Goal: Task Accomplishment & Management: Manage account settings

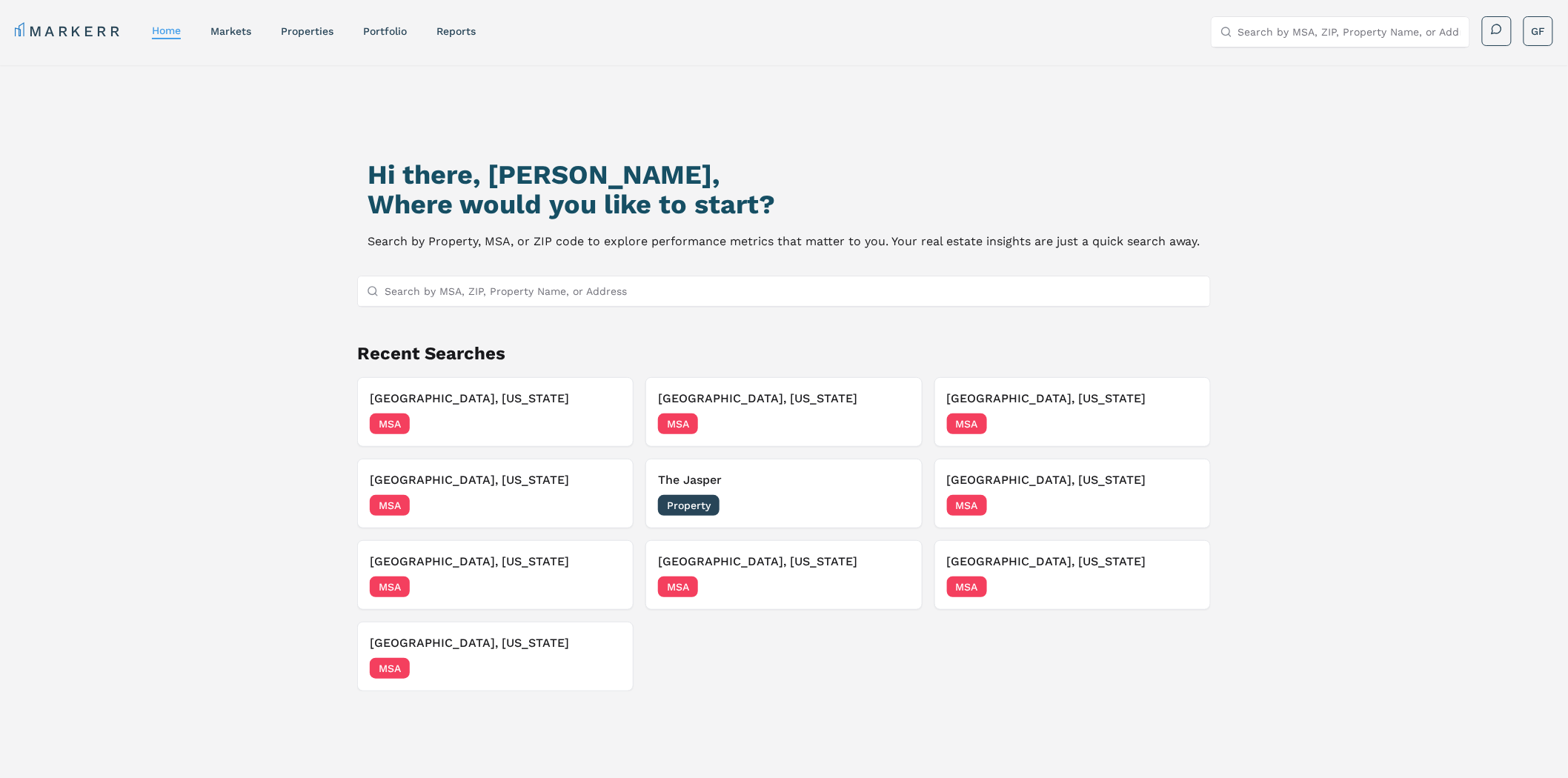
drag, startPoint x: 113, startPoint y: 202, endPoint x: 143, endPoint y: 102, distance: 104.4
click at [114, 203] on div "Hi there, Galen, Where would you like to start? Search by Property, MSA, or ZIP…" at bounding box center [784, 466] width 1568 height 802
click at [1434, 291] on div "Hi there, Galen, Where would you like to start? Search by Property, MSA, or ZIP…" at bounding box center [784, 466] width 1568 height 802
click at [1406, 211] on div "Hi there, Galen, Where would you like to start? Search by Property, MSA, or ZIP…" at bounding box center [784, 466] width 1568 height 802
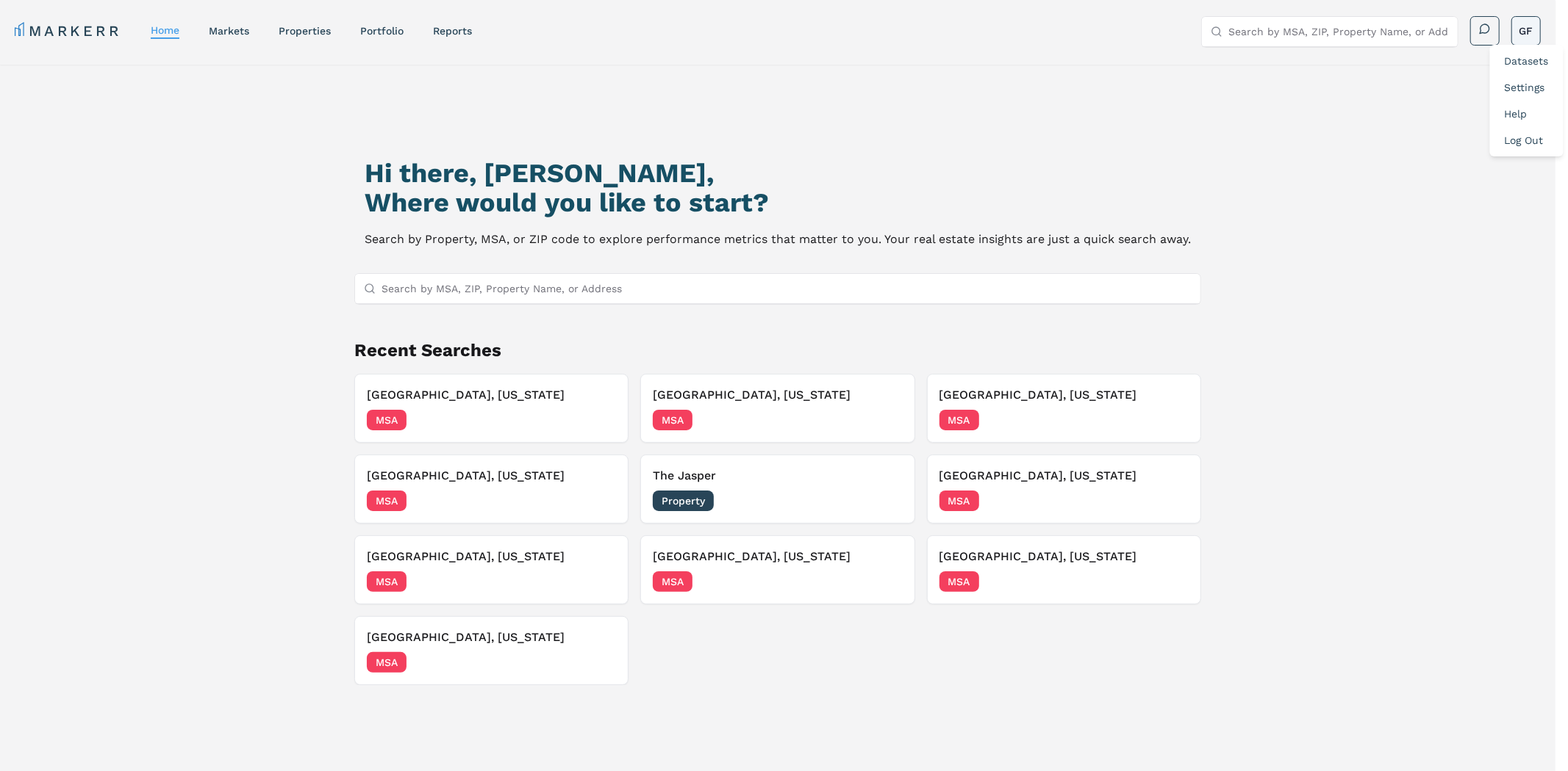
click at [1519, 42] on html "MARKERR home markets properties Portfolio reports Search by MSA, ZIP, Property …" at bounding box center [784, 504] width 1568 height 1008
click at [1524, 59] on link "Datasets" at bounding box center [1527, 61] width 45 height 12
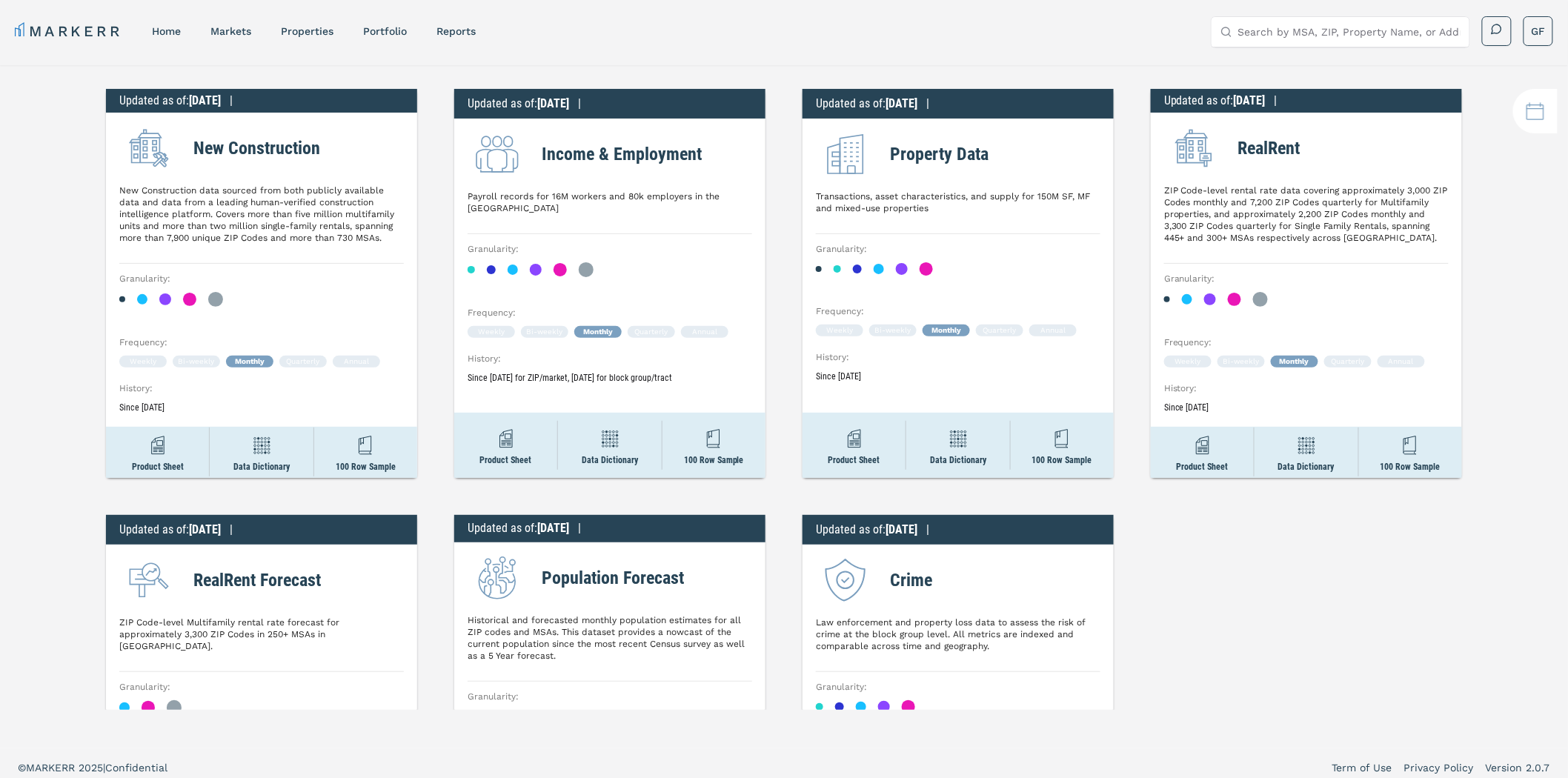
click at [1126, 69] on div "Updated as of : 7/31/2025 | New Construction New Construction data sourced from…" at bounding box center [784, 388] width 1568 height 645
click at [269, 150] on h2 "New Construction" at bounding box center [257, 148] width 127 height 26
click at [412, 152] on div "Updated as of : 7/31/2025 | New Construction New Construction data sourced from…" at bounding box center [784, 388] width 1568 height 645
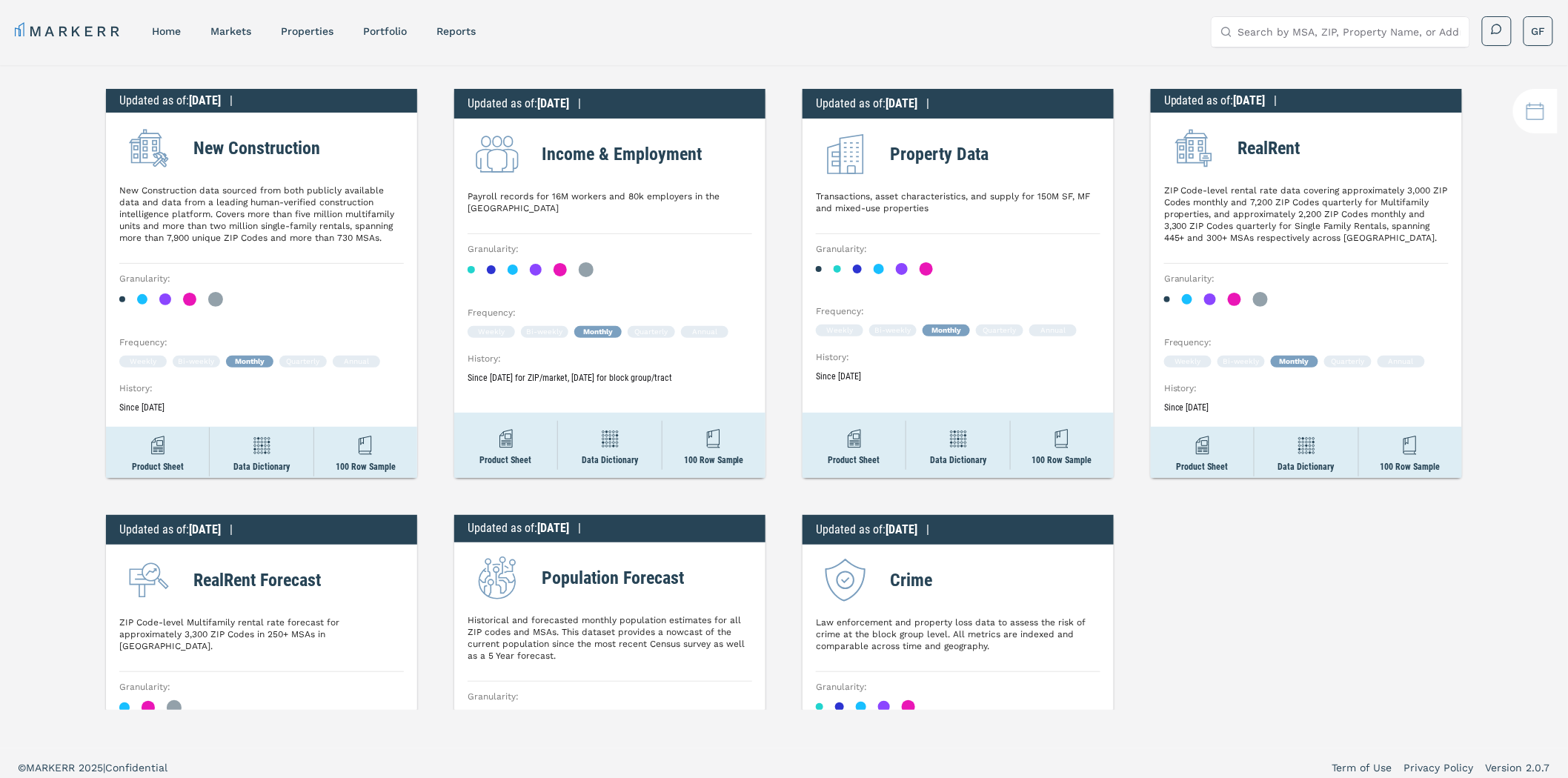
click at [438, 104] on div "Updated as of : 7/31/2025 | New Construction New Construction data sourced from…" at bounding box center [784, 388] width 1568 height 645
click at [657, 146] on h2 "Income & Employment" at bounding box center [621, 153] width 160 height 26
click at [782, 153] on div "Updated as of : 7/31/2025 | New Construction New Construction data sourced from…" at bounding box center [784, 388] width 1568 height 645
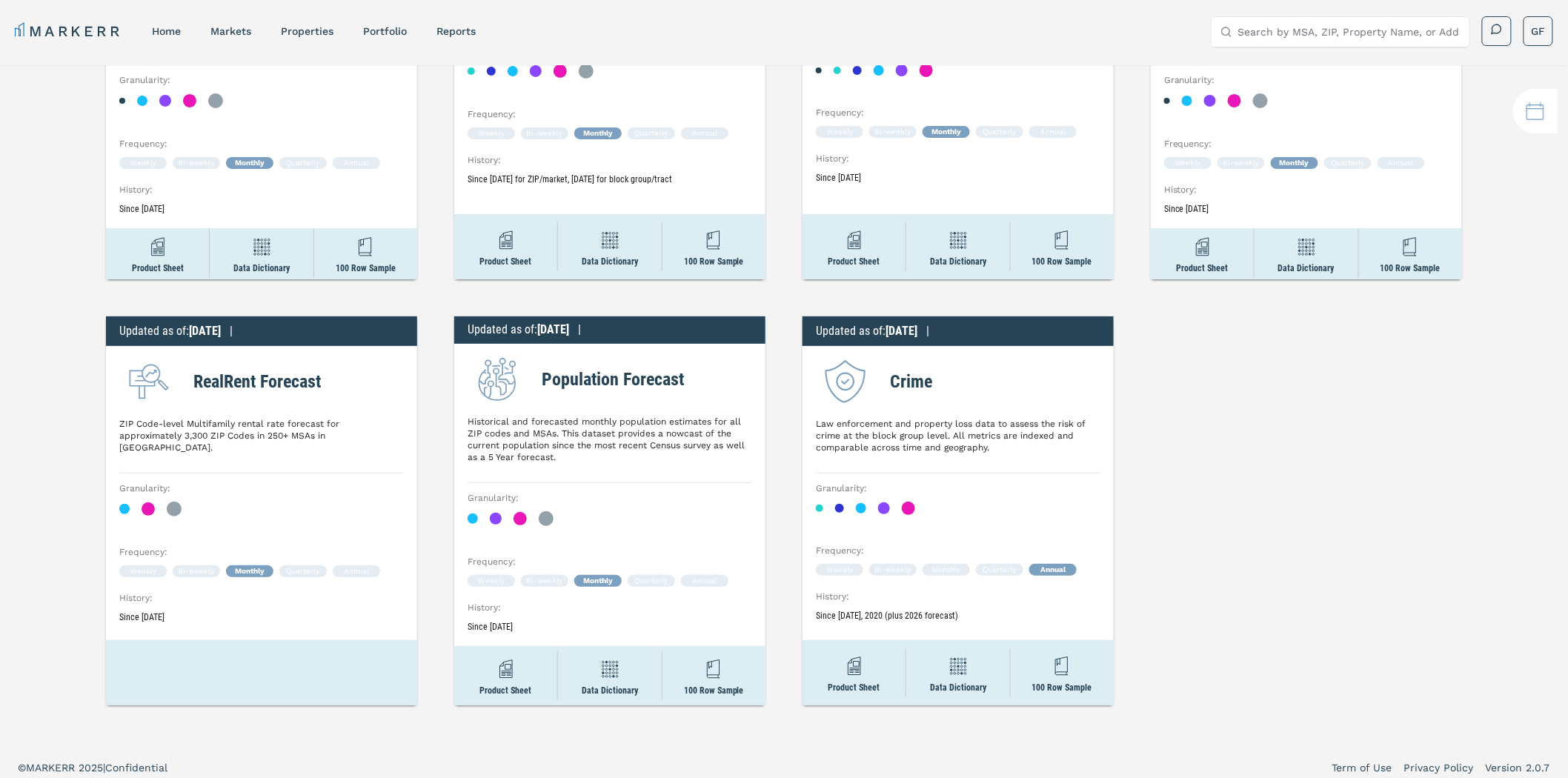
scroll to position [205, 0]
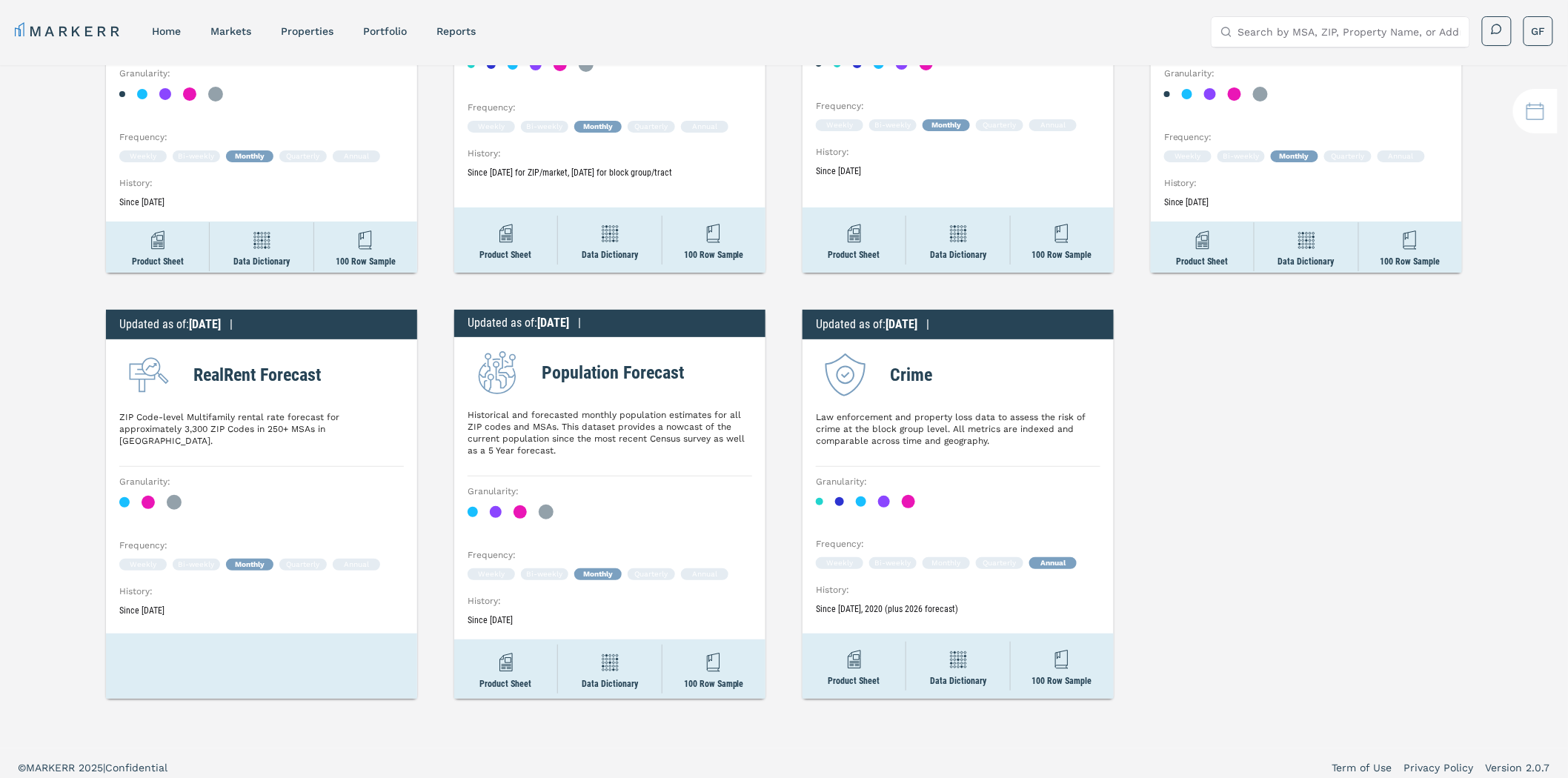
click at [258, 379] on h2 "RealRent Forecast" at bounding box center [257, 374] width 127 height 26
click at [468, 353] on img at bounding box center [497, 372] width 60 height 60
click at [434, 283] on div "Updated as of : 7/31/2025 | New Construction New Construction data sourced from…" at bounding box center [784, 388] width 1568 height 645
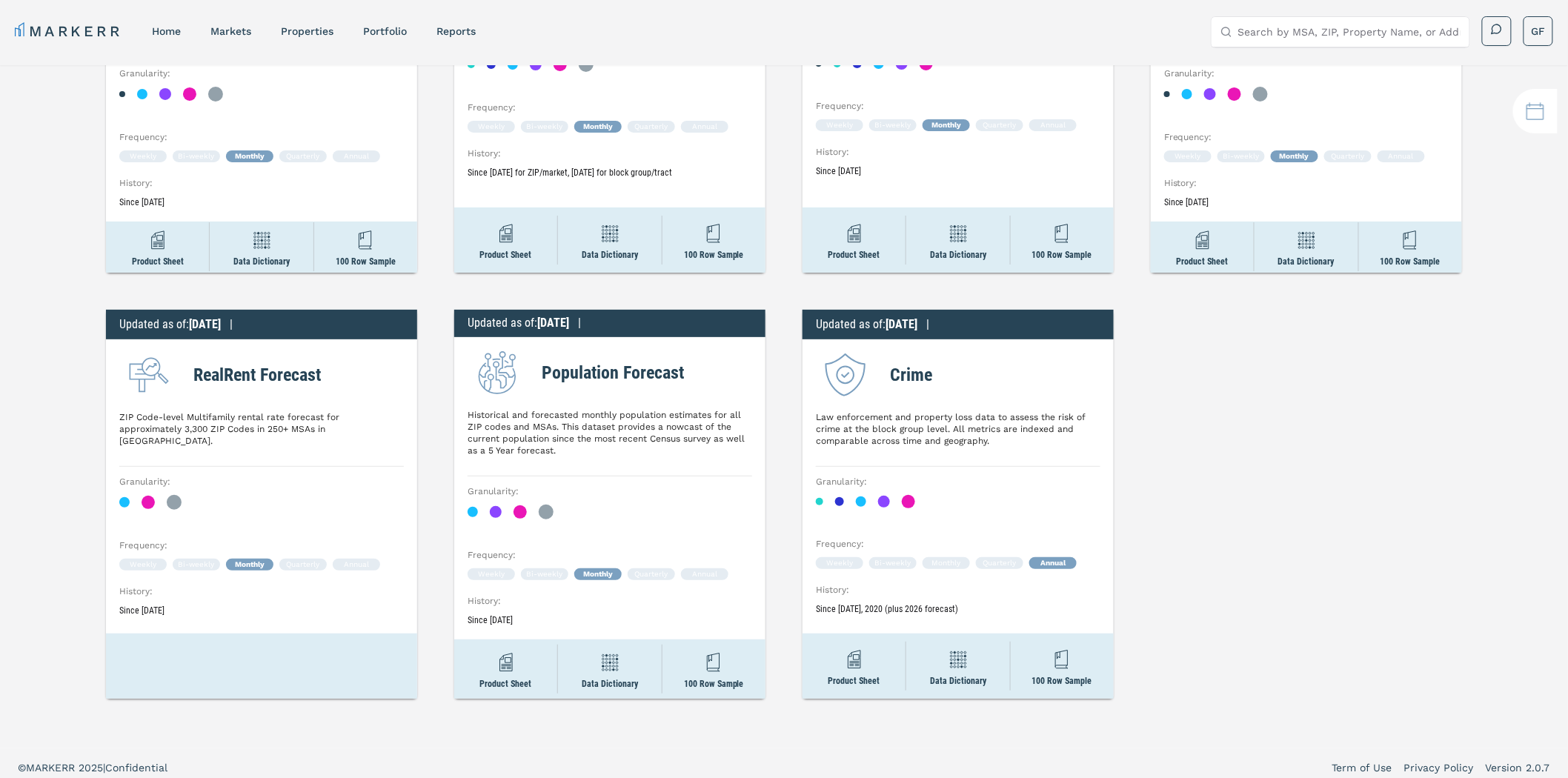
click at [784, 290] on div "Updated as of : 7/31/2025 | New Construction New Construction data sourced from…" at bounding box center [784, 388] width 1568 height 645
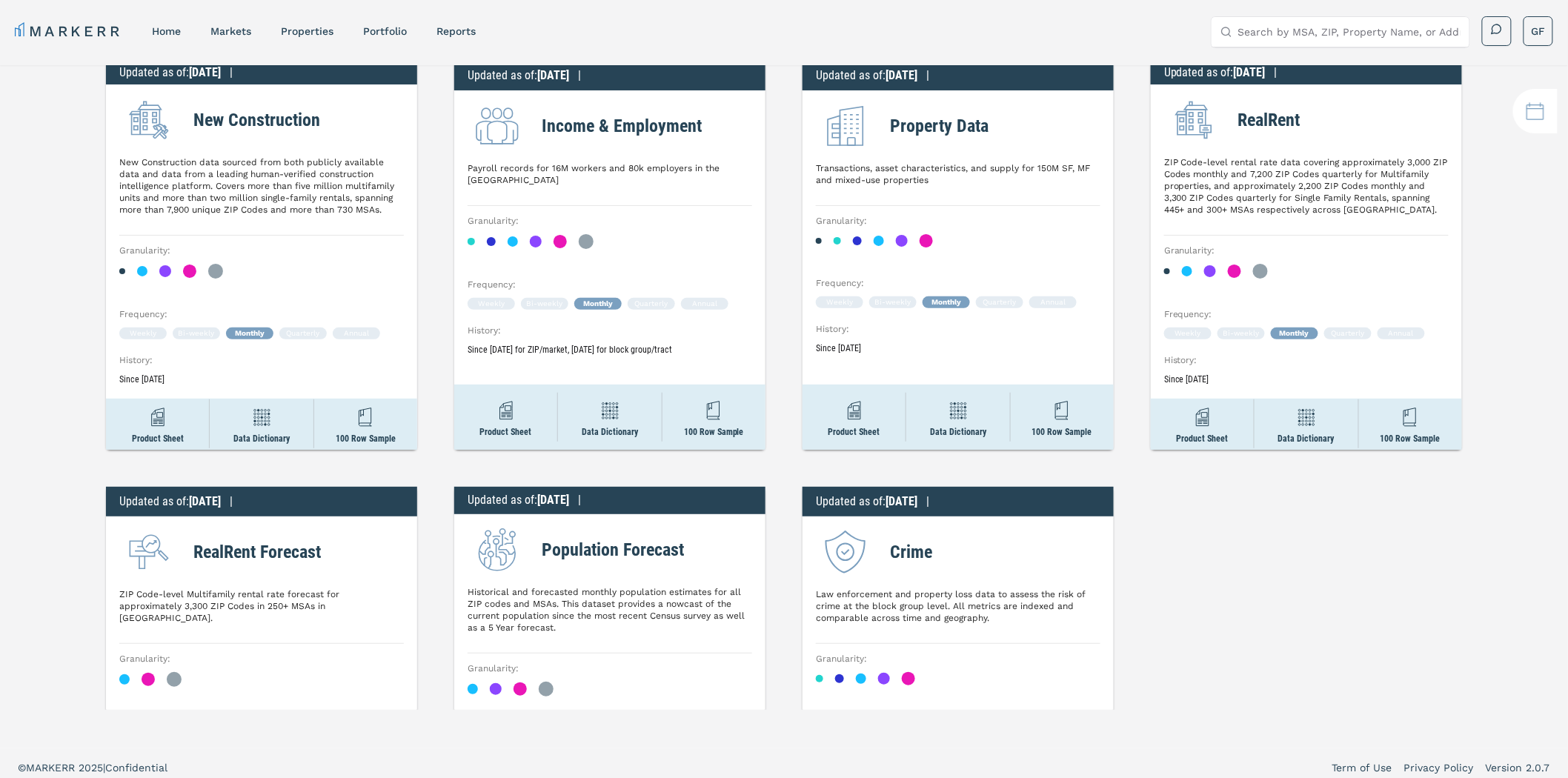
scroll to position [0, 0]
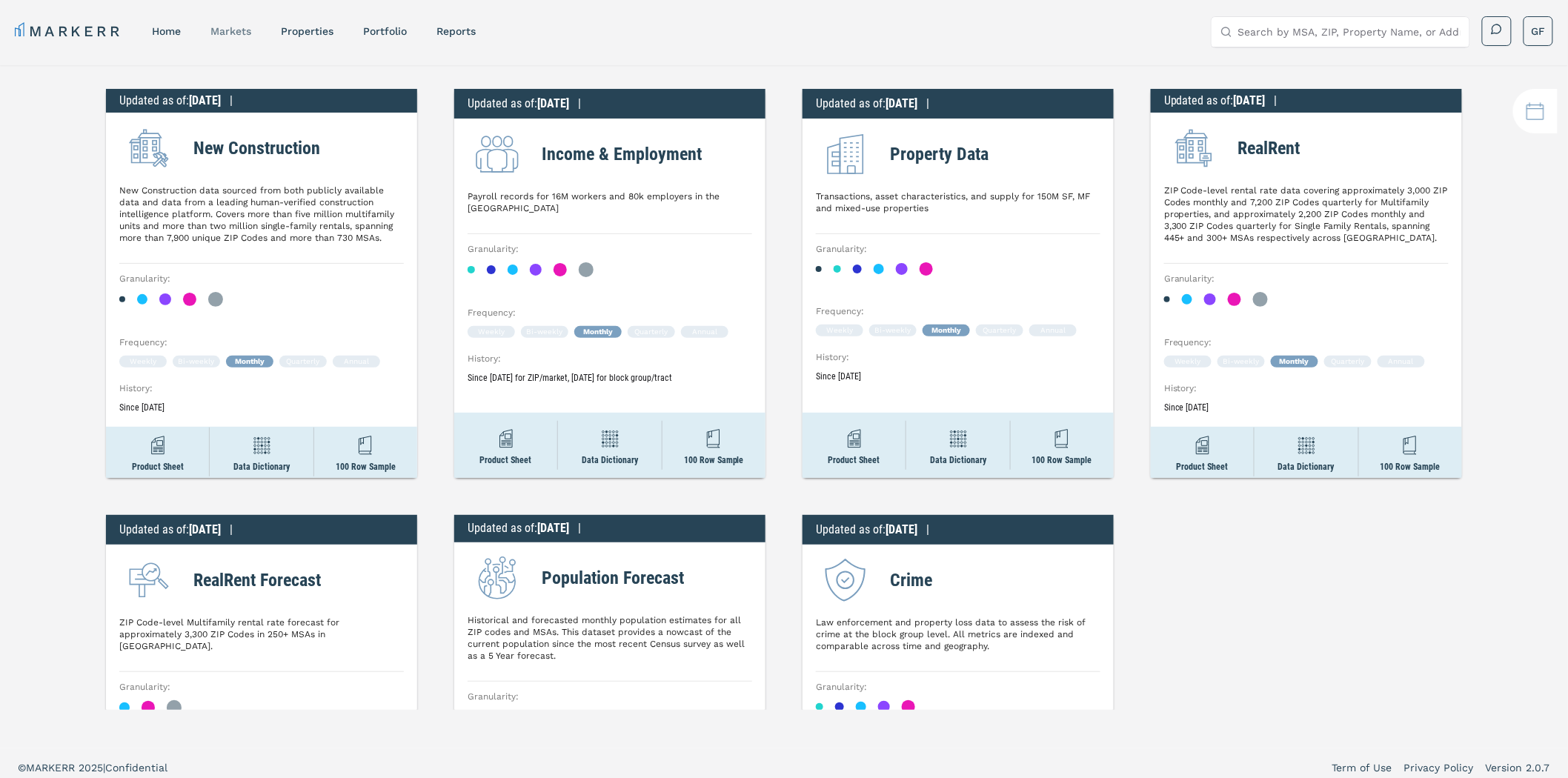
click at [233, 25] on link "markets" at bounding box center [231, 31] width 41 height 12
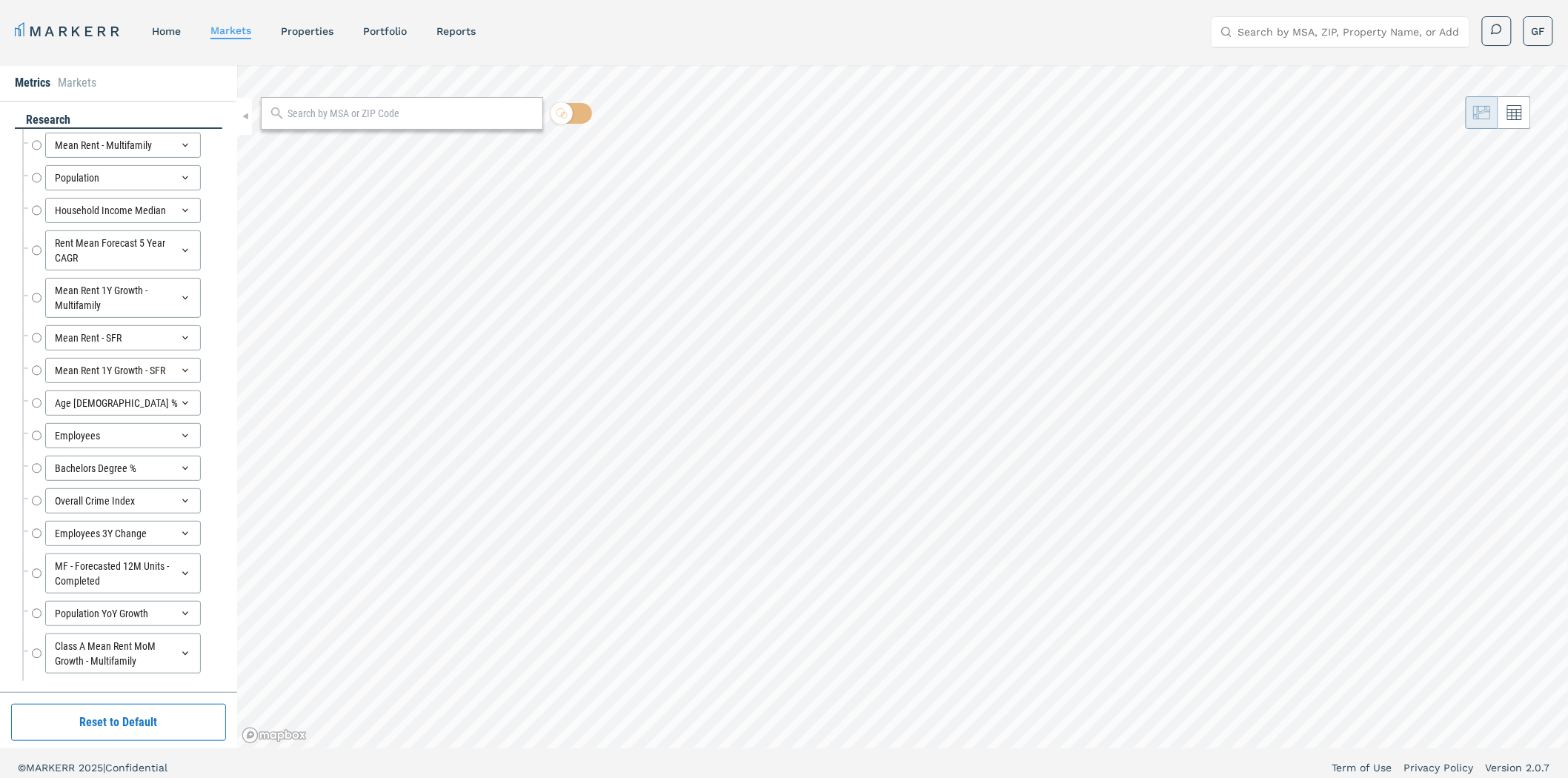
radio input "true"
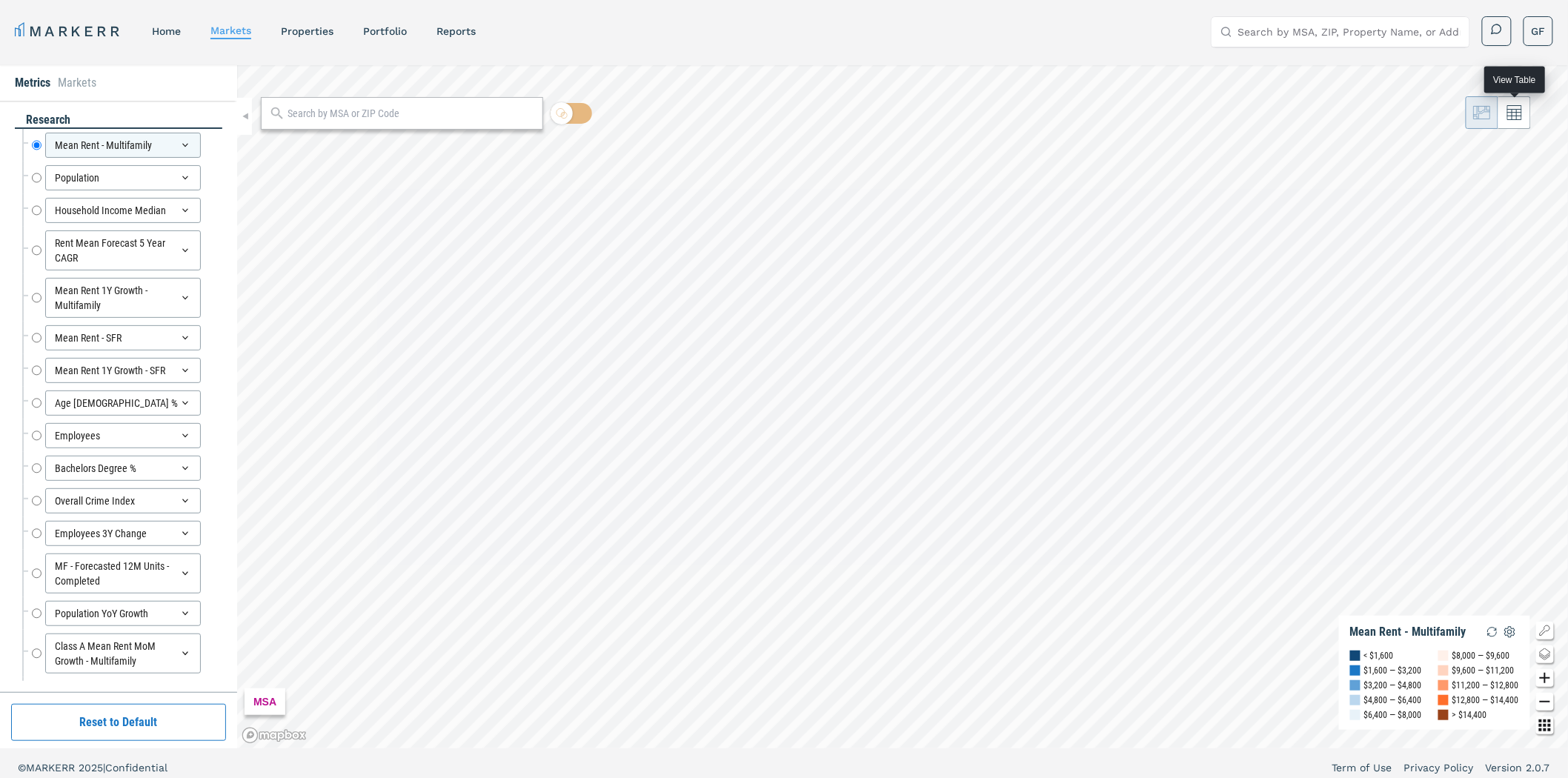
click at [1510, 107] on icon at bounding box center [1514, 112] width 15 height 15
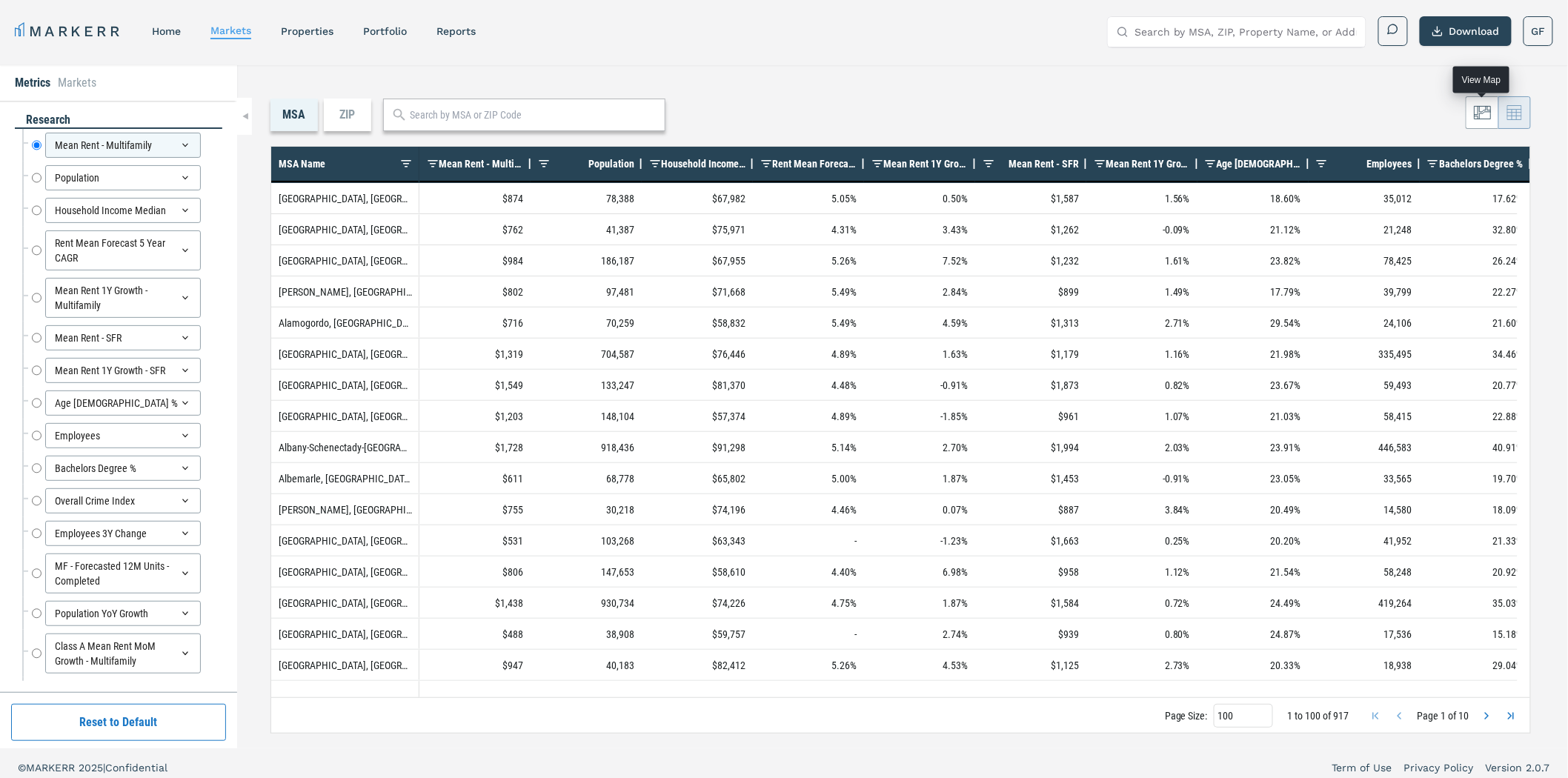
click at [1474, 105] on icon at bounding box center [1483, 112] width 18 height 18
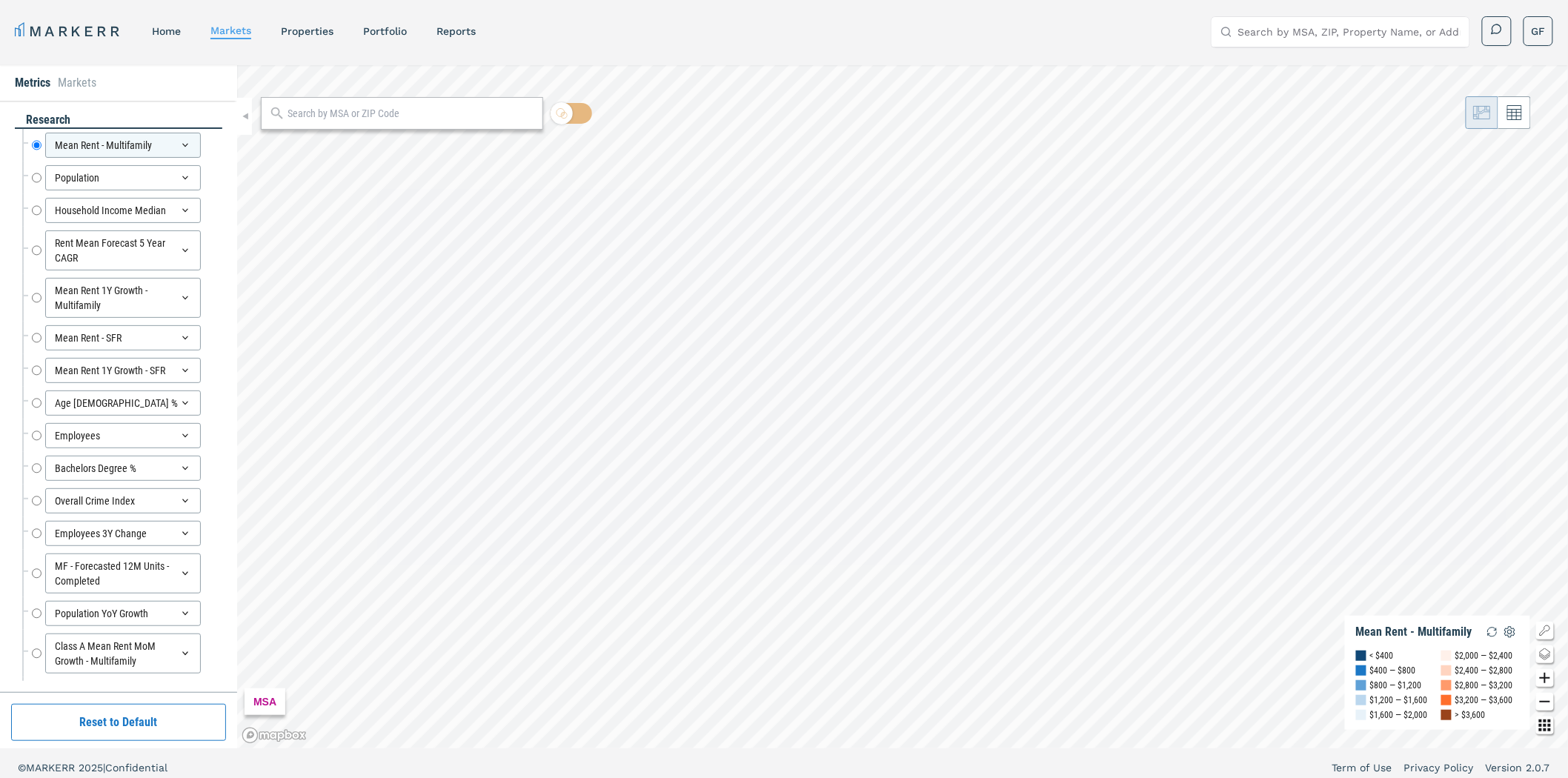
click at [416, 119] on input "text" at bounding box center [410, 113] width 247 height 16
type input "bozeman"
click at [344, 143] on div "Bozeman, Montana" at bounding box center [318, 147] width 93 height 16
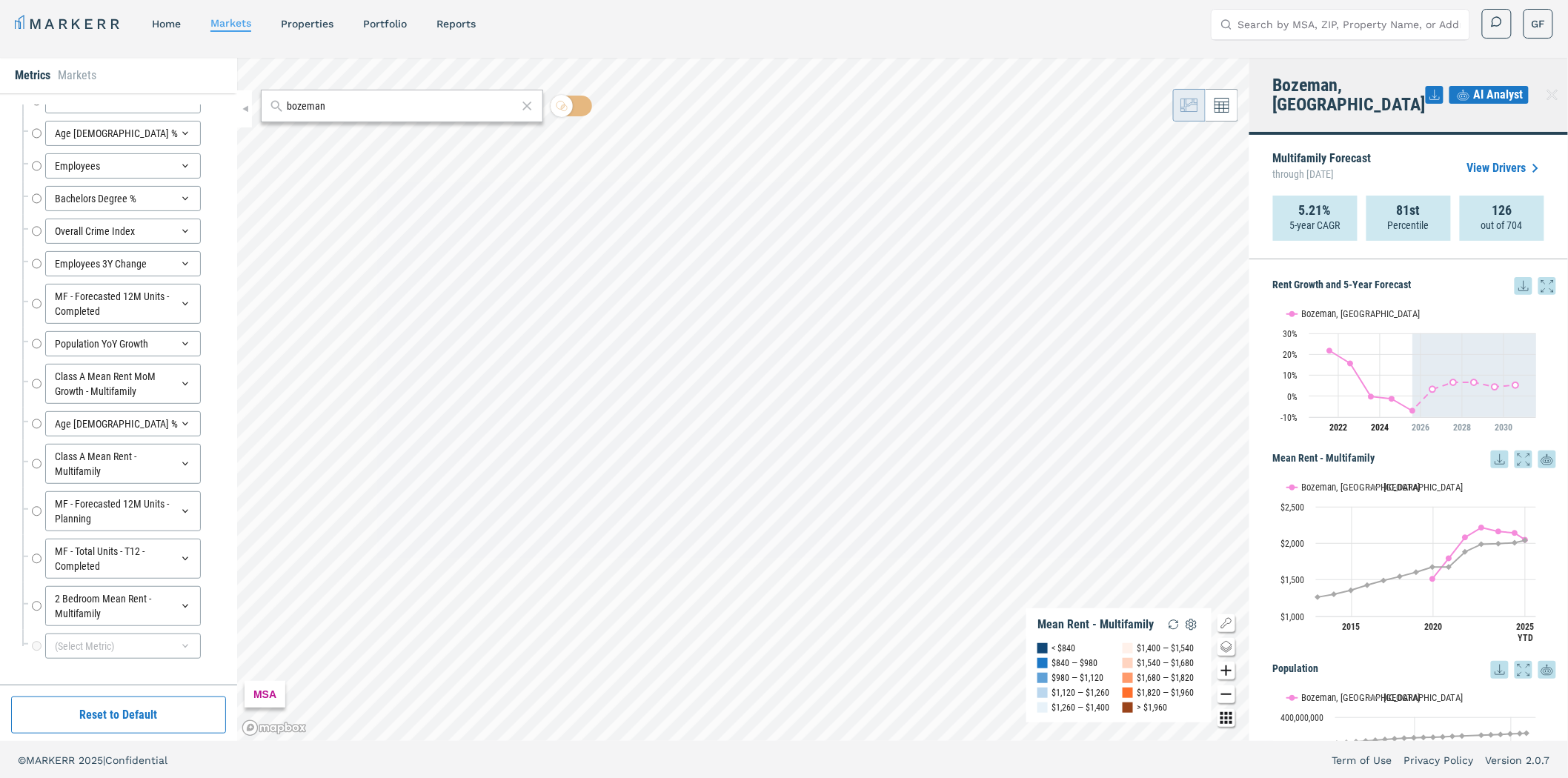
scroll to position [9, 0]
click at [161, 637] on div "(Select Metric)" at bounding box center [122, 645] width 155 height 25
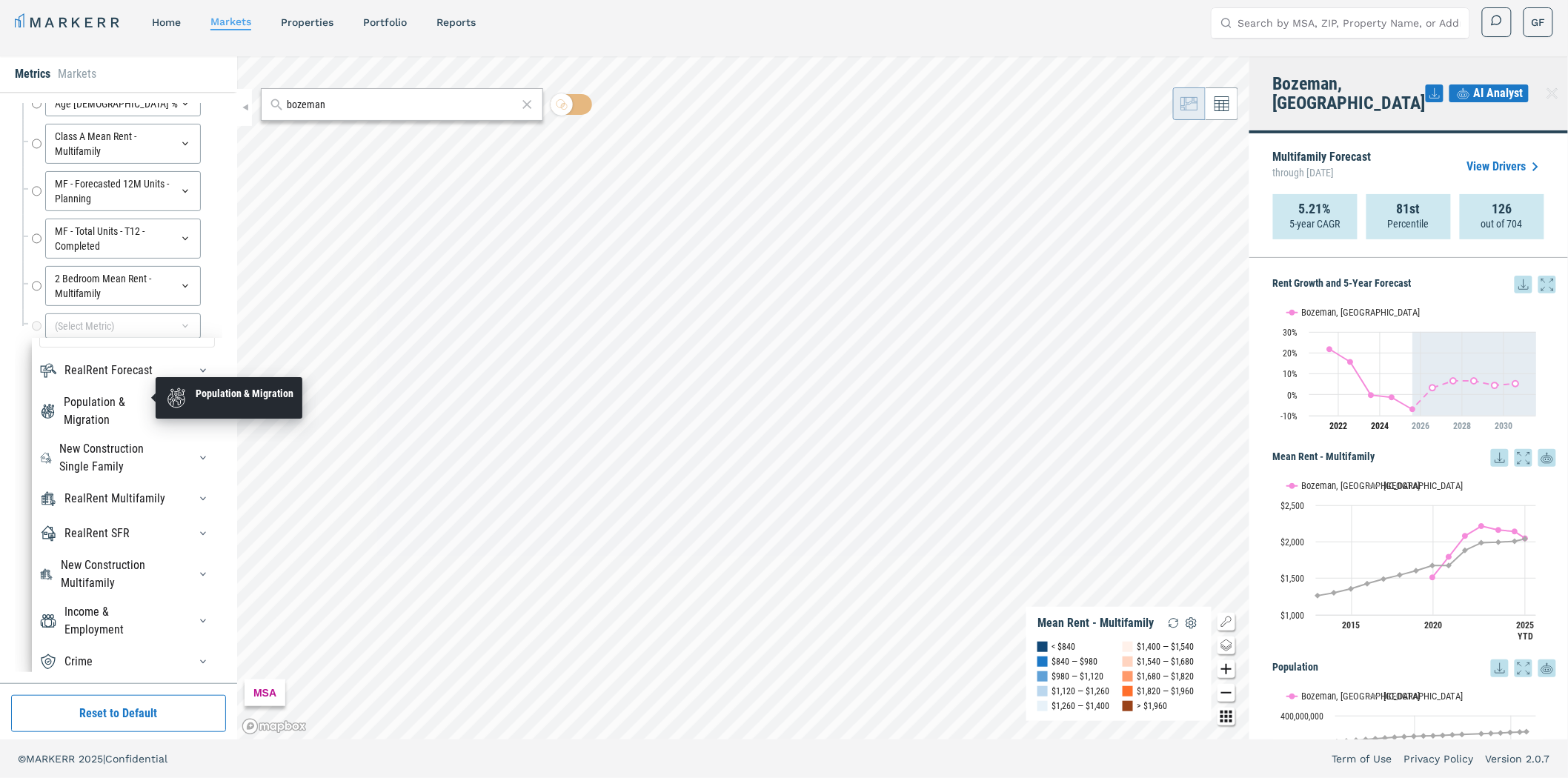
scroll to position [50, 0]
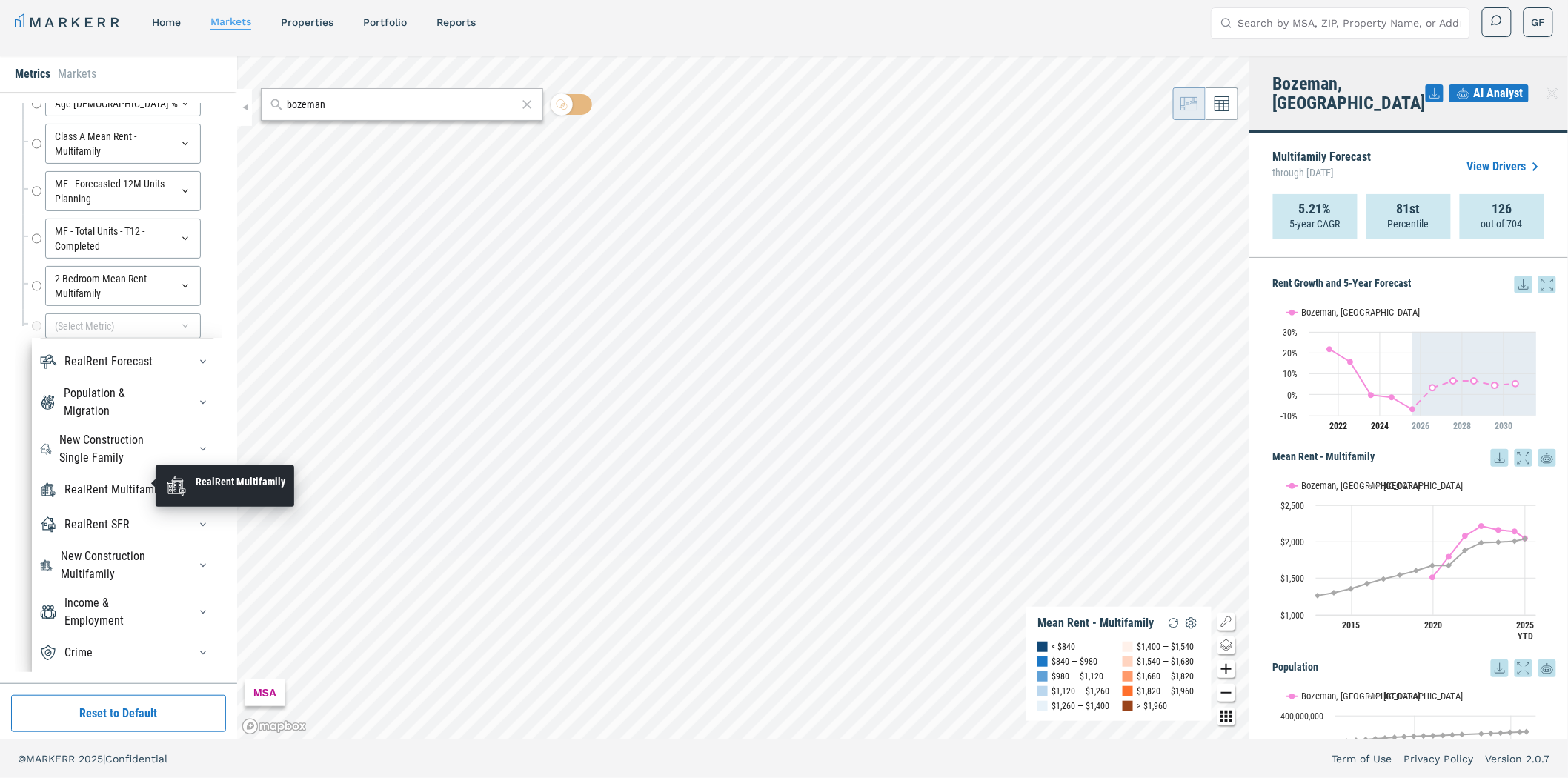
click at [91, 482] on div "RealRent Multifamily" at bounding box center [114, 490] width 101 height 18
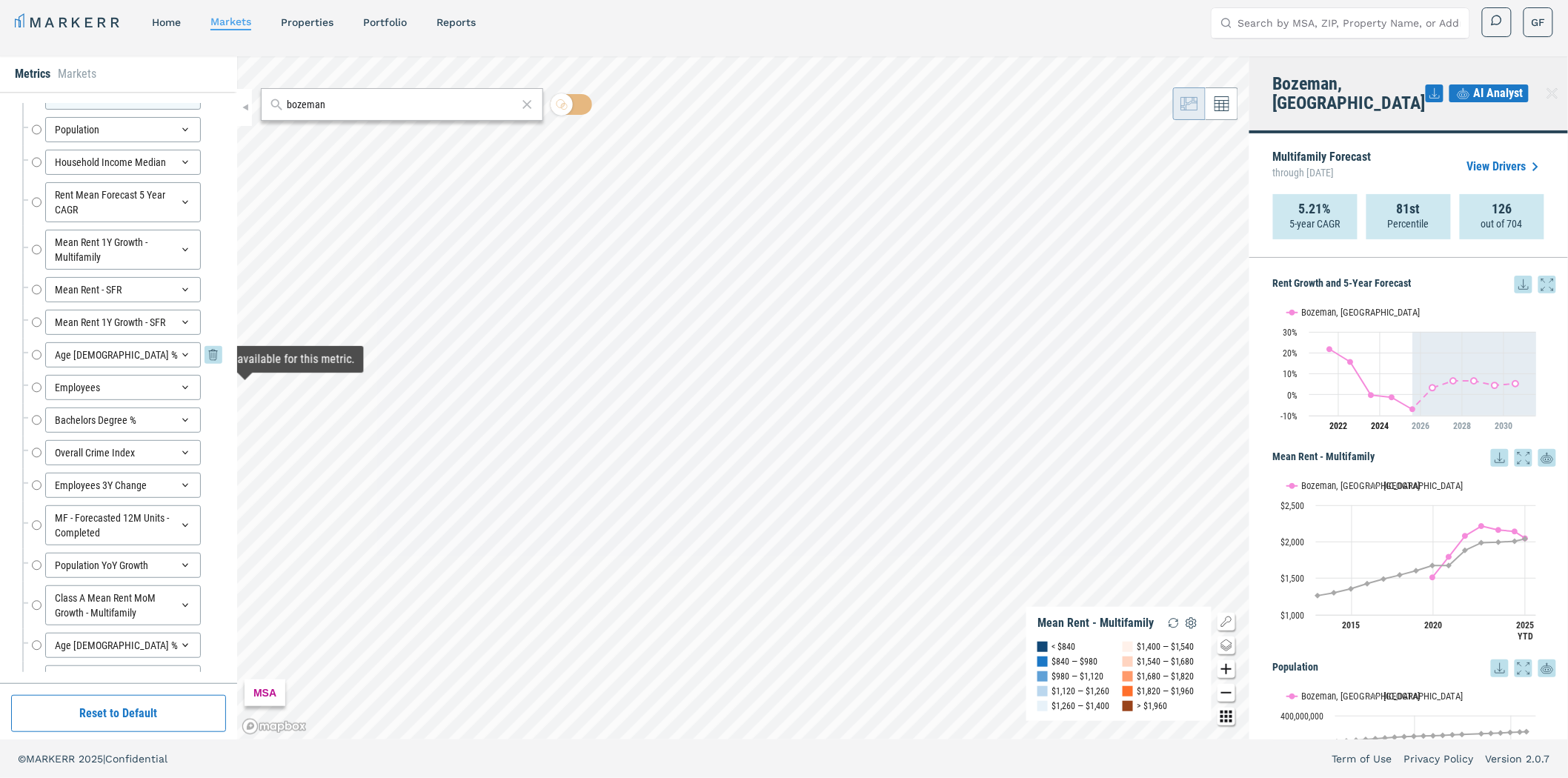
scroll to position [0, 0]
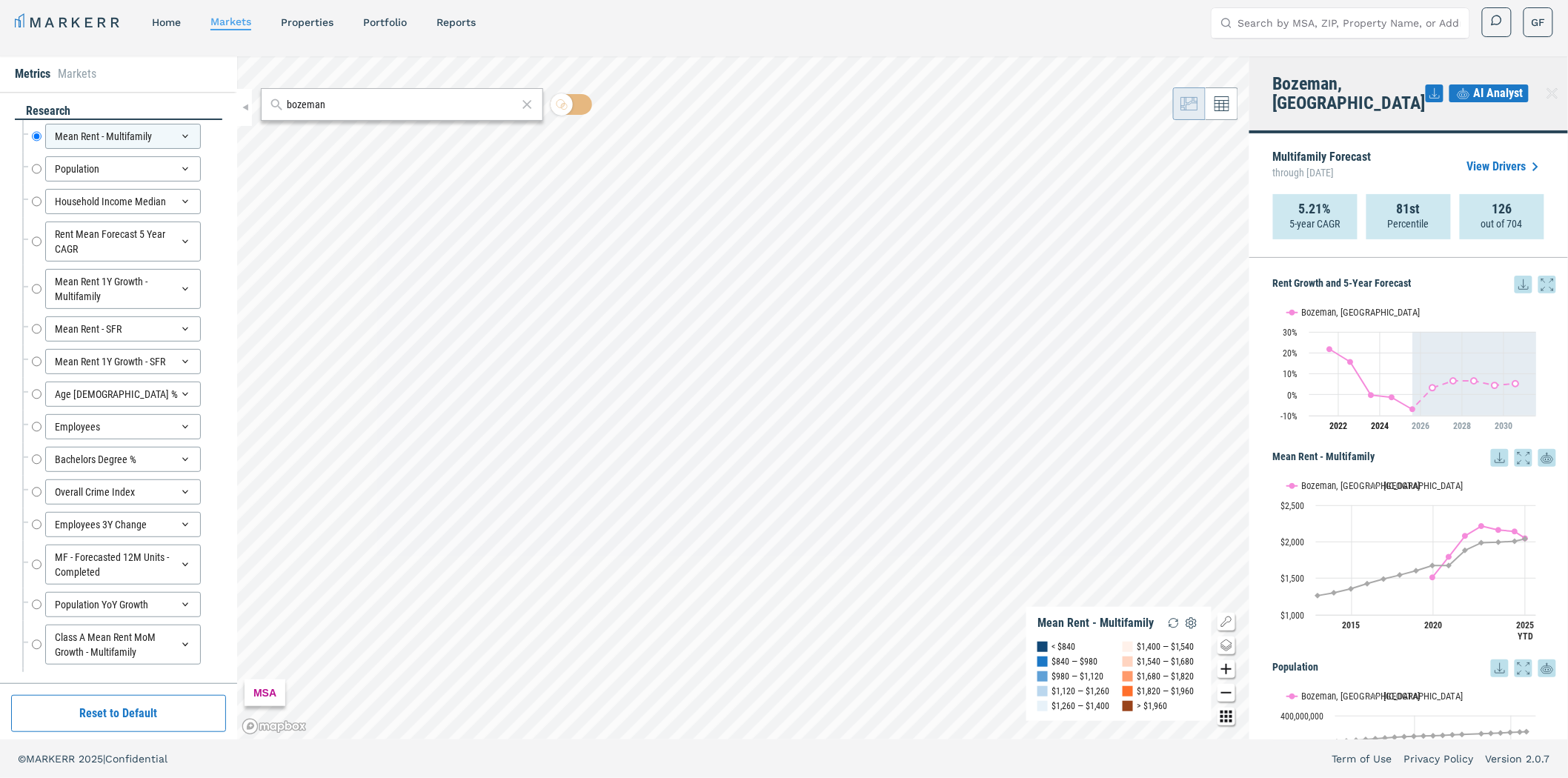
click at [1331, 88] on h4 "Bozeman, MT" at bounding box center [1349, 93] width 152 height 38
click at [1378, 85] on div "Bozeman, MT AI Analyst" at bounding box center [1409, 95] width 318 height 77
click at [35, 172] on input "Population" at bounding box center [37, 169] width 10 height 25
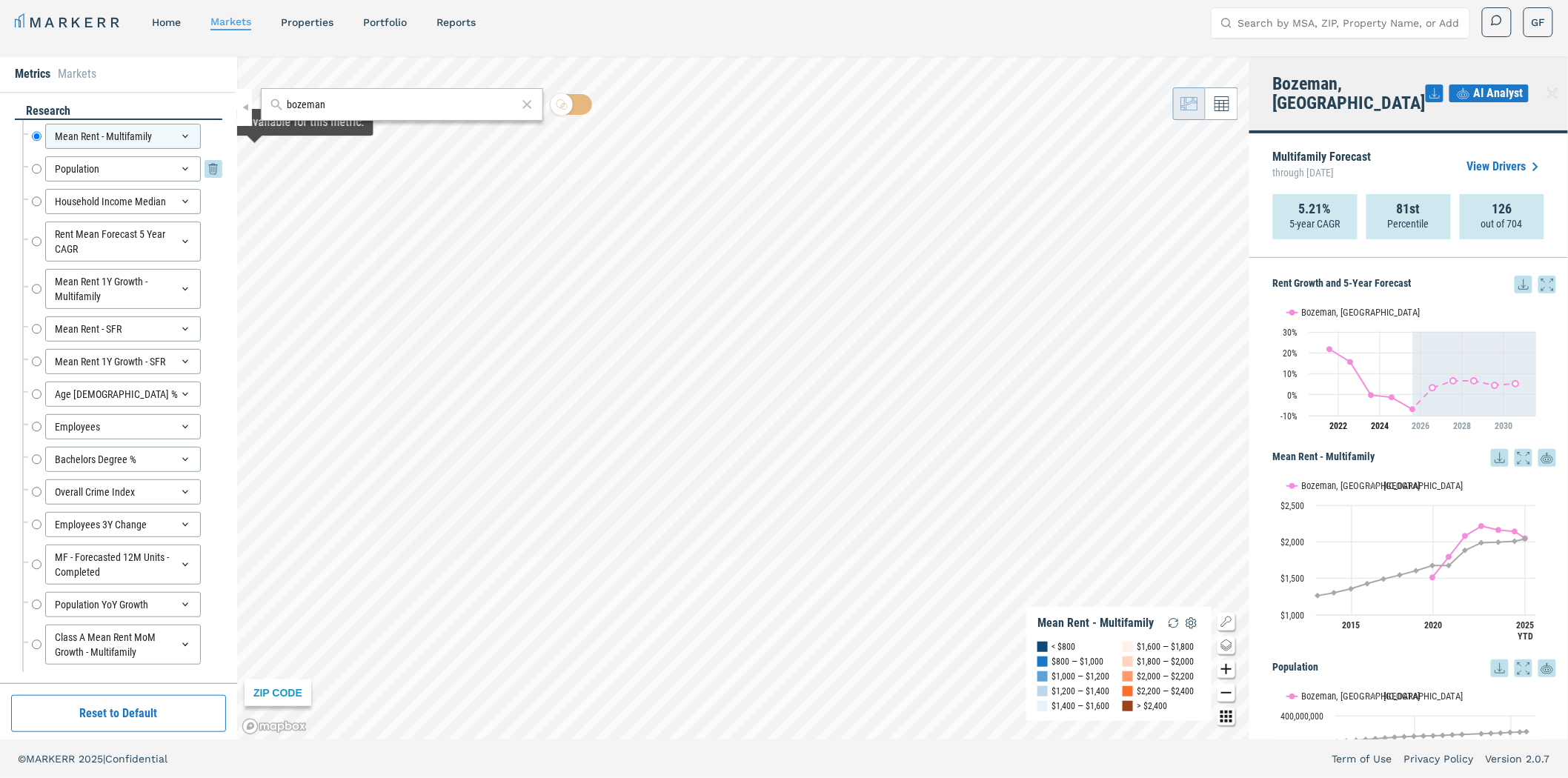
radio input "false"
radio input "true"
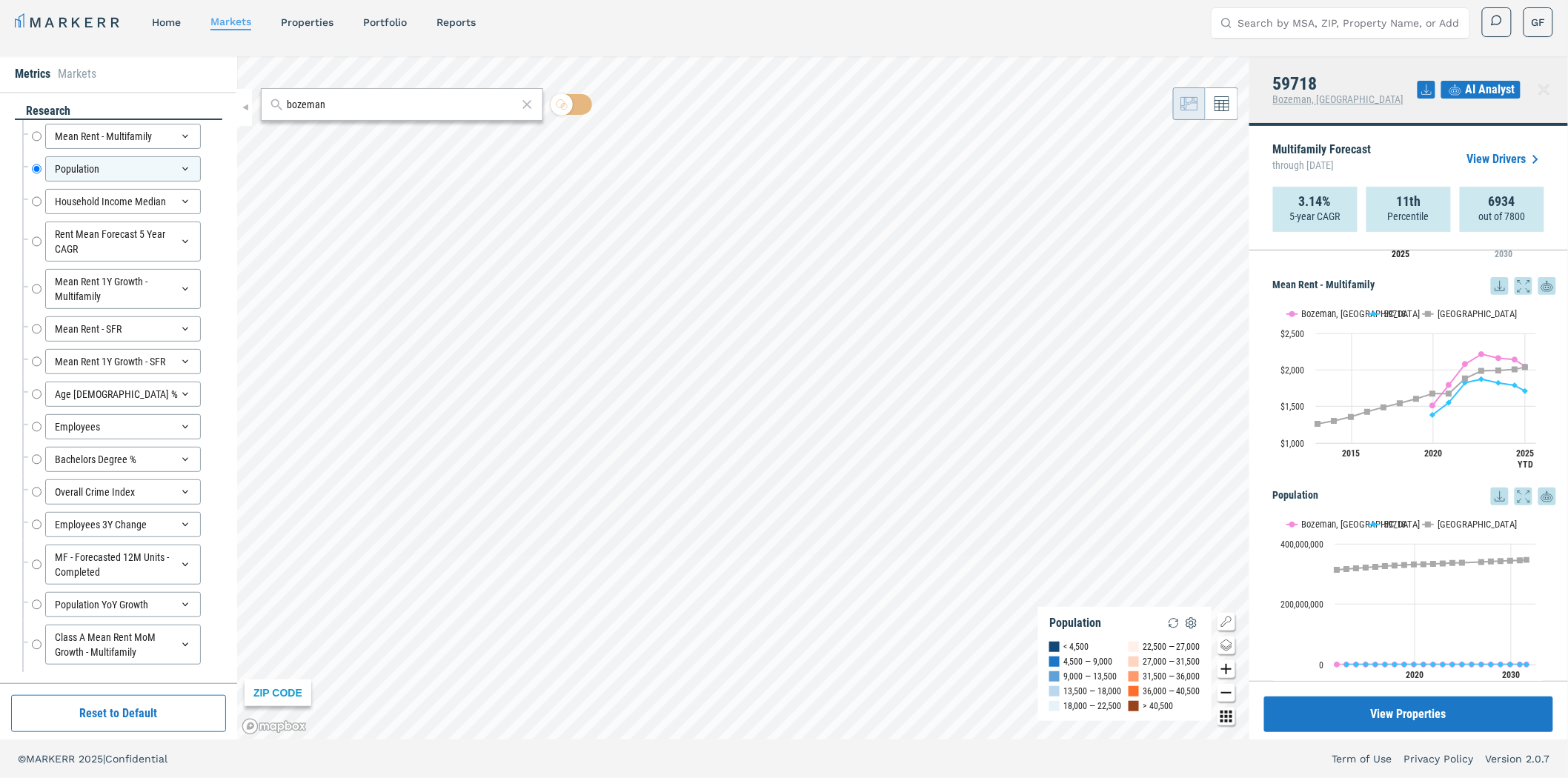
scroll to position [247, 0]
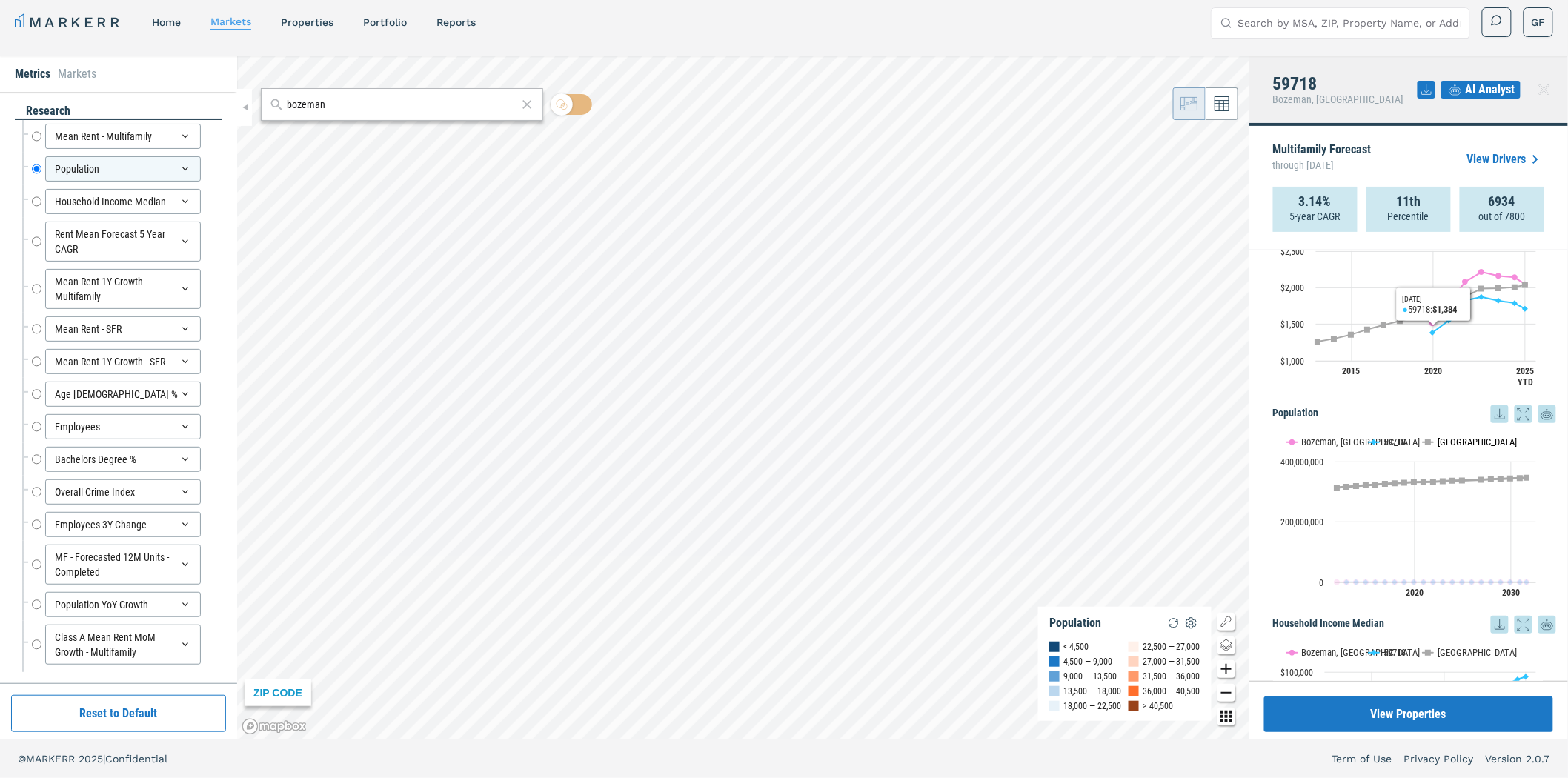
click at [1448, 441] on text "[GEOGRAPHIC_DATA]" at bounding box center [1476, 442] width 79 height 11
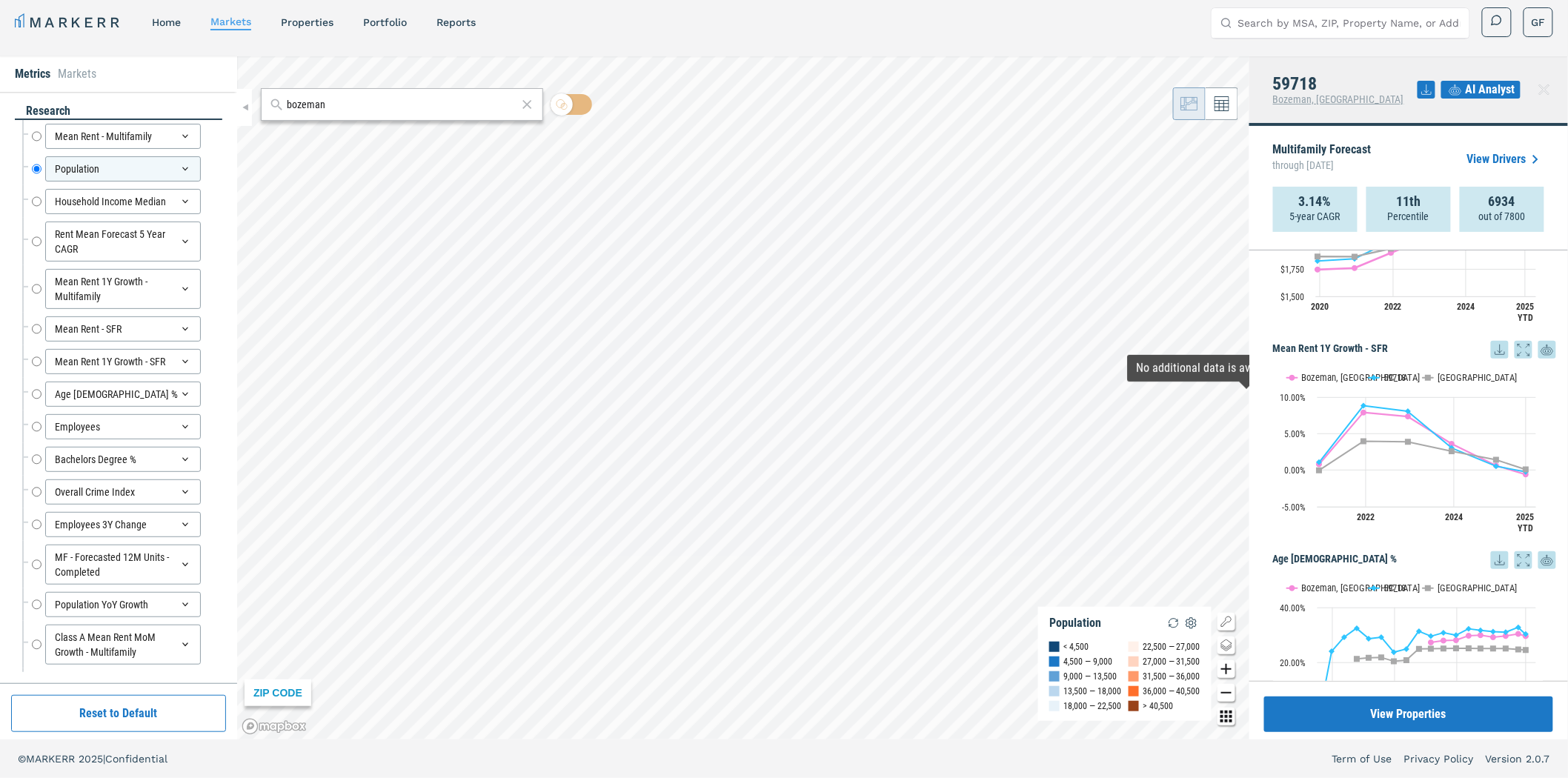
scroll to position [1400, 0]
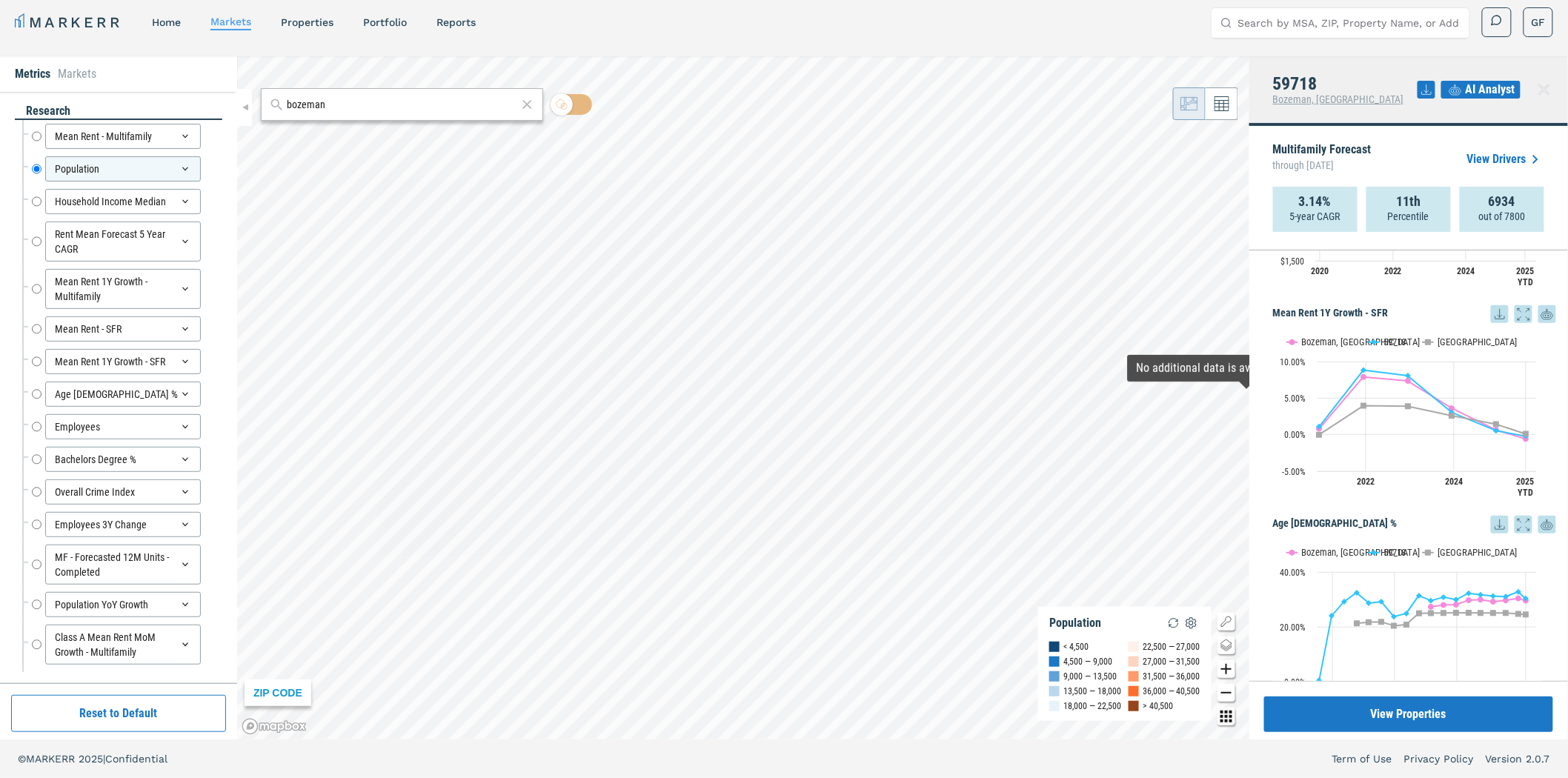
click at [1464, 91] on icon at bounding box center [1456, 90] width 18 height 18
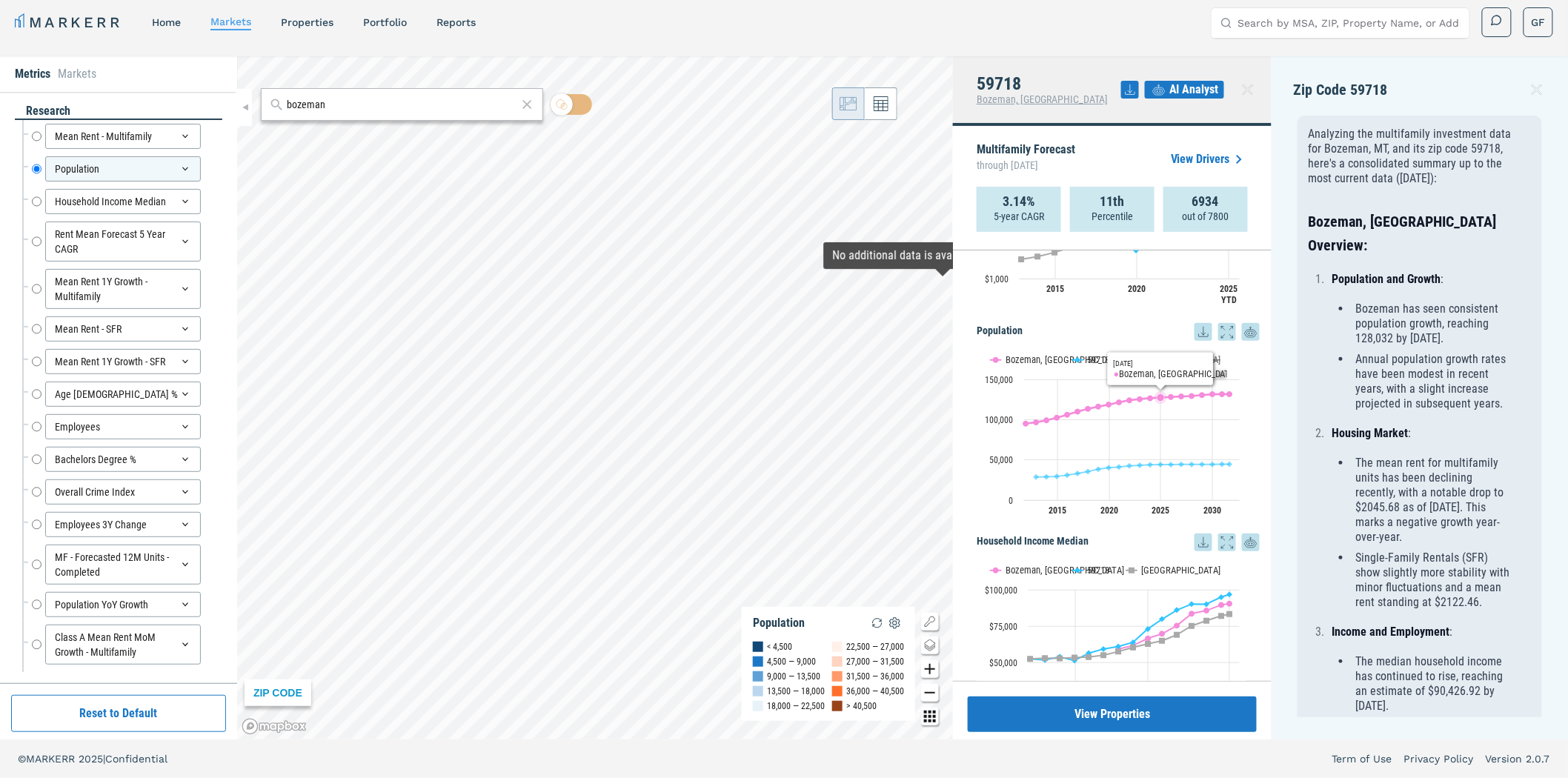
scroll to position [0, 0]
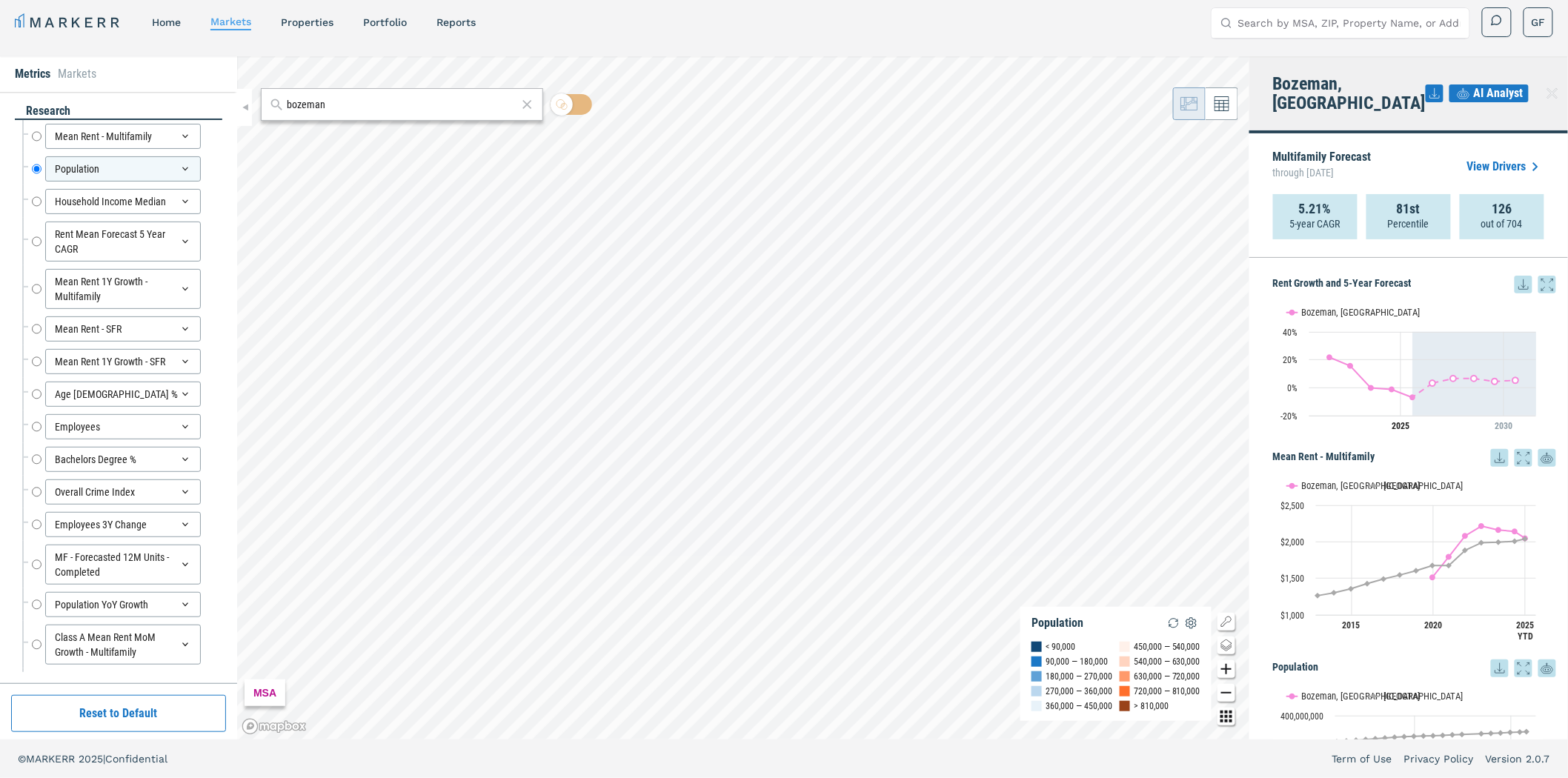
click at [1490, 158] on link "View Drivers" at bounding box center [1505, 167] width 77 height 18
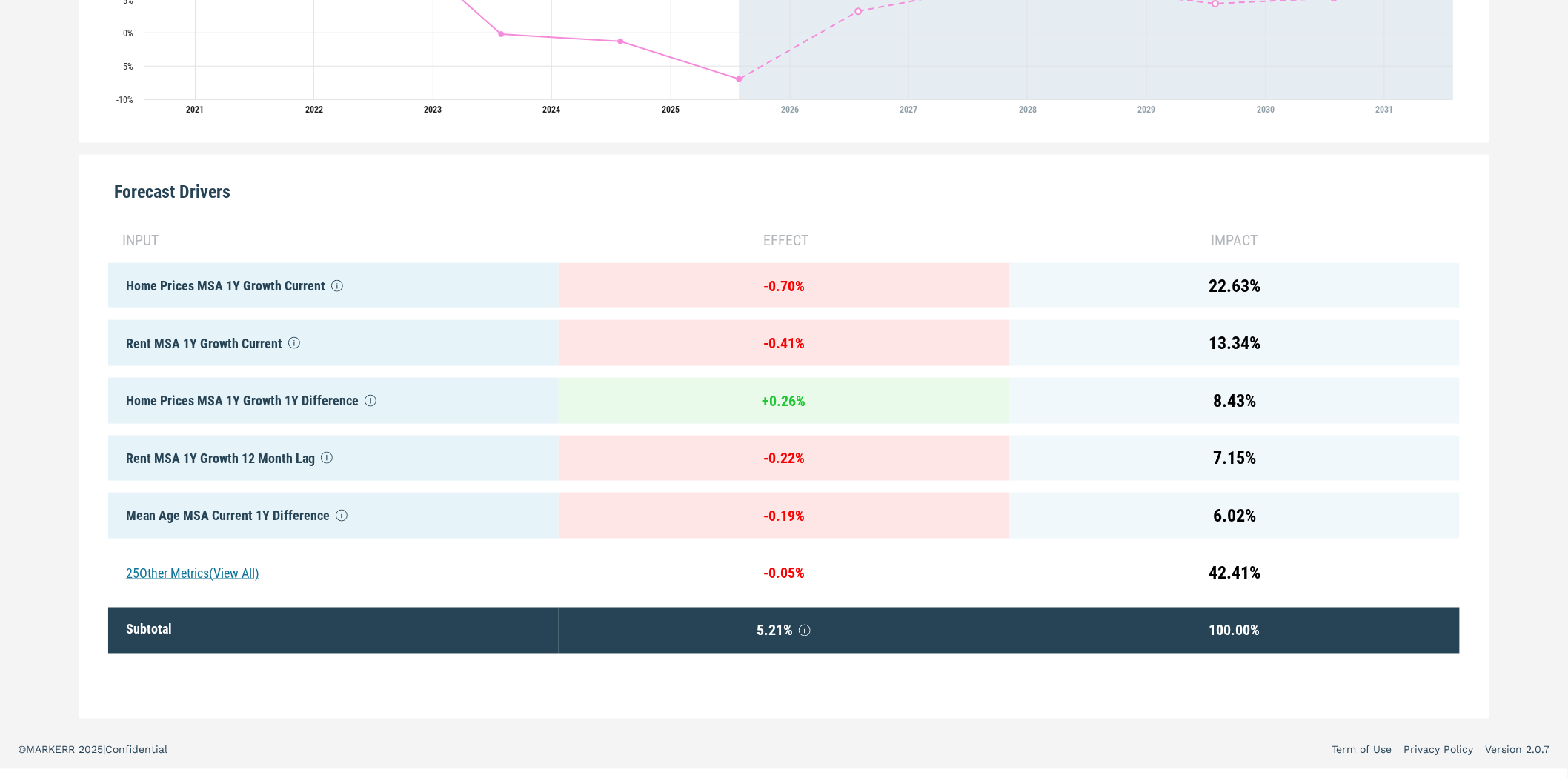
scroll to position [601, 0]
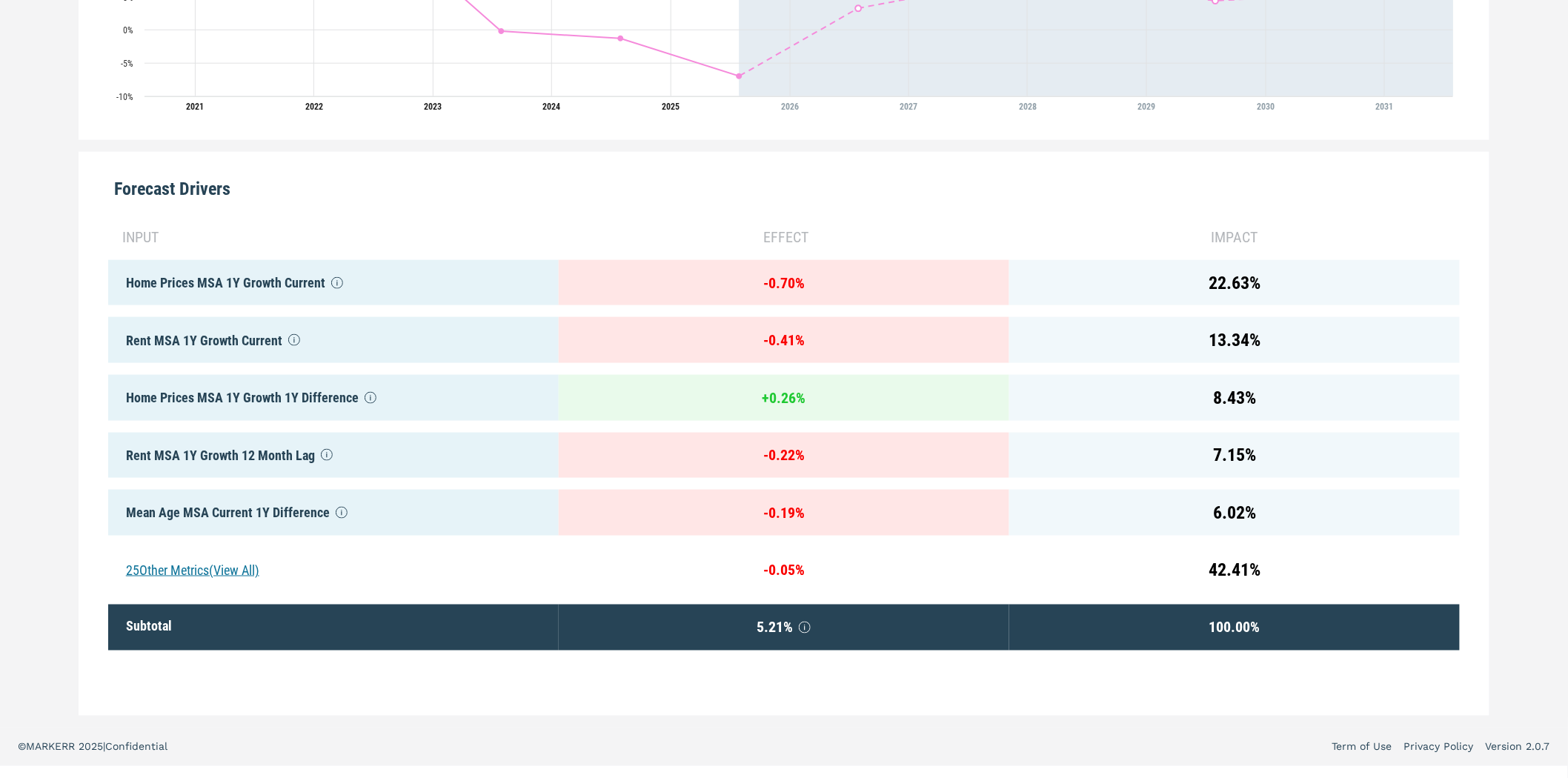
click at [175, 566] on div "25 Other Metrics (View All)" at bounding box center [333, 571] width 450 height 46
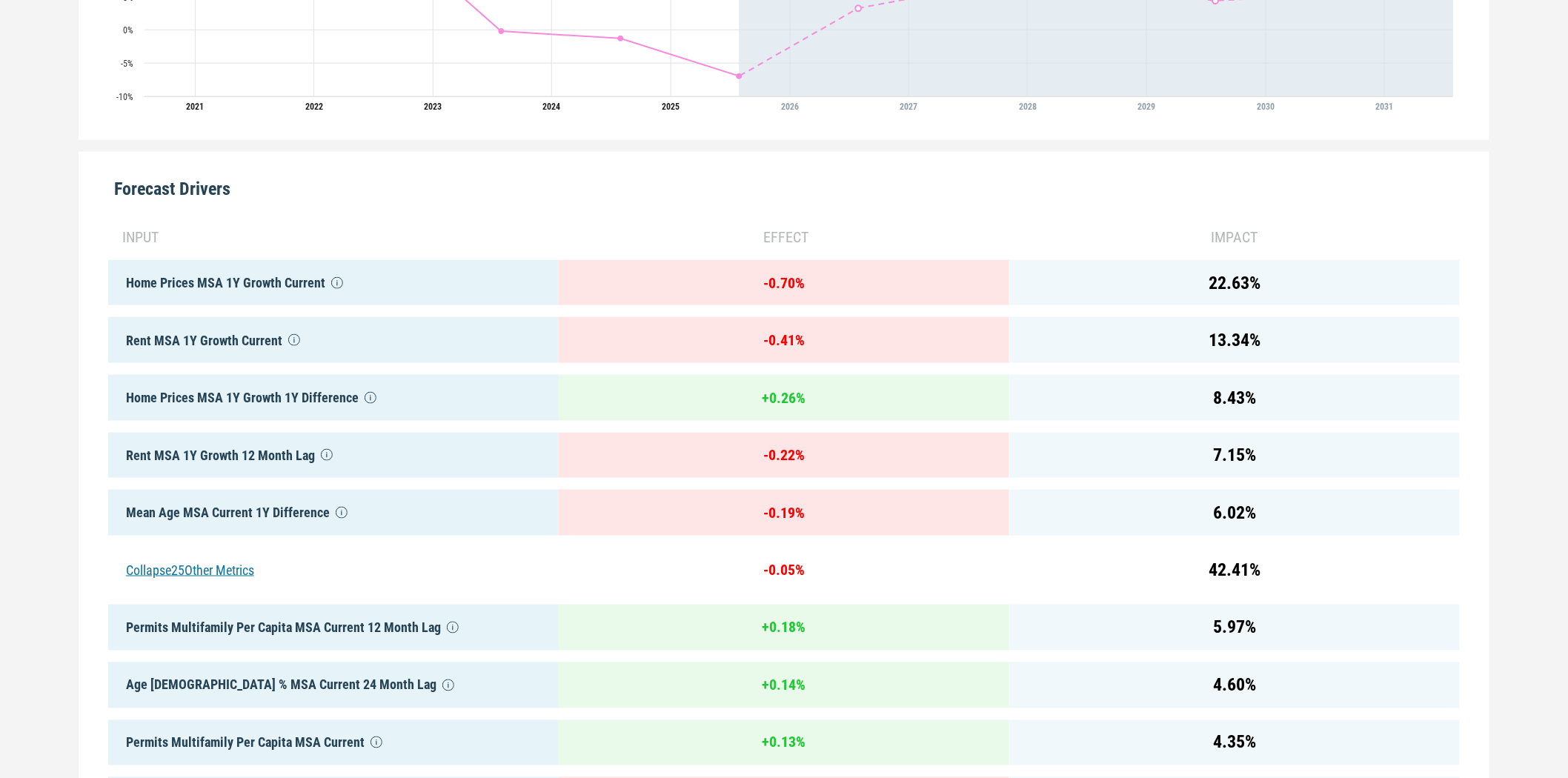
click at [797, 238] on div "effect" at bounding box center [784, 237] width 450 height 22
drag, startPoint x: 797, startPoint y: 238, endPoint x: 1262, endPoint y: 264, distance: 465.7
click at [800, 238] on div "effect" at bounding box center [784, 237] width 450 height 22
click at [1244, 236] on div "impact" at bounding box center [1234, 237] width 450 height 22
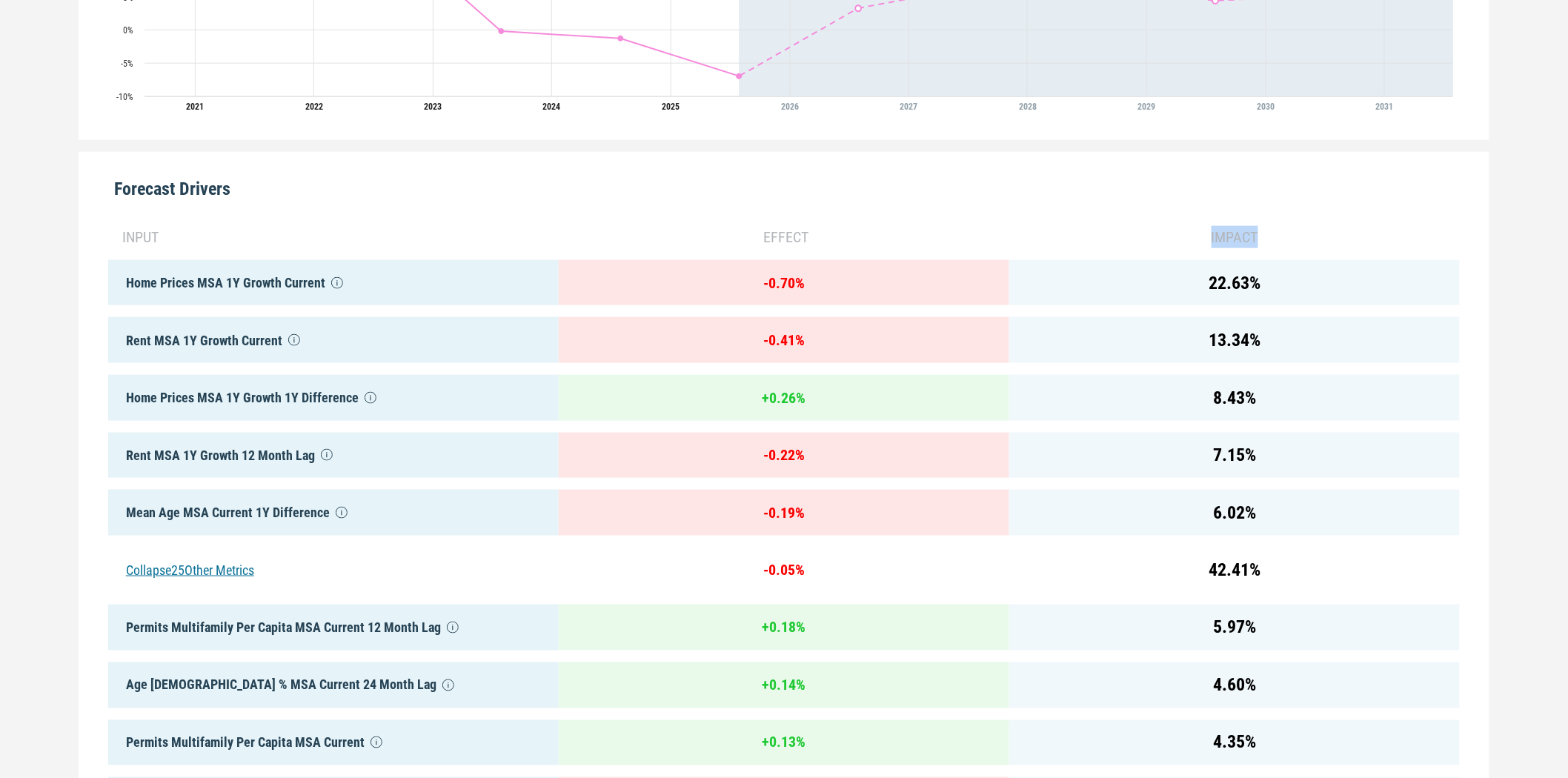
click at [1244, 236] on div "impact" at bounding box center [1234, 237] width 450 height 22
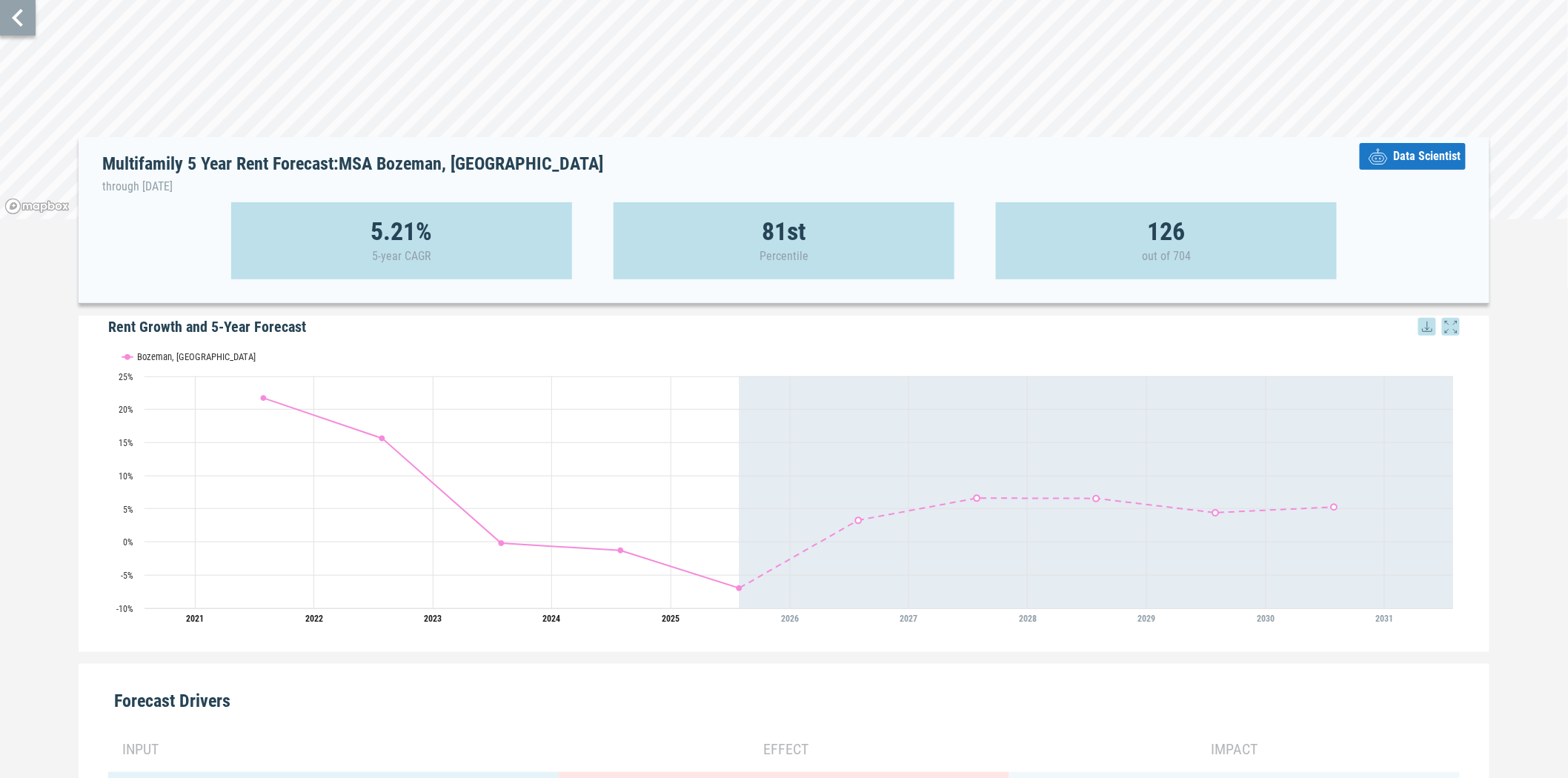
scroll to position [24, 0]
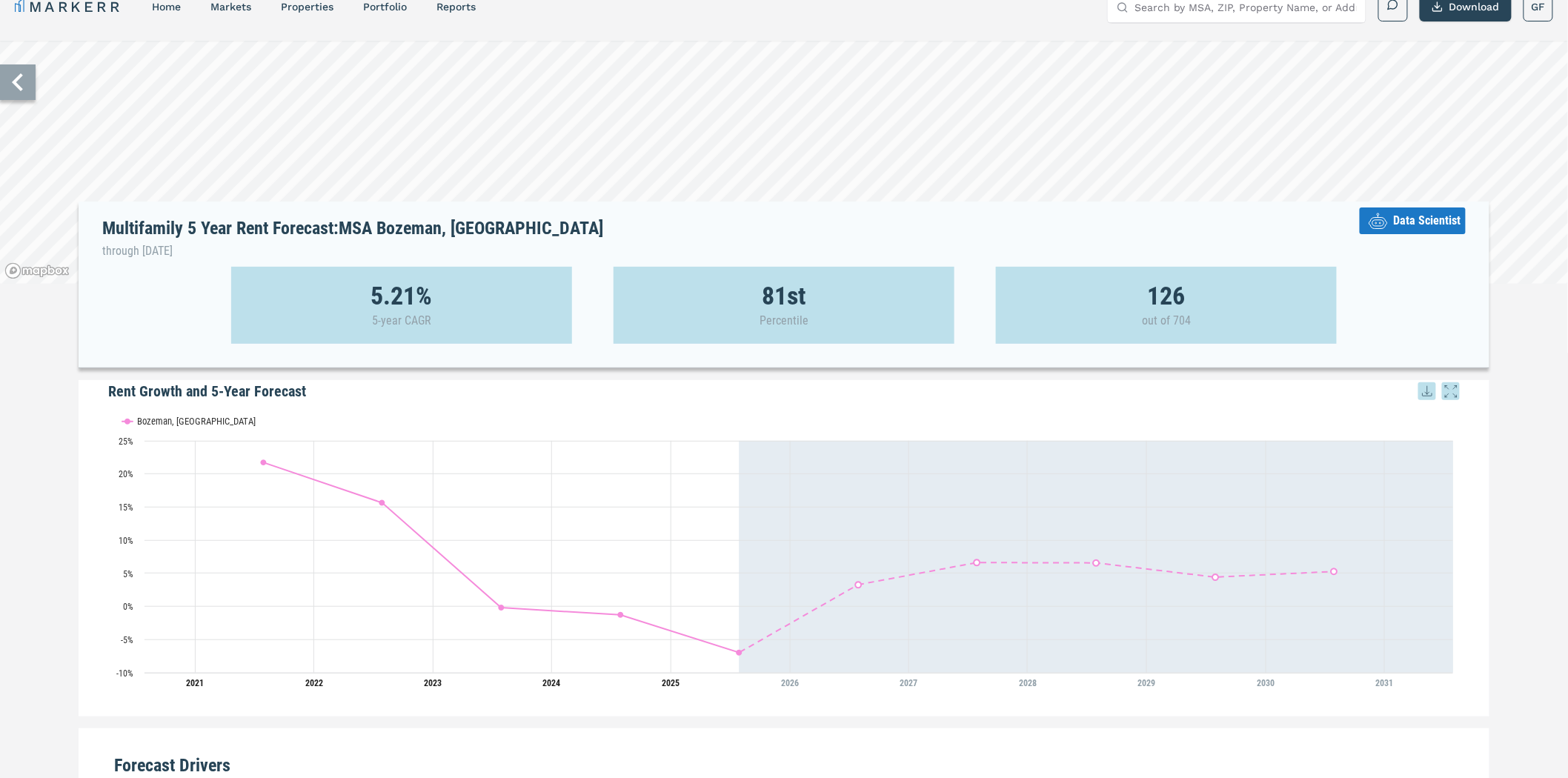
click at [1414, 226] on span "Data Scientist" at bounding box center [1426, 221] width 67 height 18
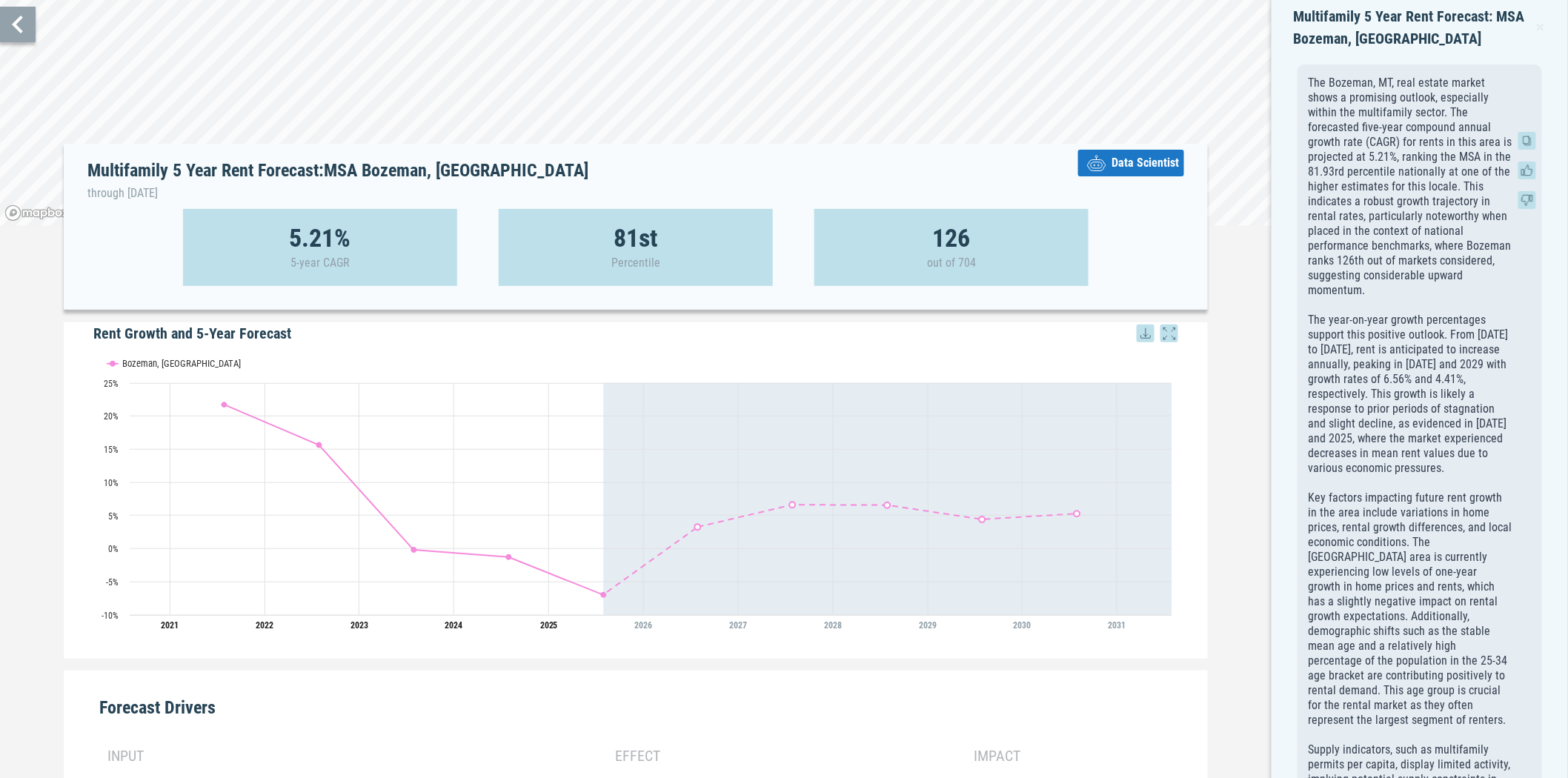
scroll to position [0, 0]
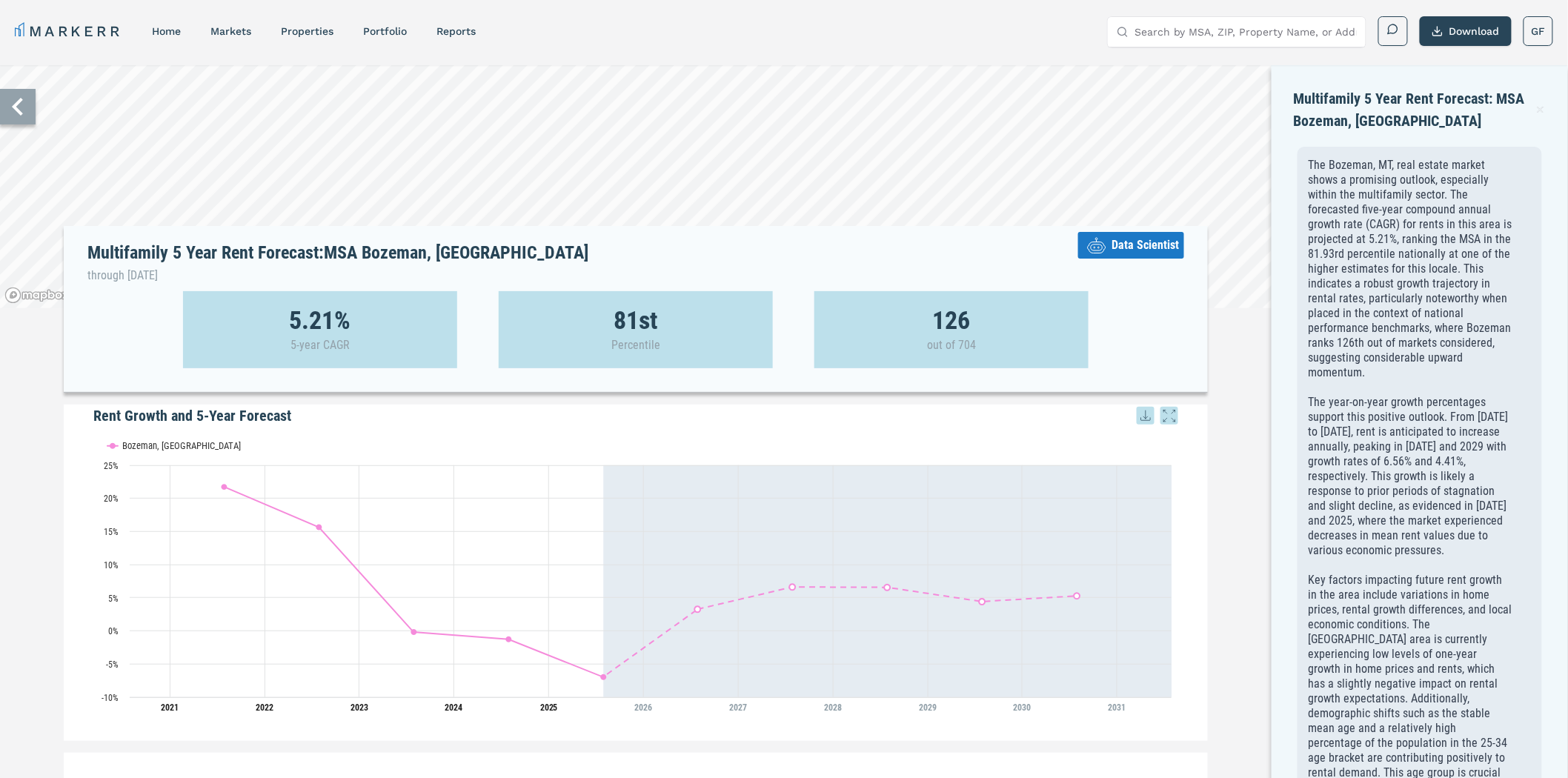
click at [20, 107] on icon at bounding box center [18, 107] width 35 height 35
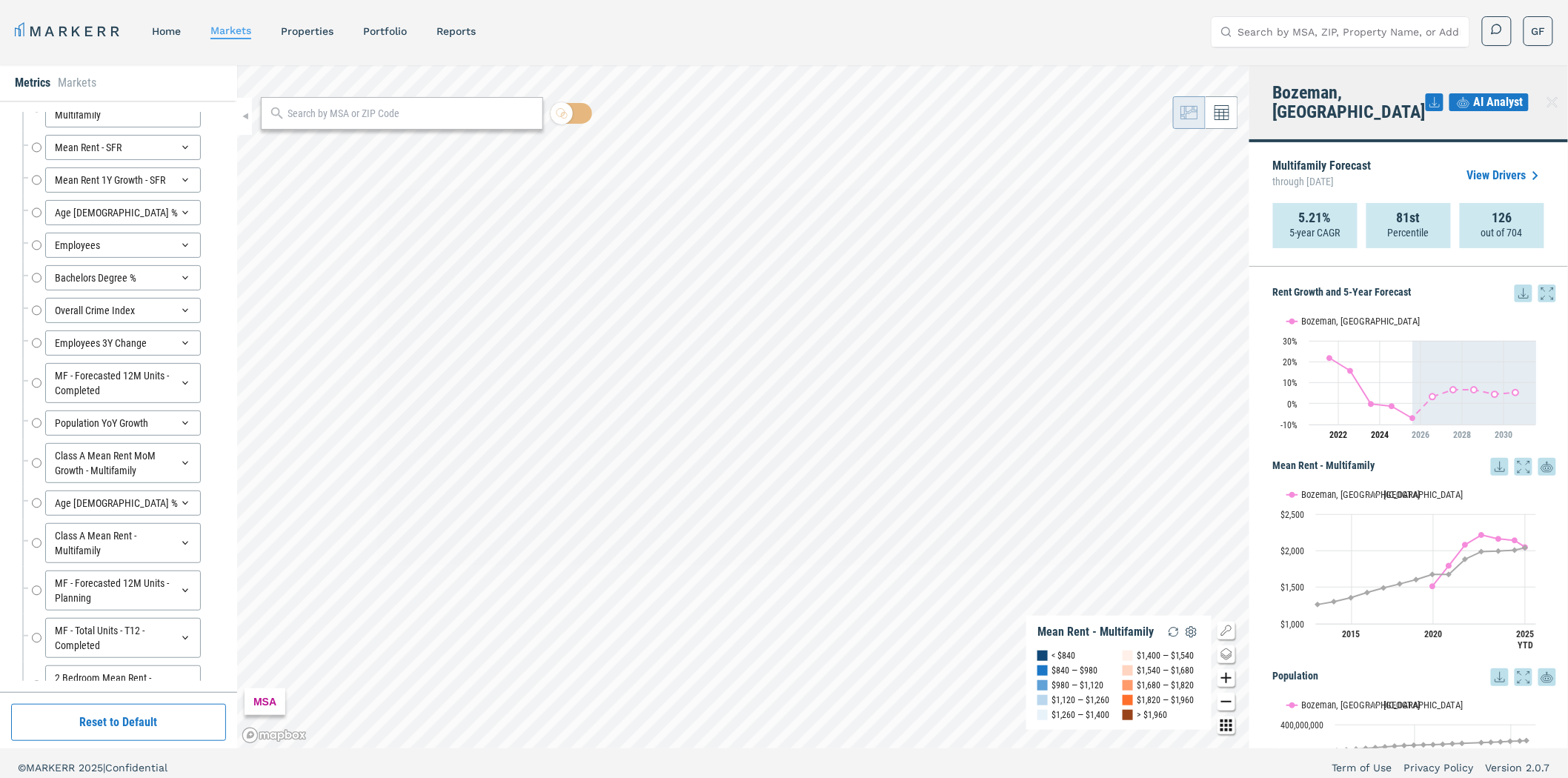
scroll to position [265, 0]
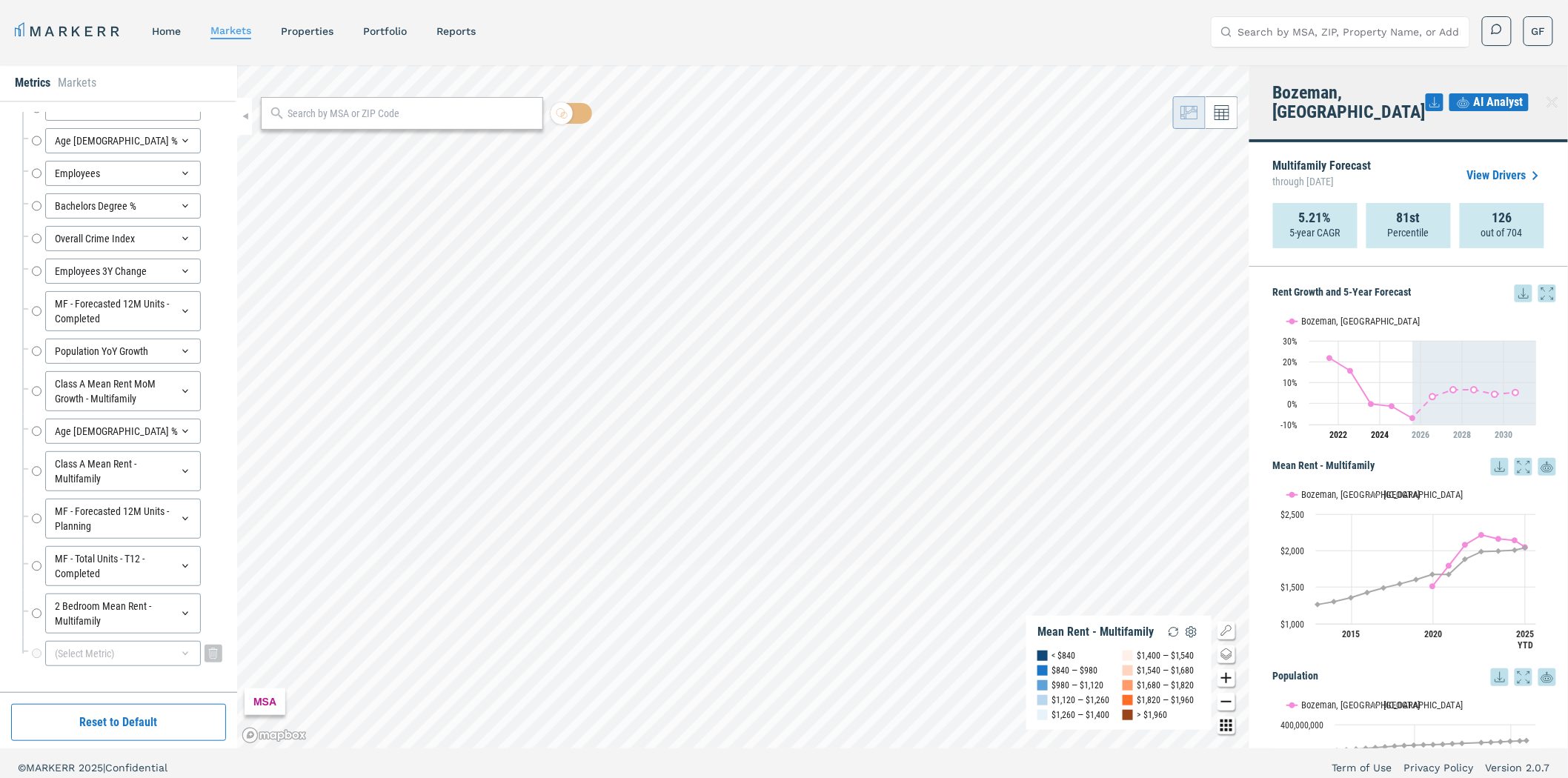
click at [164, 654] on div "(Select Metric)" at bounding box center [122, 654] width 155 height 25
click at [38, 438] on div "Mean Rent - Multifamily Mean Rent - Multifamily Population Population Household…" at bounding box center [122, 266] width 200 height 803
click at [39, 520] on input "MF - Forecasted 12M Units - Planning" at bounding box center [37, 518] width 10 height 40
radio input "false"
radio input "true"
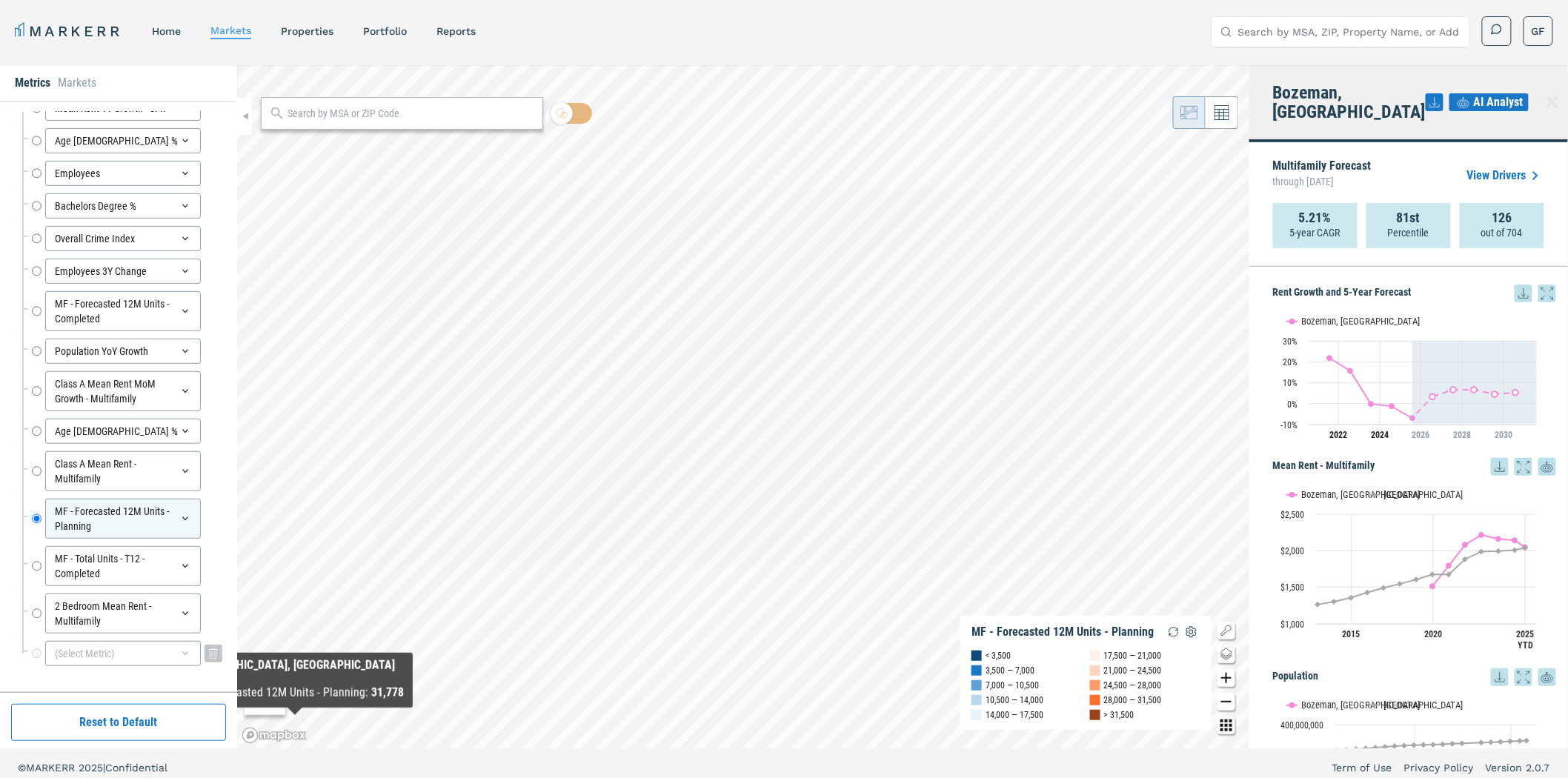
click at [160, 645] on div "(Select Metric)" at bounding box center [122, 654] width 155 height 25
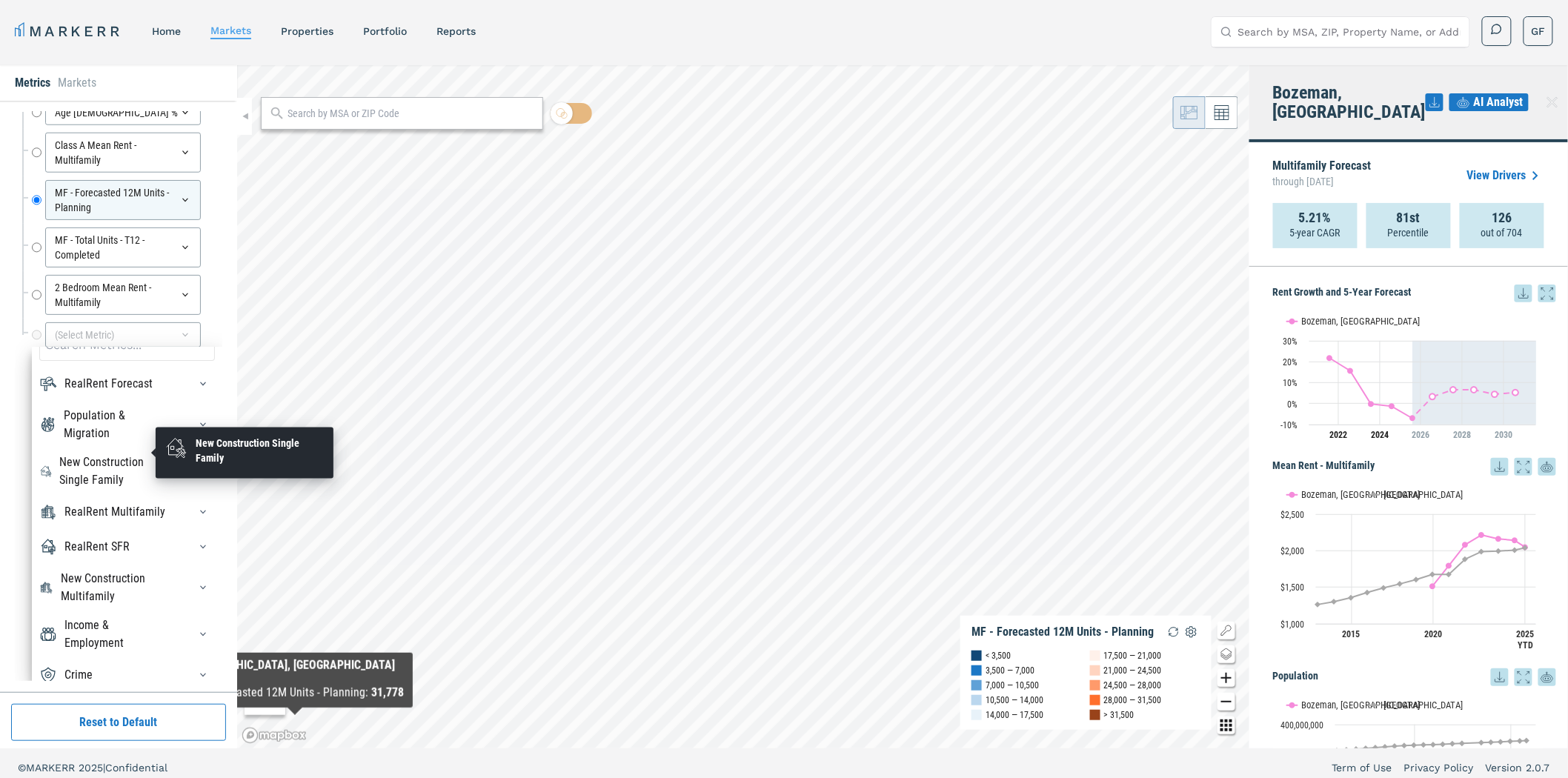
scroll to position [50, 0]
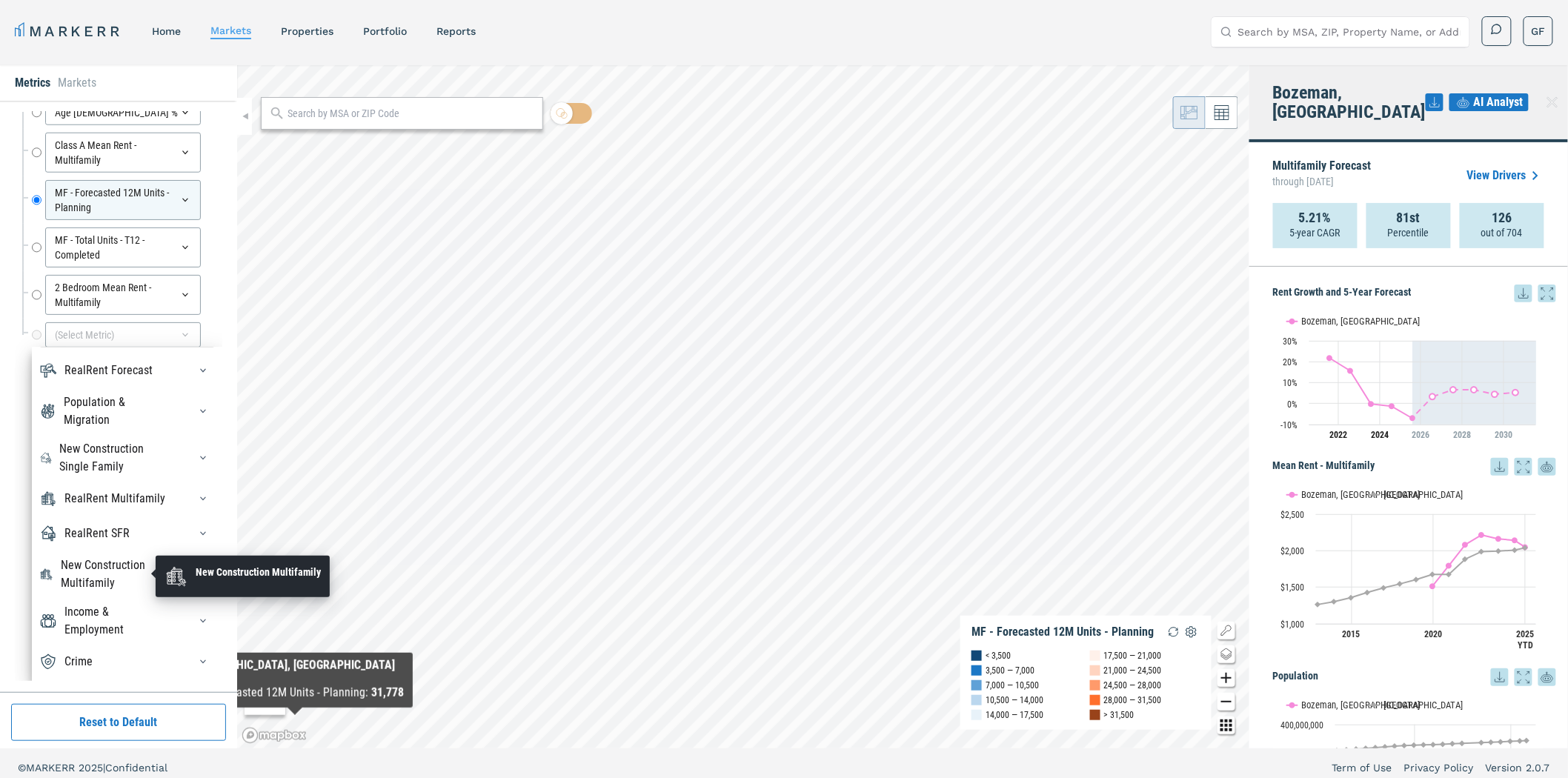
click at [127, 574] on div "New Construction Multifamily" at bounding box center [115, 575] width 109 height 35
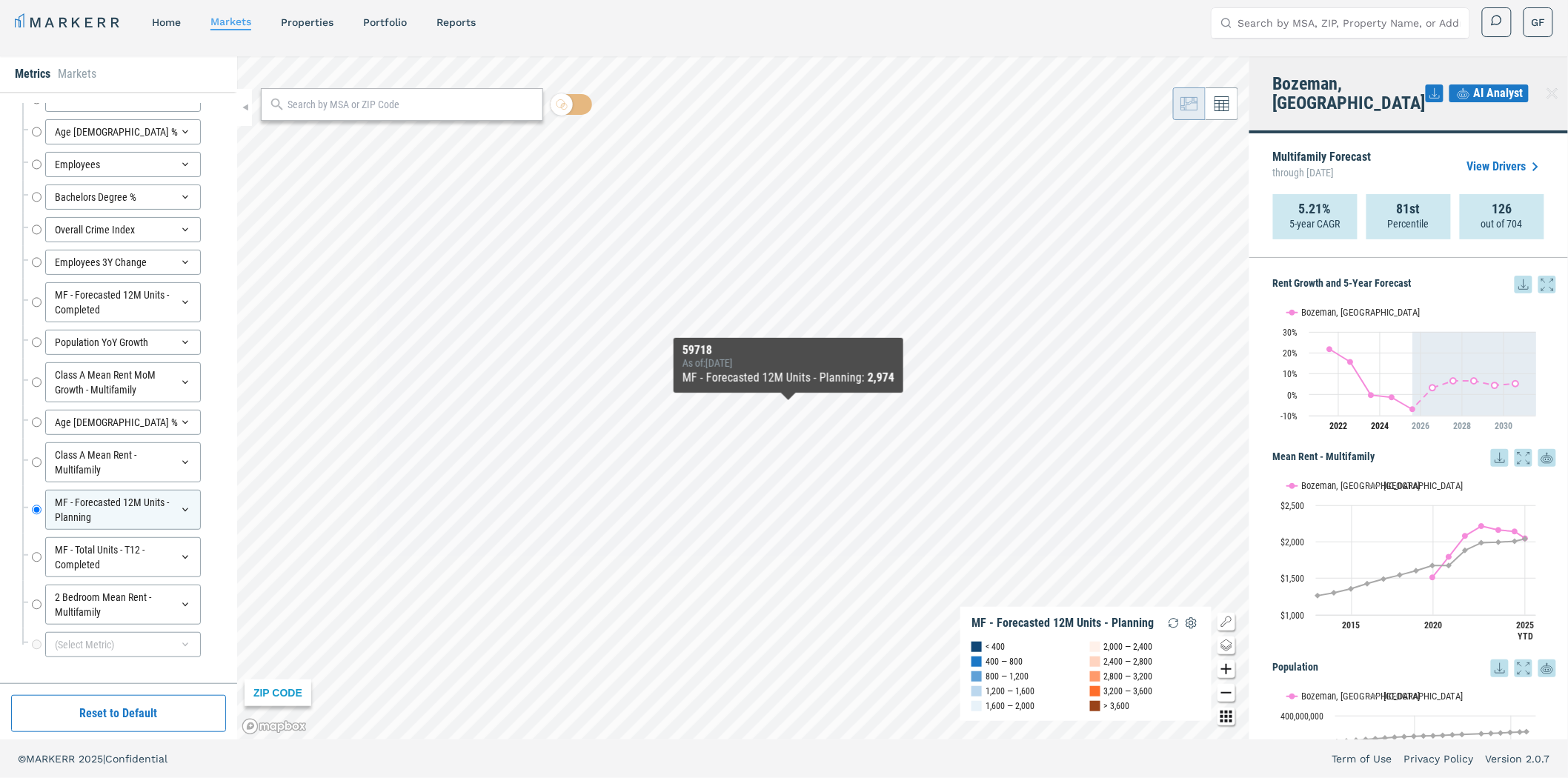
scroll to position [265, 0]
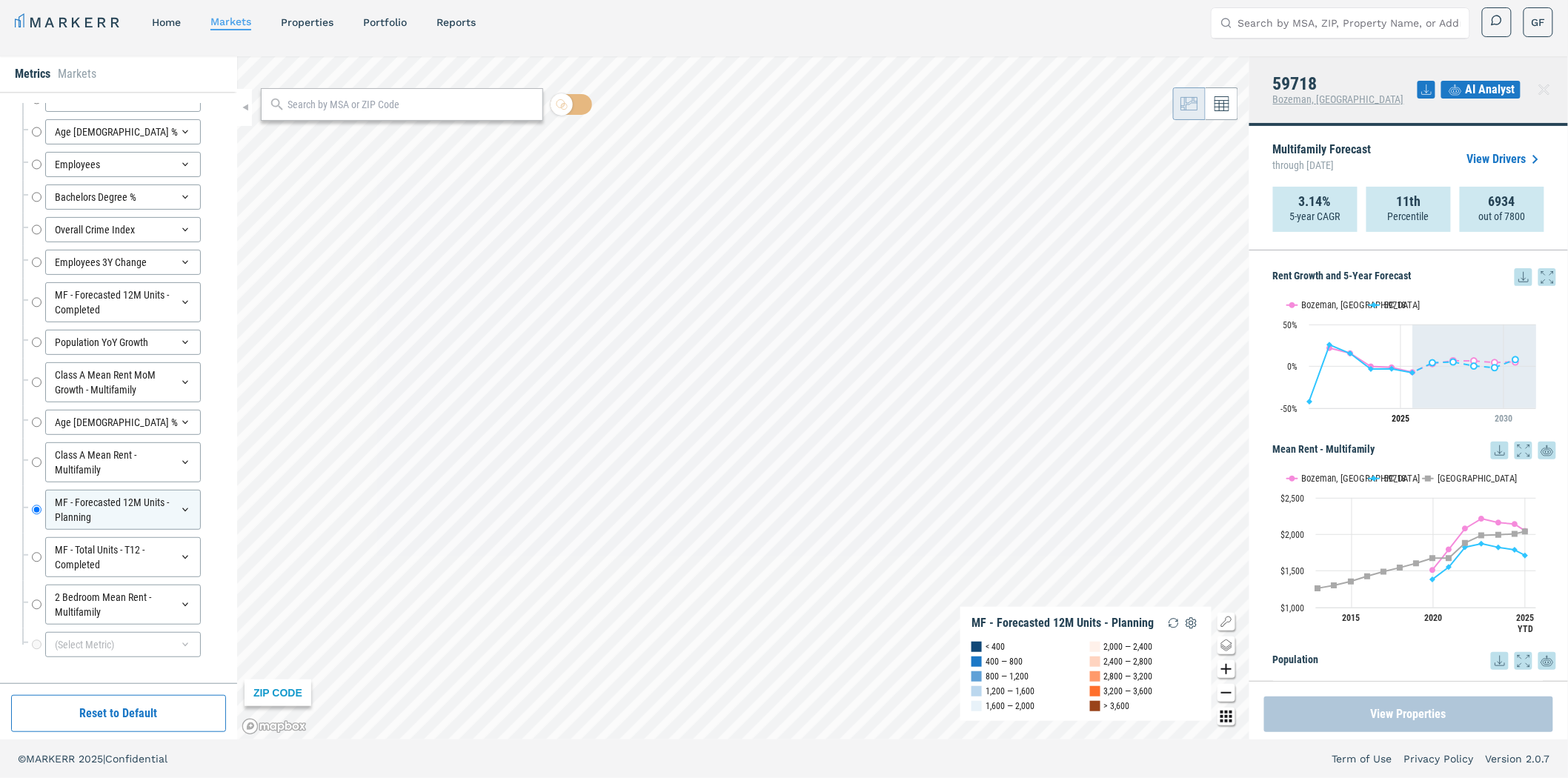
click at [1413, 700] on button "View Properties" at bounding box center [1409, 714] width 289 height 35
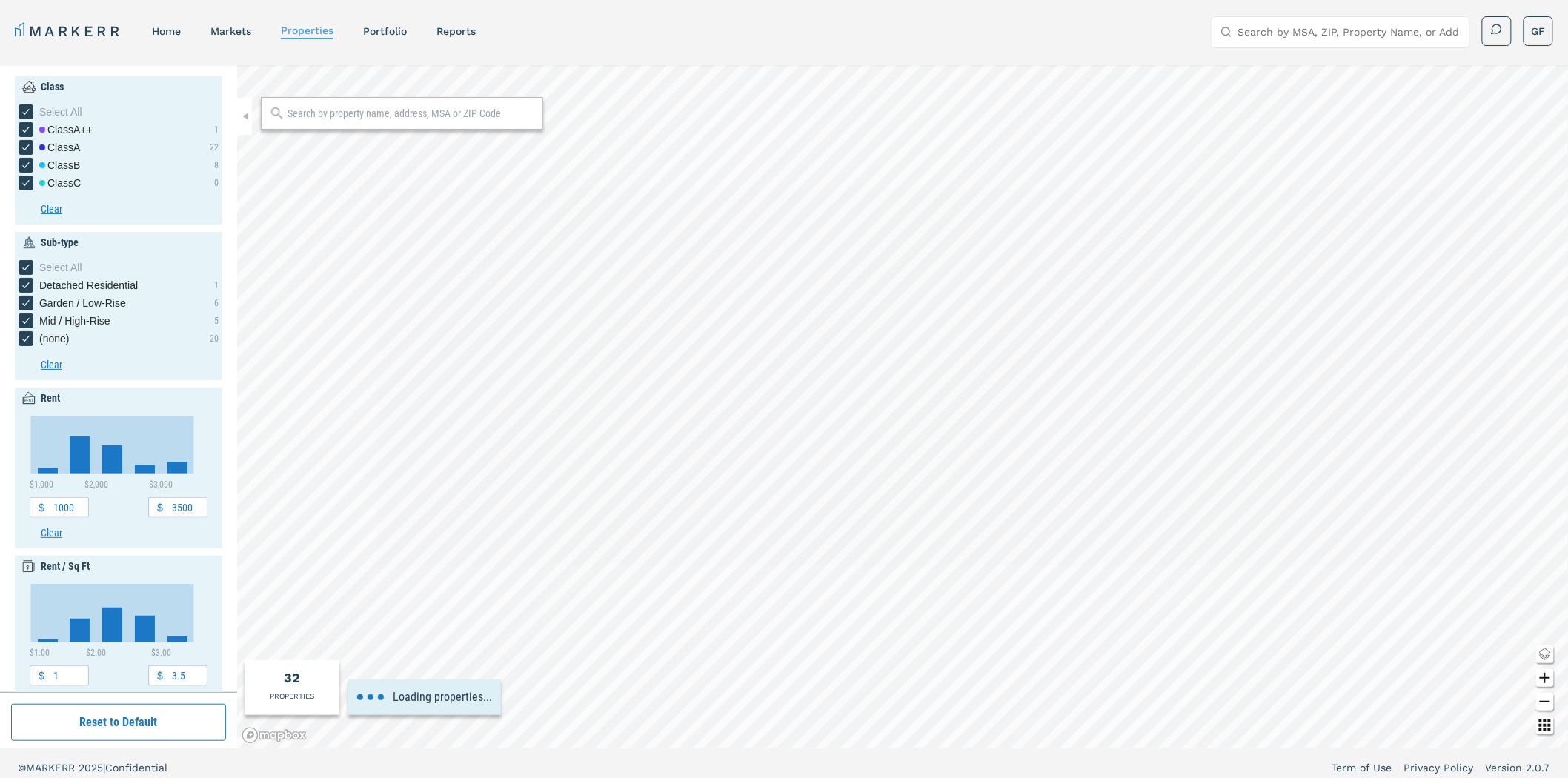
type input "4500"
type input "4.5"
type input "1920"
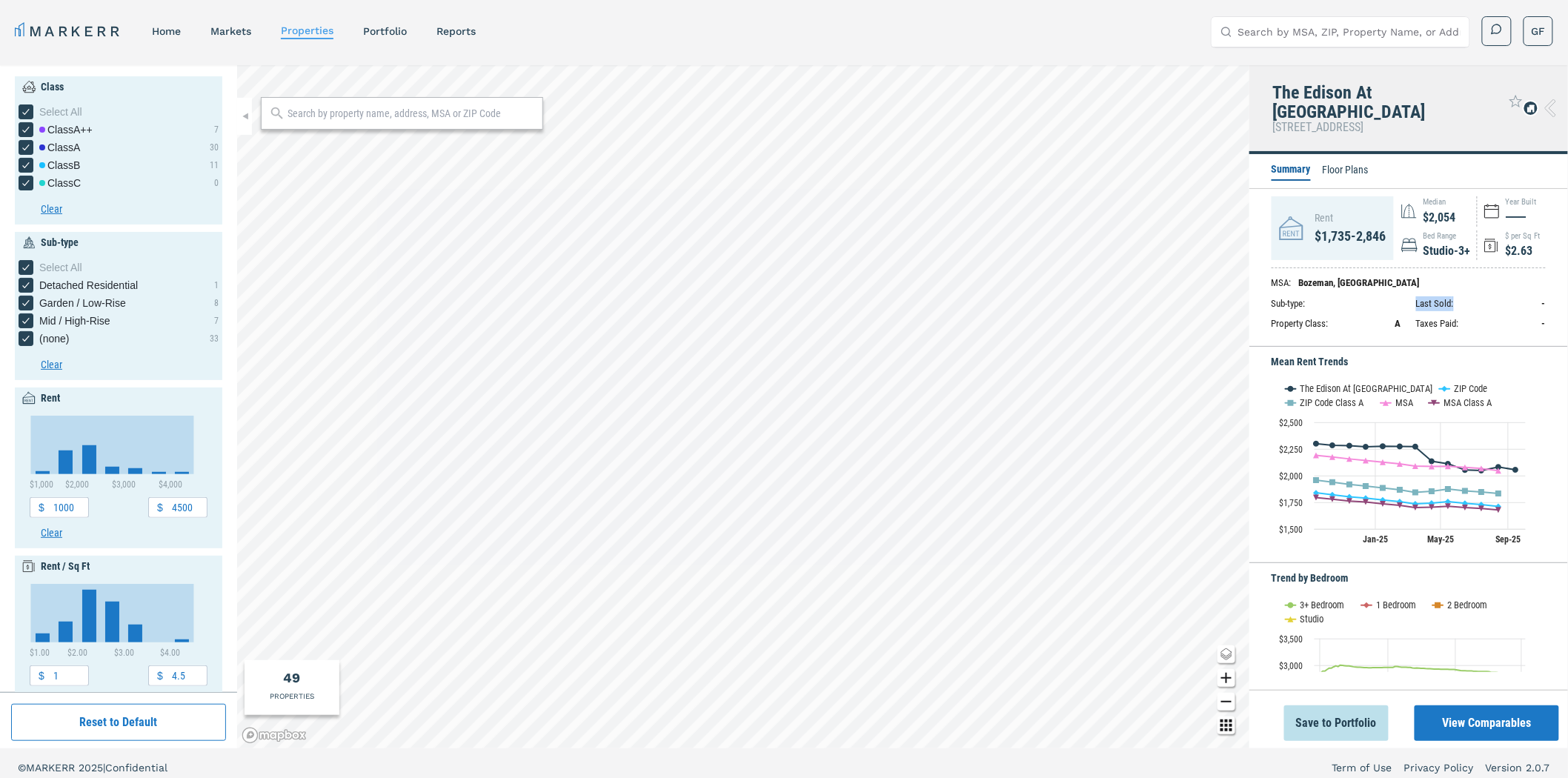
drag, startPoint x: 1411, startPoint y: 330, endPoint x: 1461, endPoint y: 326, distance: 50.2
click at [1461, 312] on div "Last Sold : -" at bounding box center [1480, 303] width 130 height 15
drag, startPoint x: 229, startPoint y: 30, endPoint x: 269, endPoint y: 52, distance: 45.7
click at [230, 30] on link "markets" at bounding box center [231, 31] width 41 height 12
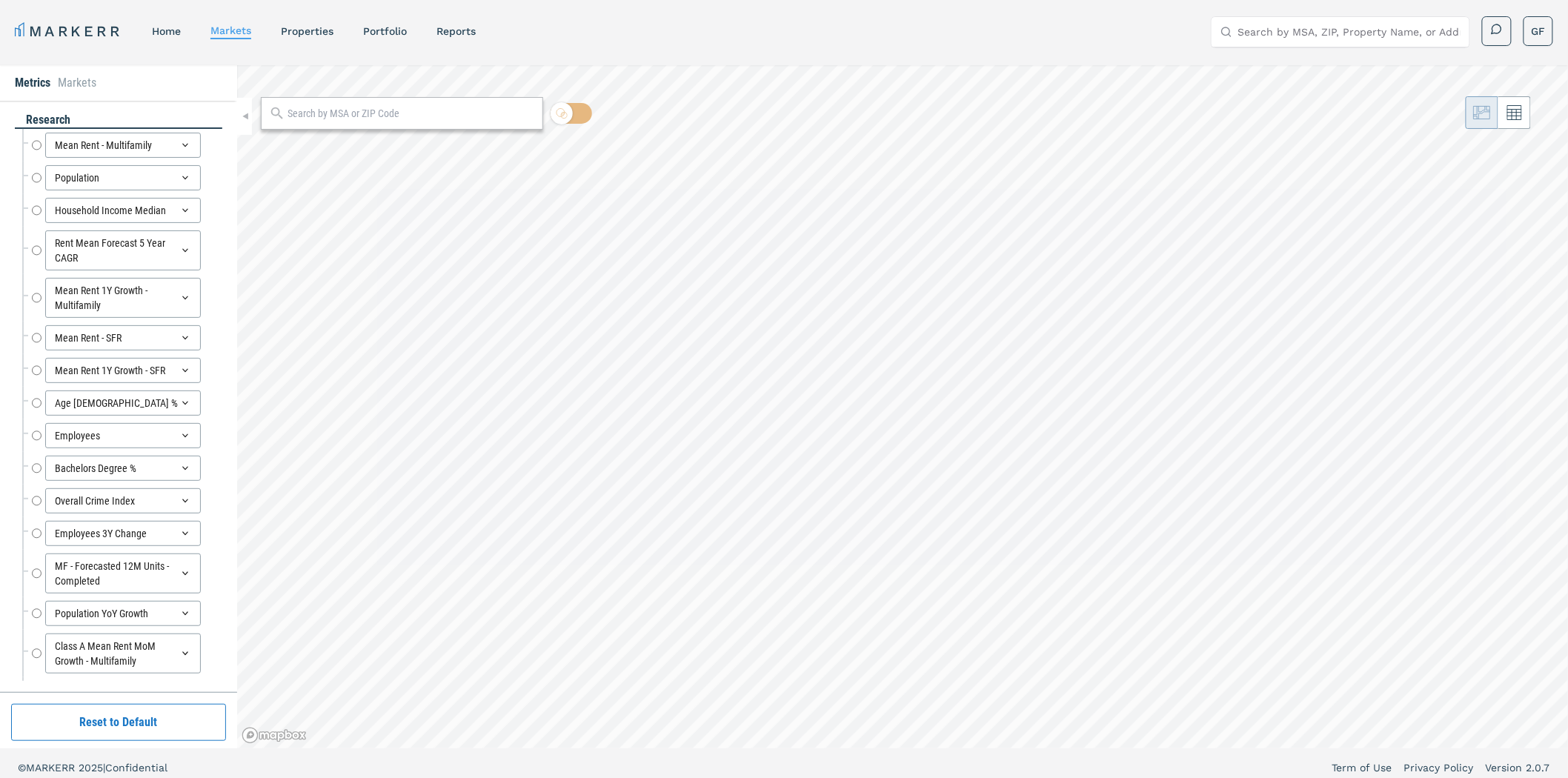
radio input "true"
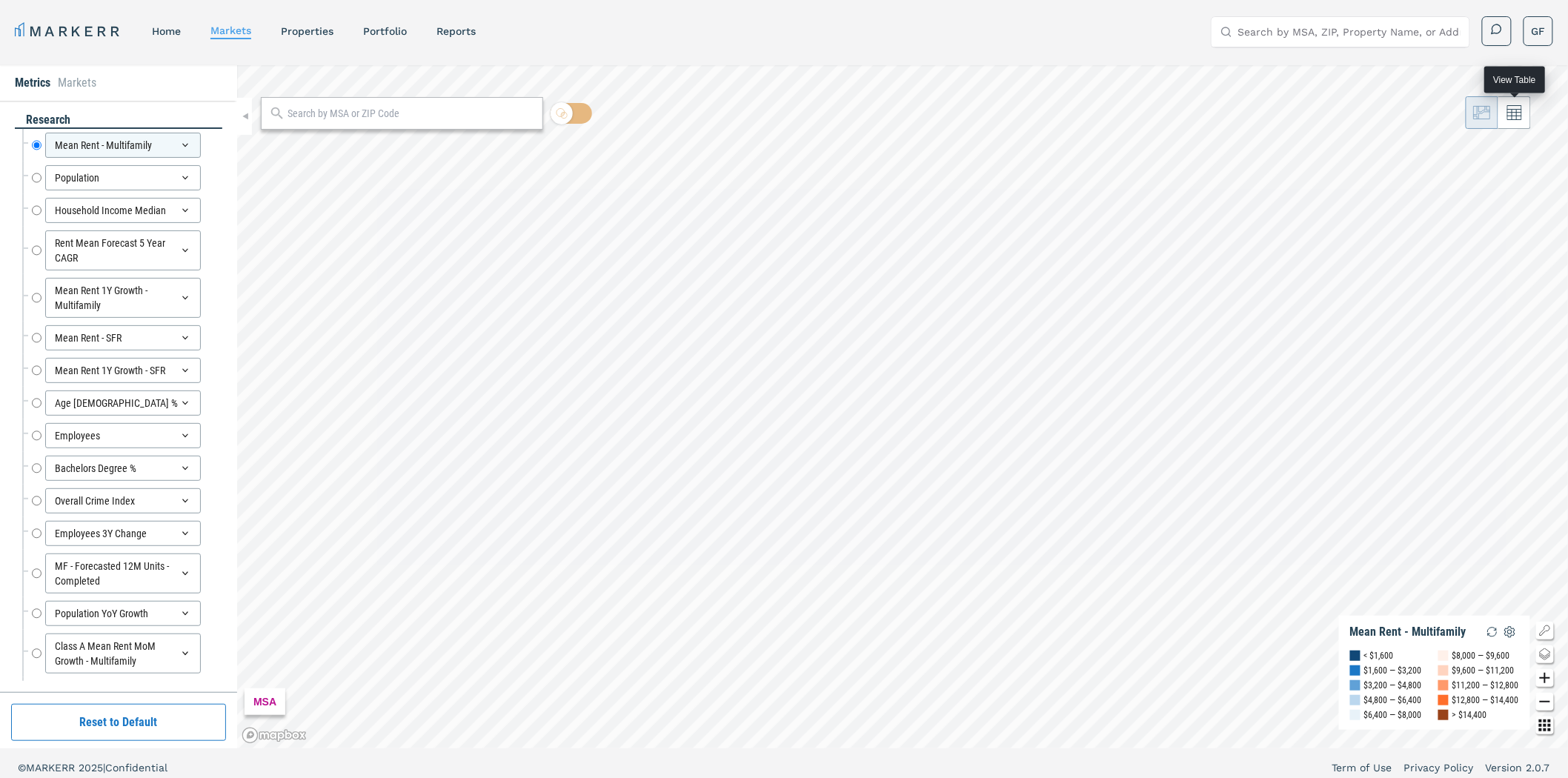
click at [1510, 112] on icon at bounding box center [1514, 112] width 15 height 15
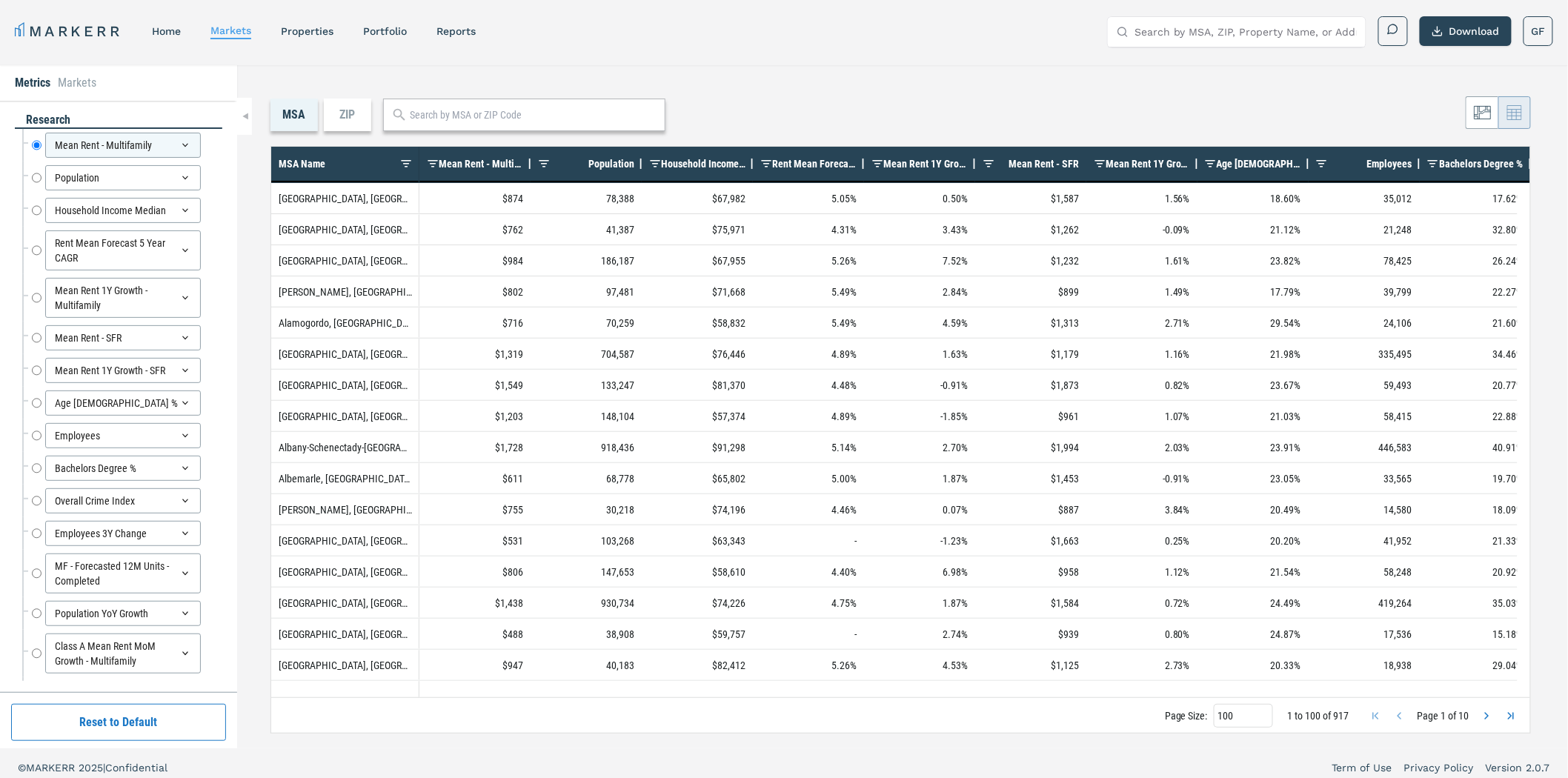
click at [574, 159] on div "Population" at bounding box center [592, 163] width 84 height 26
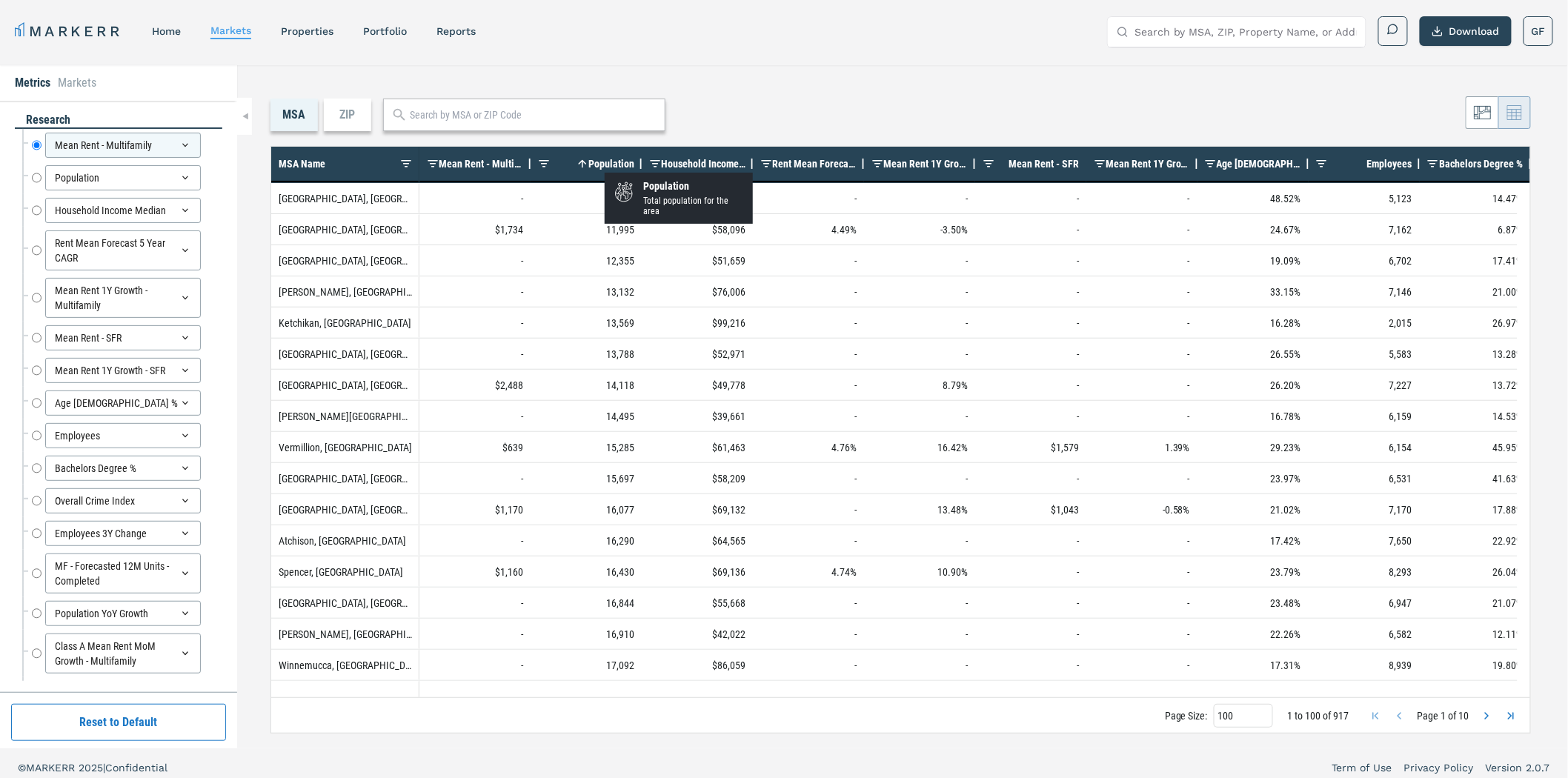
click at [608, 160] on span "Population" at bounding box center [611, 164] width 46 height 12
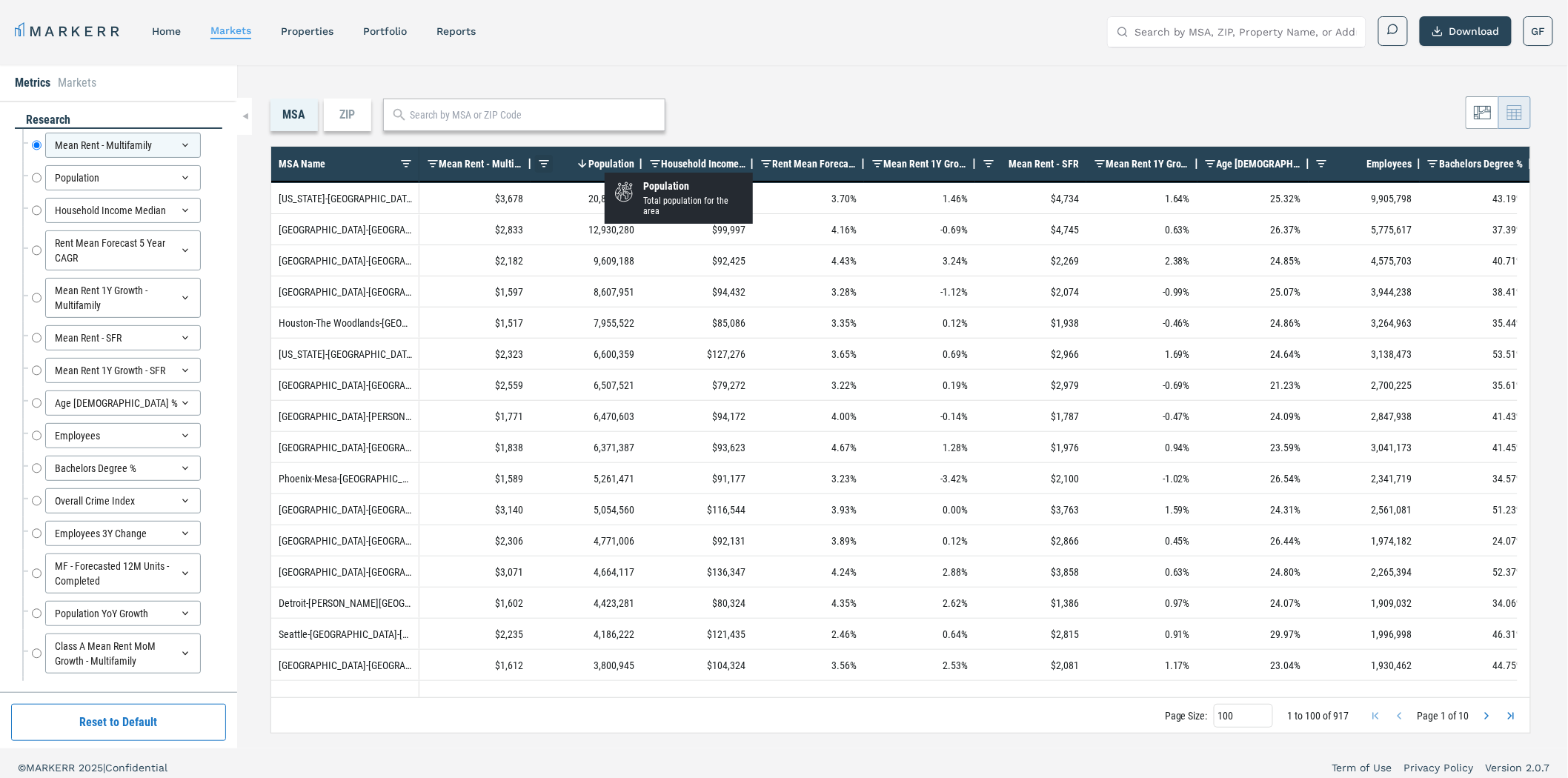
click at [546, 163] on span at bounding box center [544, 164] width 12 height 12
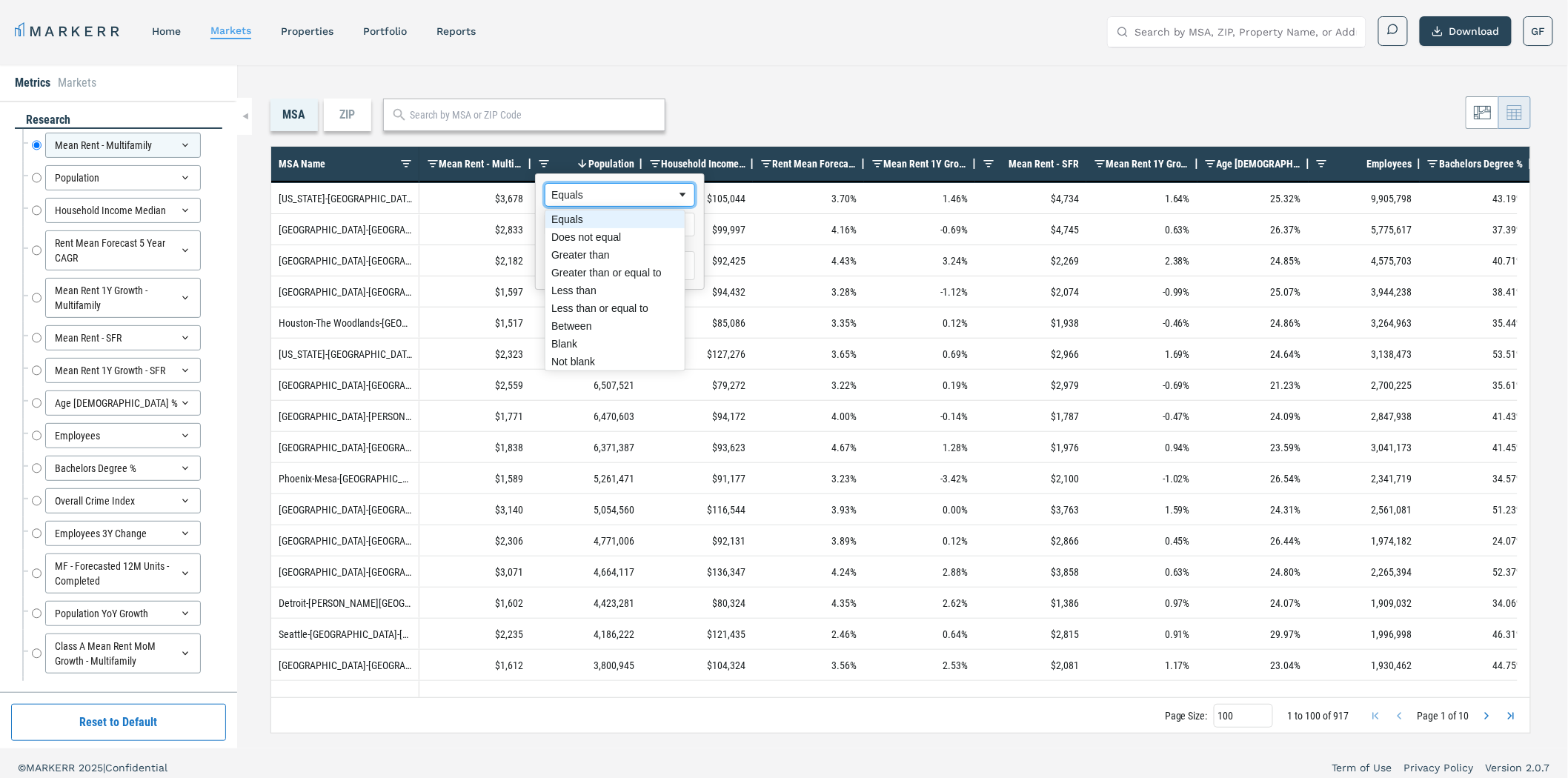
click at [572, 193] on div "Equals" at bounding box center [614, 194] width 125 height 12
click at [890, 40] on div "MARKERR home markets properties Portfolio reports Search by MSA, ZIP, Property …" at bounding box center [784, 31] width 1539 height 30
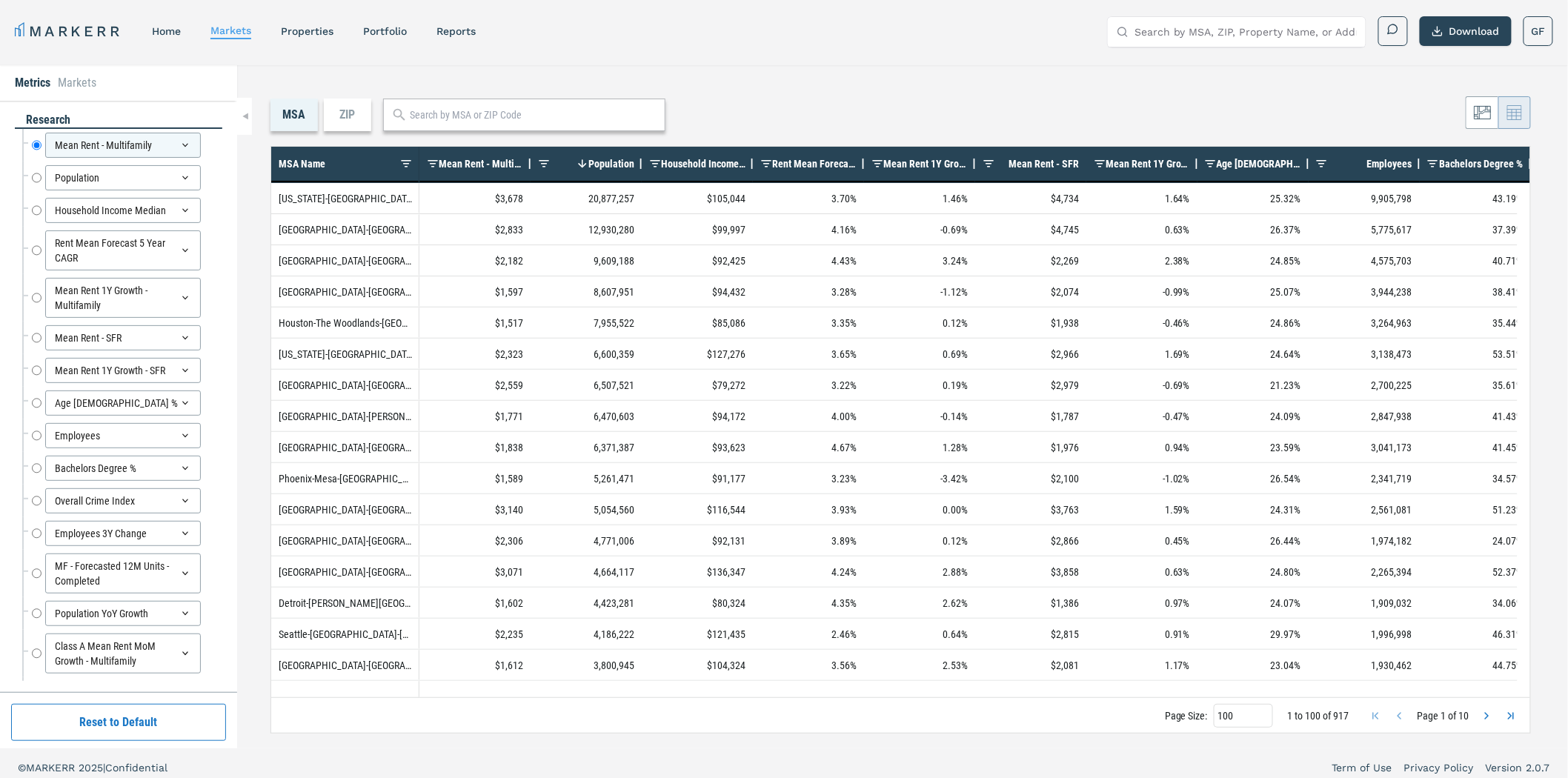
click at [351, 116] on div "ZIP" at bounding box center [347, 114] width 48 height 32
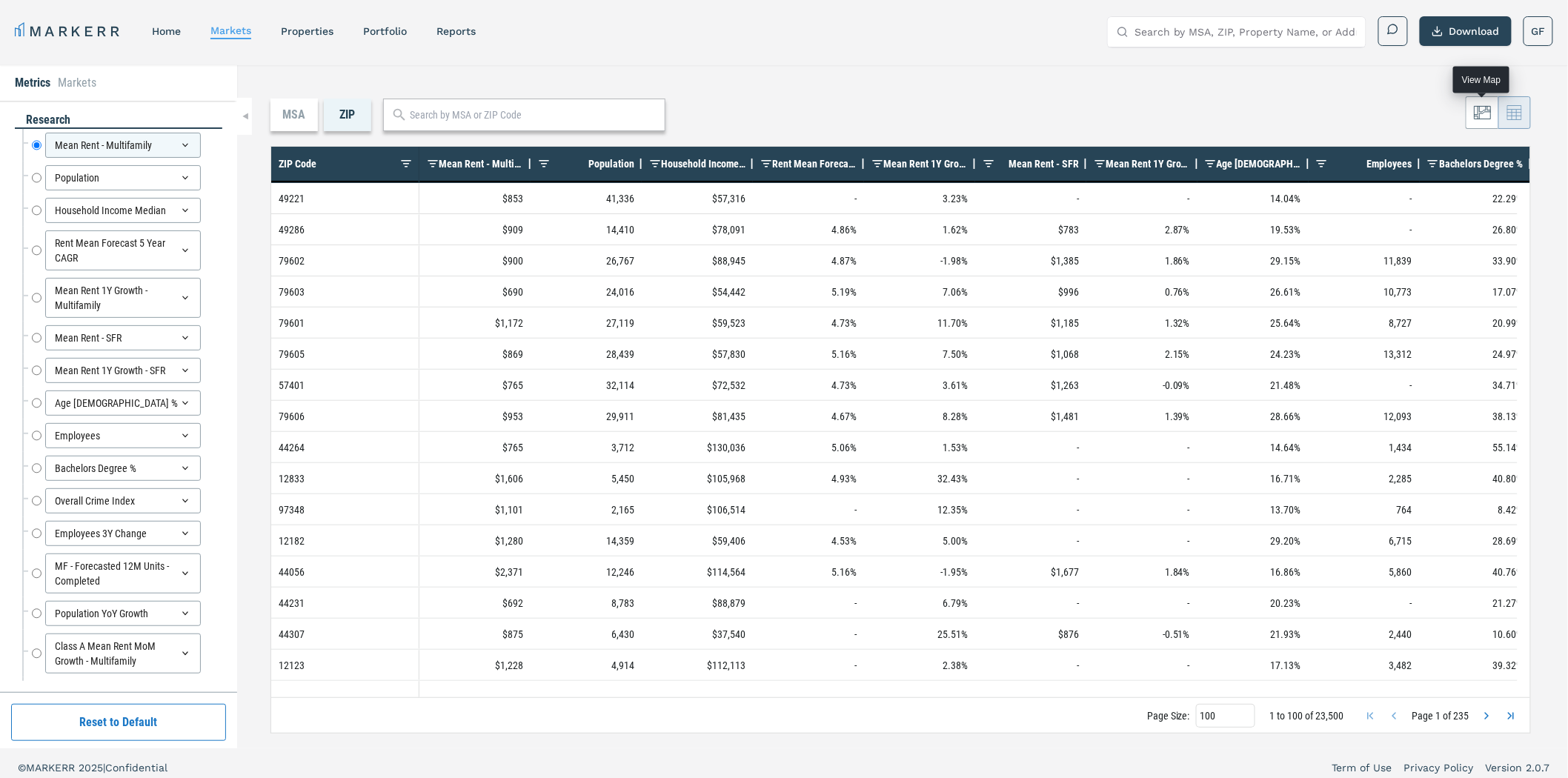
click at [1491, 119] on icon at bounding box center [1483, 112] width 18 height 18
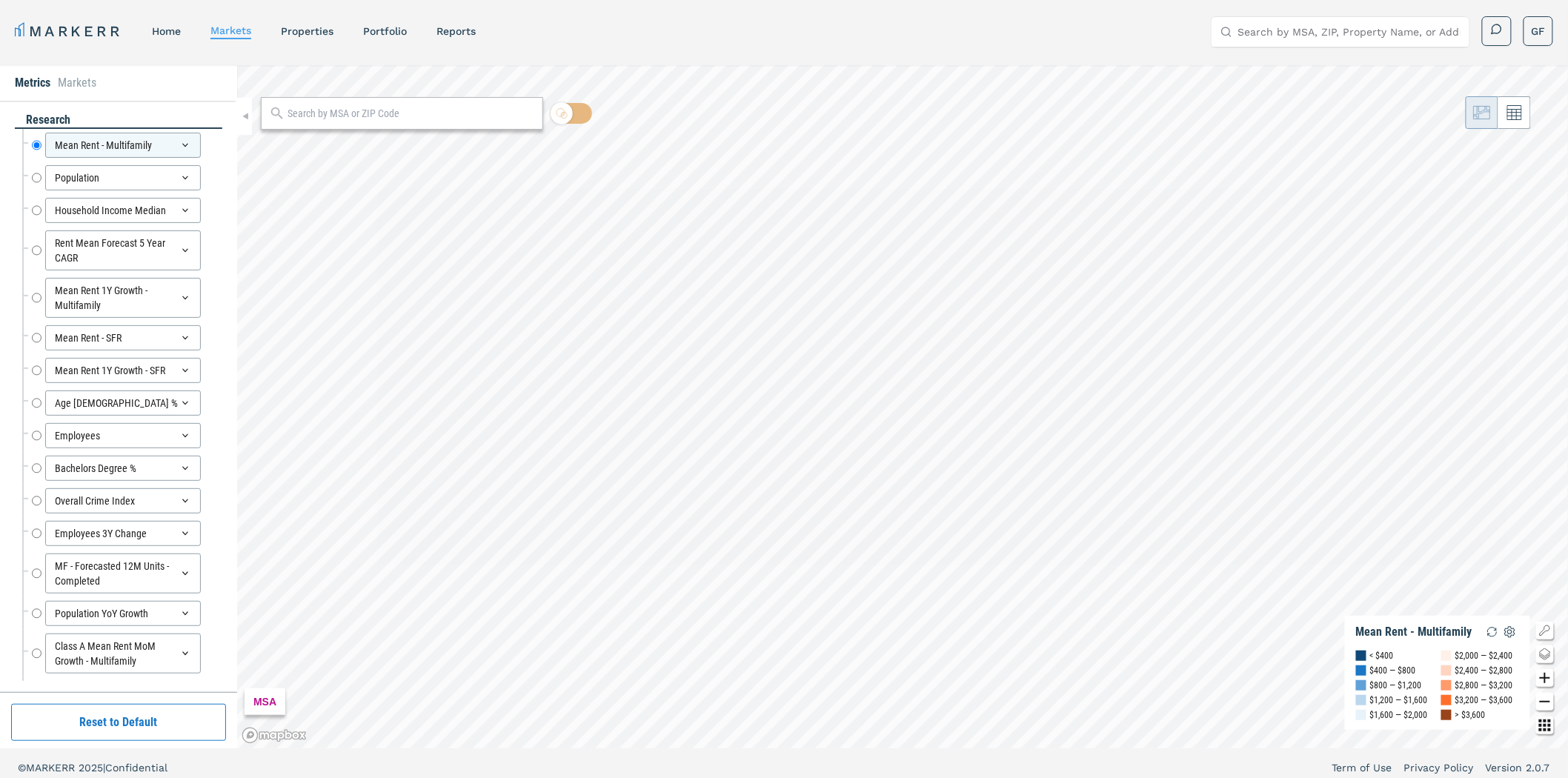
click at [408, 120] on input "text" at bounding box center [410, 113] width 247 height 16
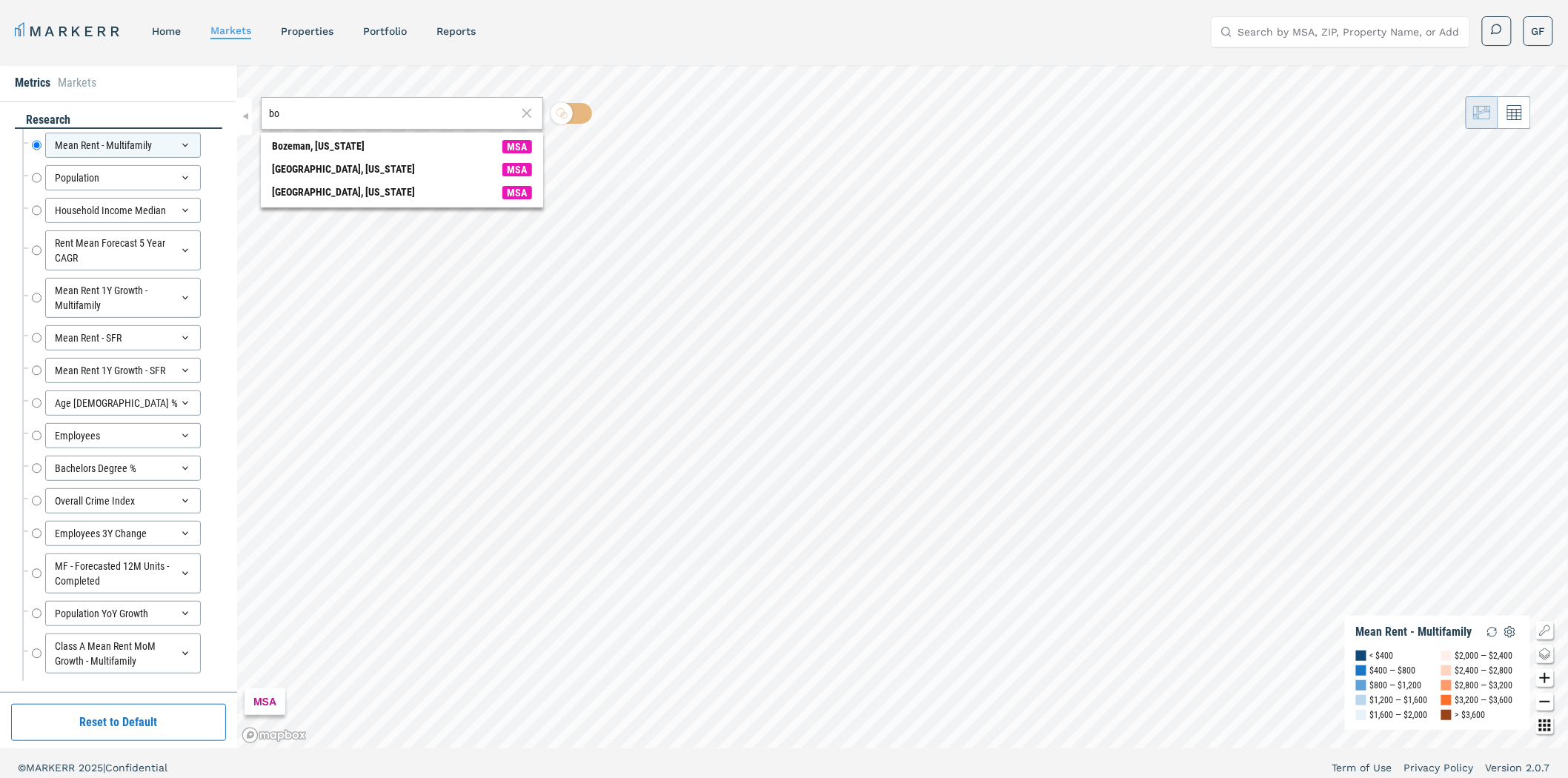
type input "b"
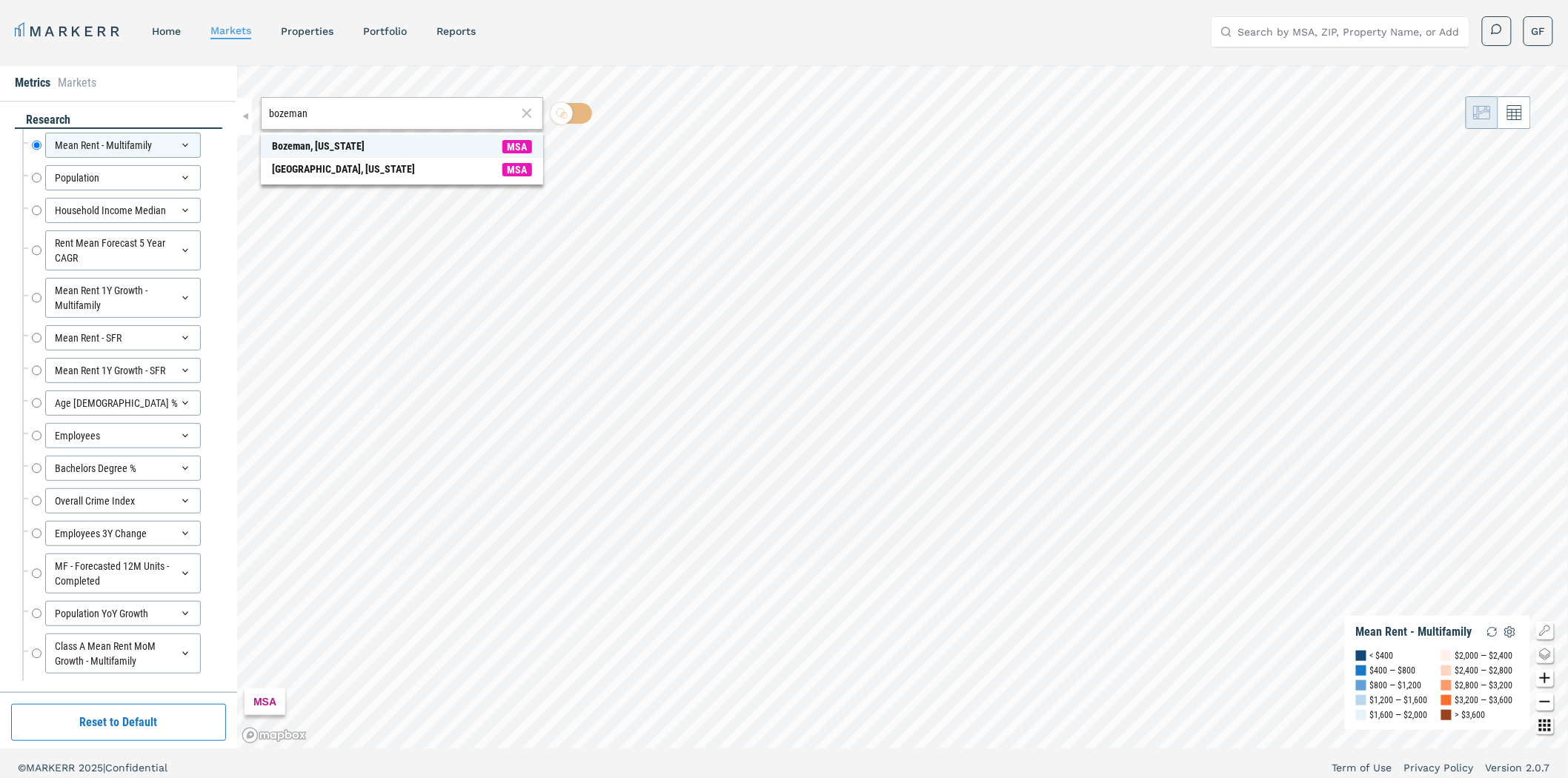
type input "bozeman"
click at [334, 146] on div "Bozeman, Montana" at bounding box center [318, 147] width 93 height 16
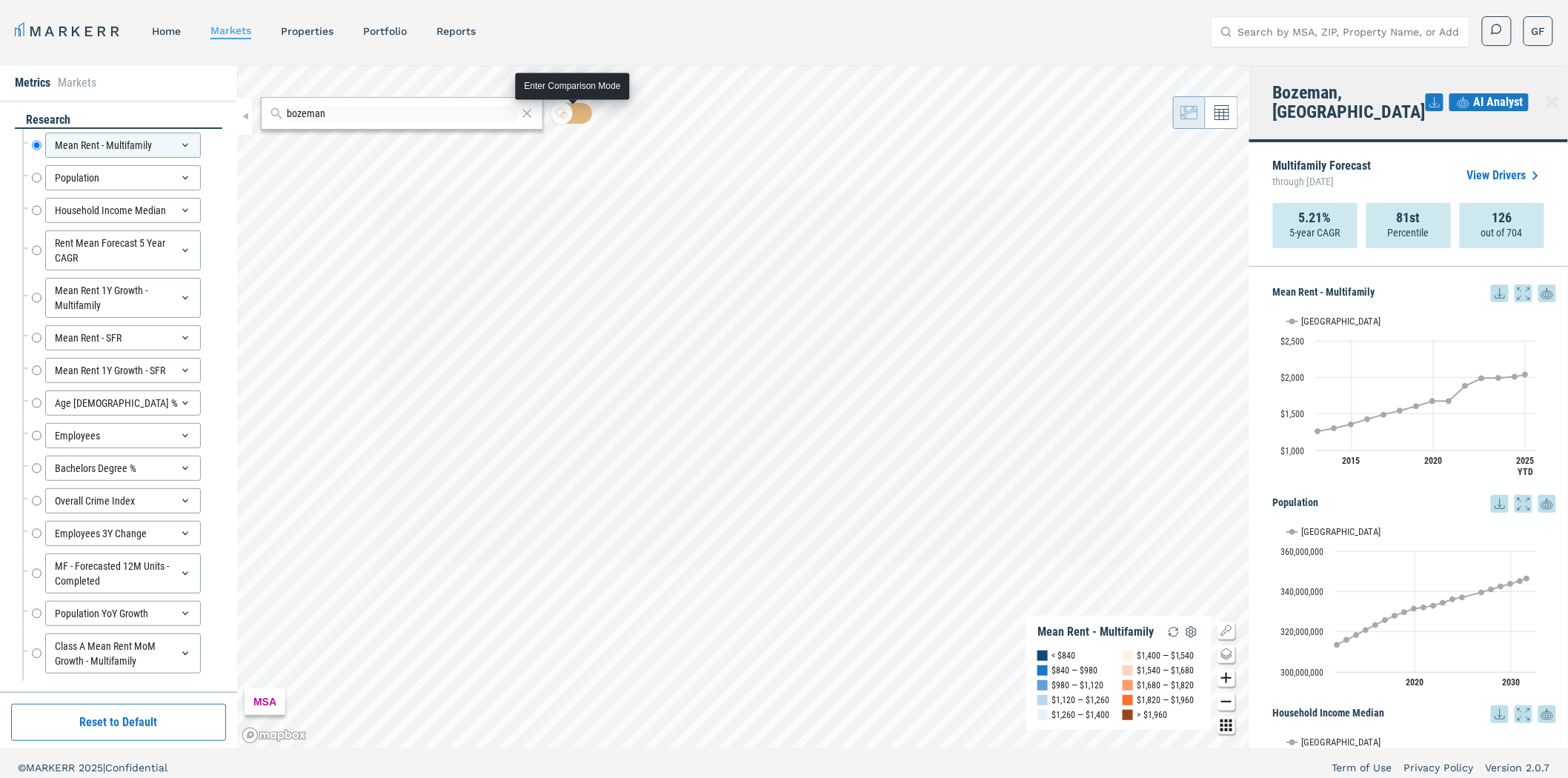
click at [580, 112] on input "checkbox" at bounding box center [572, 112] width 41 height 21
checkbox input "true"
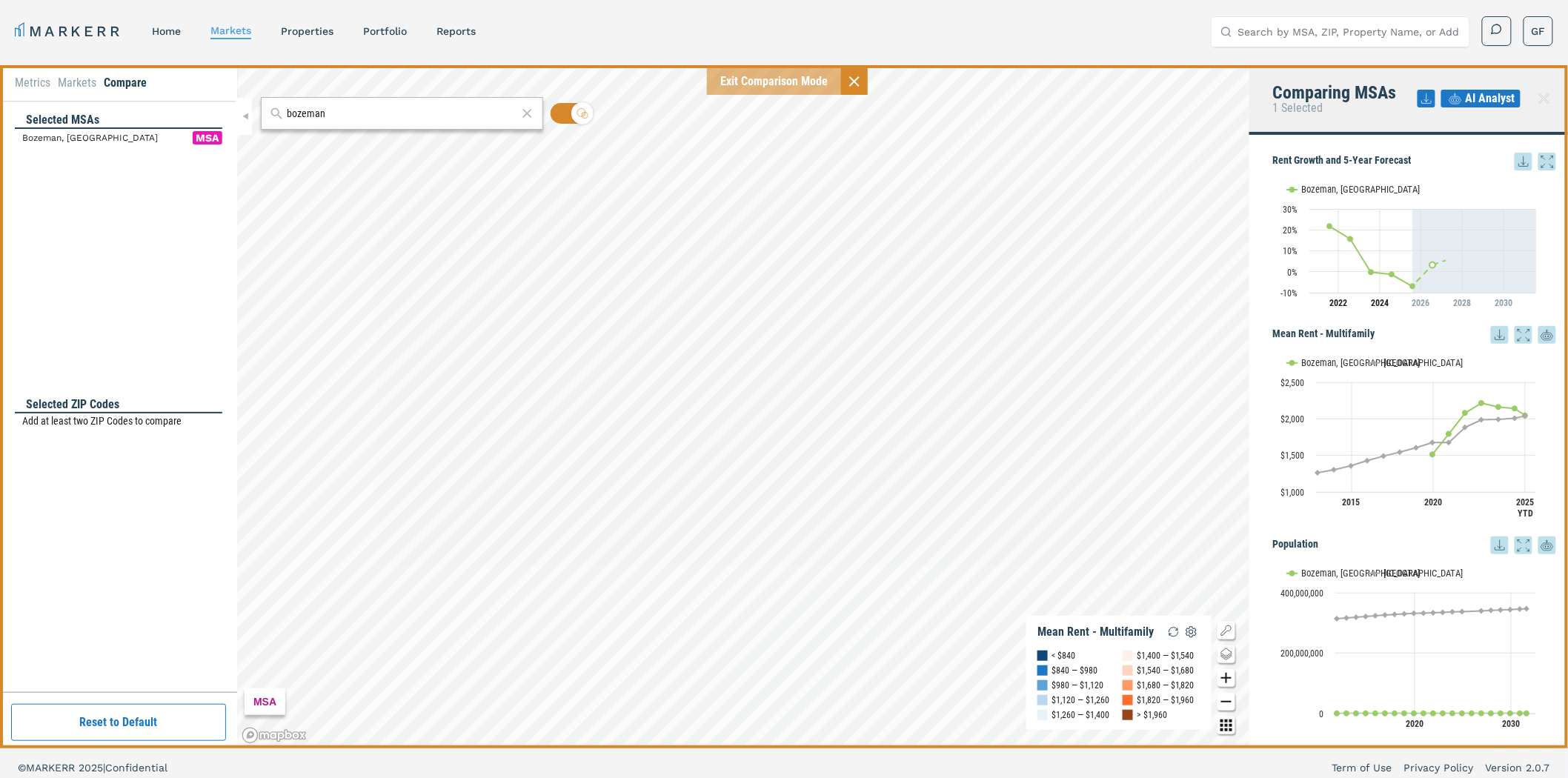
click at [365, 108] on input "bozeman" at bounding box center [403, 113] width 231 height 16
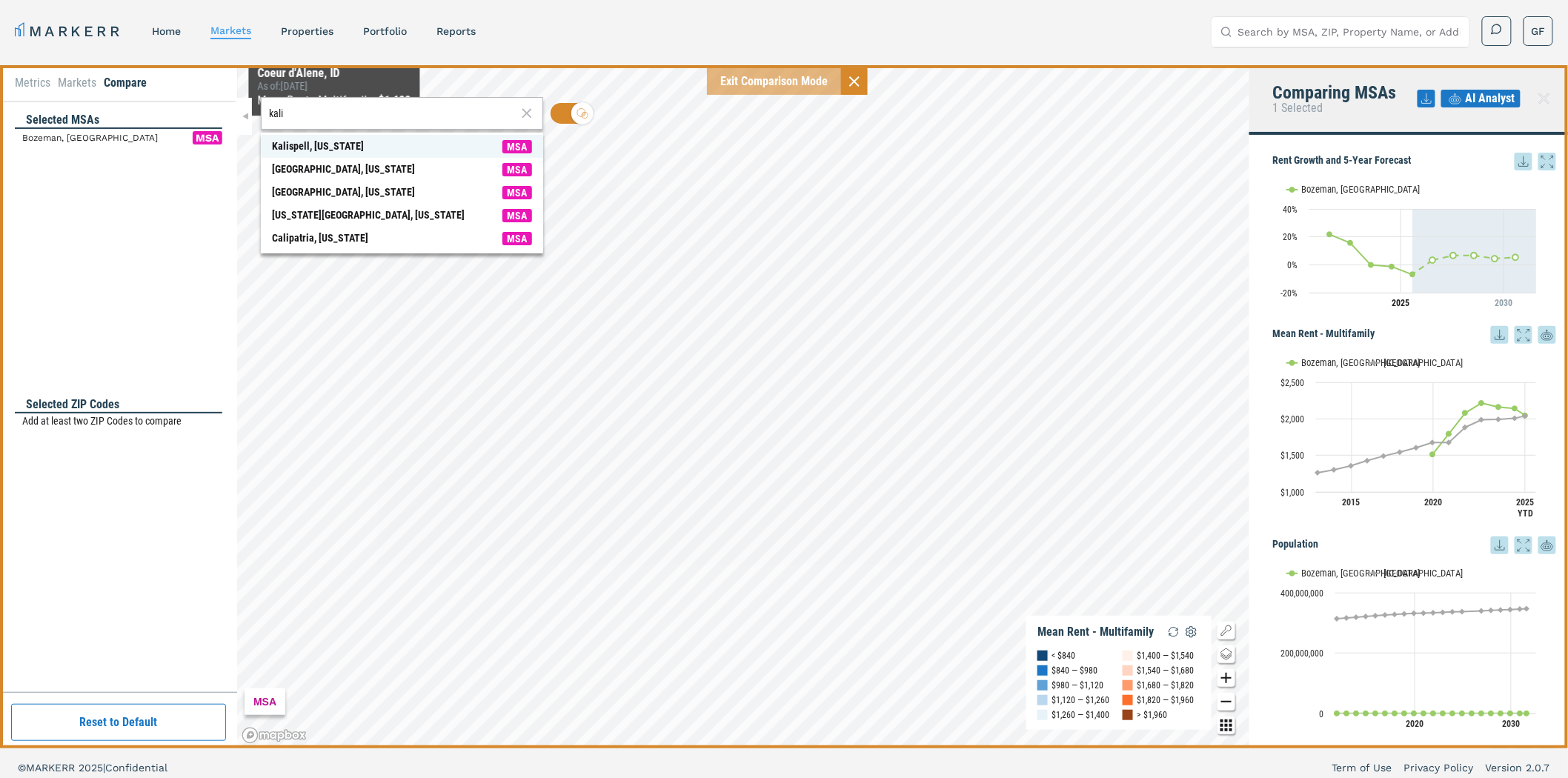
type input "kali"
click at [323, 146] on div "Kalispell, Montana" at bounding box center [318, 147] width 92 height 16
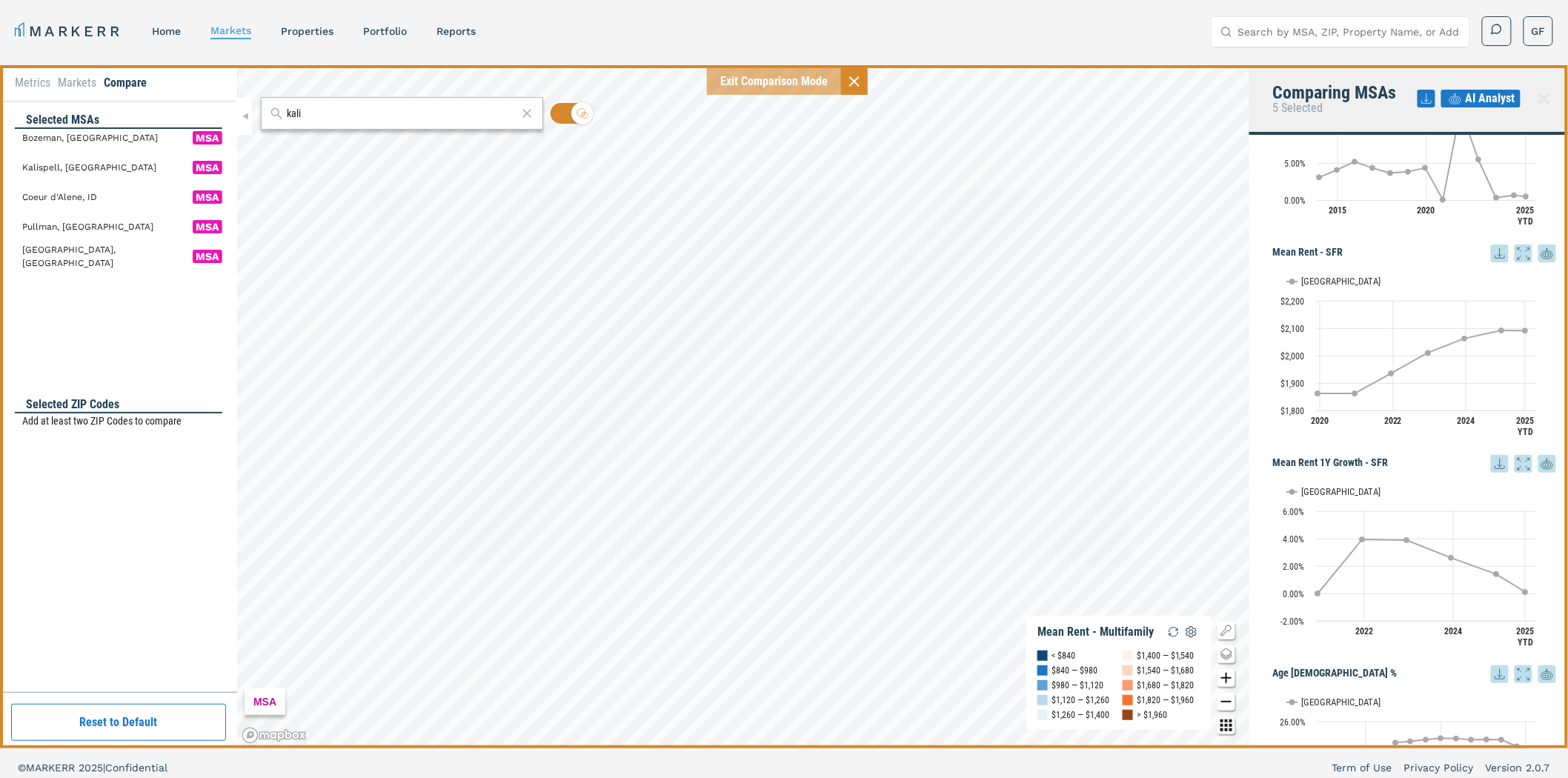
scroll to position [727, 0]
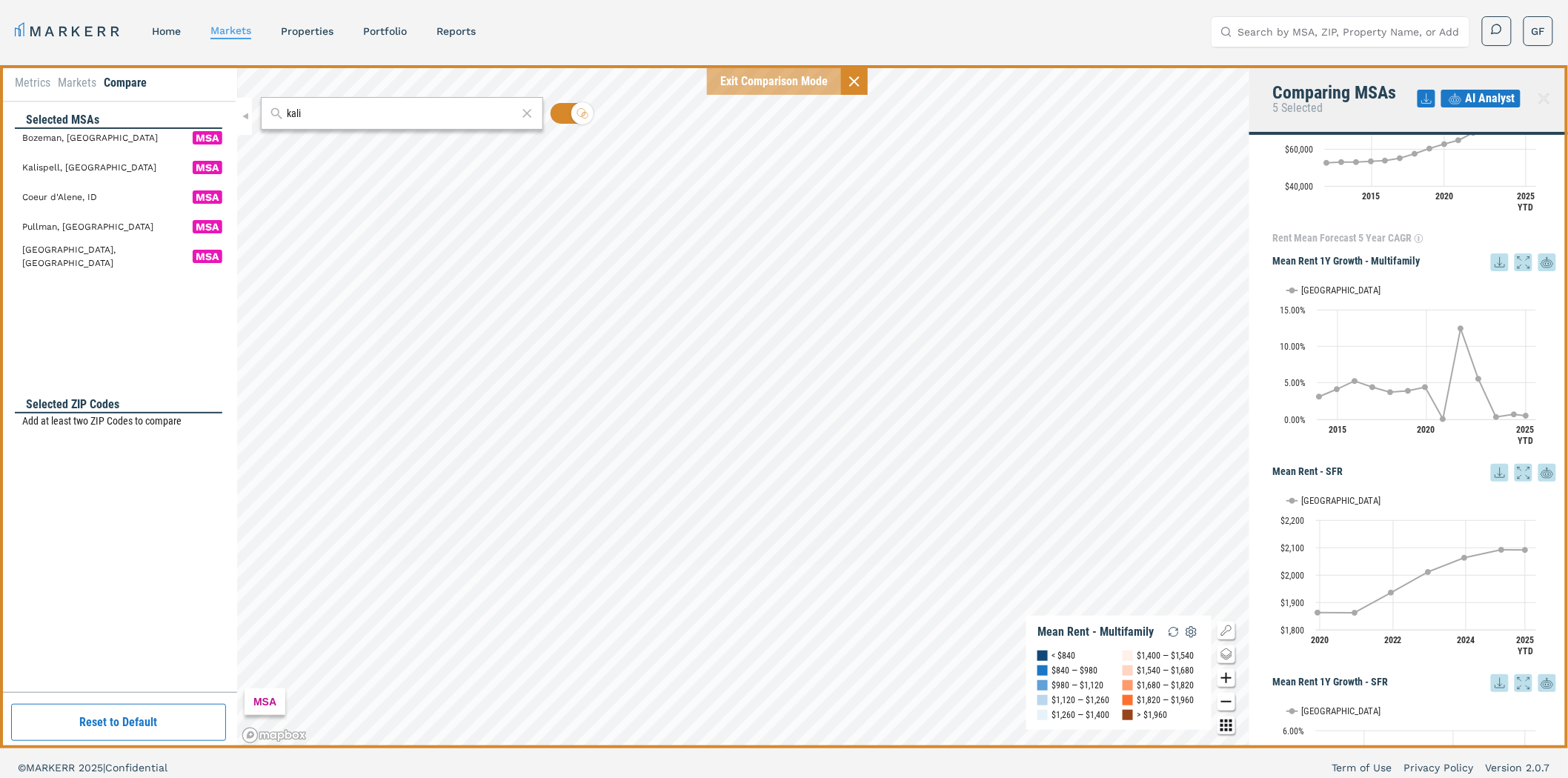
click at [1485, 91] on span "AI Analyst" at bounding box center [1490, 99] width 50 height 18
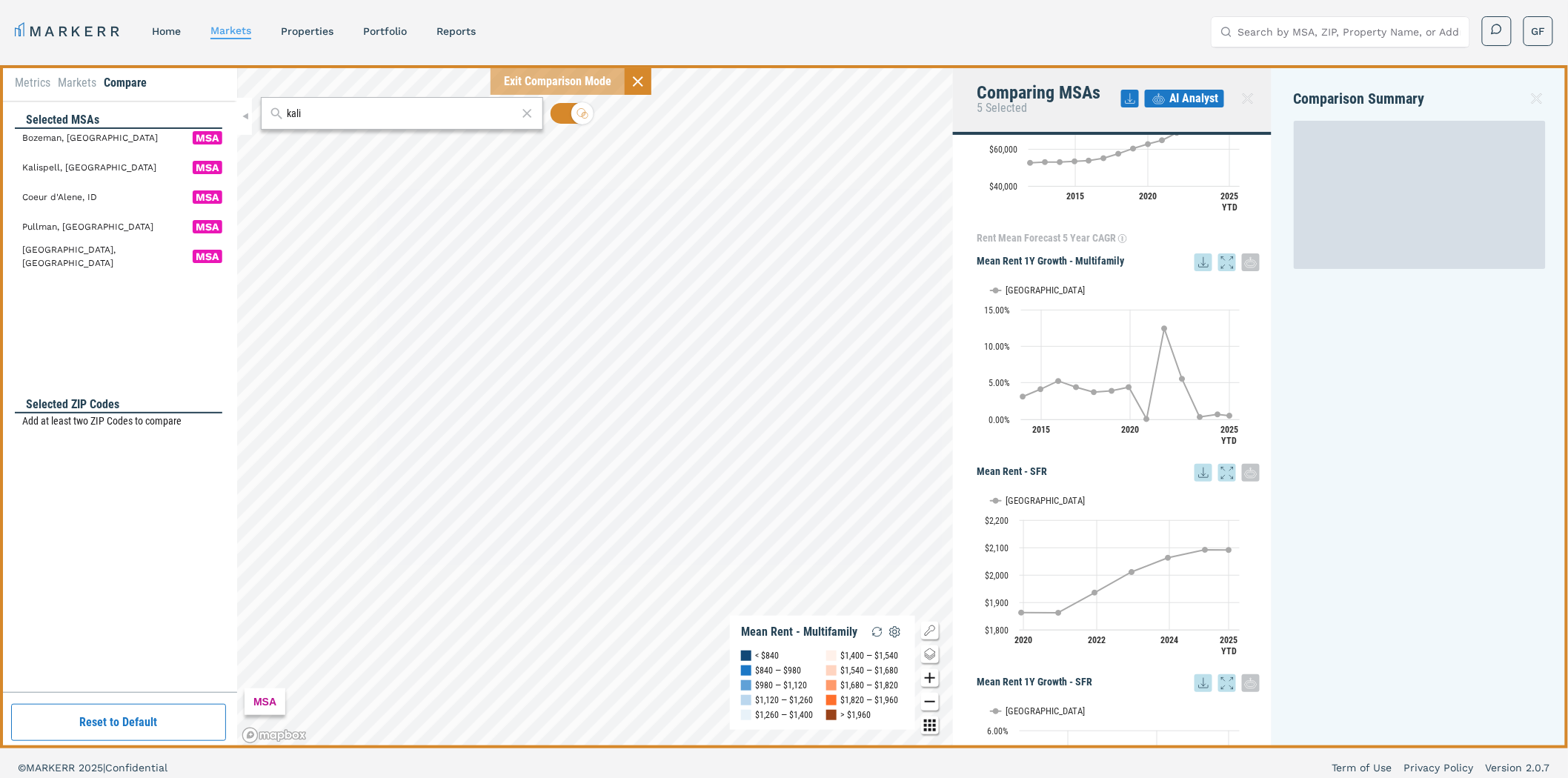
click at [1127, 98] on icon at bounding box center [1130, 99] width 18 height 18
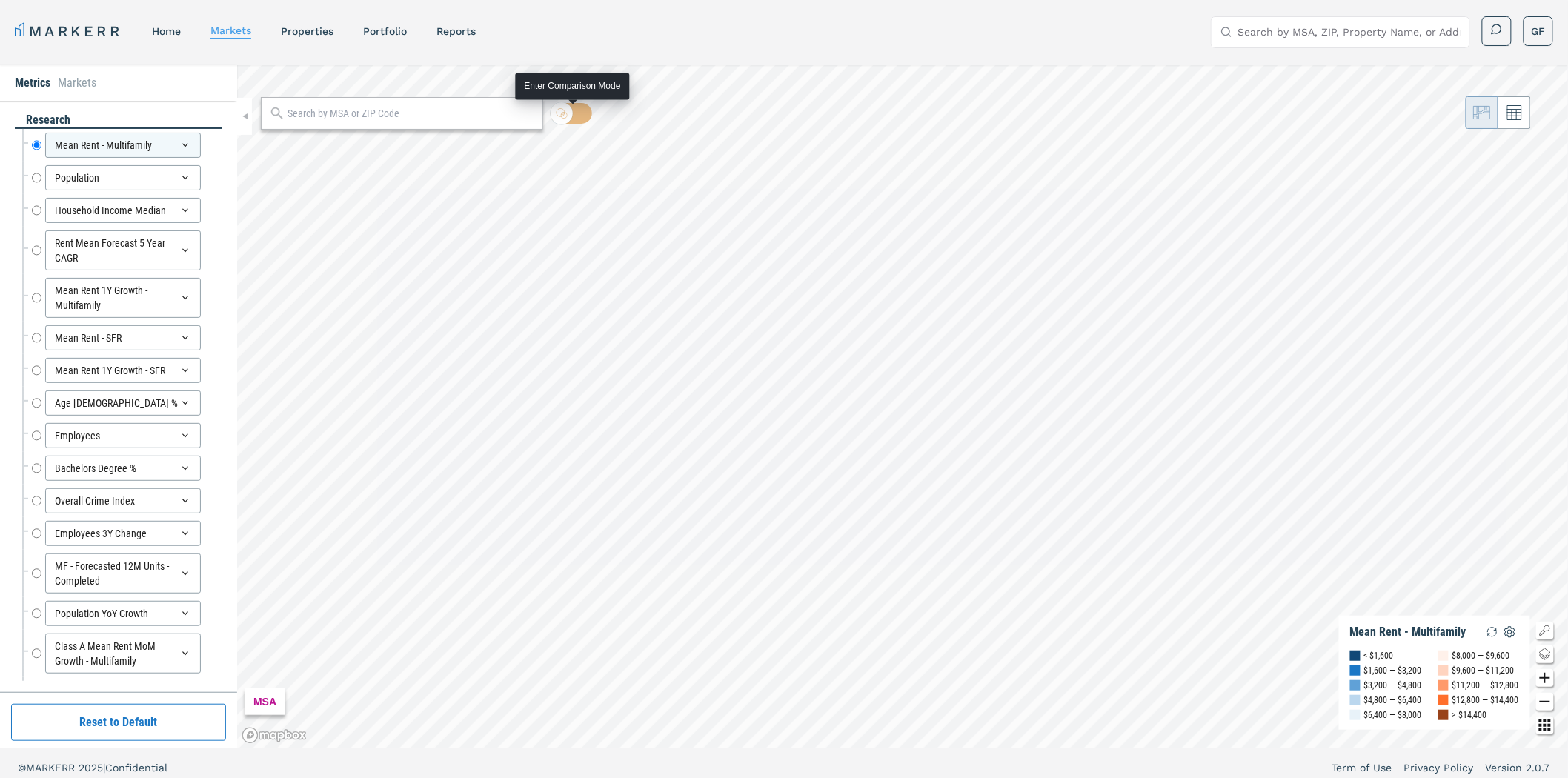
click at [587, 112] on input "checkbox" at bounding box center [572, 112] width 41 height 21
checkbox input "true"
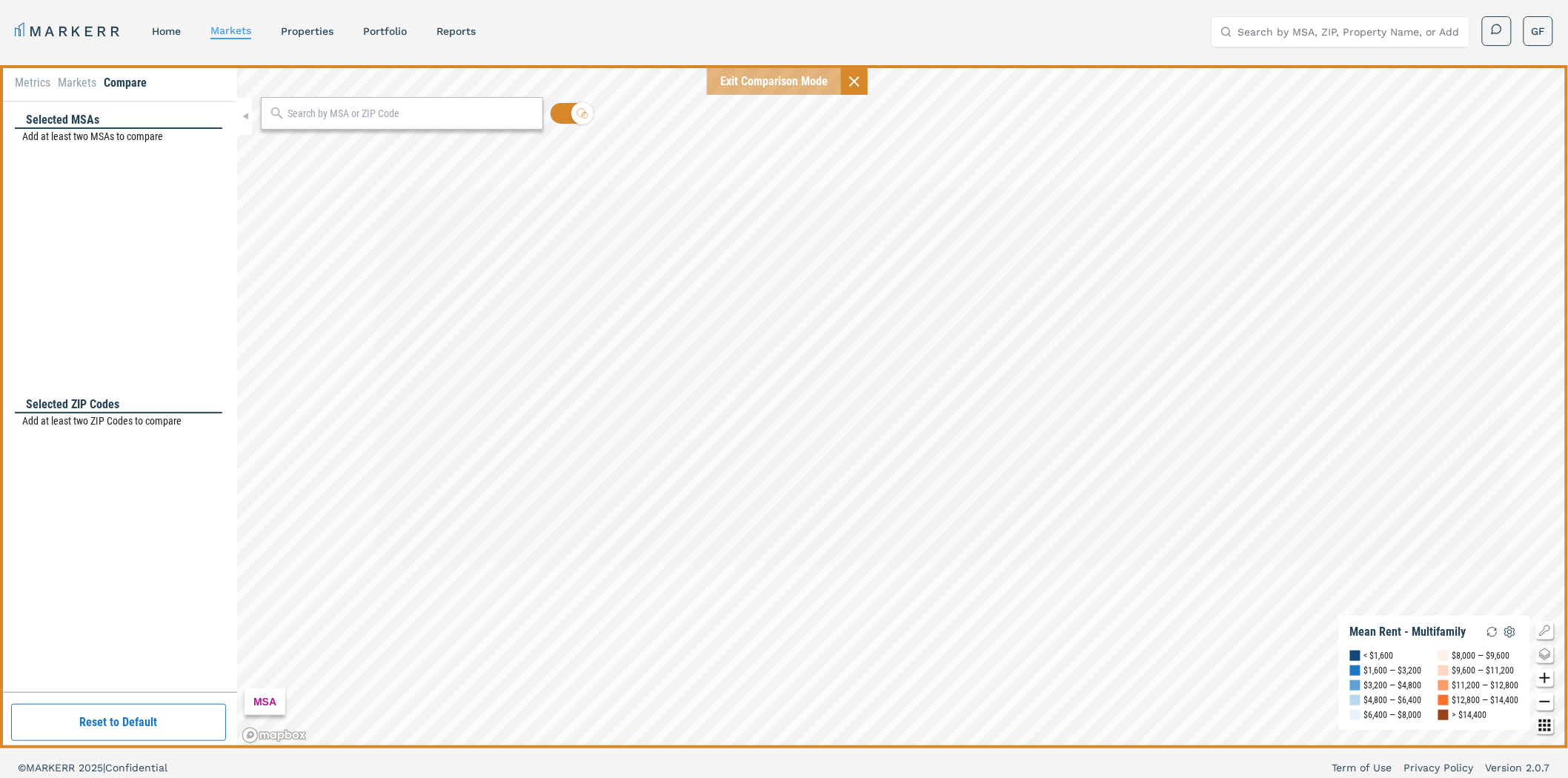
click at [442, 114] on input "text" at bounding box center [410, 113] width 247 height 16
click at [378, 143] on span "Bozeman, Montana MSA" at bounding box center [402, 147] width 282 height 23
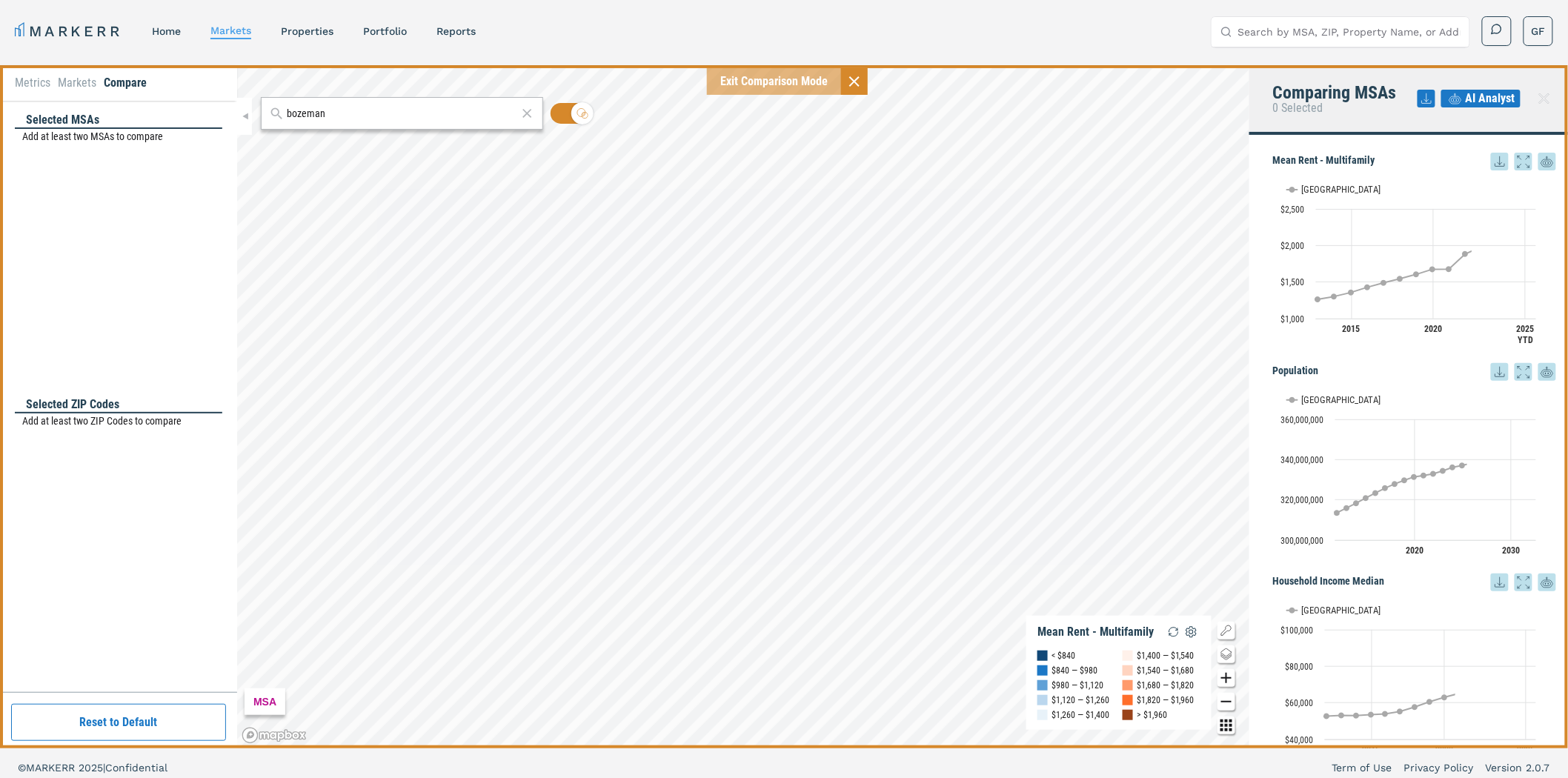
click at [372, 115] on input "bozeman" at bounding box center [403, 113] width 231 height 16
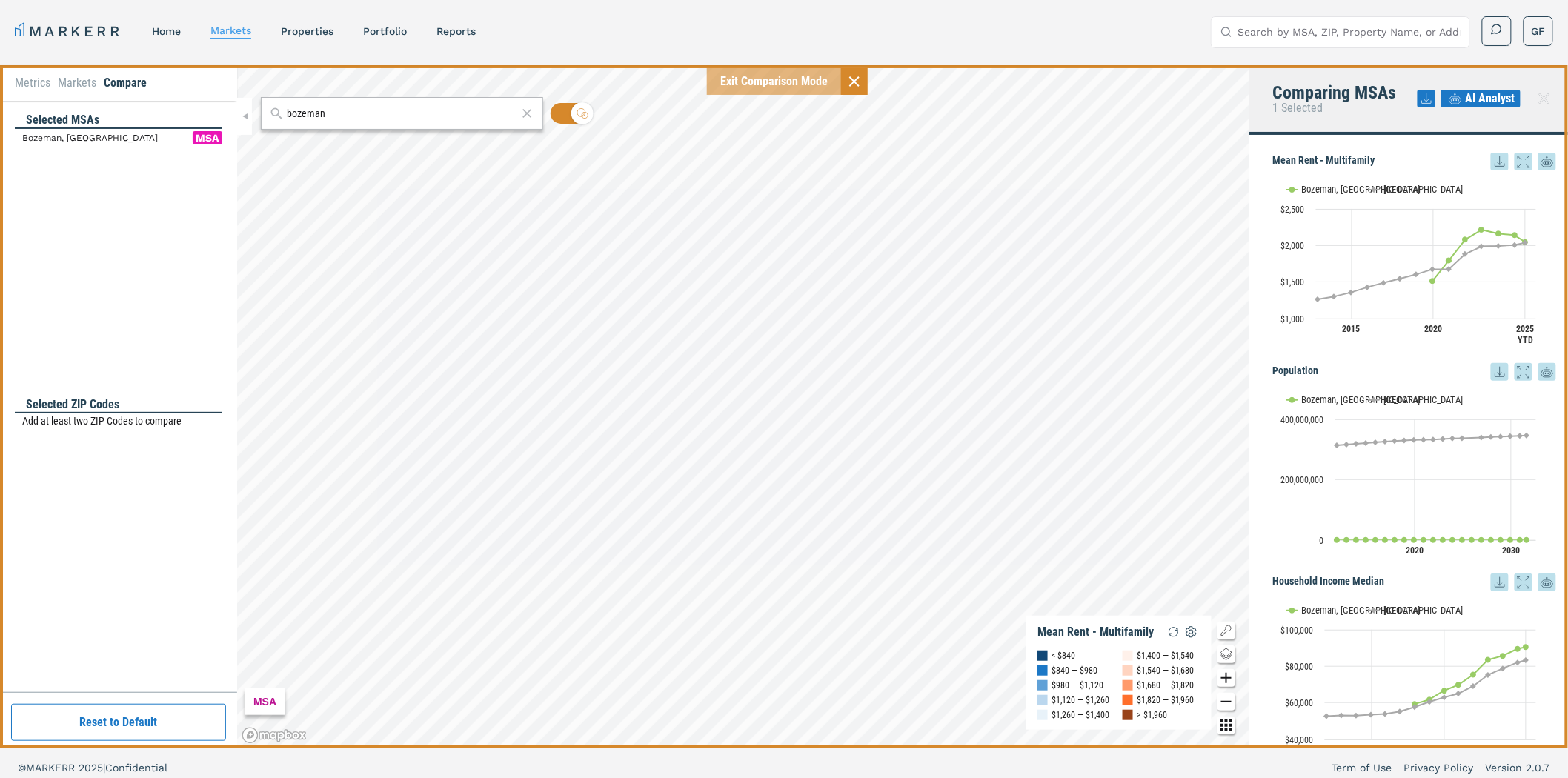
click at [337, 114] on input "bozeman" at bounding box center [403, 113] width 231 height 16
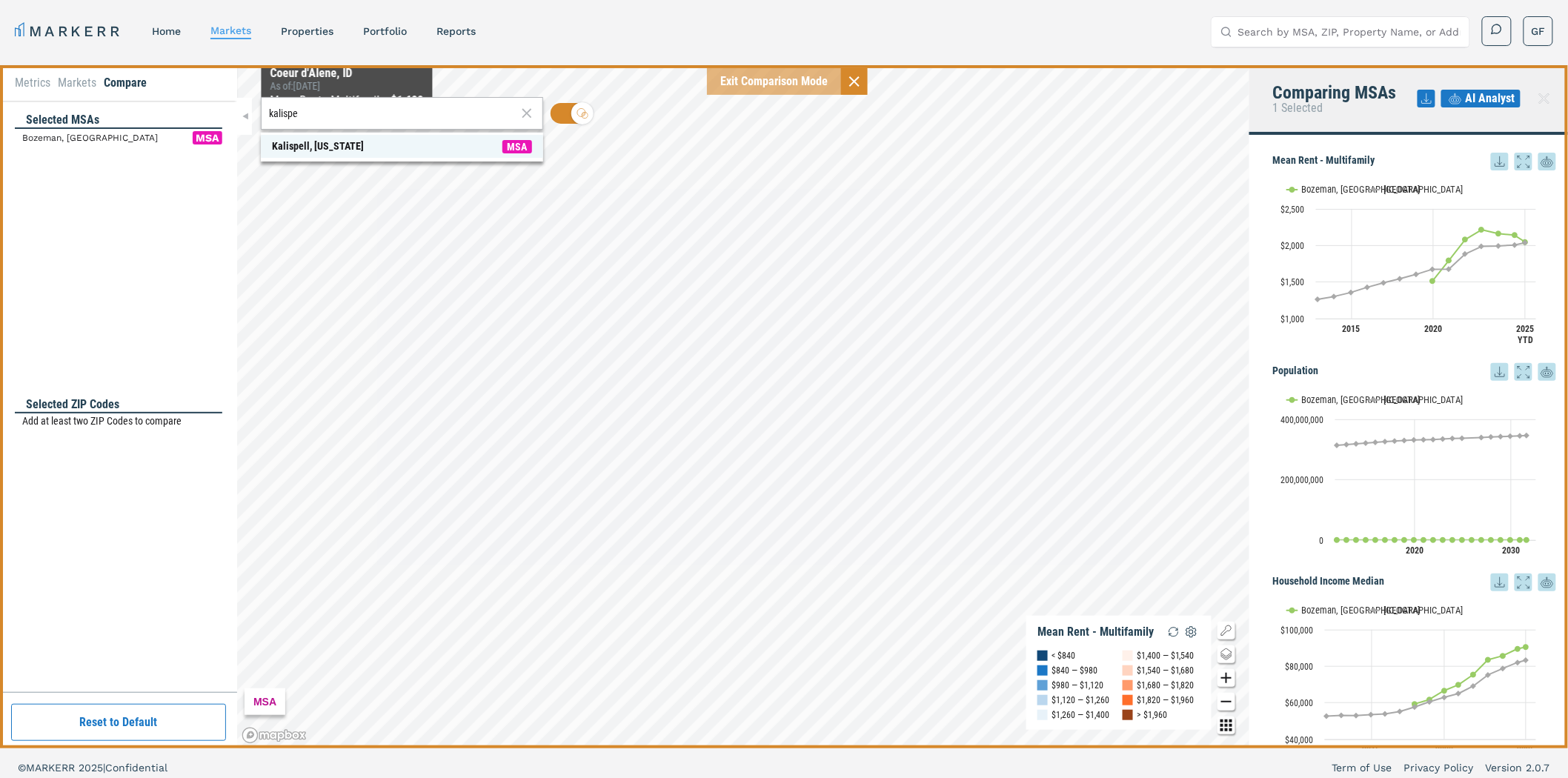
type input "kalispe"
click at [341, 143] on div "Kalispell, Montana" at bounding box center [318, 147] width 92 height 16
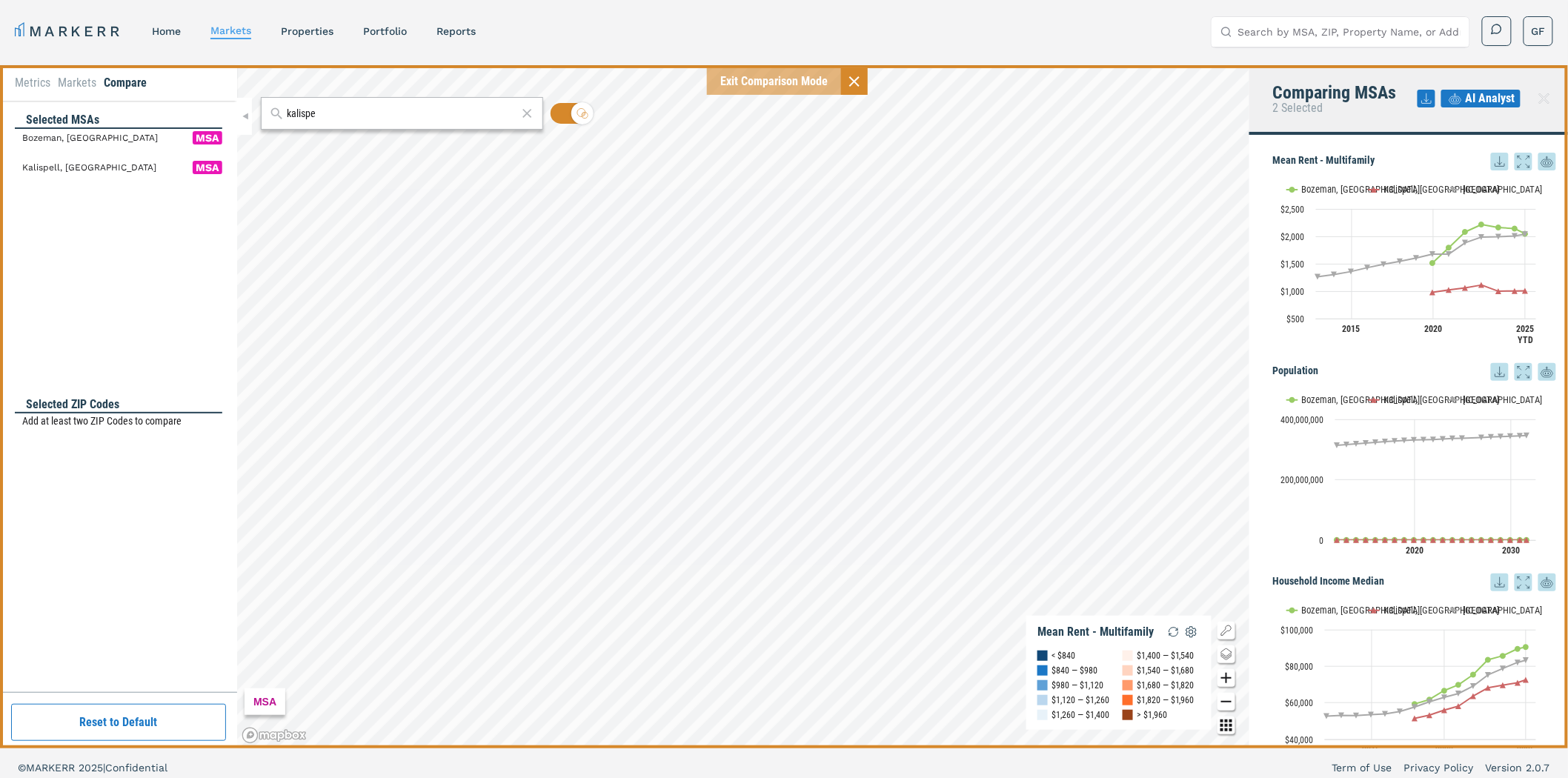
click at [1458, 97] on icon at bounding box center [1456, 101] width 12 height 8
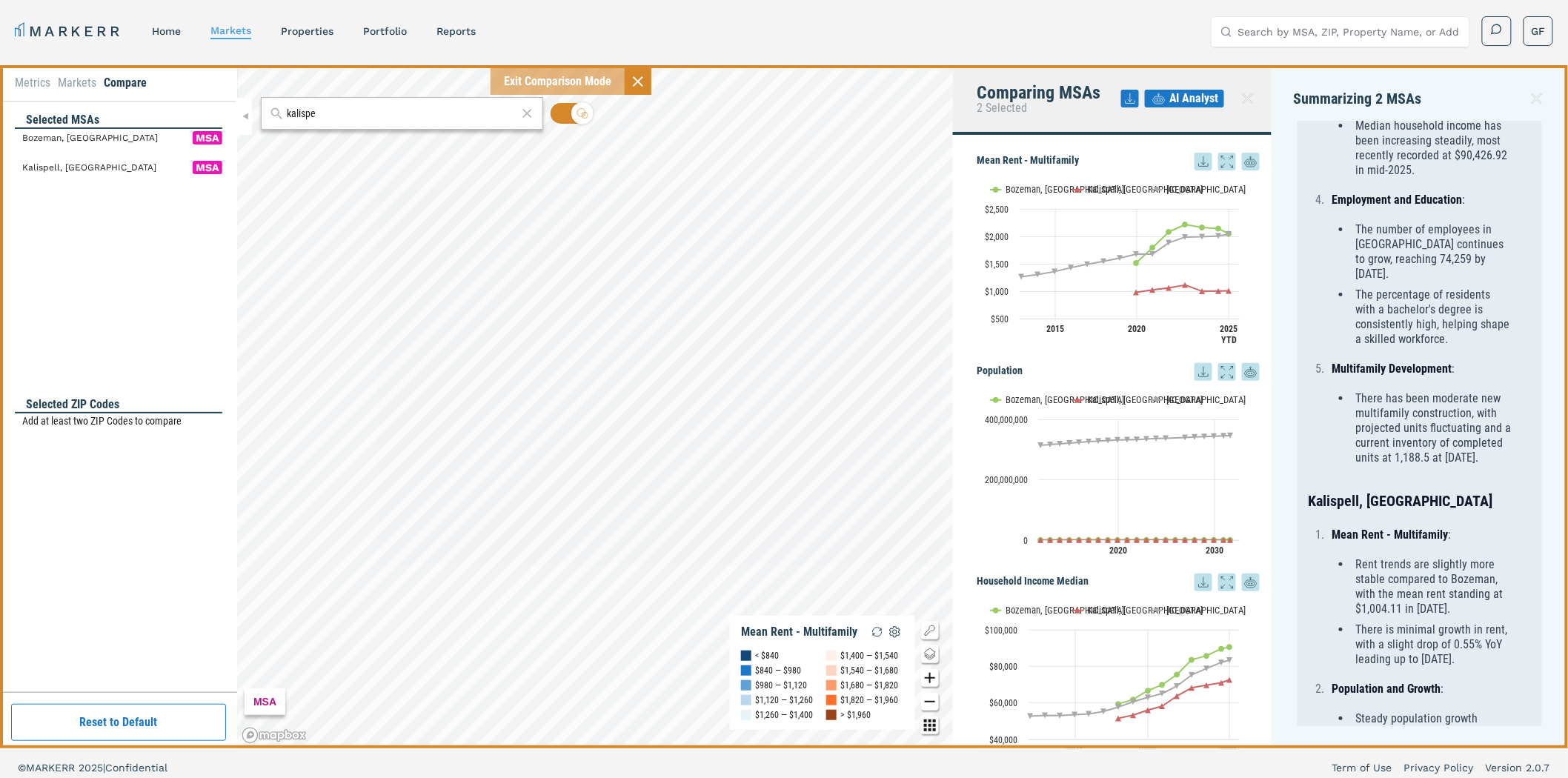
scroll to position [490, 0]
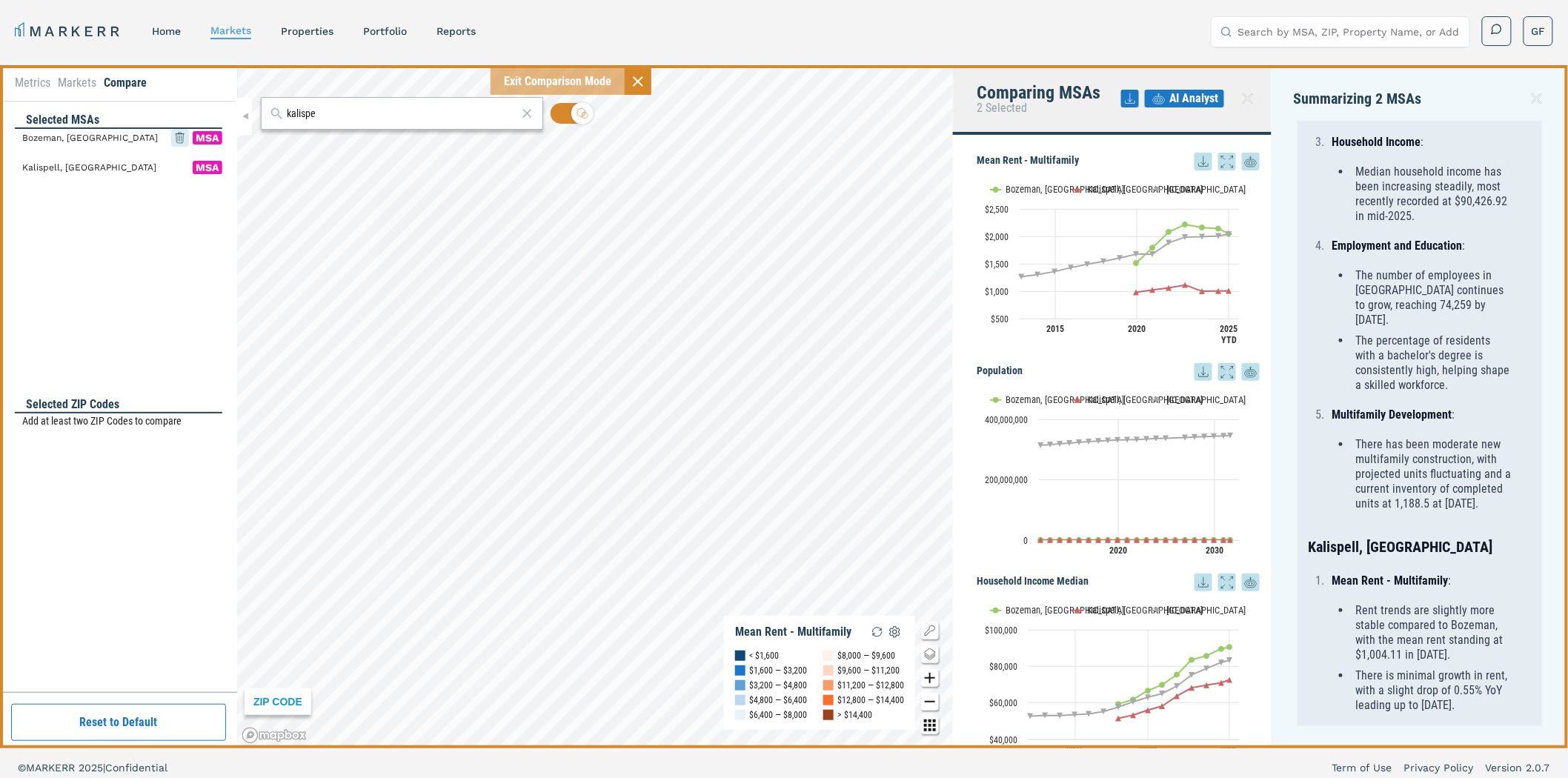
click at [178, 140] on icon at bounding box center [180, 137] width 9 height 9
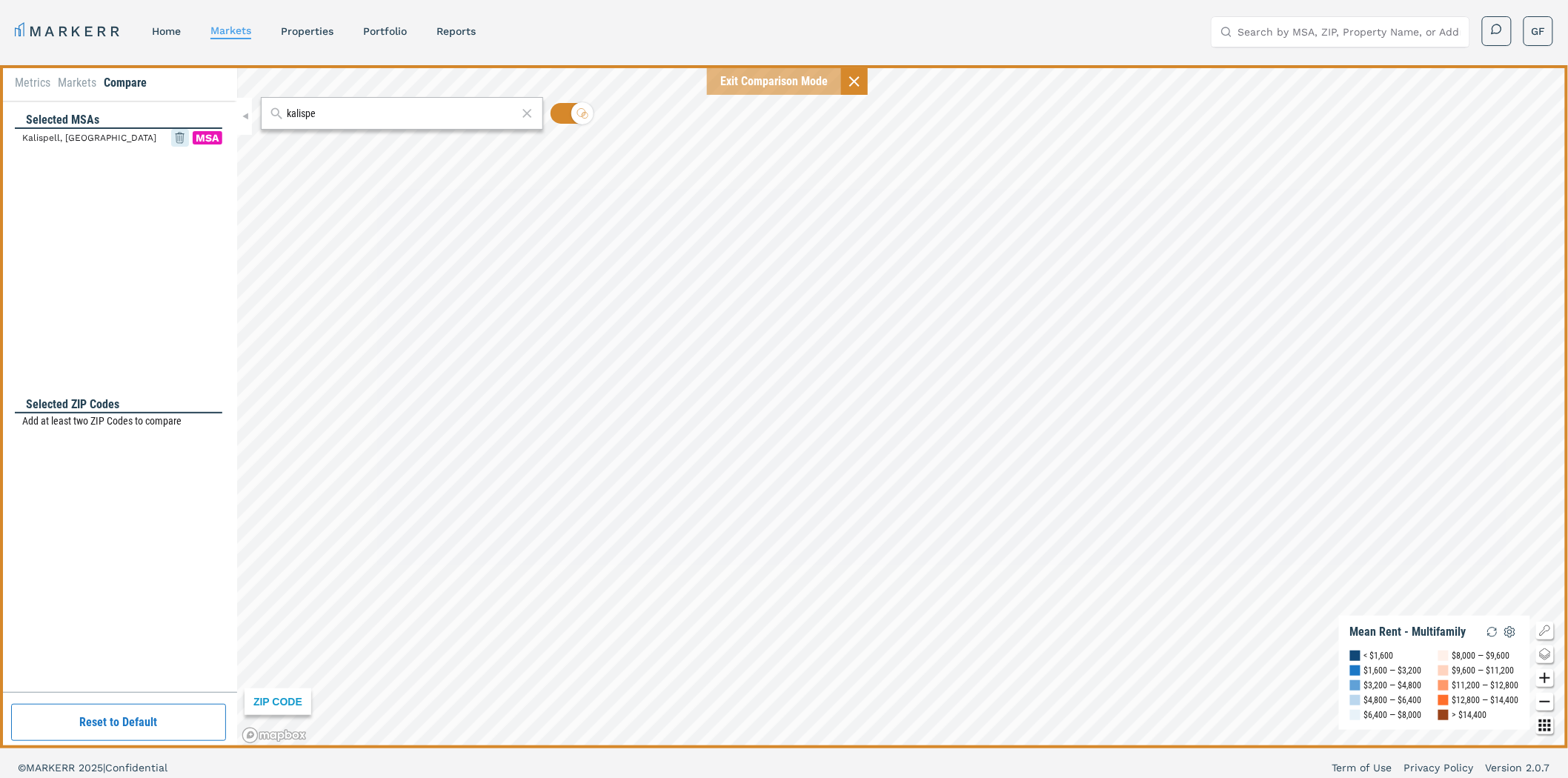
click at [179, 139] on icon at bounding box center [180, 137] width 18 height 26
click at [31, 78] on li "Metrics" at bounding box center [32, 83] width 35 height 18
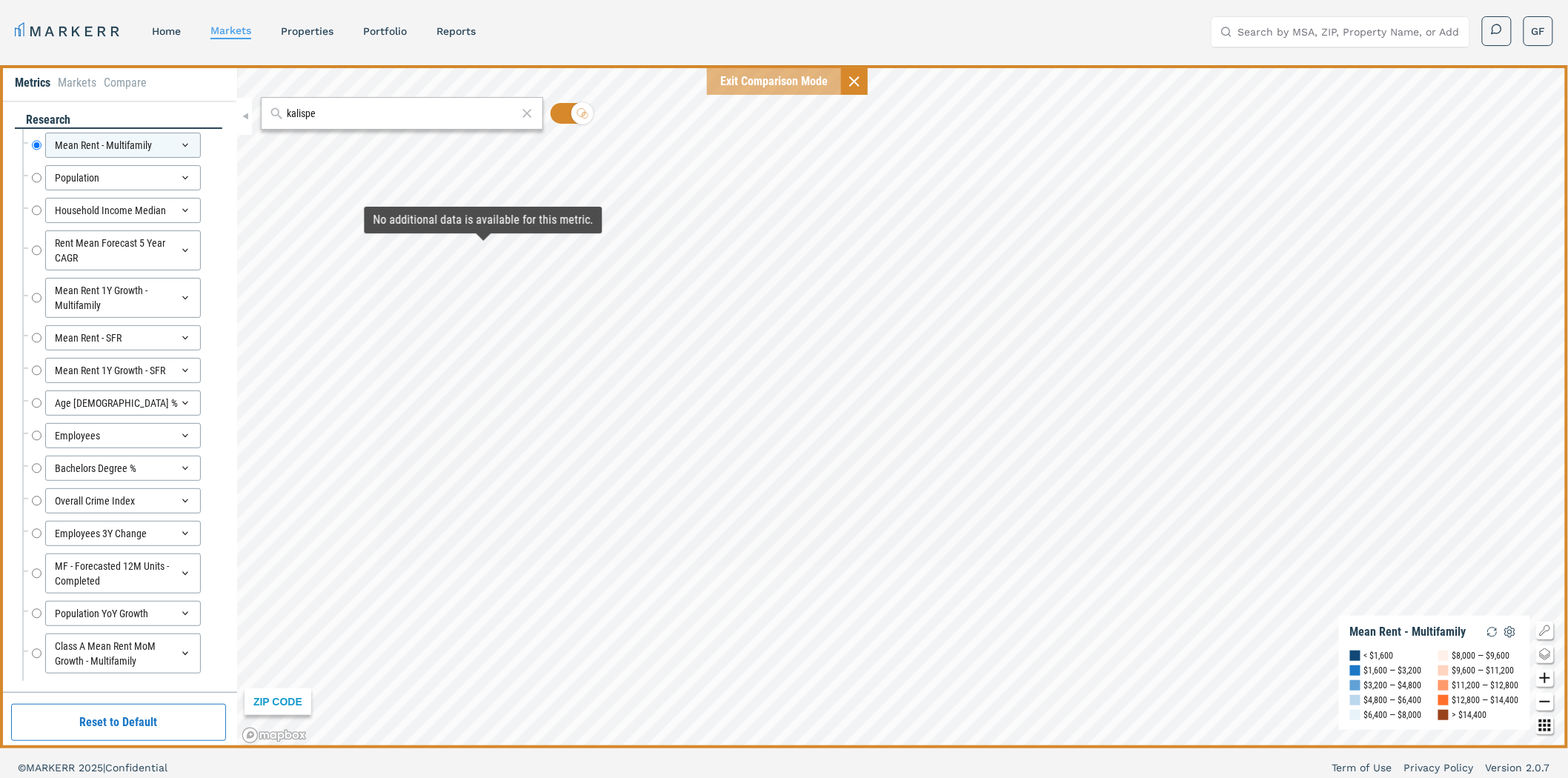
click at [30, 211] on div "Household Income Median Household Income Median" at bounding box center [122, 210] width 200 height 32
click at [32, 210] on input "Household Income Median" at bounding box center [37, 211] width 10 height 25
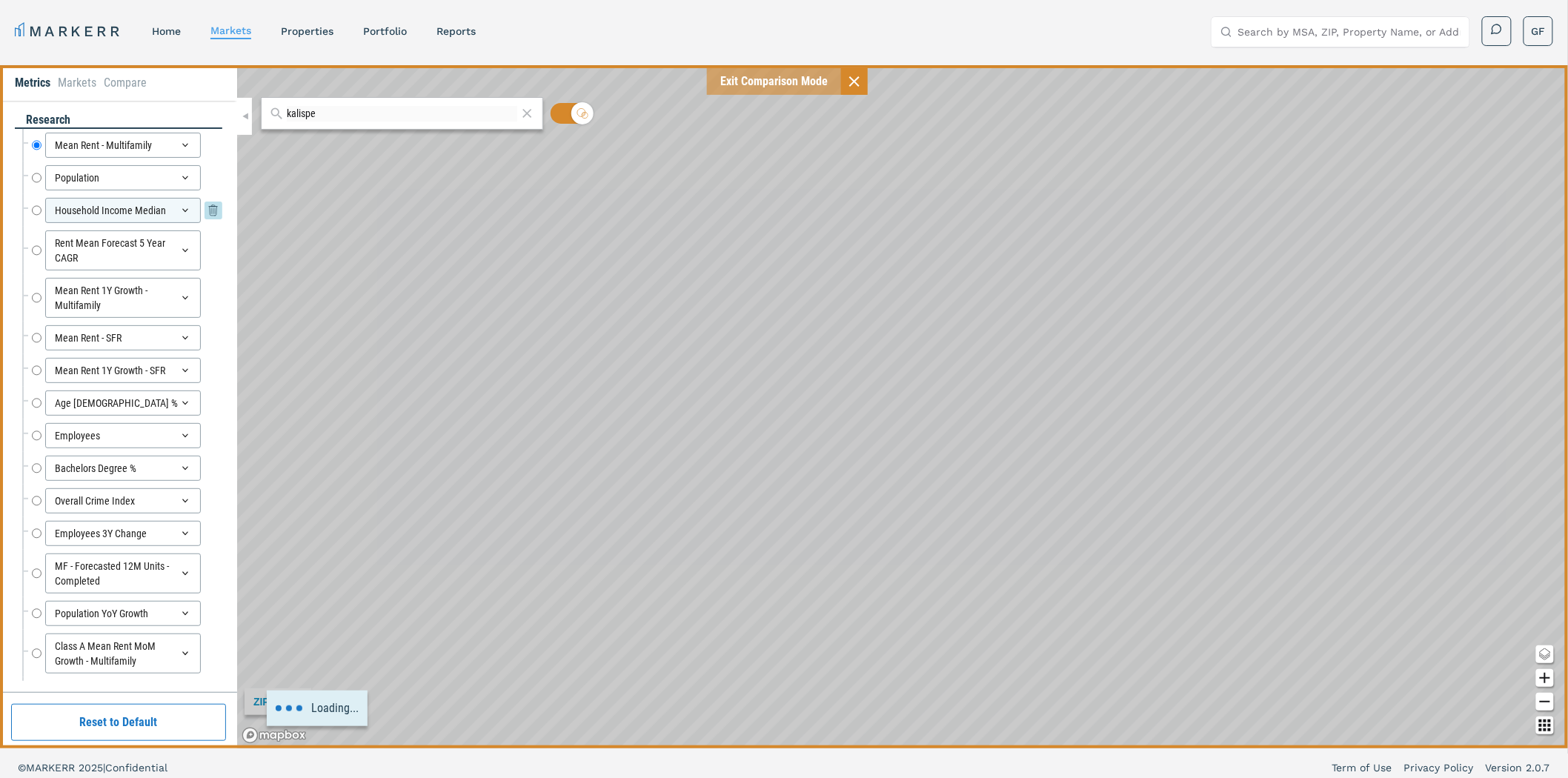
radio input "false"
radio input "true"
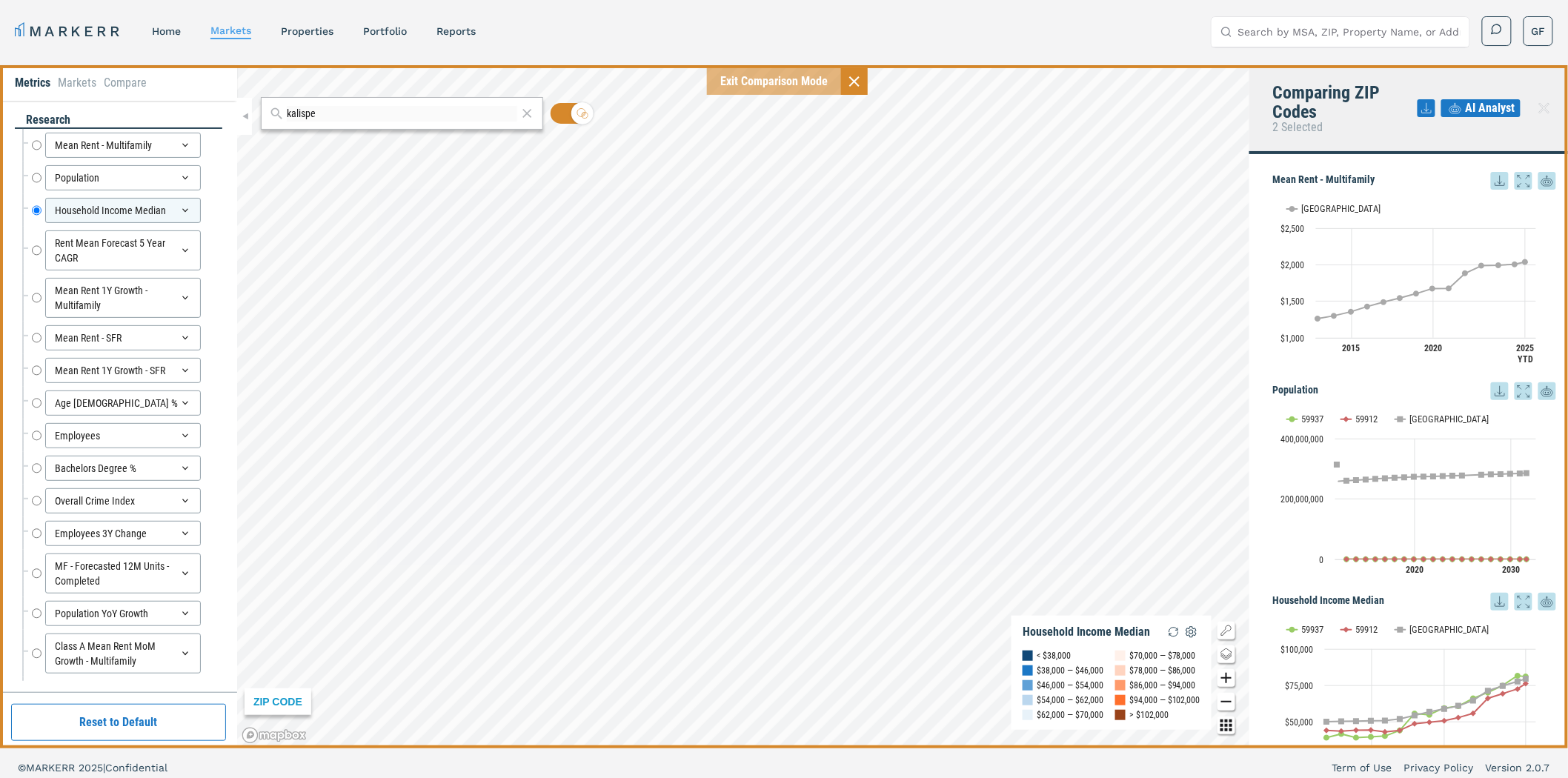
click at [1472, 108] on span "AI Analyst" at bounding box center [1490, 108] width 50 height 18
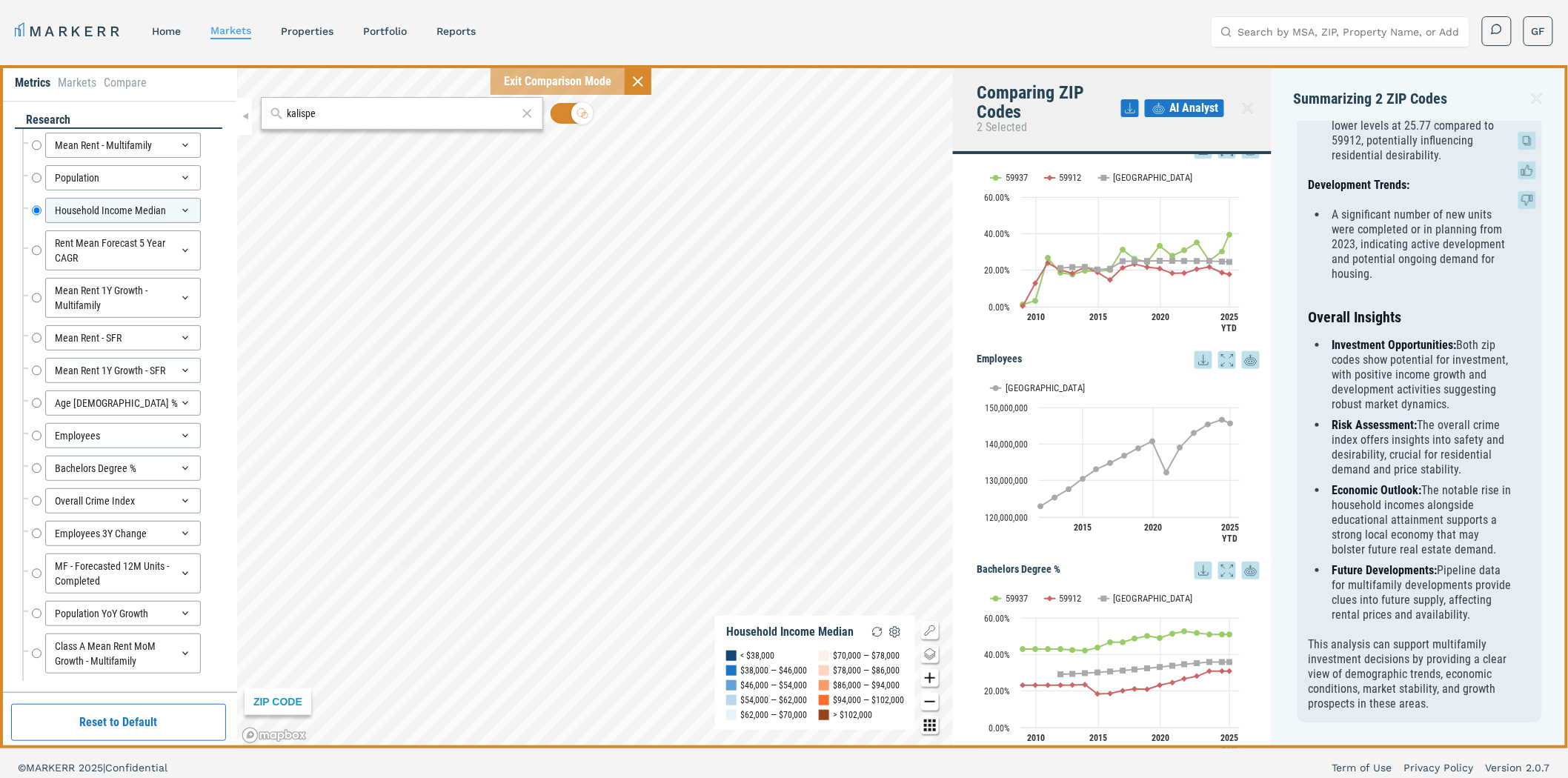
scroll to position [1426, 0]
click at [638, 78] on icon at bounding box center [638, 81] width 18 height 18
checkbox input "false"
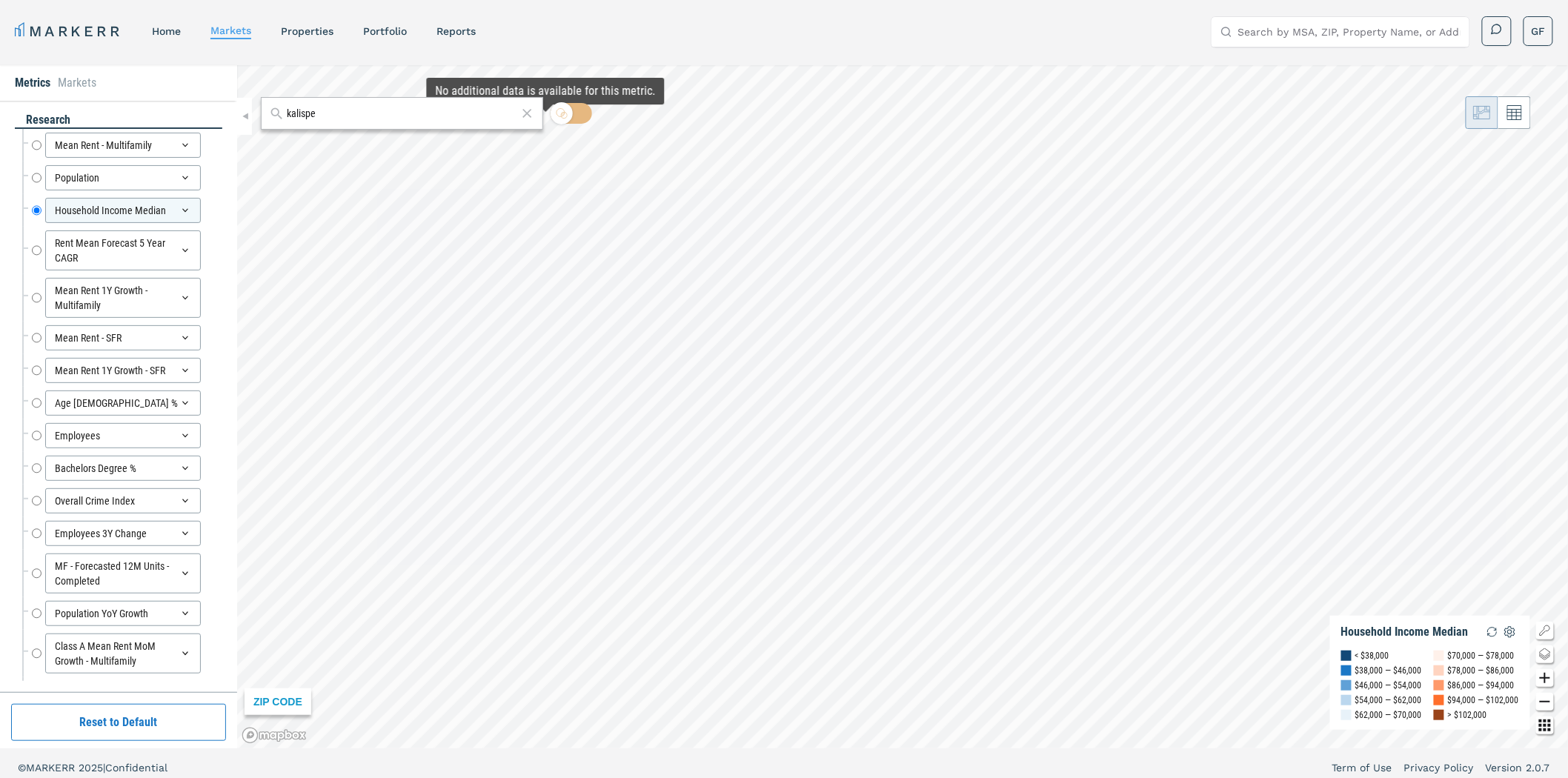
click at [530, 115] on icon at bounding box center [528, 113] width 16 height 18
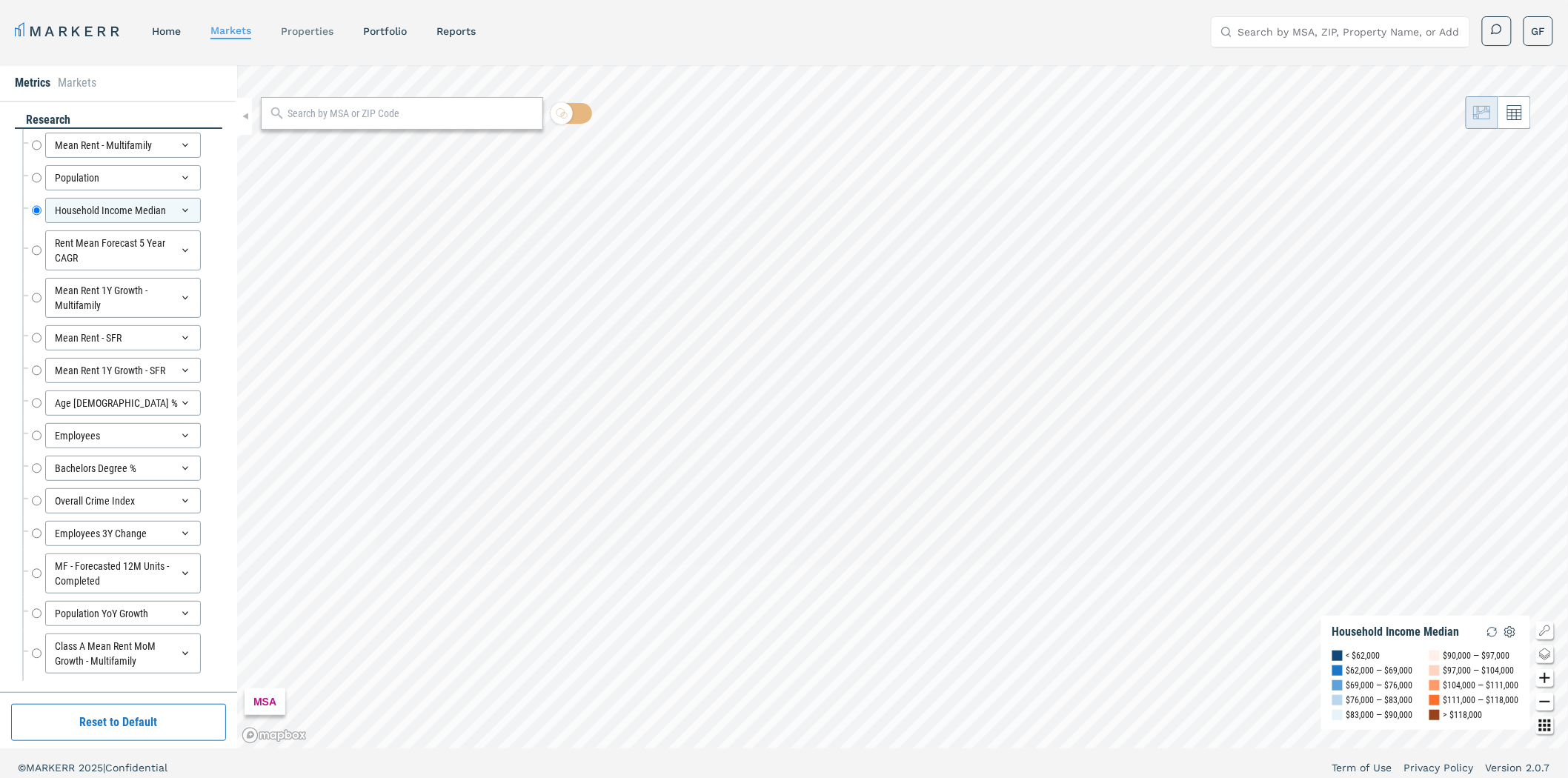
click at [309, 29] on link "properties" at bounding box center [307, 31] width 53 height 12
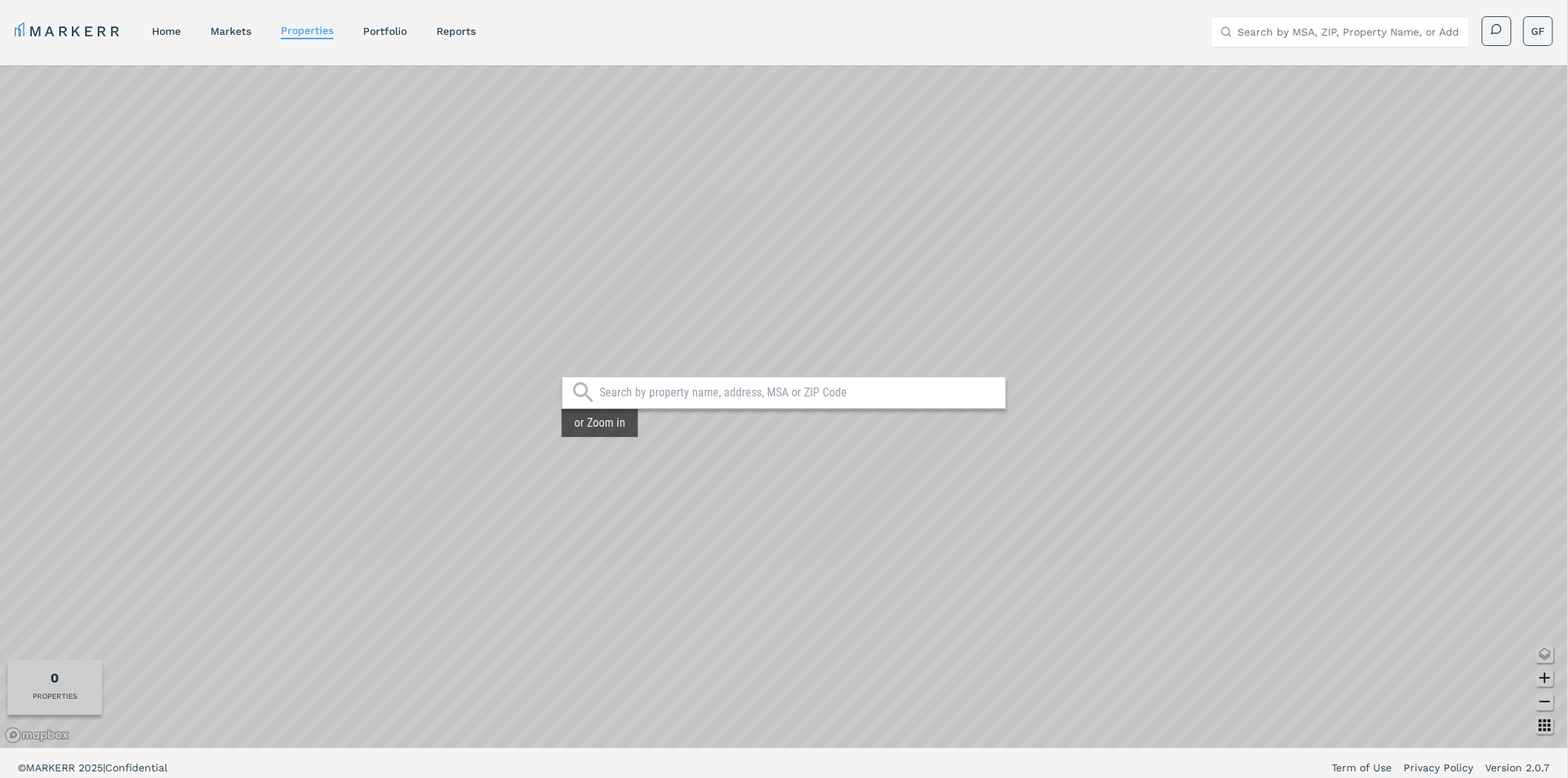
click at [657, 390] on input "text" at bounding box center [799, 392] width 399 height 15
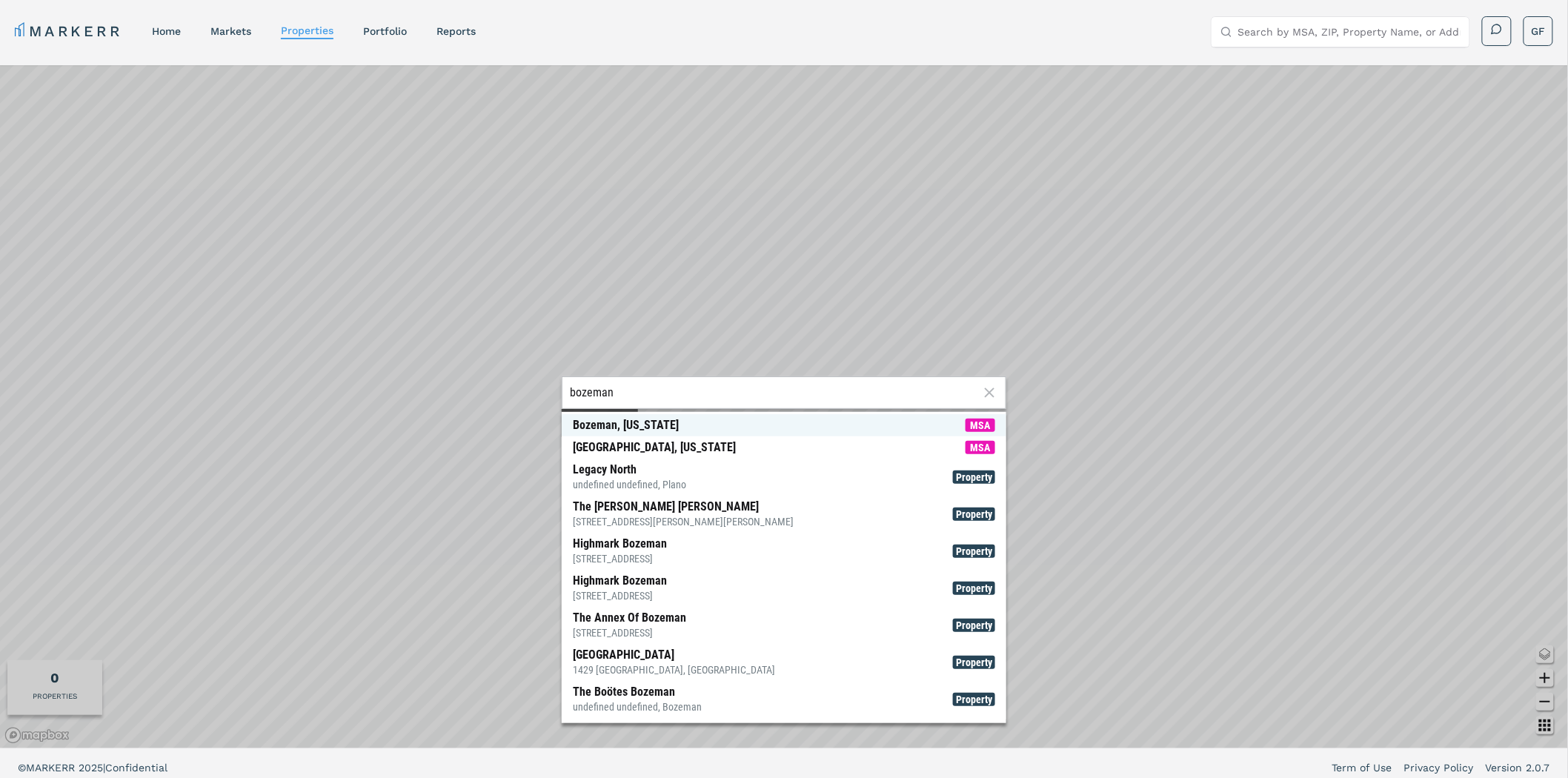
type input "bozeman"
click at [643, 425] on div "Bozeman, Montana" at bounding box center [625, 425] width 106 height 15
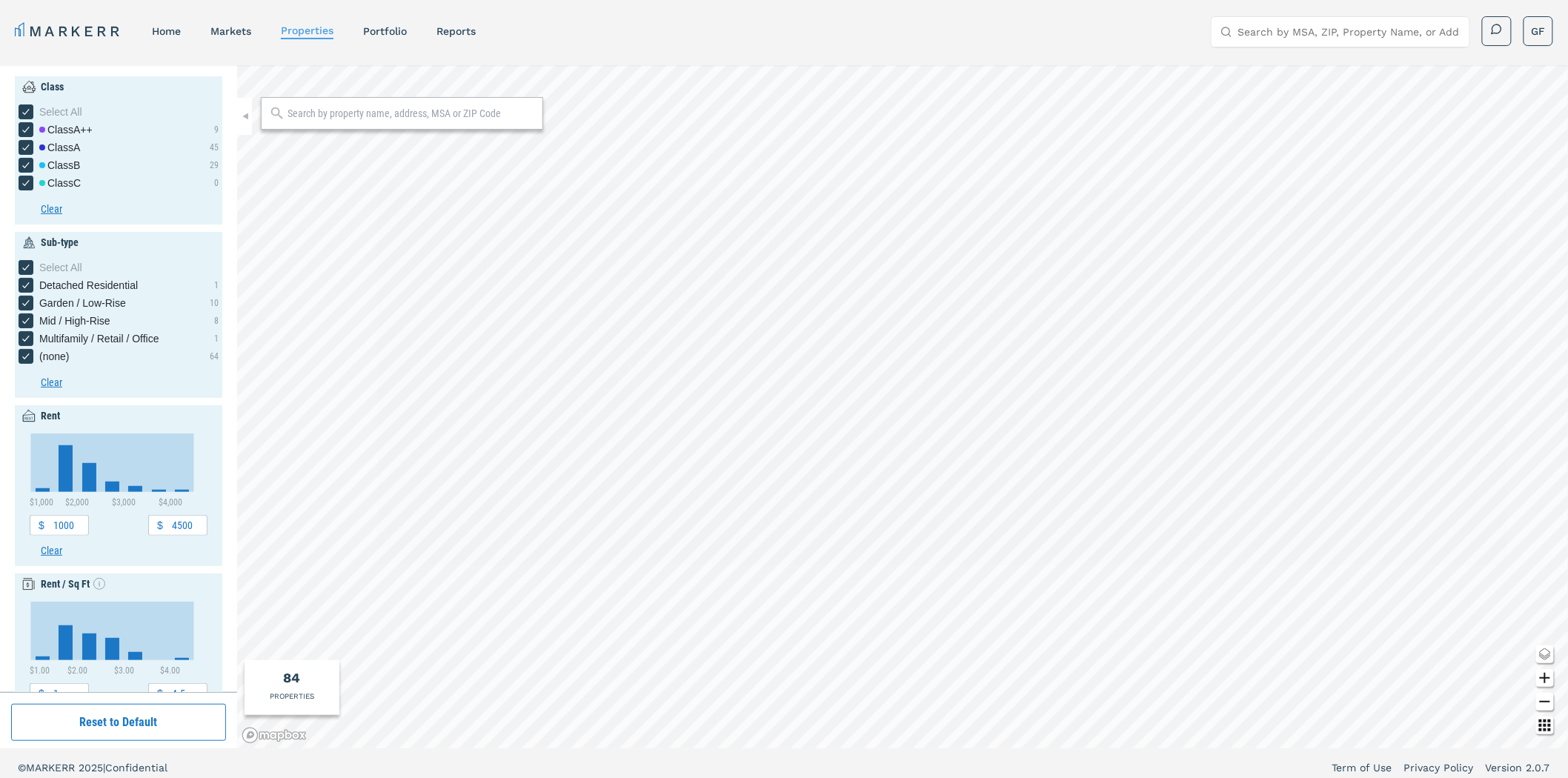
click at [359, 120] on input "text" at bounding box center [410, 112] width 247 height 15
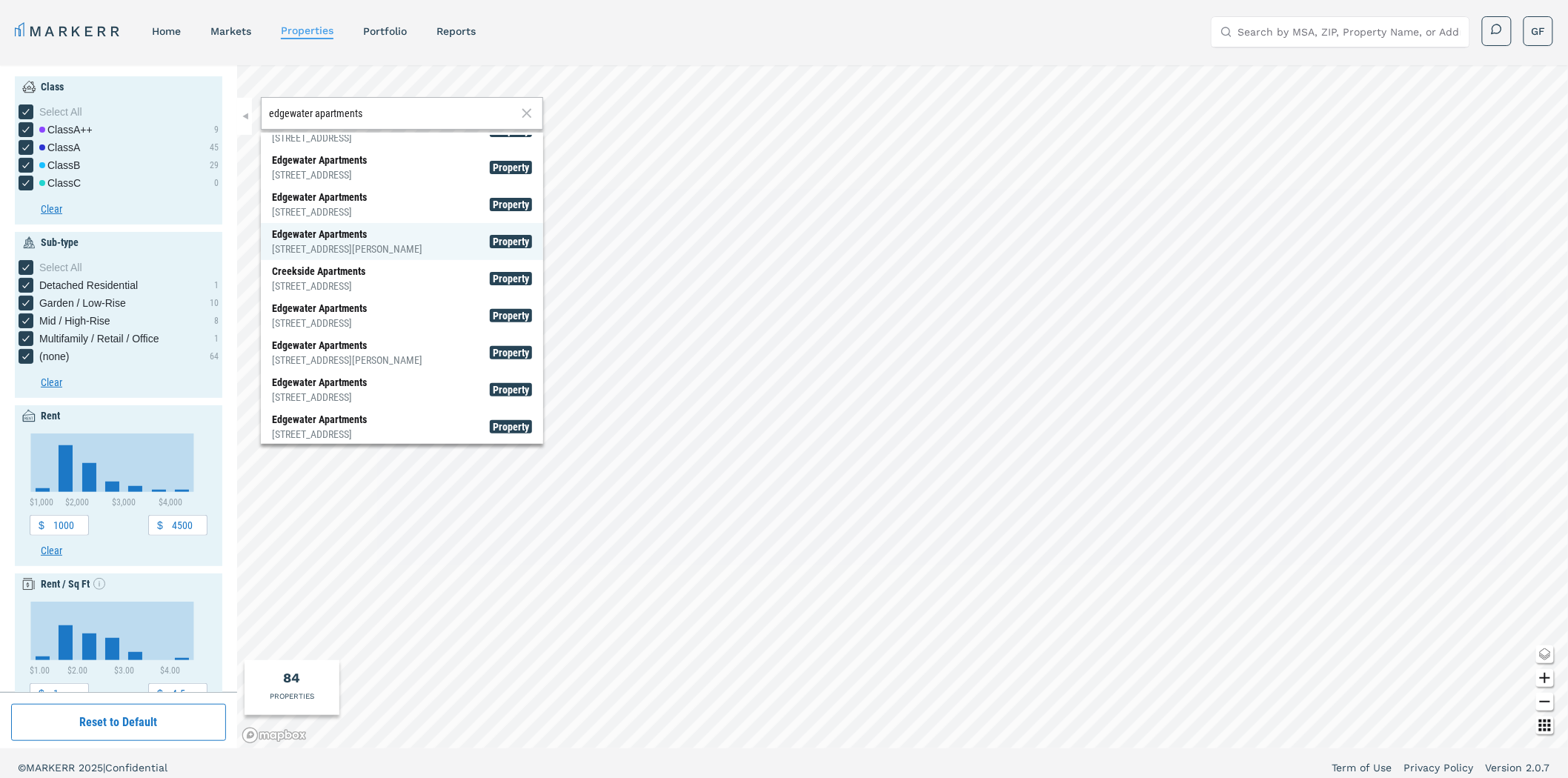
scroll to position [87, 0]
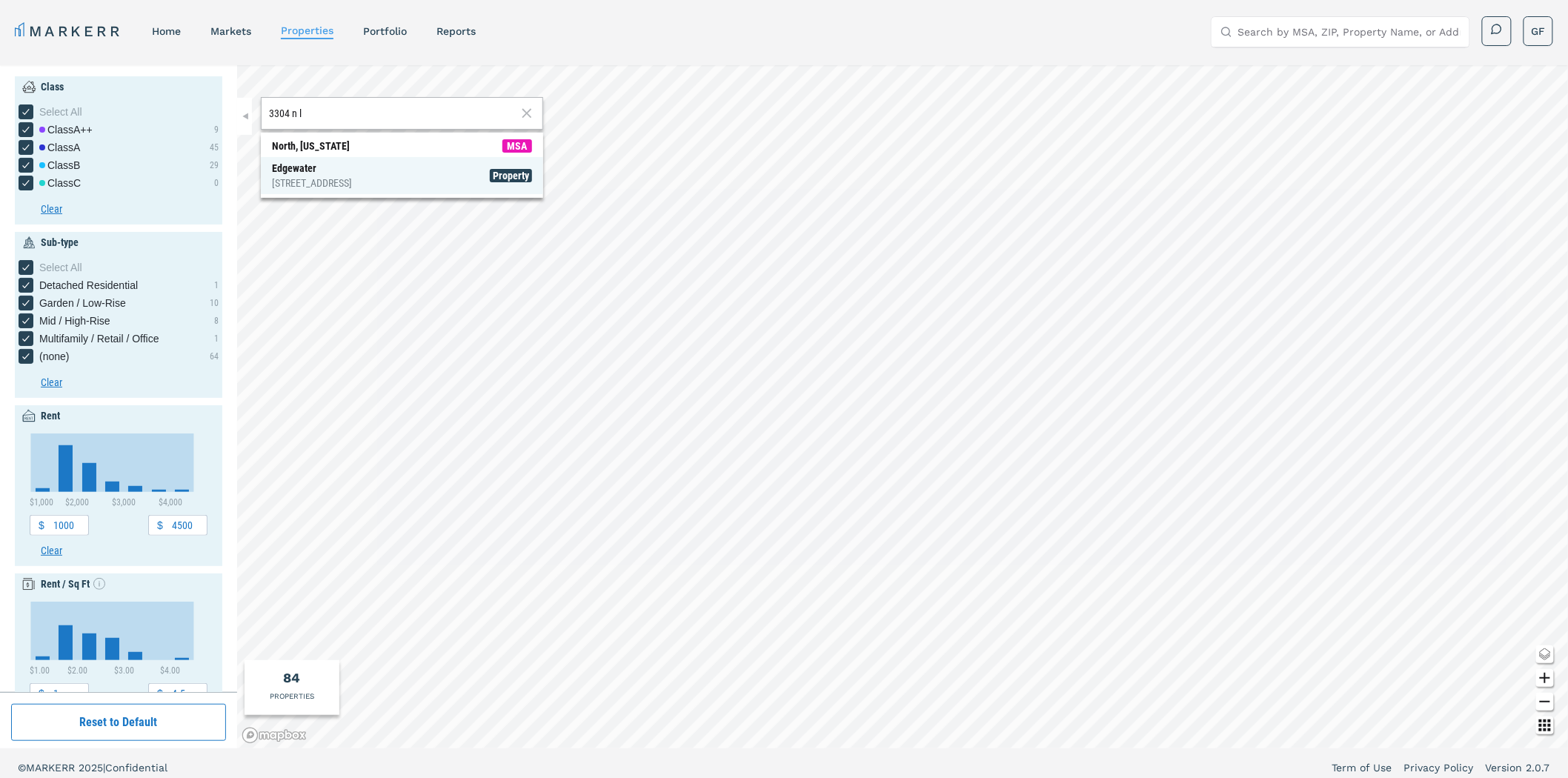
type input "3304 n l"
click at [345, 173] on div "Edgewater 3304 N Lakeharbor Ln, Boise" at bounding box center [312, 176] width 80 height 29
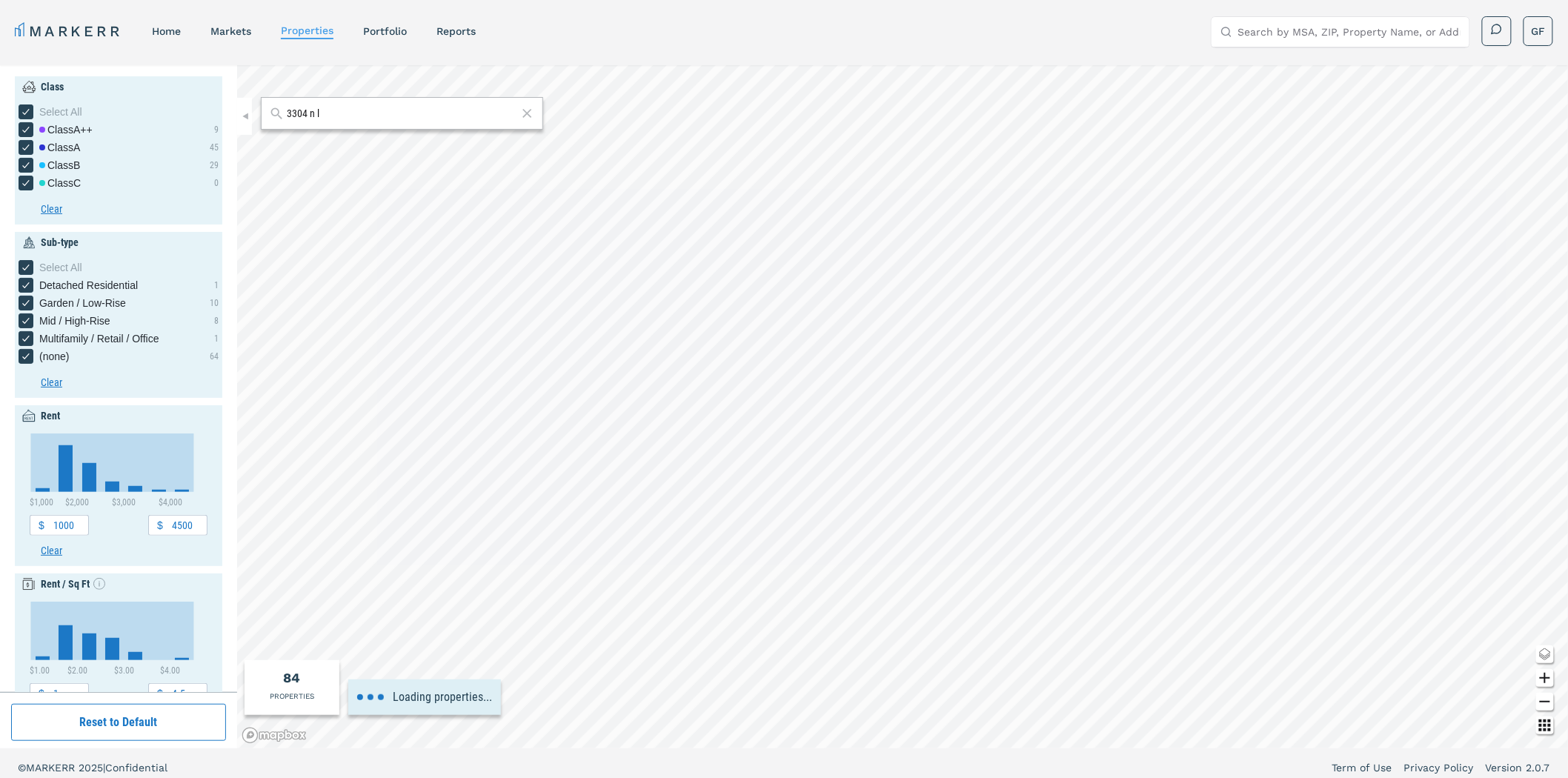
type input "1734.31"
type input "1.74"
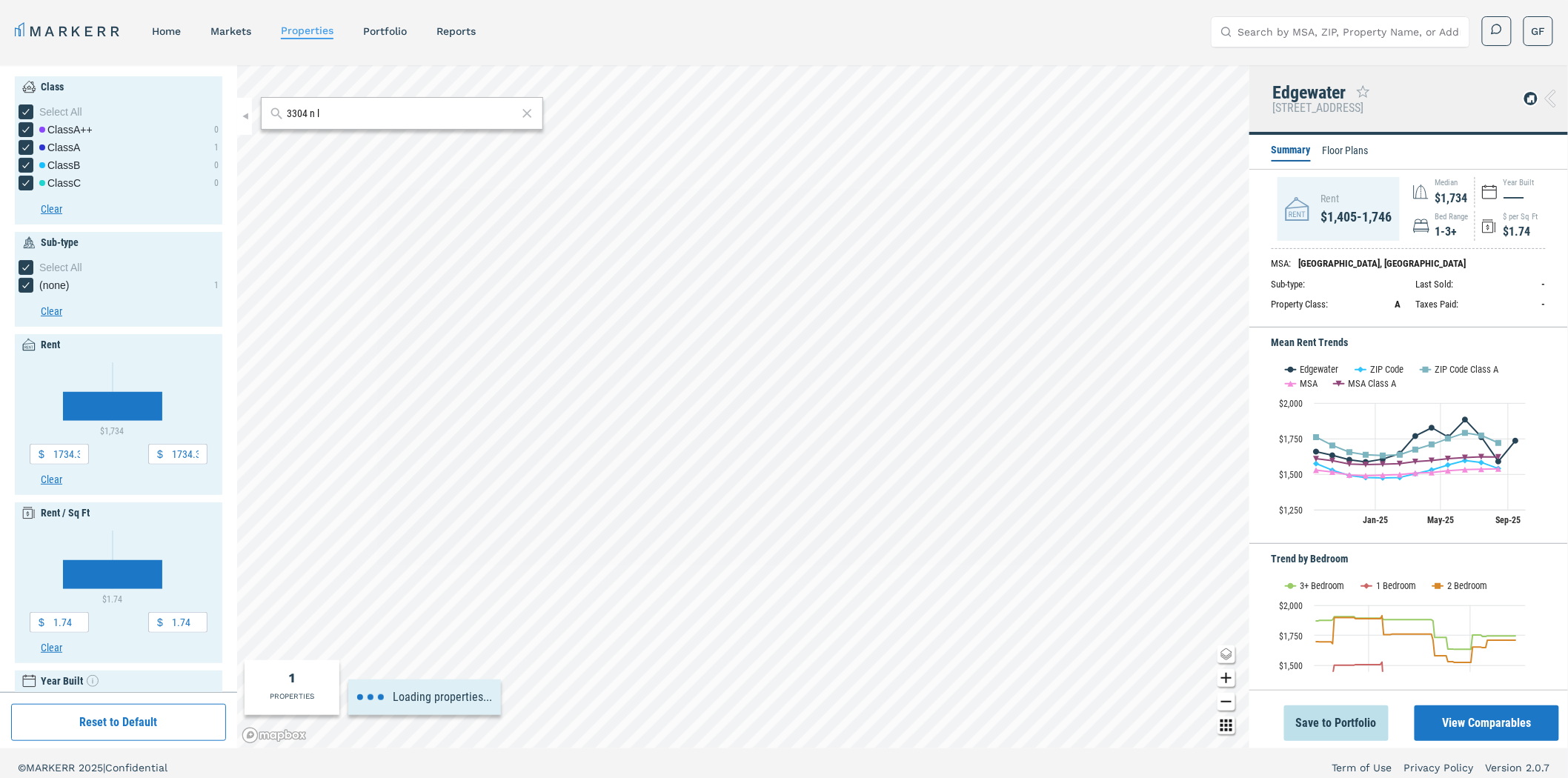
type input "1400"
type input "1800"
type input "1.6"
type input "2.4"
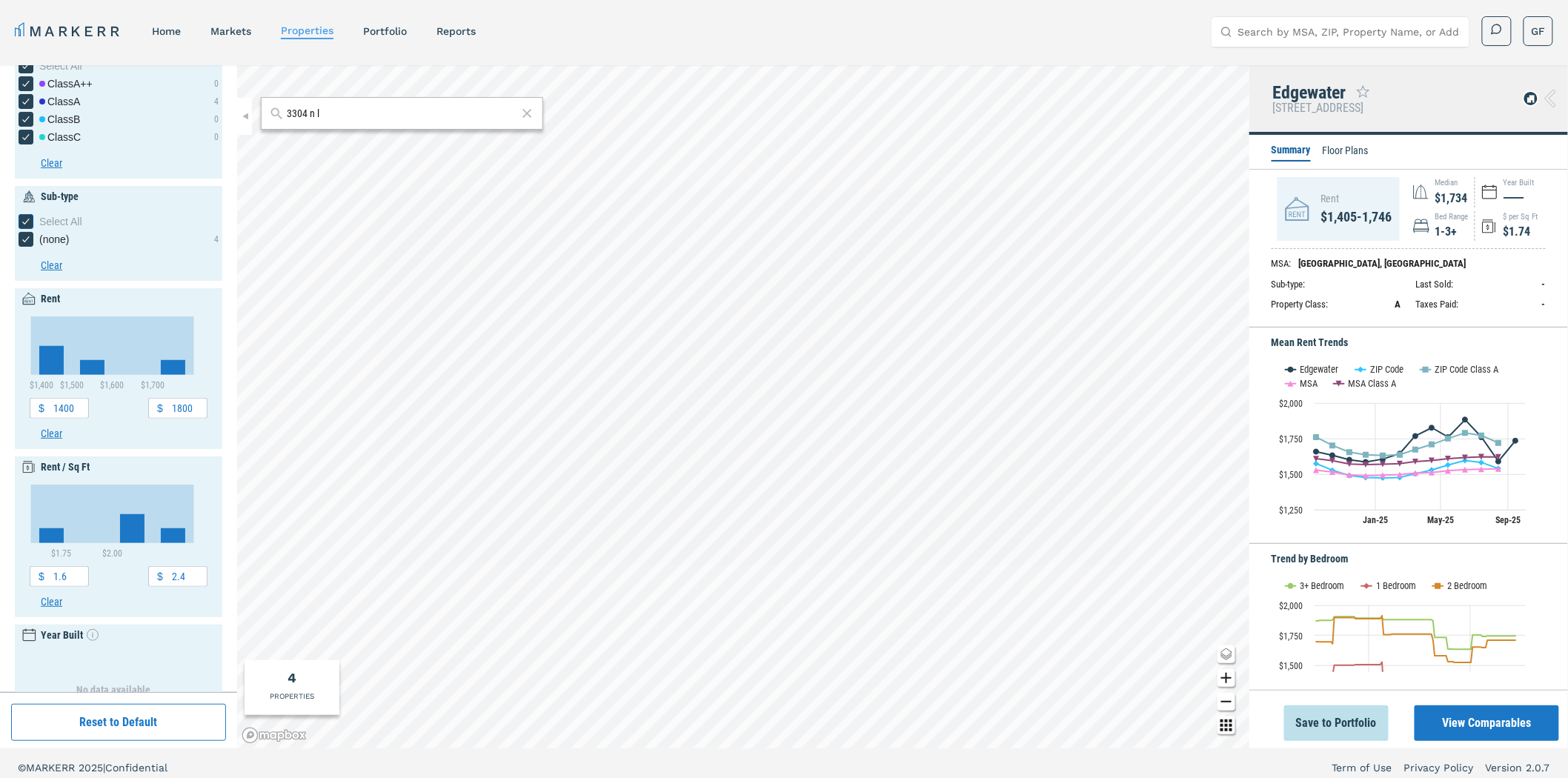
scroll to position [82, 0]
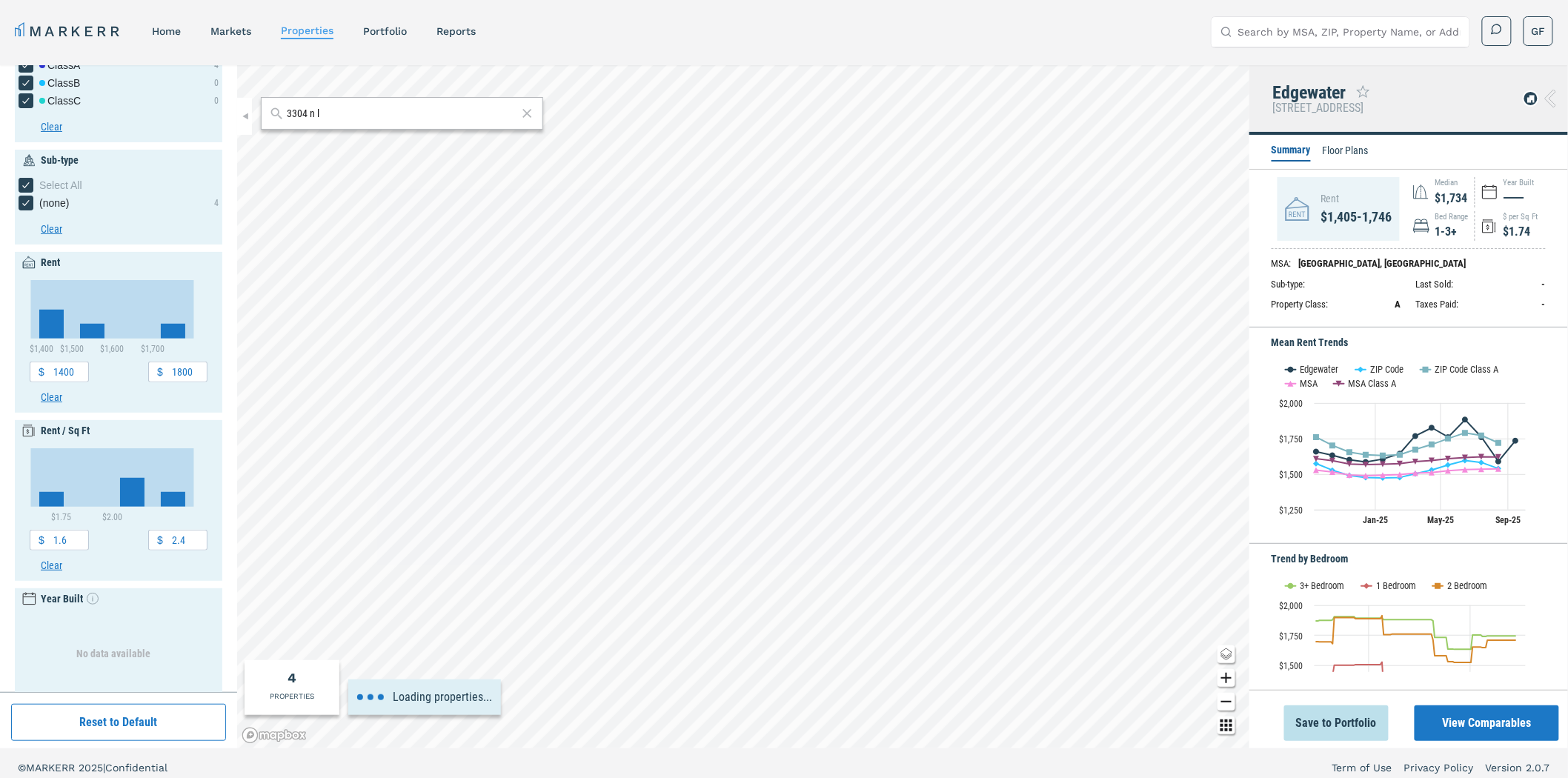
type input "800"
type input "2200"
type input "1"
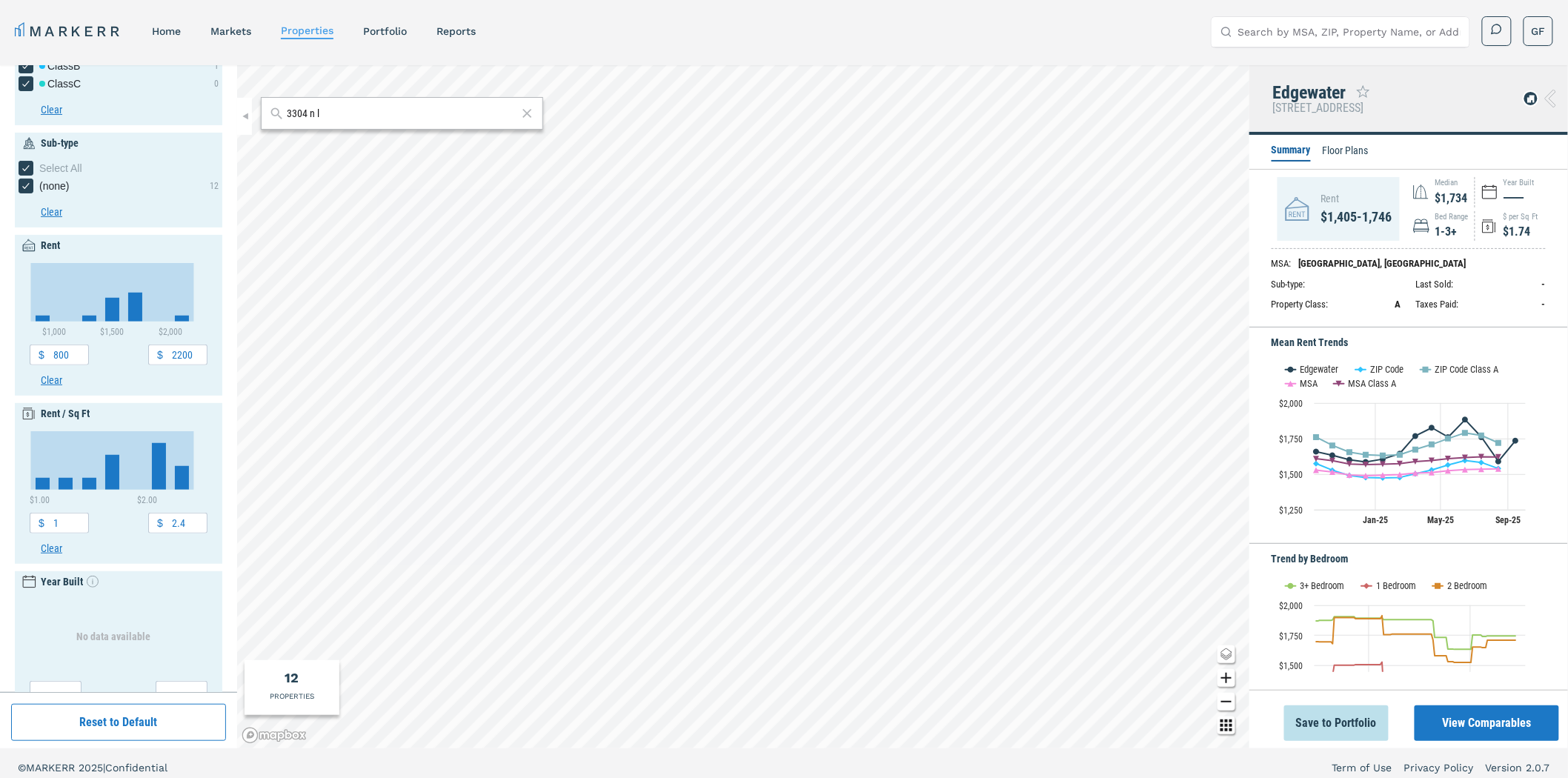
scroll to position [0, 0]
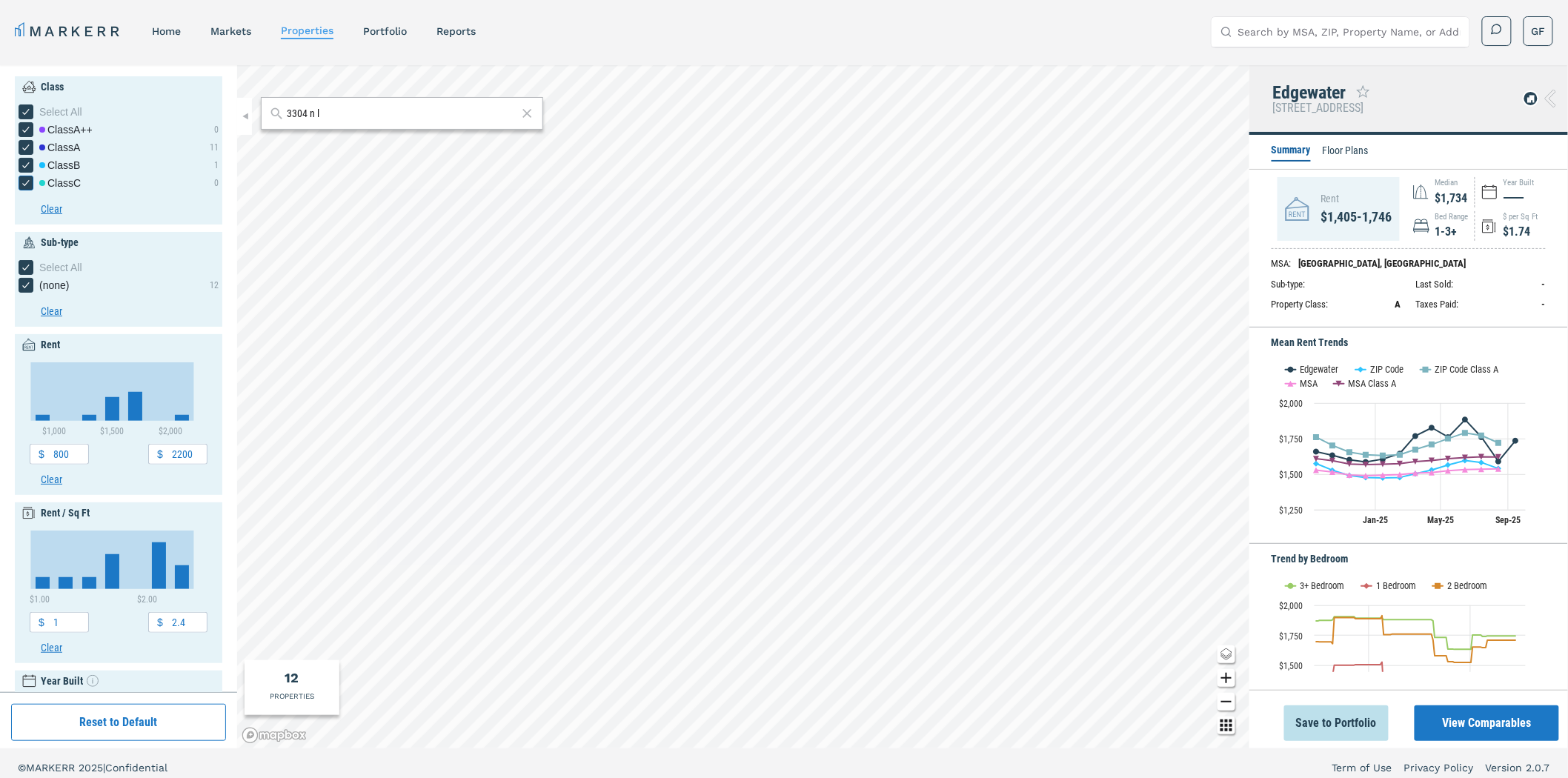
click at [32, 183] on label "Class C" at bounding box center [50, 183] width 63 height 15
click at [28, 183] on input "Class C" at bounding box center [23, 181] width 10 height 10
checkbox input "false"
click at [24, 167] on icon "[object Object] checkbox input" at bounding box center [25, 165] width 7 height 6
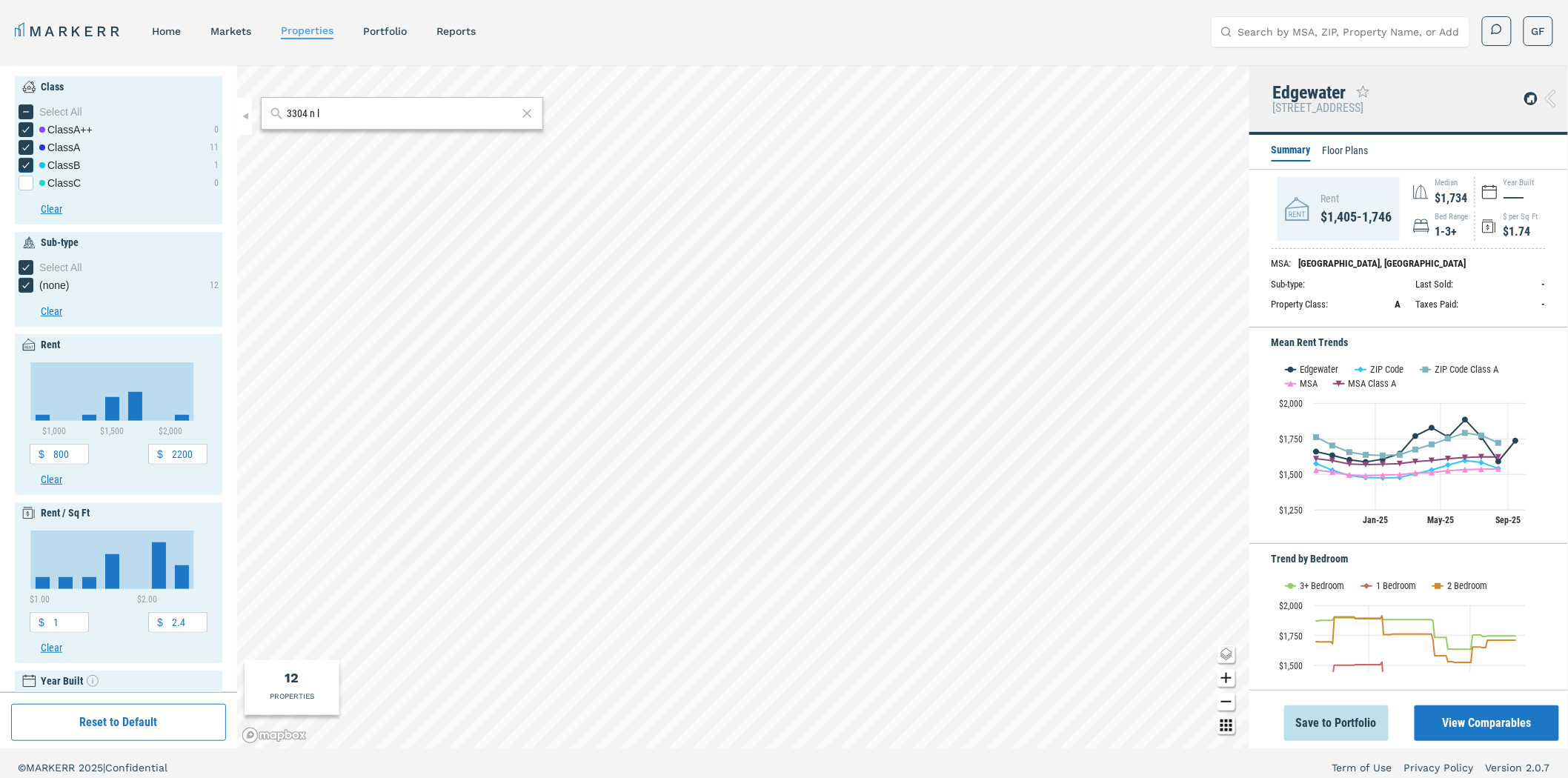
click at [24, 167] on input "Class B" at bounding box center [23, 163] width 10 height 10
checkbox input "false"
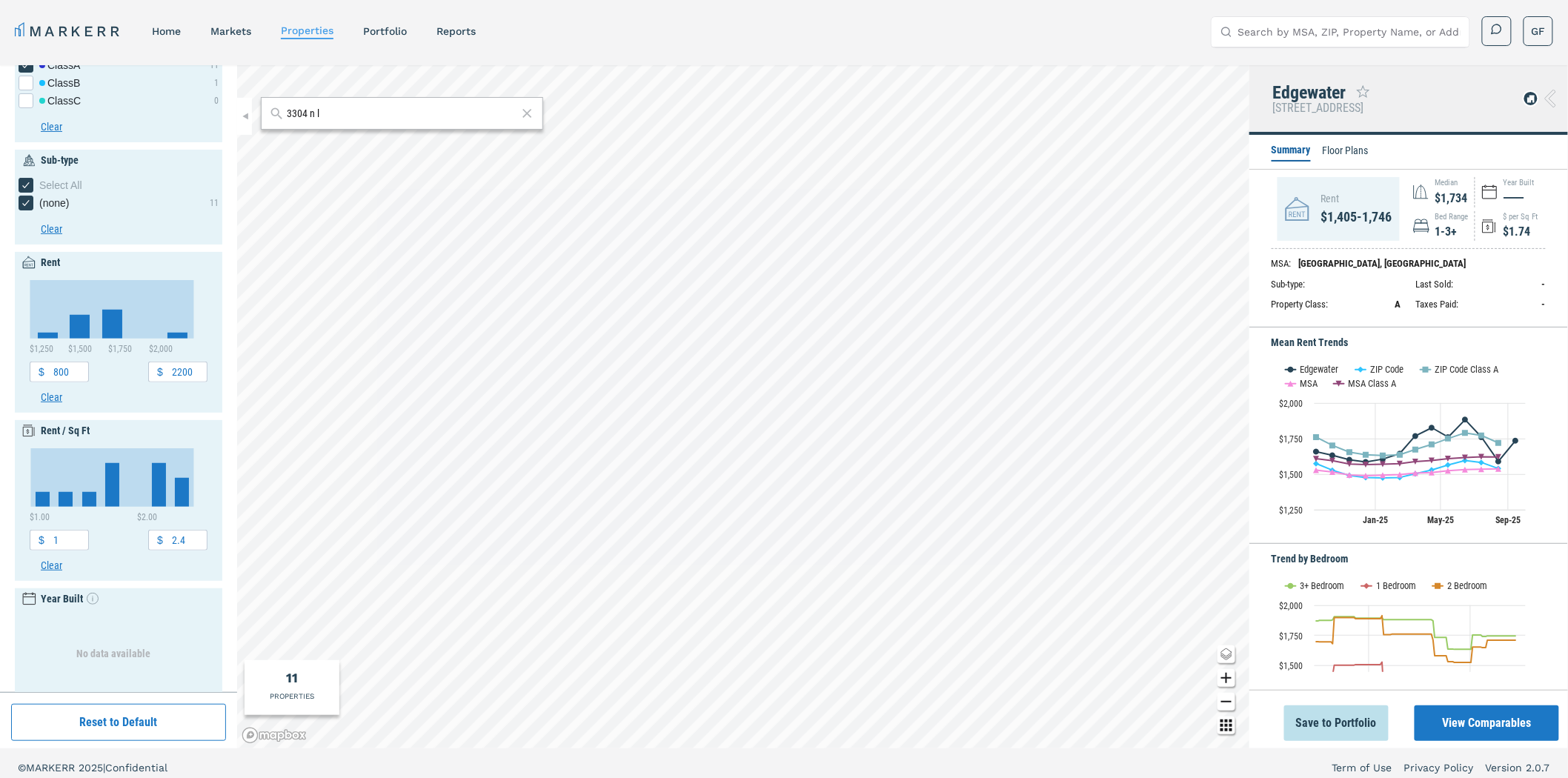
drag, startPoint x: 39, startPoint y: 277, endPoint x: 43, endPoint y: 291, distance: 14.6
click at [42, 294] on div "Rent Chart Bar chart with 4 bars. View as data table, Chart The chart has 1 X a…" at bounding box center [118, 332] width 207 height 161
drag, startPoint x: 30, startPoint y: 281, endPoint x: 182, endPoint y: 330, distance: 159.7
click at [181, 330] on icon "Interactive chart" at bounding box center [112, 310] width 164 height 59
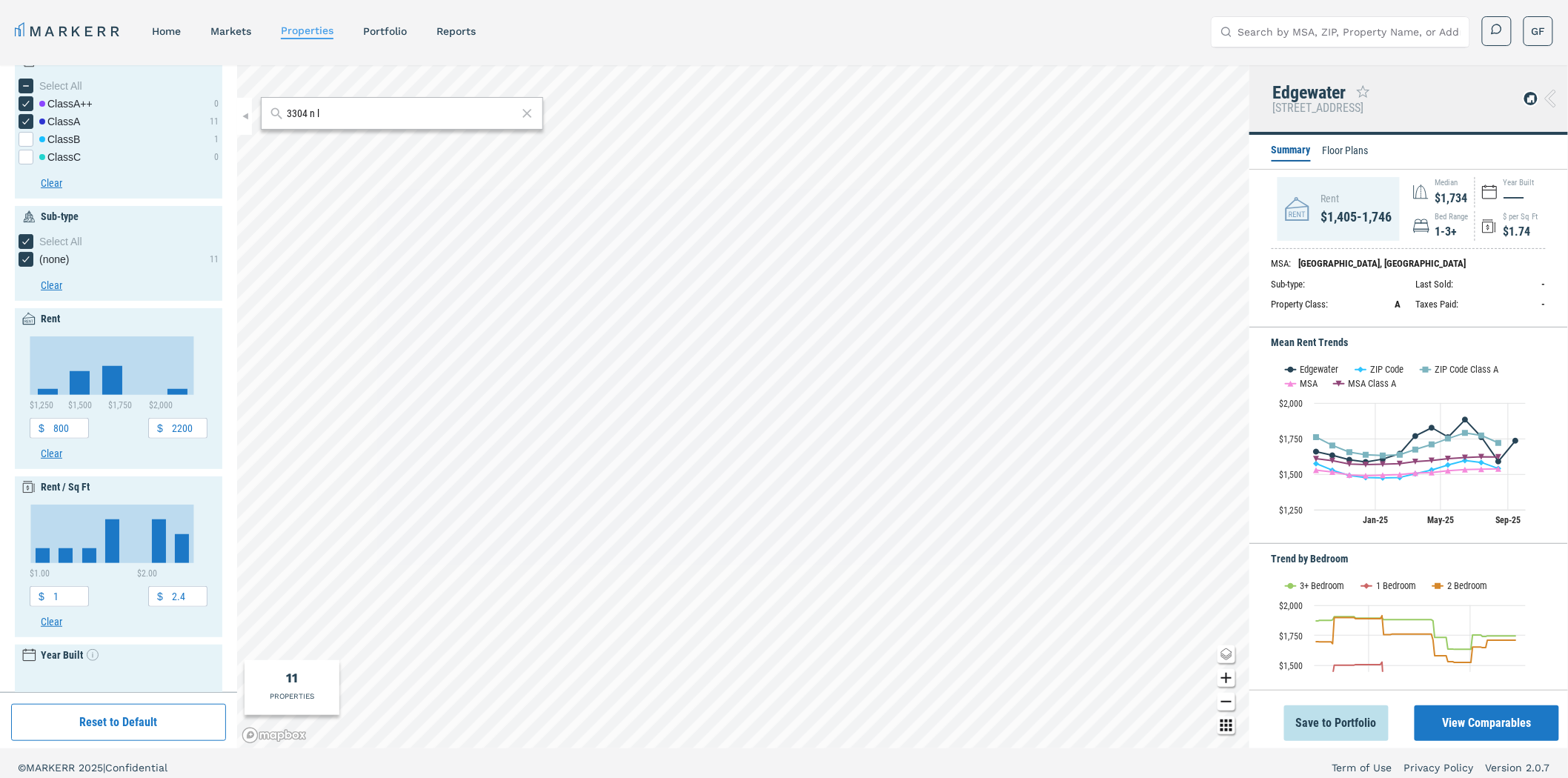
scroll to position [23, 0]
click at [1342, 213] on div "$1,405-1,746" at bounding box center [1356, 217] width 71 height 20
click at [1341, 213] on div "$1,405-1,746" at bounding box center [1356, 217] width 71 height 20
click at [1449, 197] on div "$1,734" at bounding box center [1451, 198] width 32 height 18
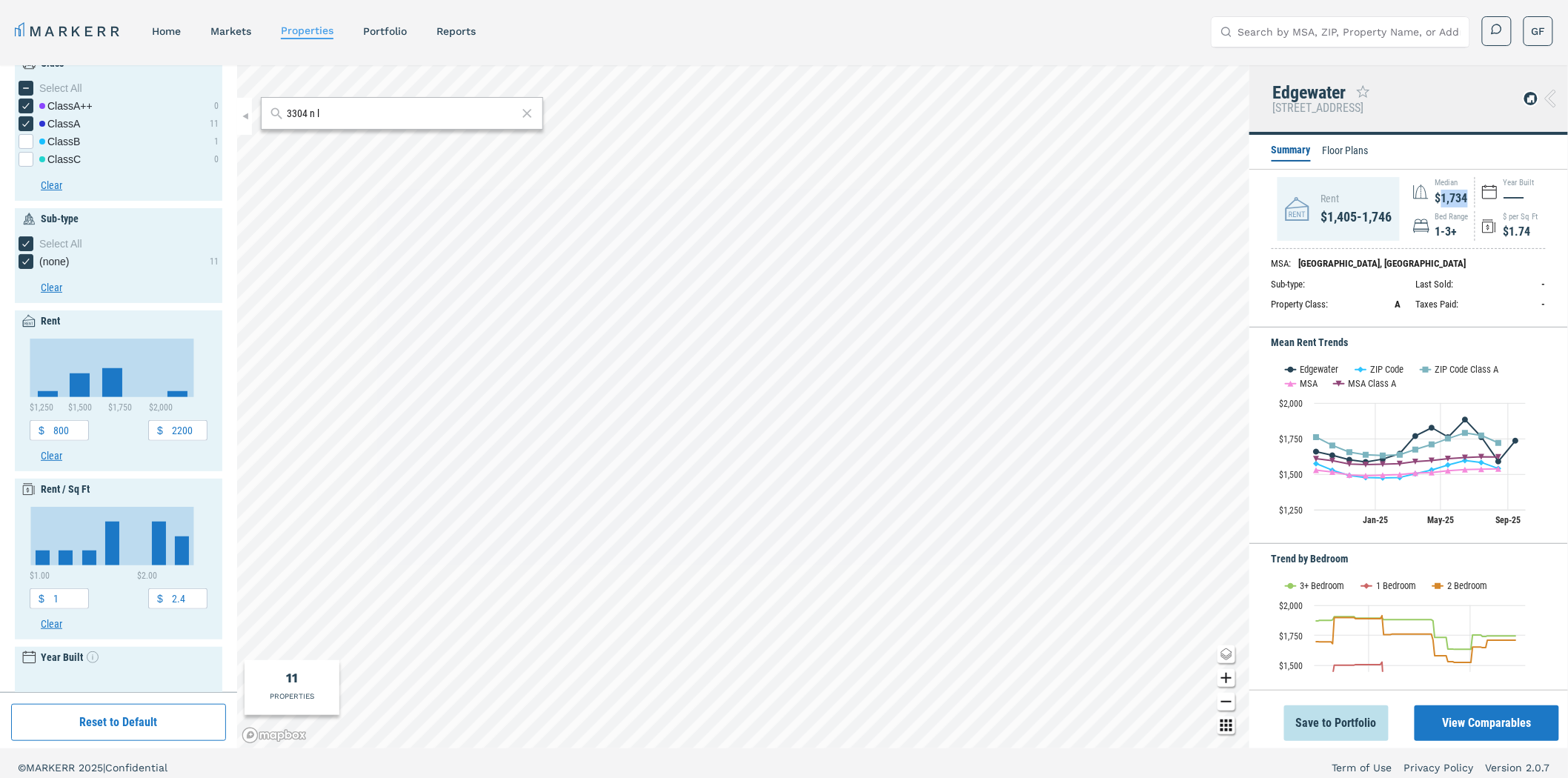
click at [1449, 197] on div "$1,734" at bounding box center [1451, 198] width 32 height 18
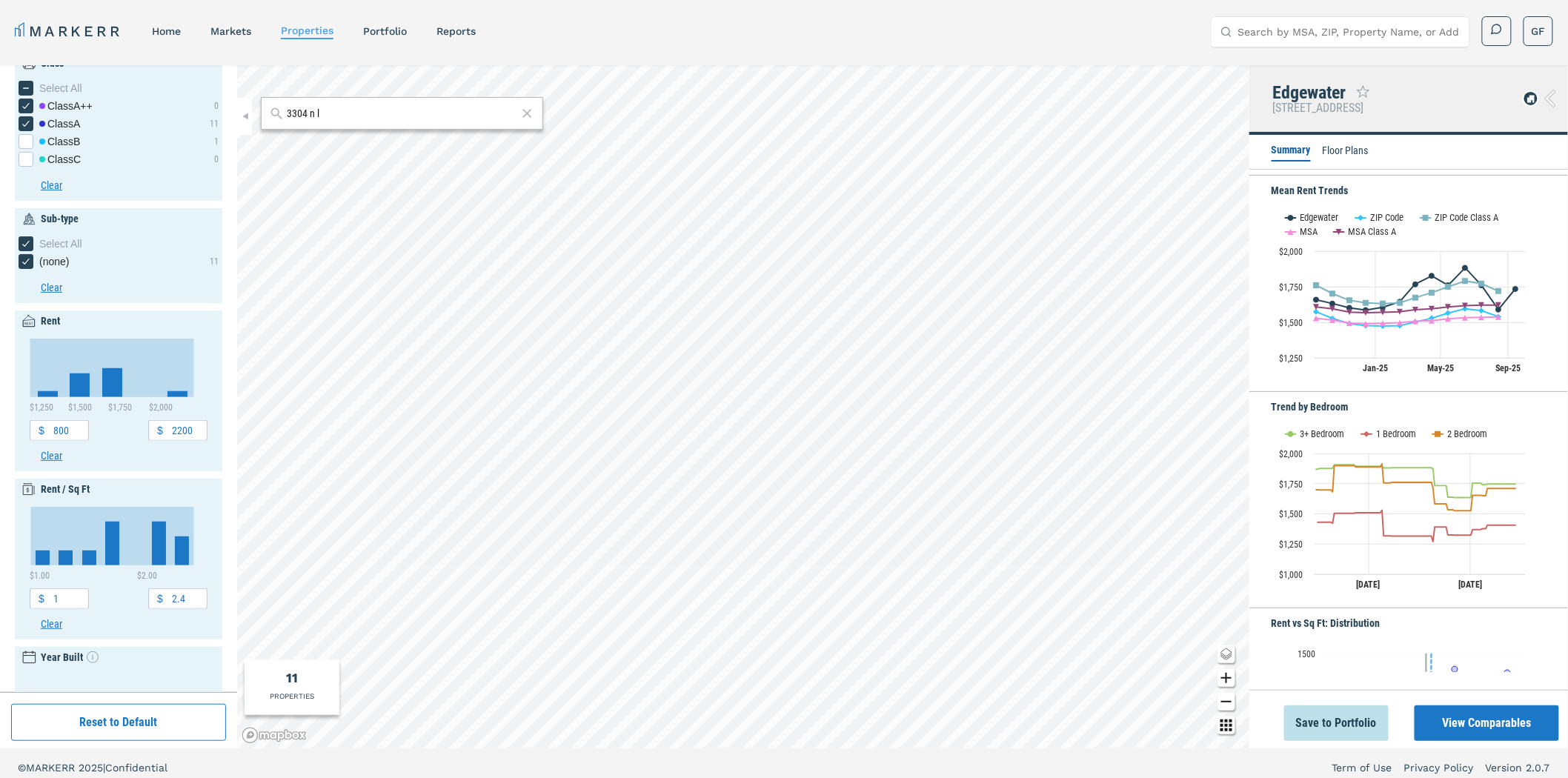
scroll to position [164, 0]
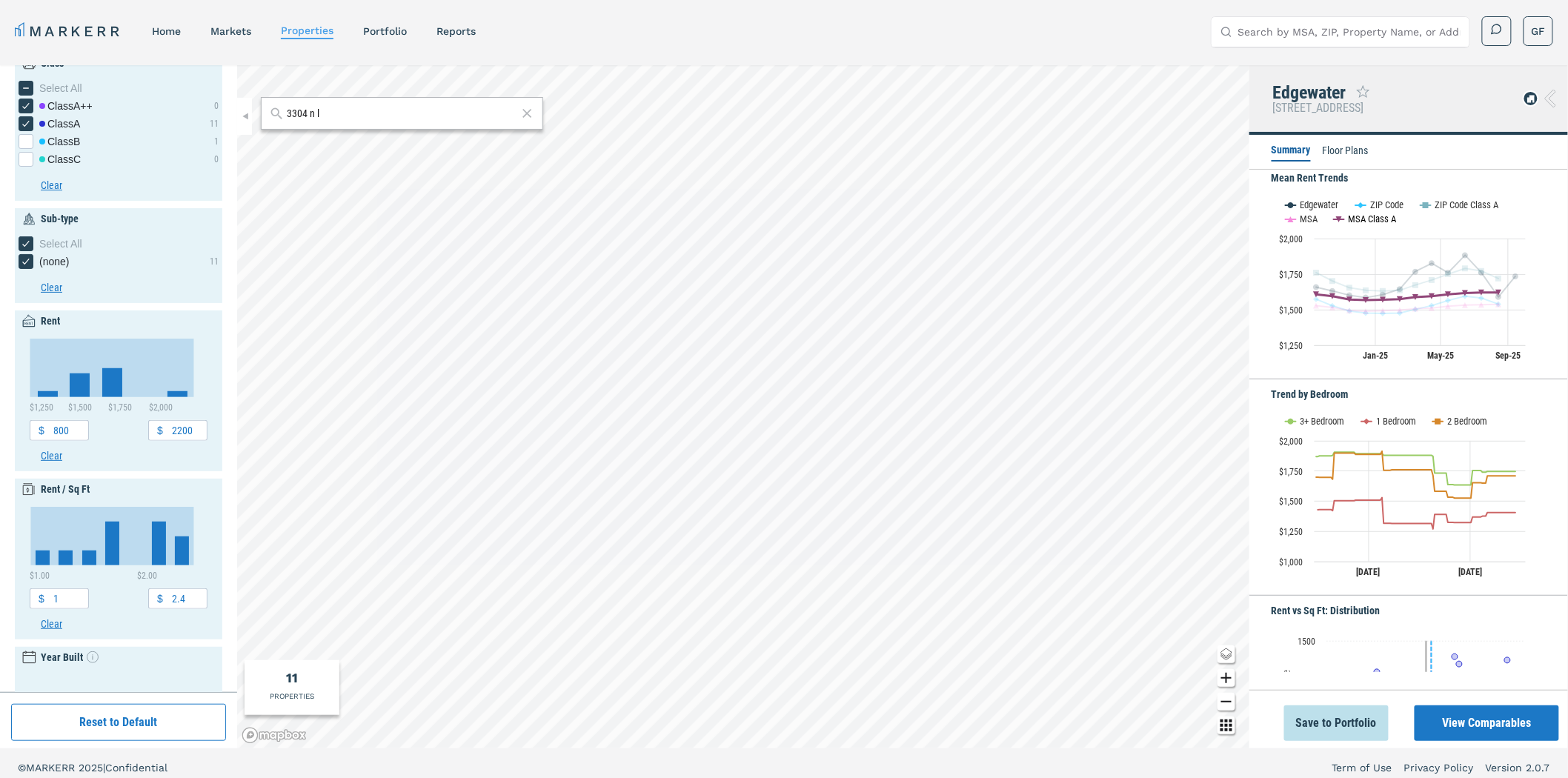
click at [1376, 216] on button "Show MSA Class A" at bounding box center [1365, 219] width 63 height 12
drag, startPoint x: 1313, startPoint y: 219, endPoint x: 1324, endPoint y: 216, distance: 11.4
click at [1313, 218] on button "Show MSA" at bounding box center [1301, 219] width 32 height 12
click at [1397, 202] on button "Show ZIP Code" at bounding box center [1380, 205] width 50 height 12
click at [1449, 201] on button "Show ZIP Code Class A" at bounding box center [1460, 205] width 79 height 12
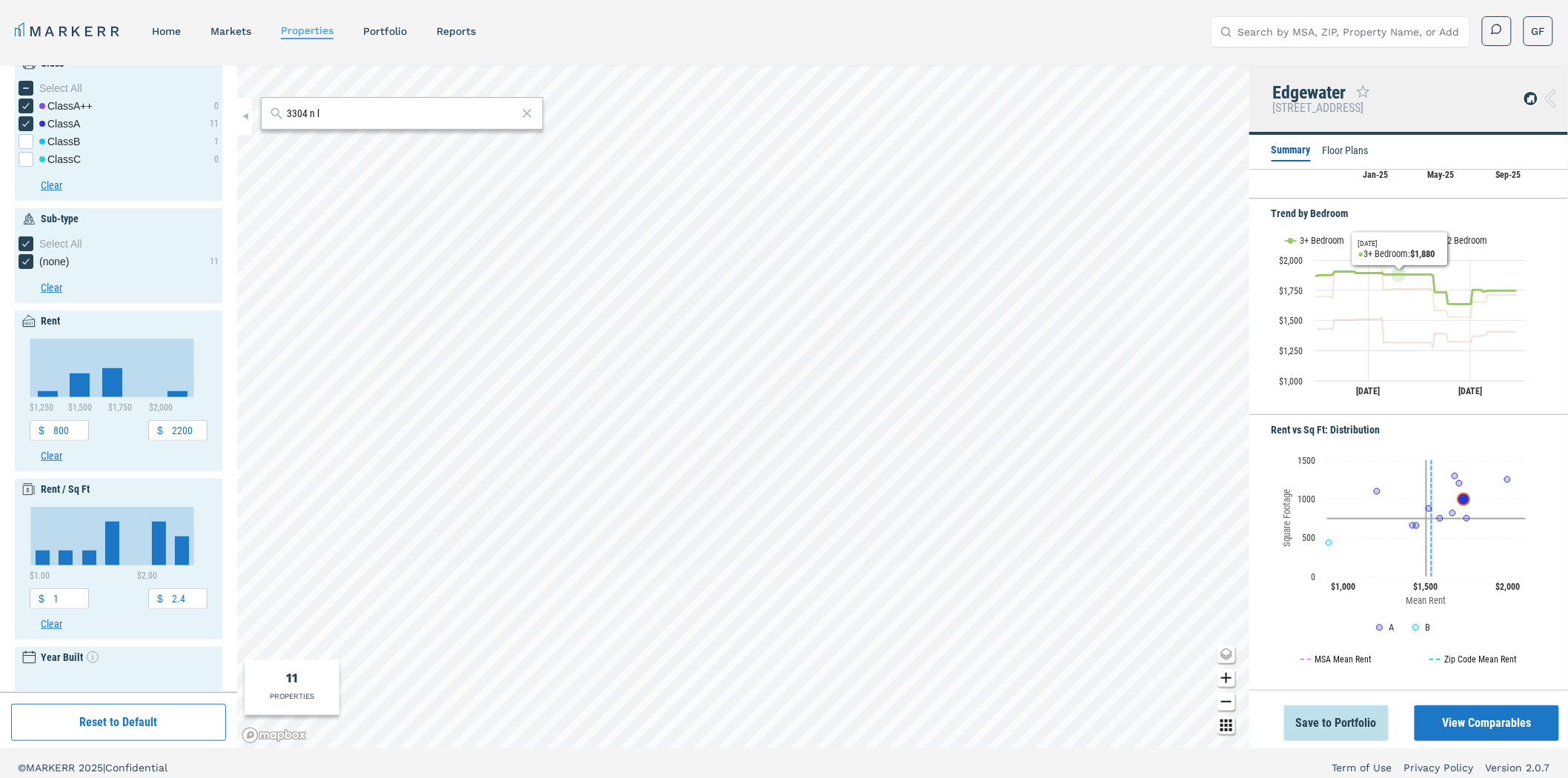
scroll to position [0, 0]
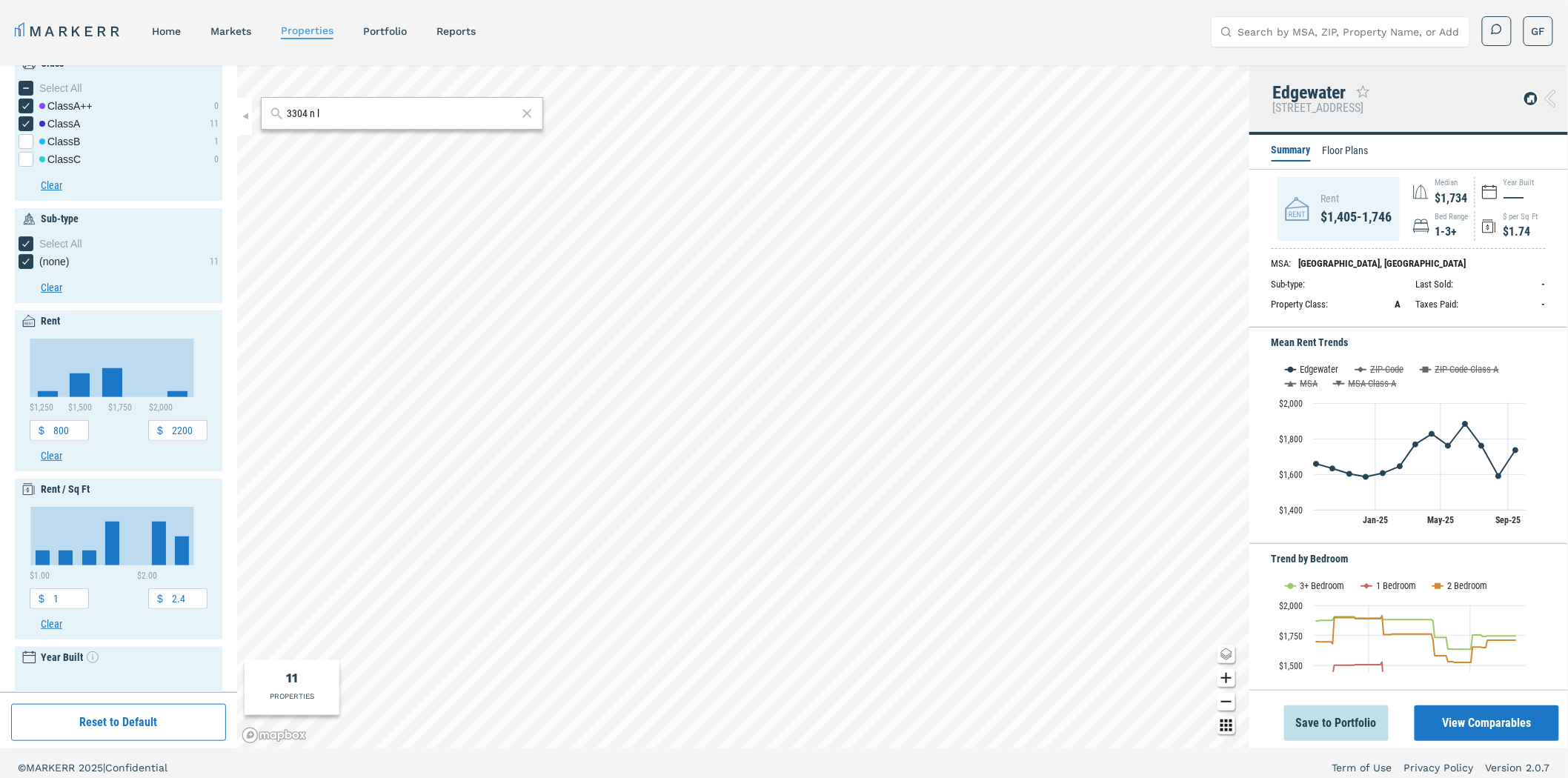
click at [1341, 150] on li "Floor Plans" at bounding box center [1345, 151] width 46 height 18
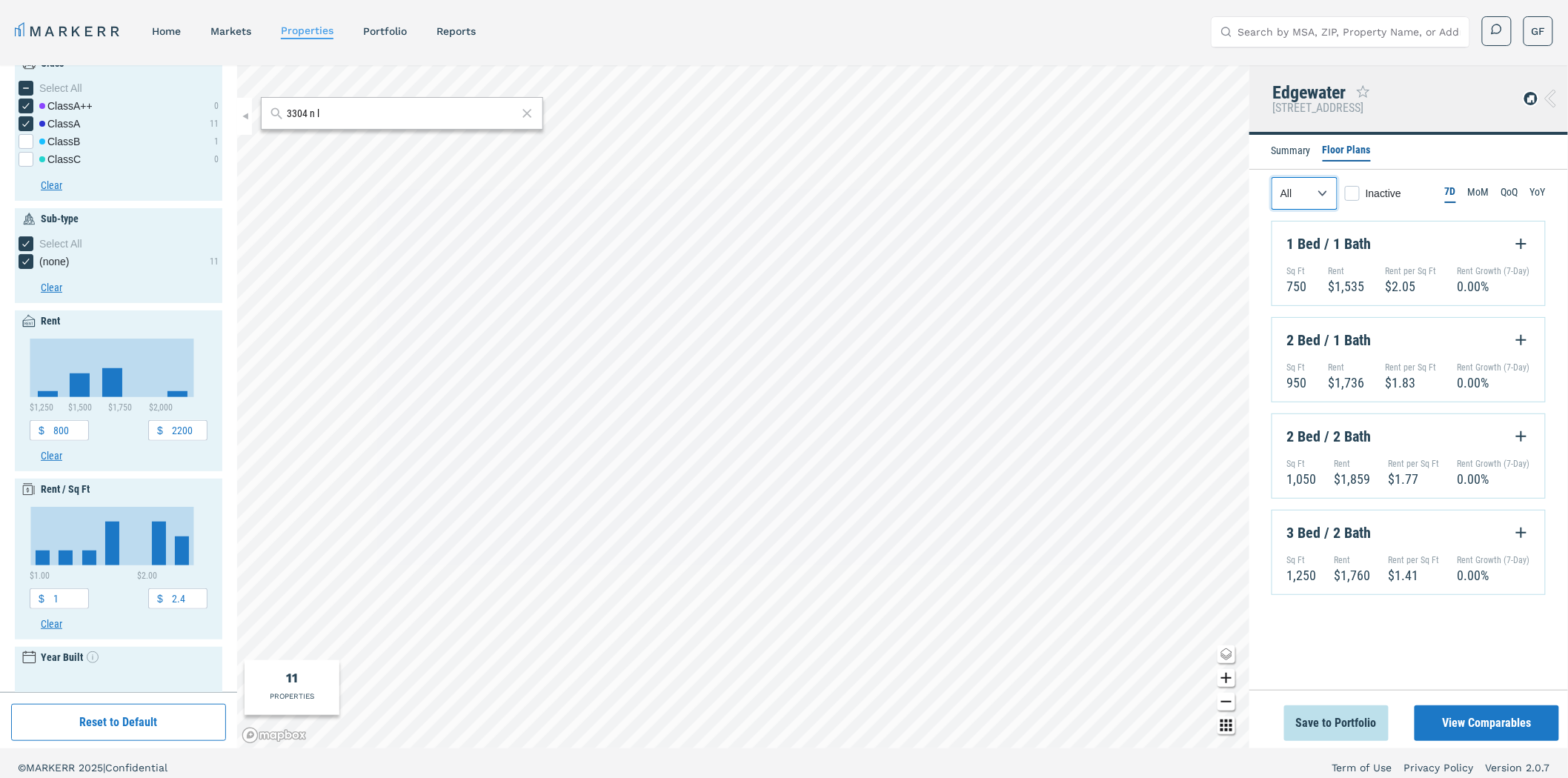
click at [1324, 195] on select "All 1 Bed 2 Bed 3 Bed" at bounding box center [1305, 193] width 66 height 32
select select "2"
click at [1272, 177] on select "All 1 Bed 2 Bed 3 Bed" at bounding box center [1305, 193] width 66 height 32
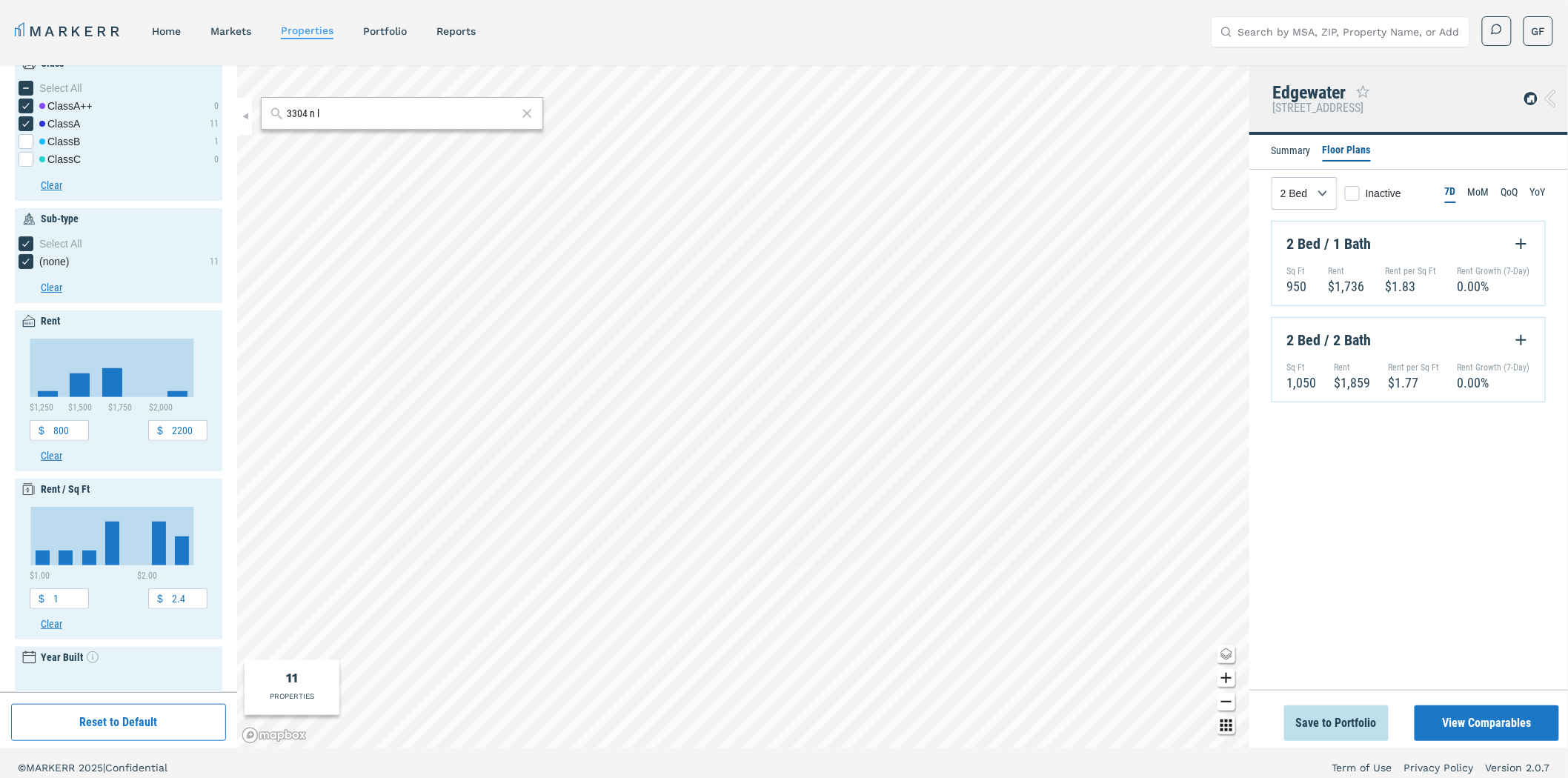
click at [1517, 239] on icon "Expand Floorplan Button" at bounding box center [1521, 243] width 18 height 18
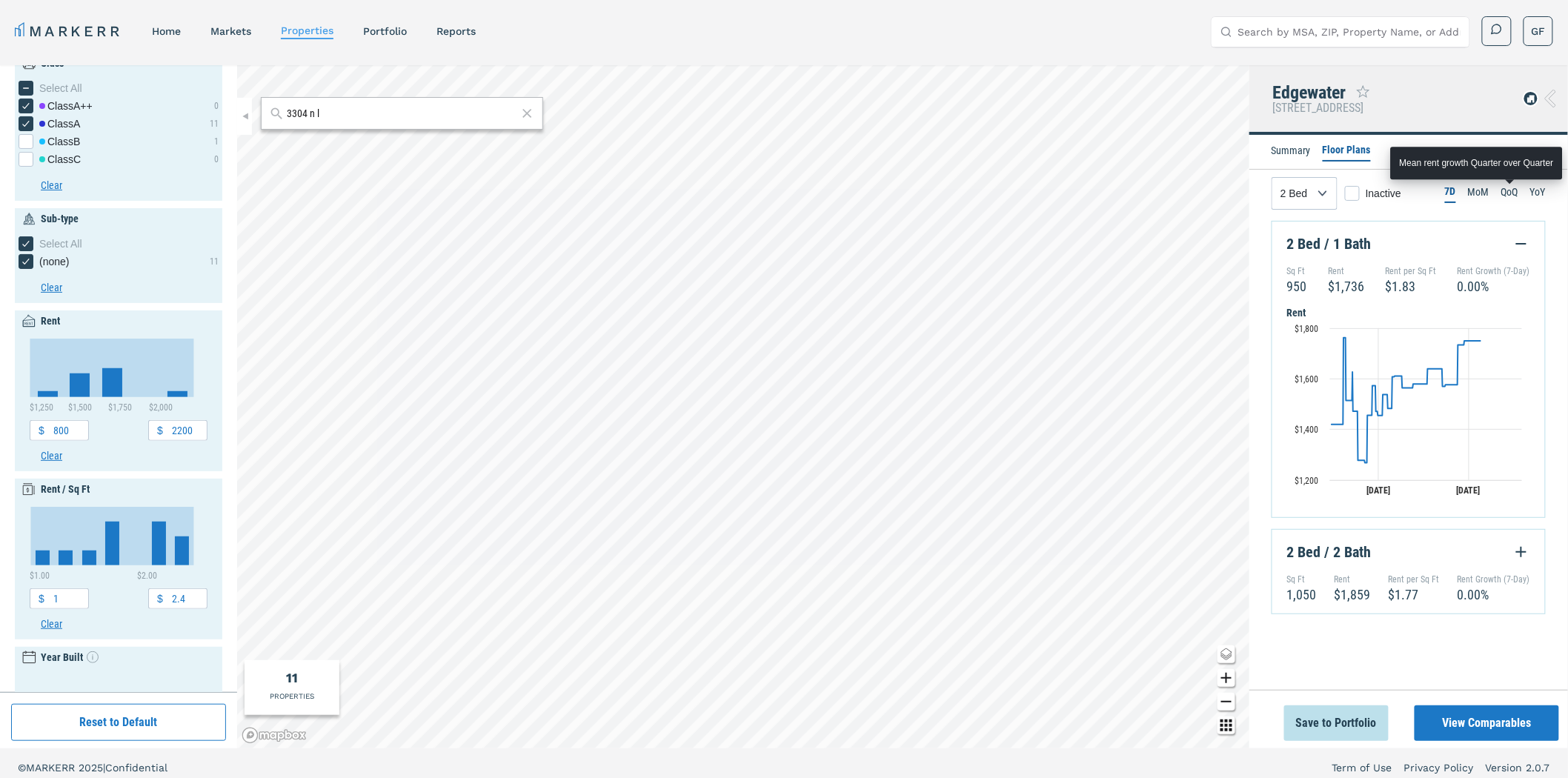
click at [1506, 194] on li "QoQ" at bounding box center [1509, 194] width 17 height 18
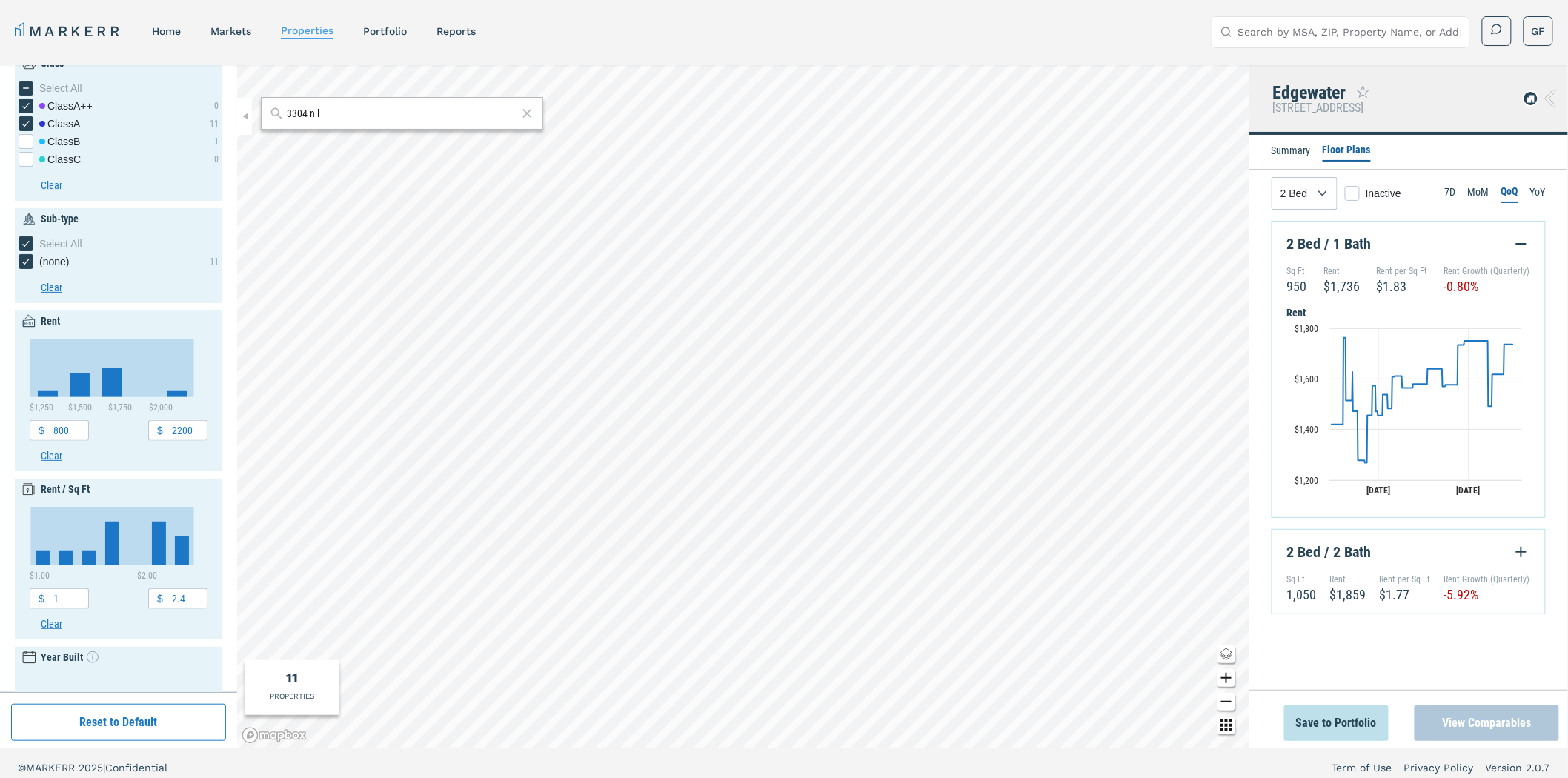
click at [1499, 723] on button "View Comparables" at bounding box center [1487, 723] width 145 height 35
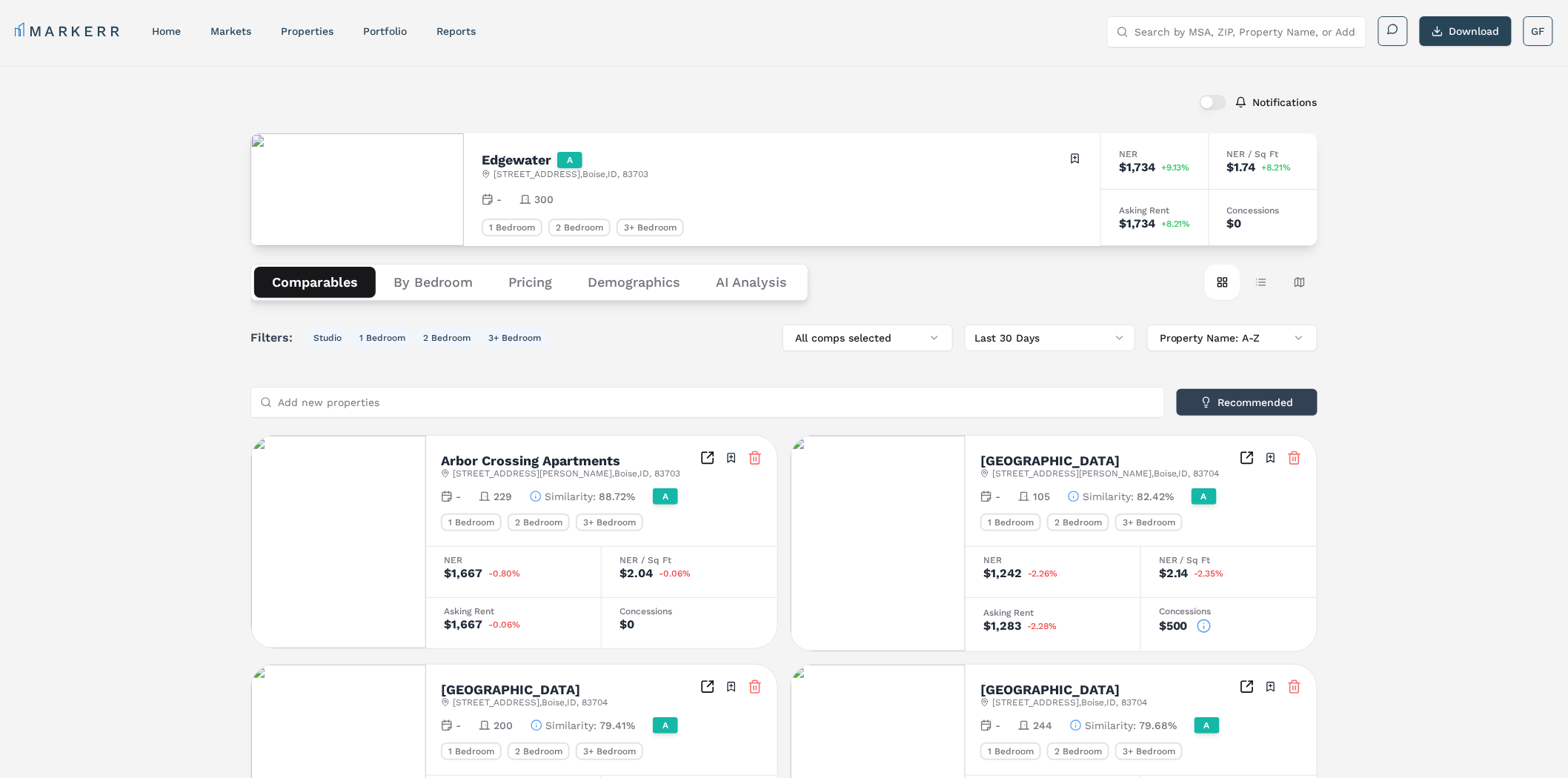
click at [1155, 207] on div "Asking Rent" at bounding box center [1155, 210] width 72 height 9
click at [1272, 208] on div "Concessions" at bounding box center [1263, 210] width 72 height 9
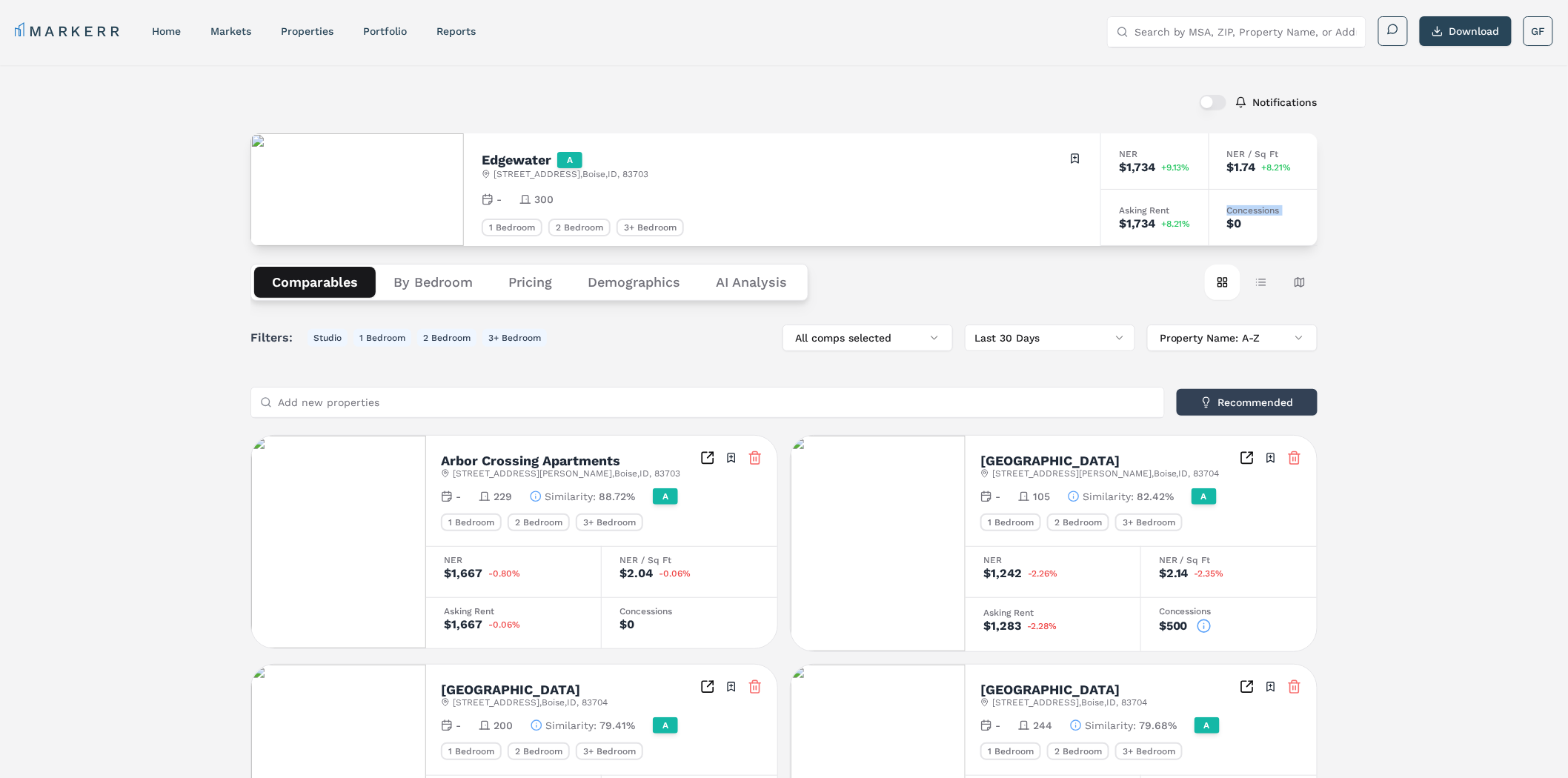
click at [1272, 208] on div "Concessions" at bounding box center [1263, 210] width 72 height 9
click at [1131, 151] on div "NER" at bounding box center [1155, 153] width 72 height 9
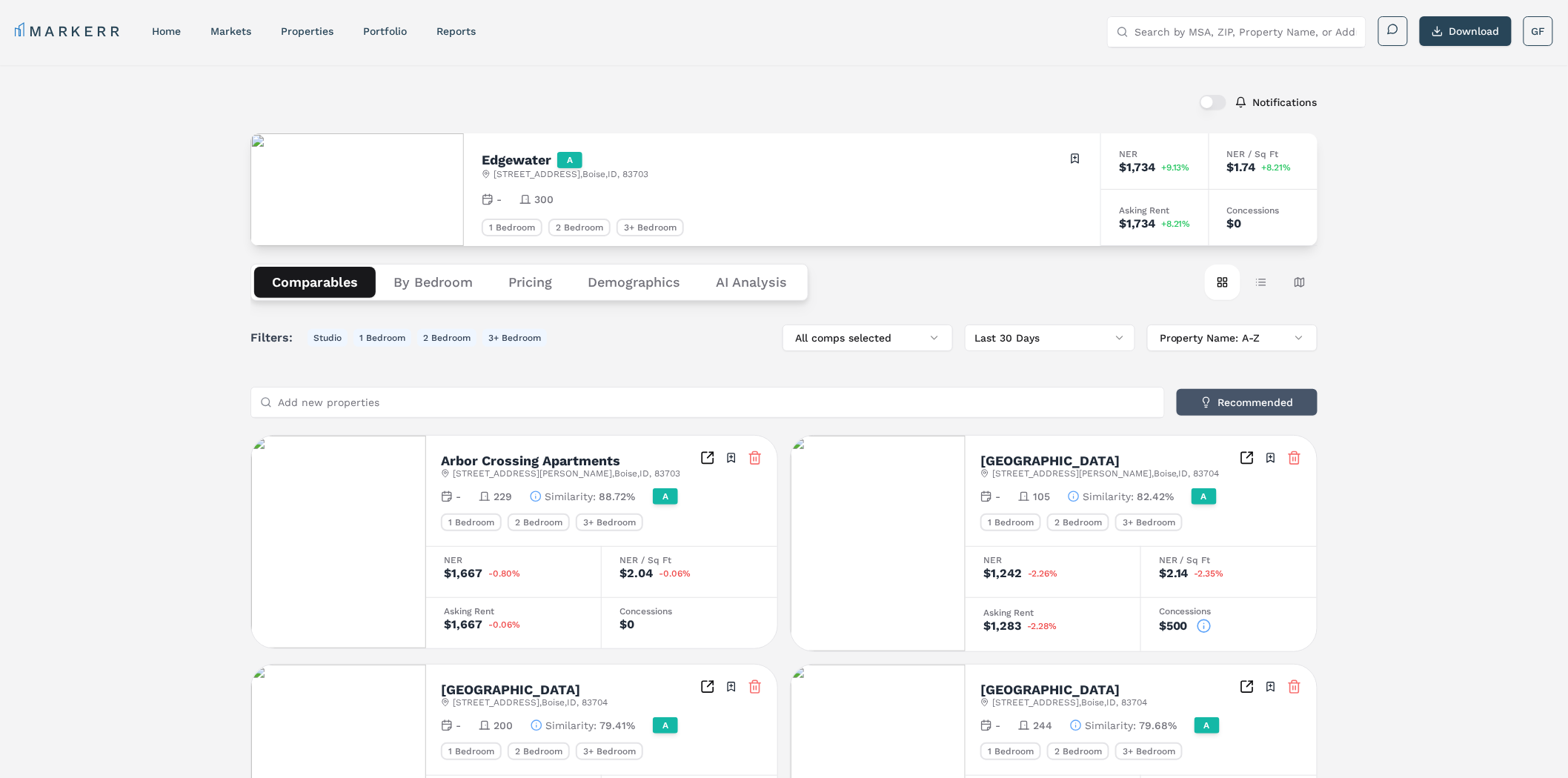
click at [1270, 411] on button "Recommended" at bounding box center [1247, 402] width 141 height 26
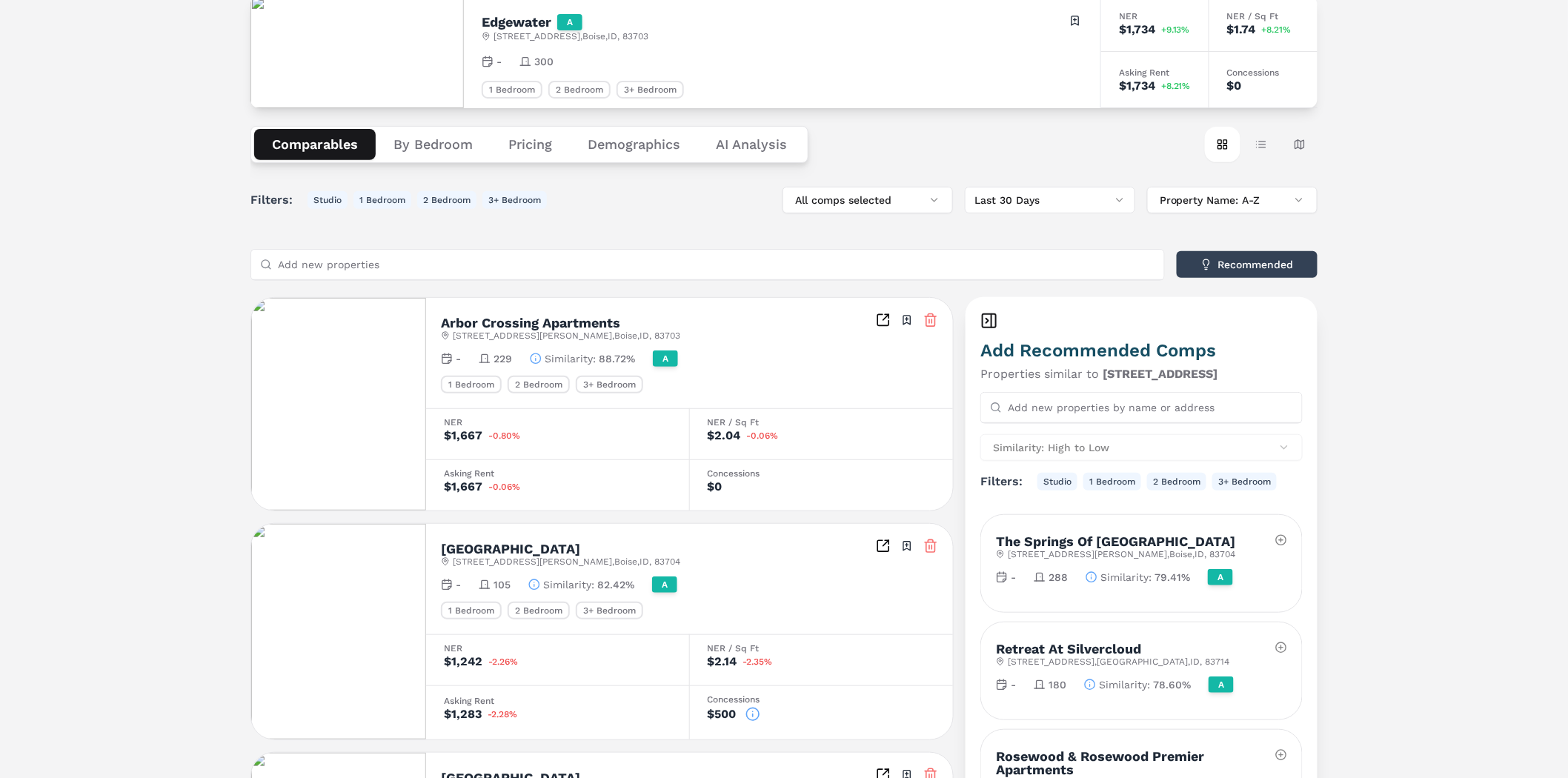
scroll to position [247, 0]
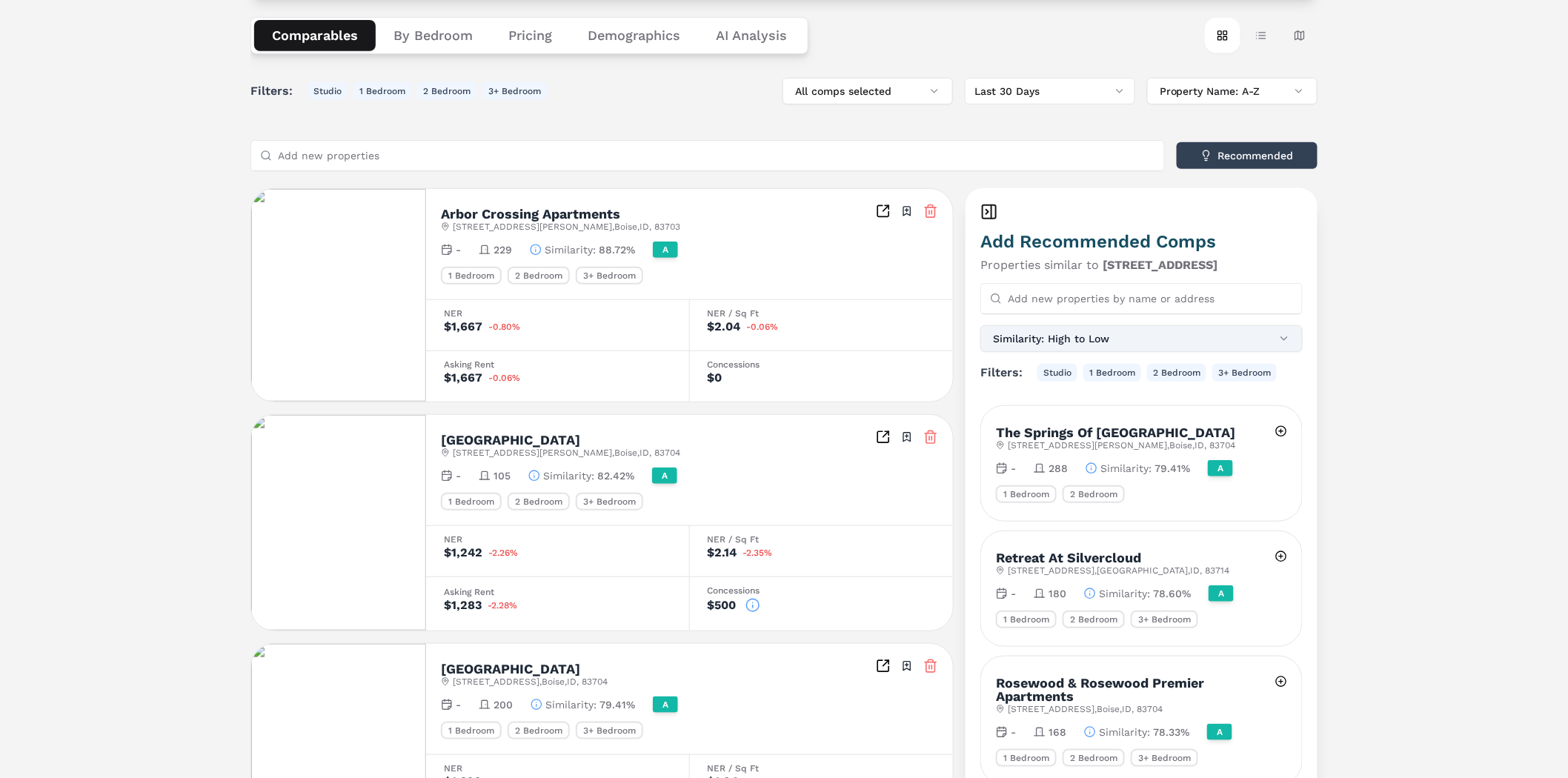
click at [1272, 336] on button "Similarity: High to Low" at bounding box center [1141, 338] width 322 height 26
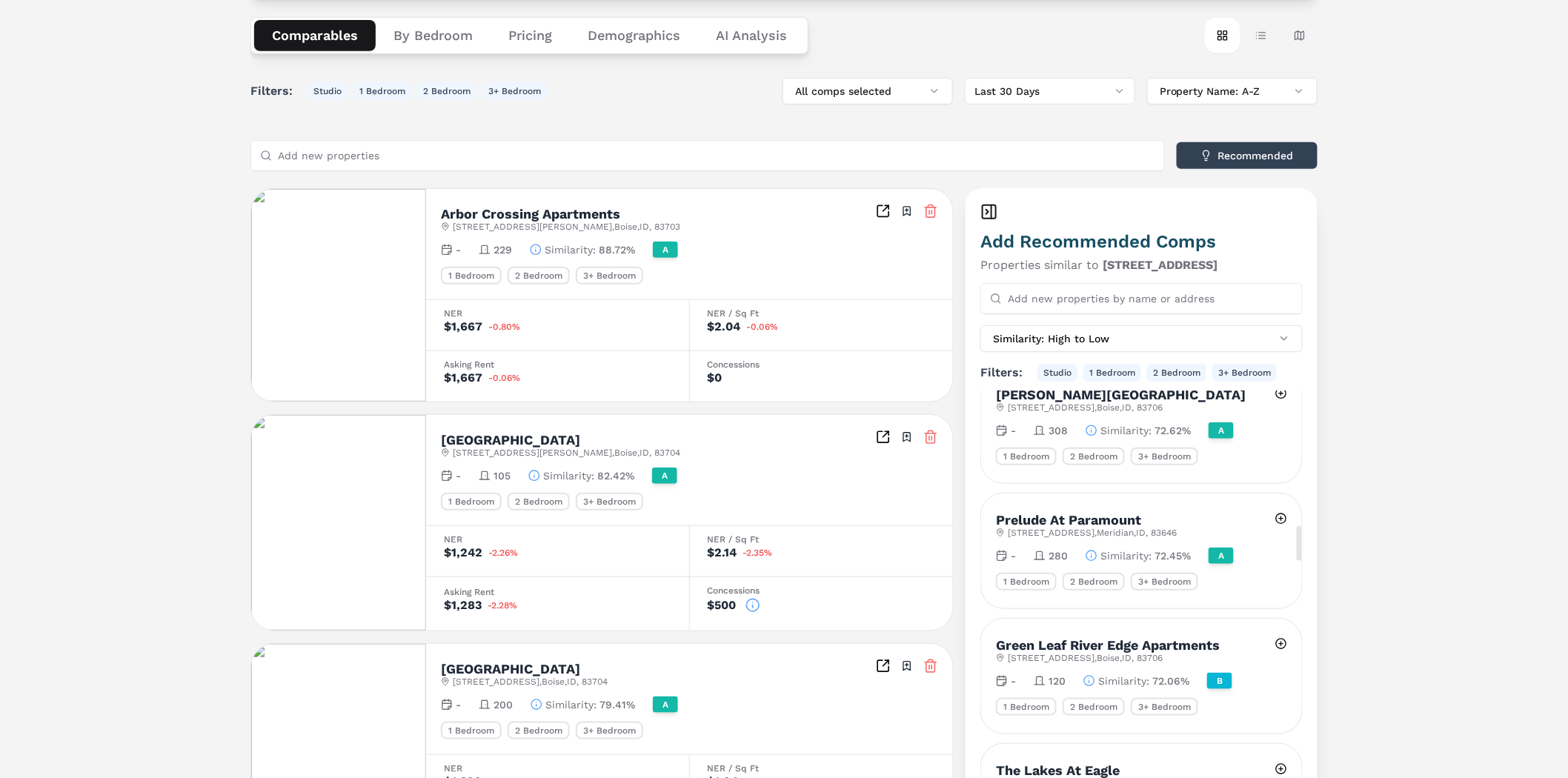
scroll to position [2718, 0]
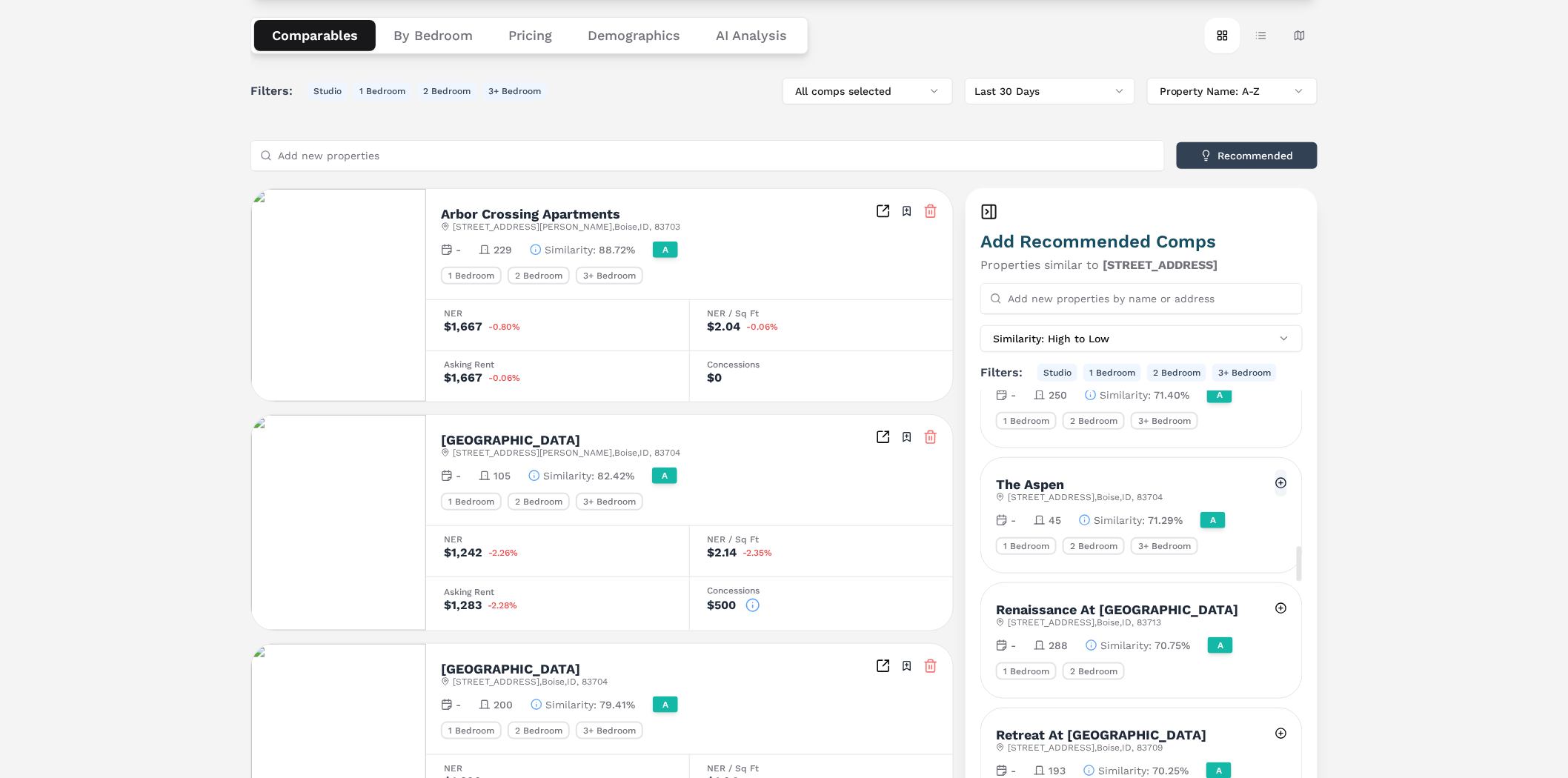
click at [1279, 470] on button at bounding box center [1281, 483] width 12 height 26
drag, startPoint x: 988, startPoint y: 213, endPoint x: 1028, endPoint y: 212, distance: 40.0
click at [990, 213] on icon at bounding box center [989, 212] width 18 height 18
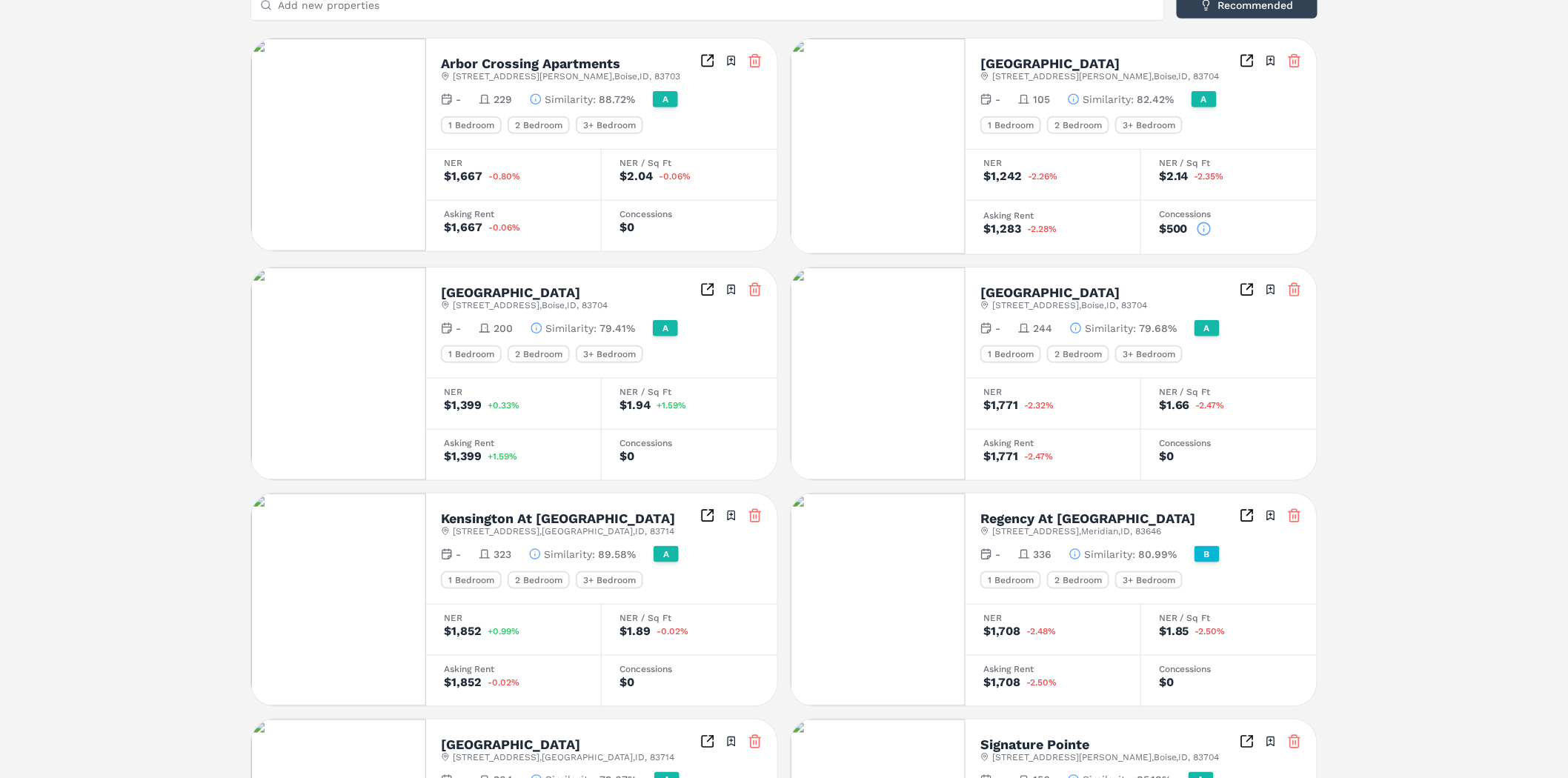
scroll to position [411, 0]
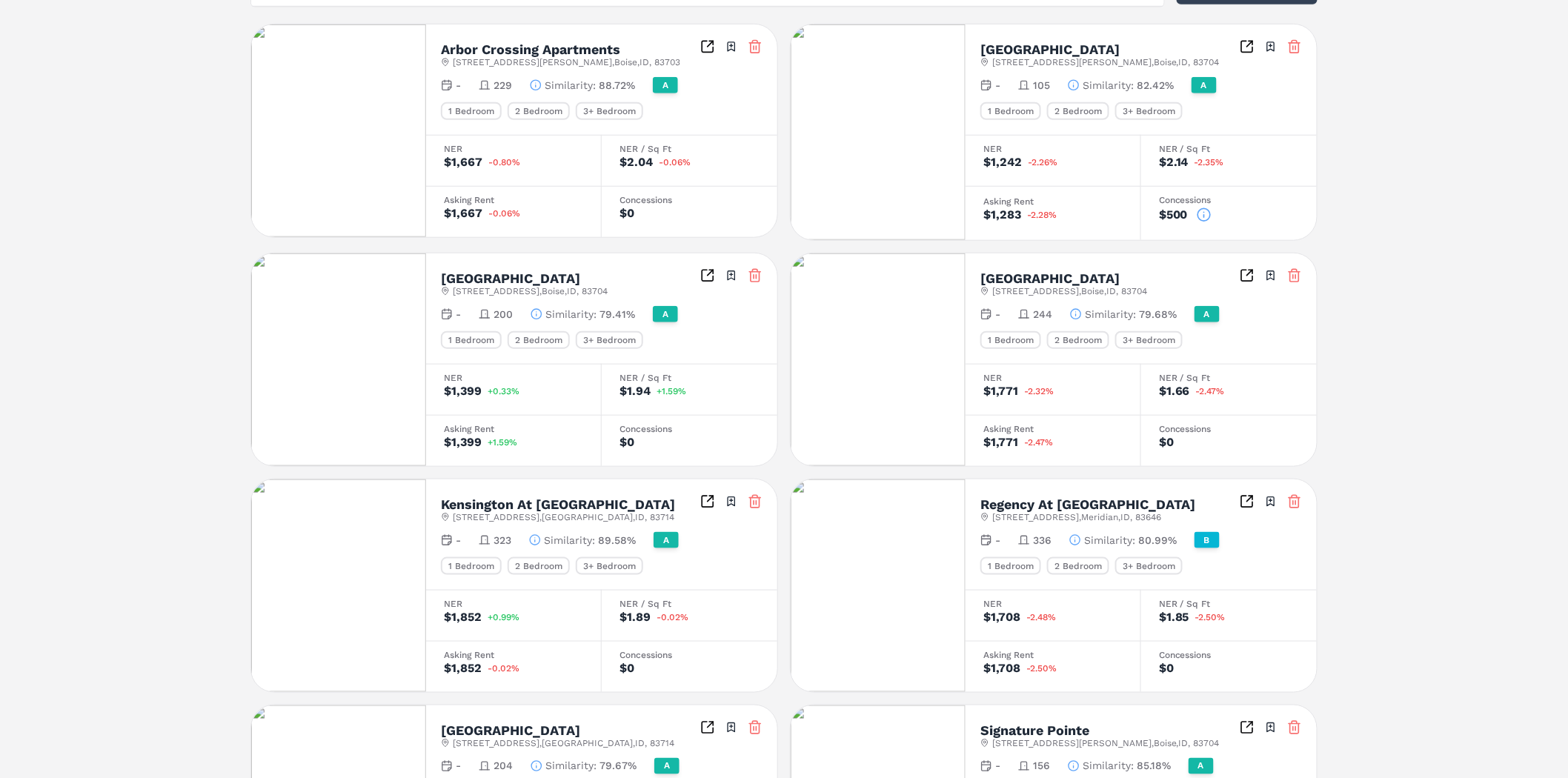
click at [1293, 496] on icon at bounding box center [1293, 501] width 15 height 15
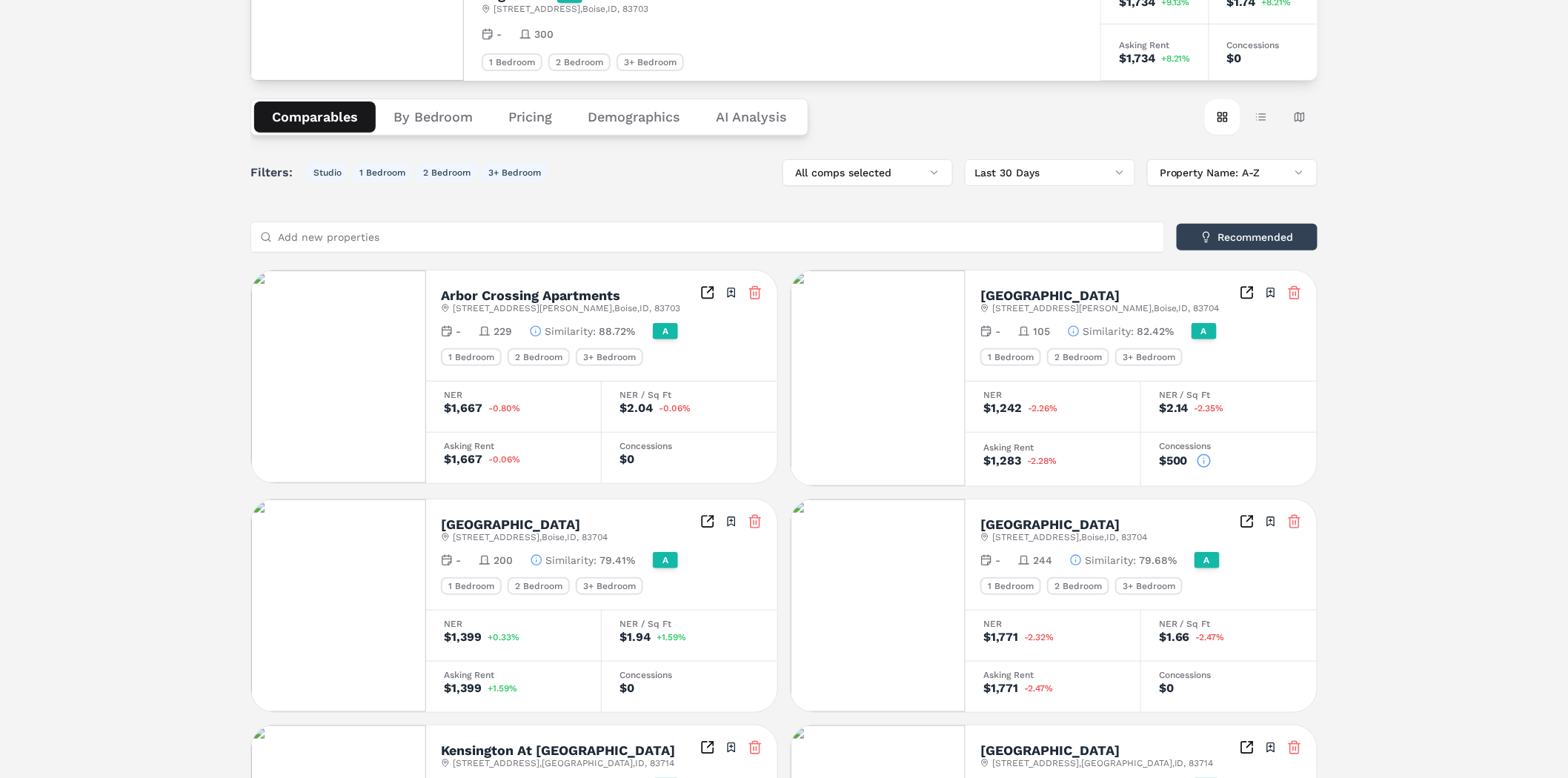
scroll to position [0, 0]
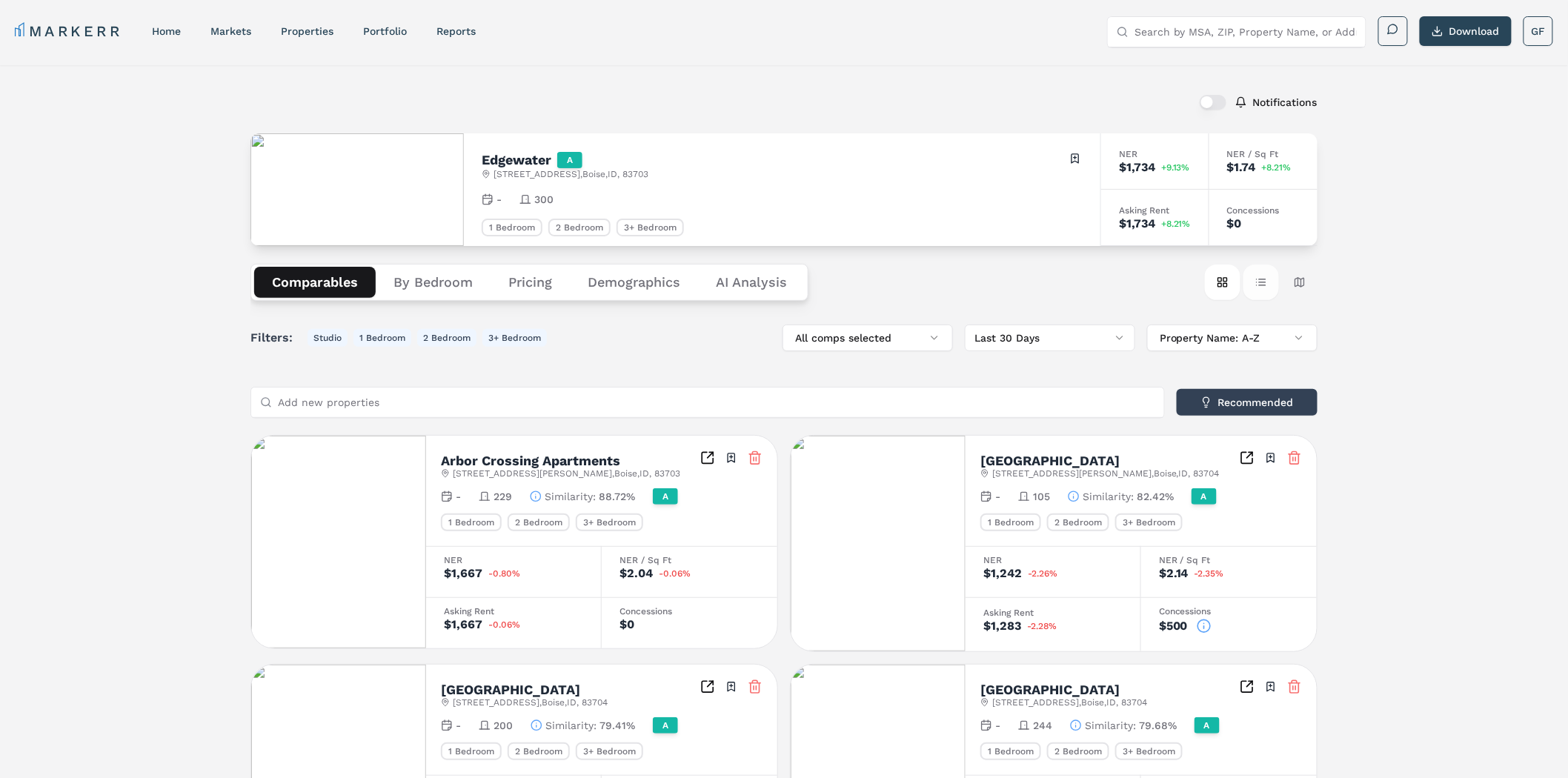
click at [1256, 283] on button "Table view" at bounding box center [1261, 282] width 35 height 35
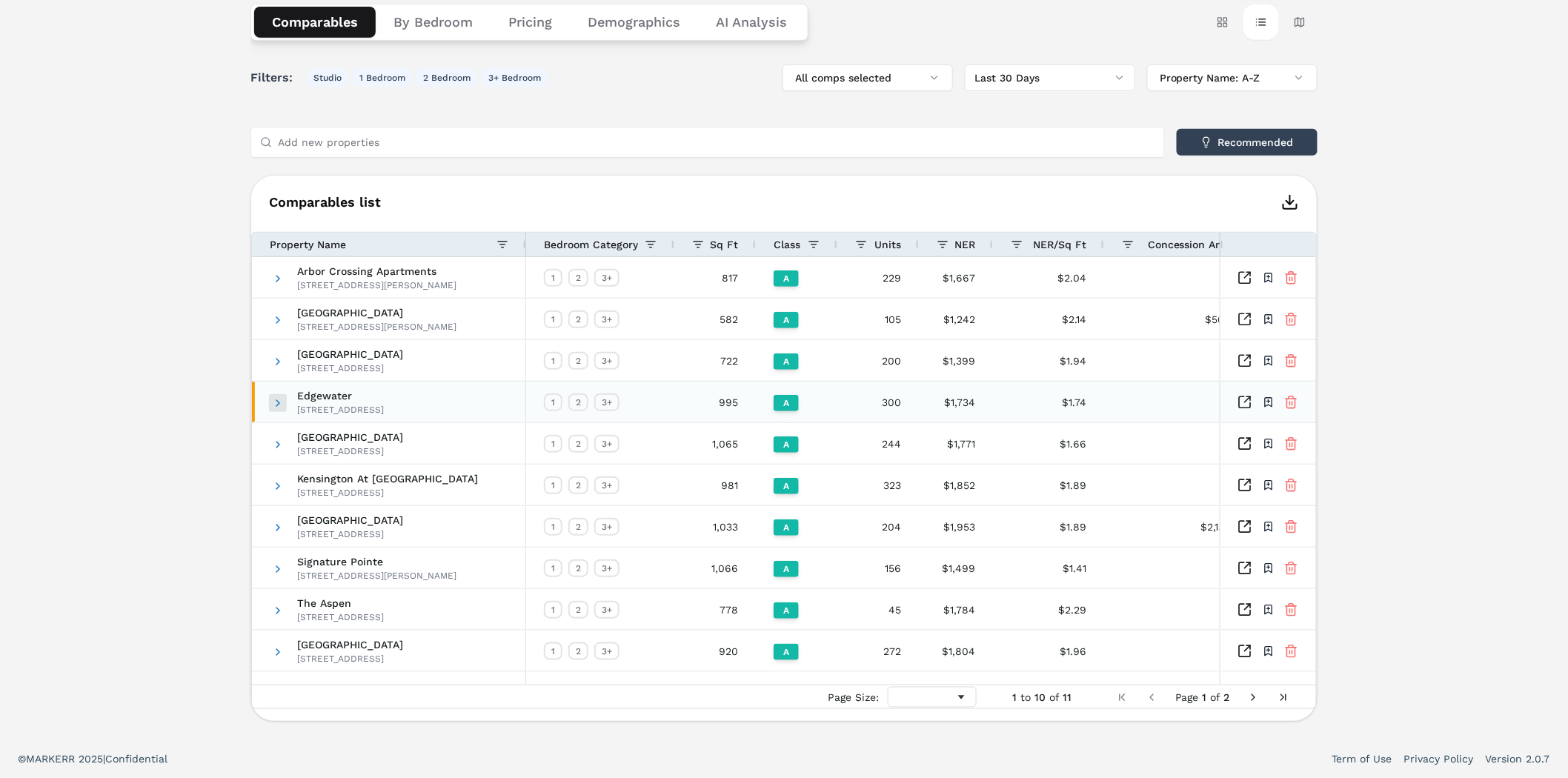
click at [279, 404] on span at bounding box center [277, 404] width 12 height 12
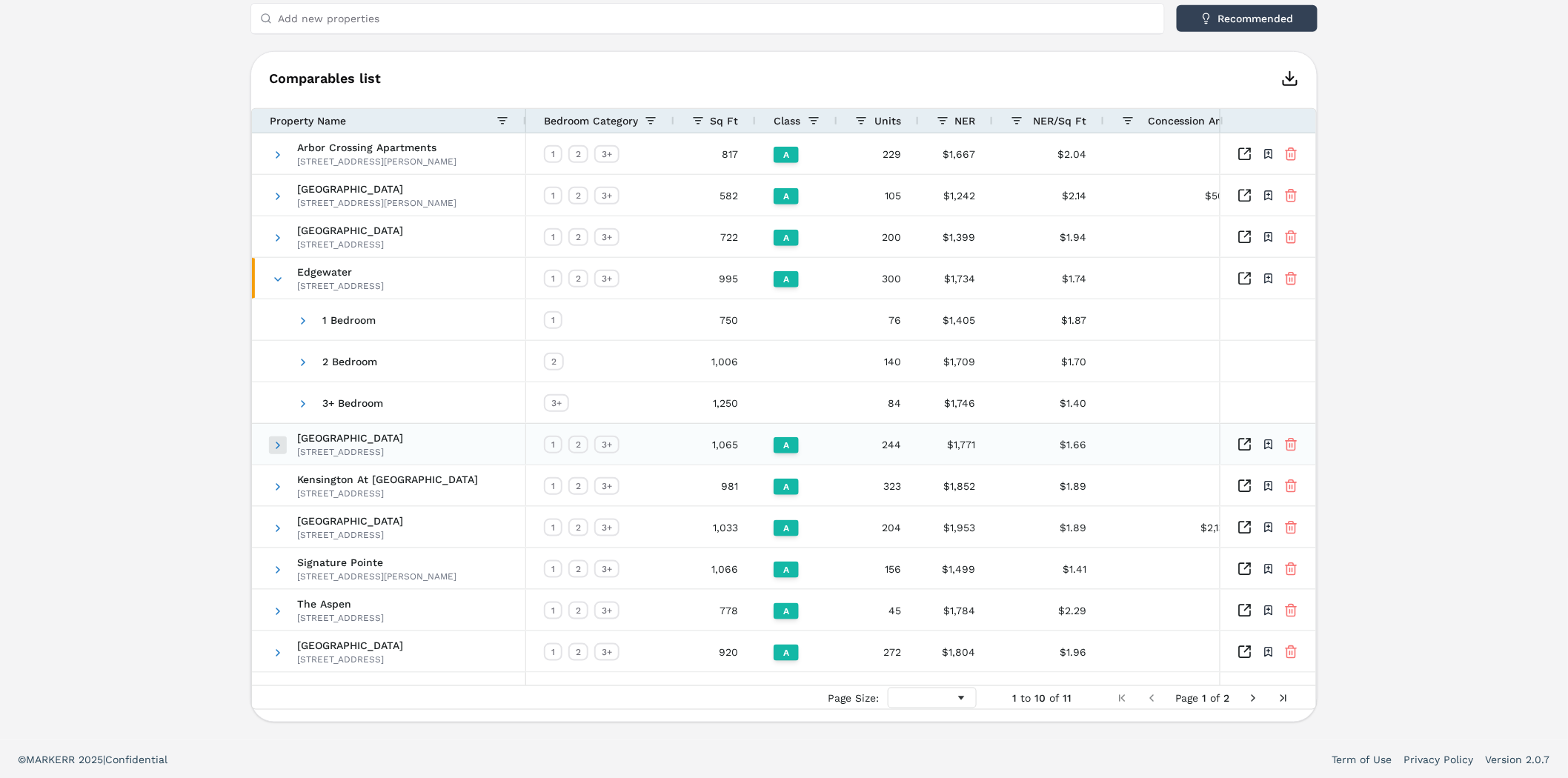
click at [279, 445] on span at bounding box center [277, 446] width 12 height 12
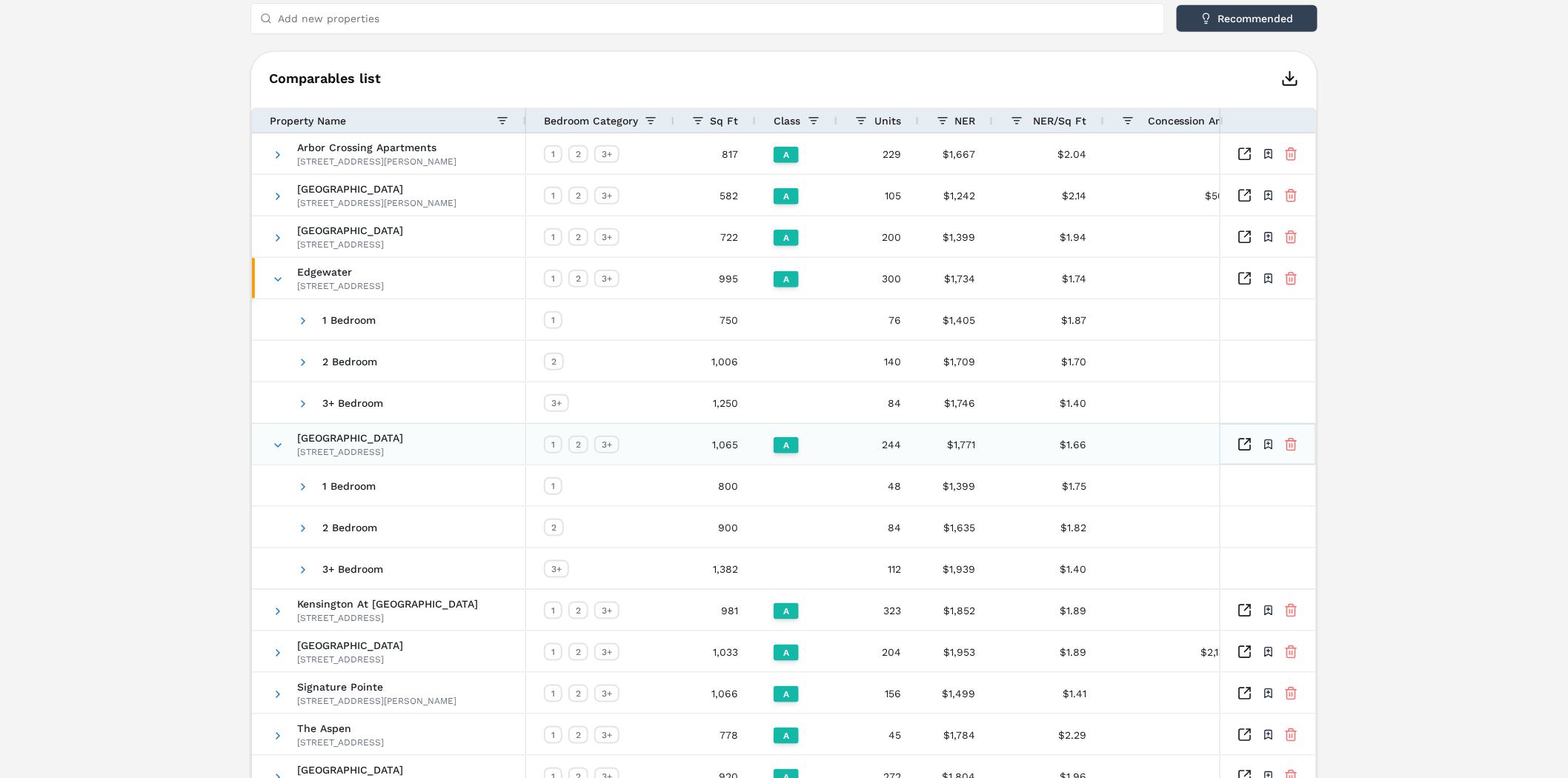
click at [1245, 441] on icon "Inspect Comparables" at bounding box center [1245, 445] width 15 height 15
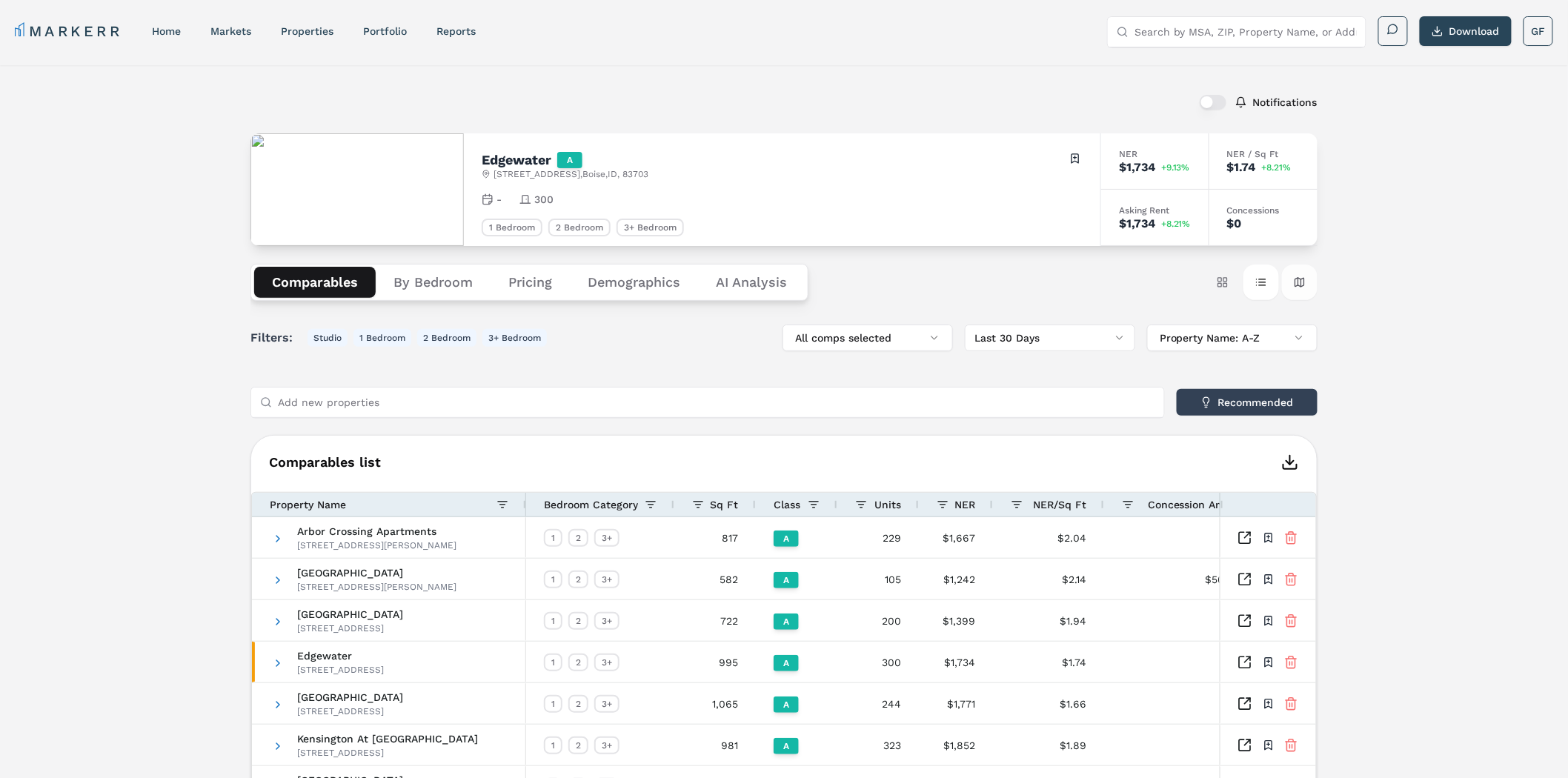
click at [1299, 281] on button "Map view" at bounding box center [1299, 282] width 35 height 35
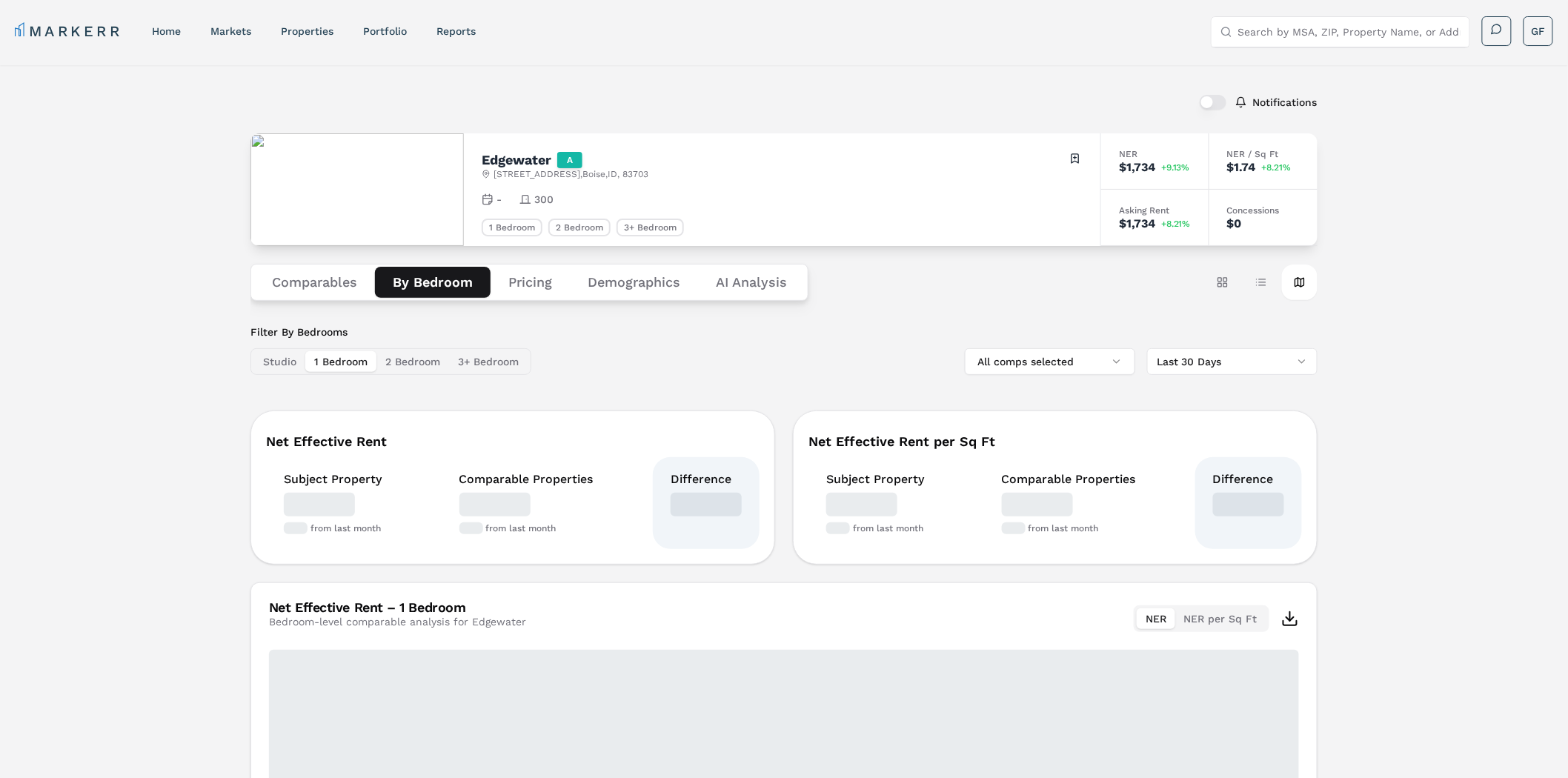
click at [432, 278] on button "By Bedroom" at bounding box center [433, 282] width 115 height 31
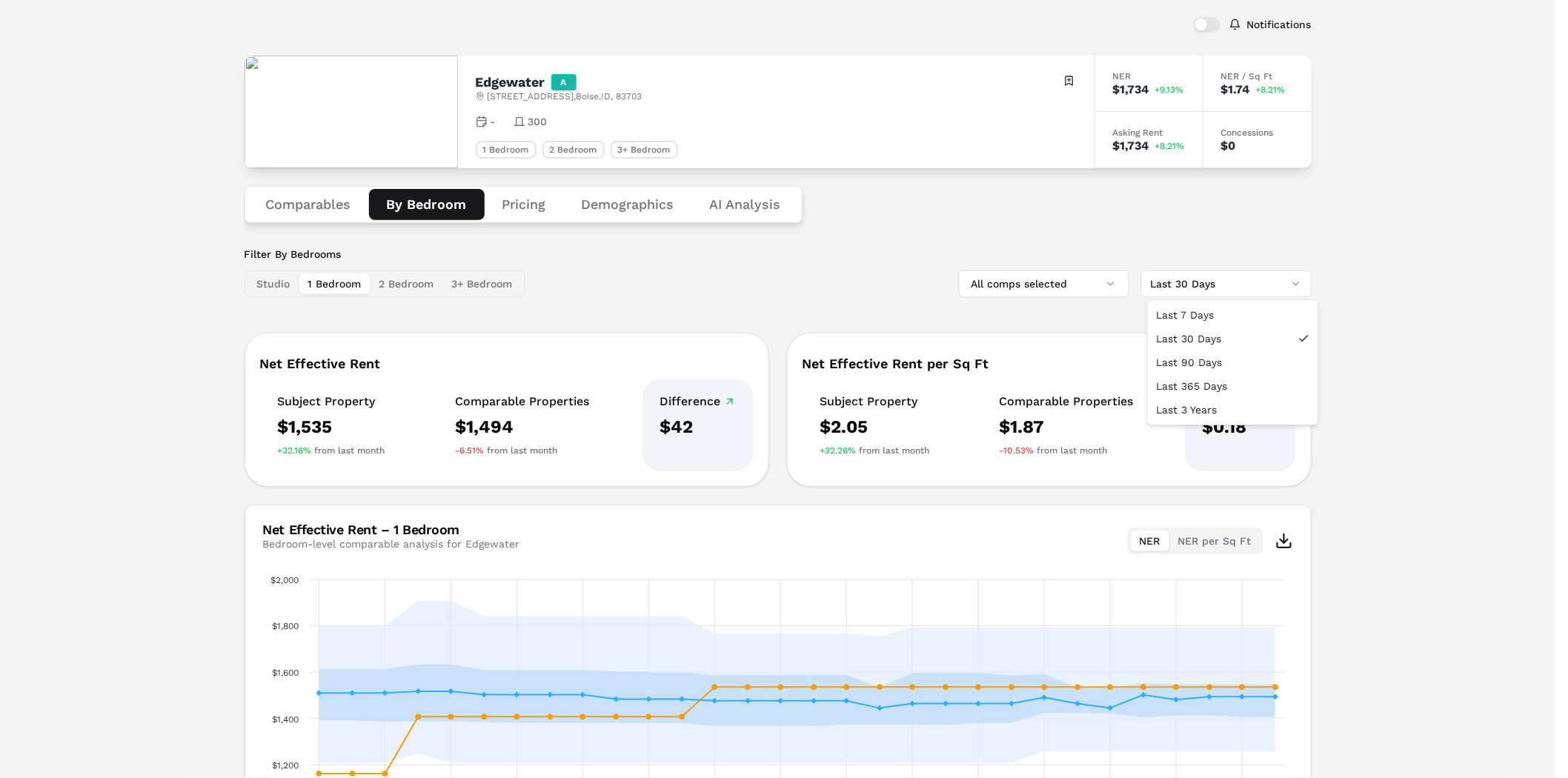
click at [1246, 281] on html "MARKERR home markets properties Portfolio reports Search by MSA, ZIP, Property …" at bounding box center [784, 488] width 1568 height 1133
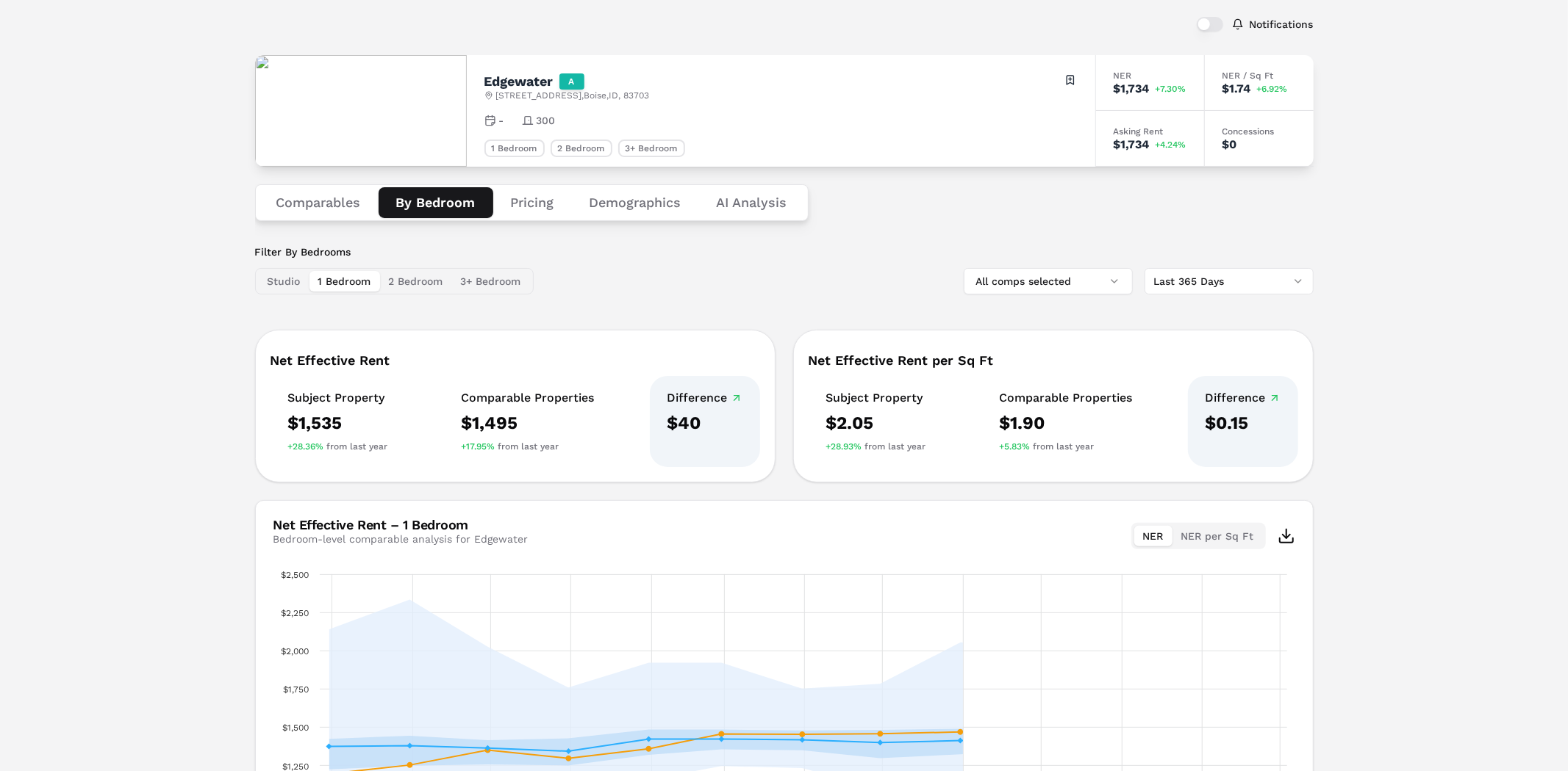
click at [1228, 279] on html "MARKERR home markets properties Portfolio reports Search by MSA, ZIP, Property …" at bounding box center [784, 483] width 1568 height 1123
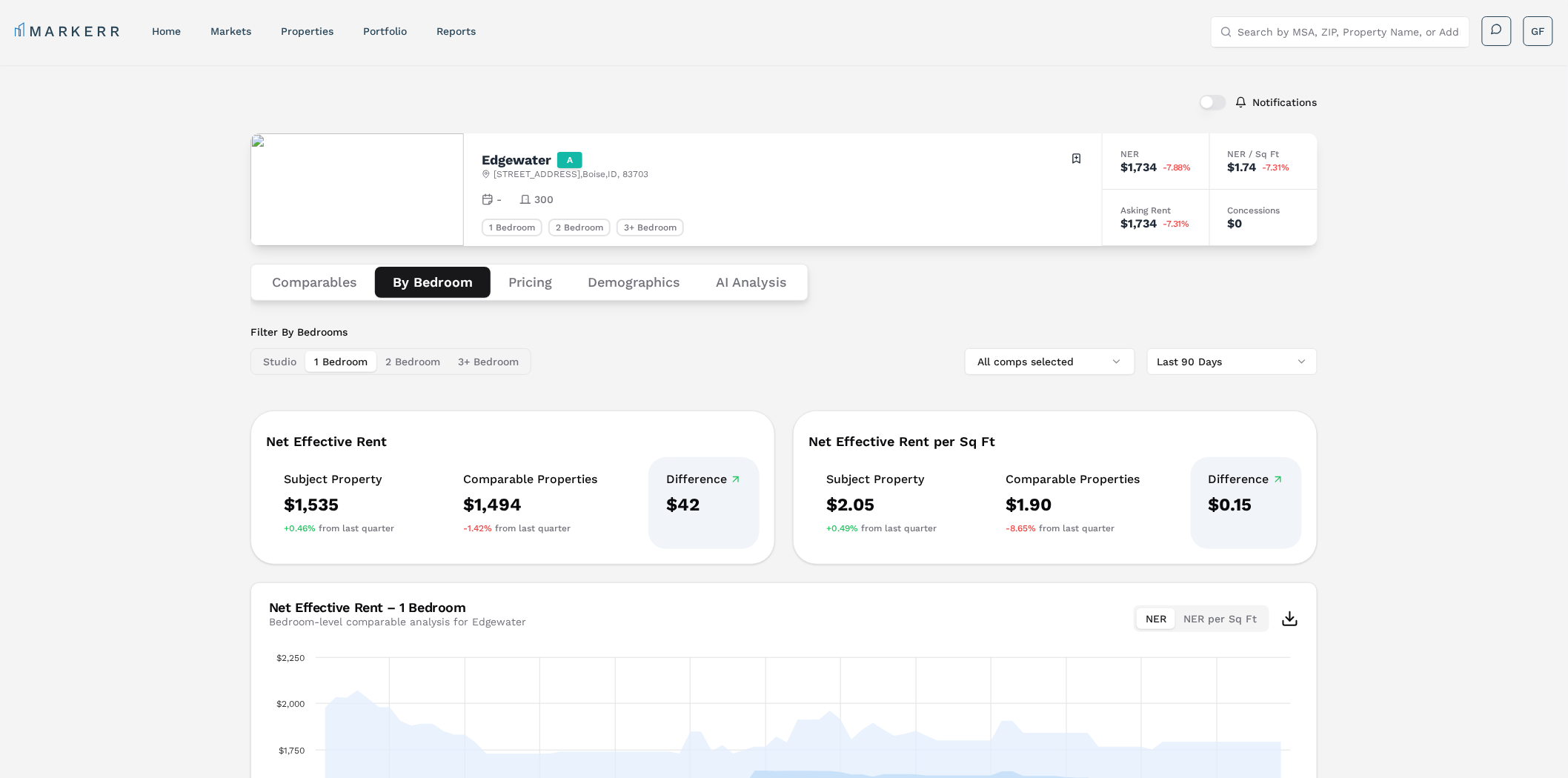
click at [530, 286] on button "Pricing" at bounding box center [530, 282] width 79 height 31
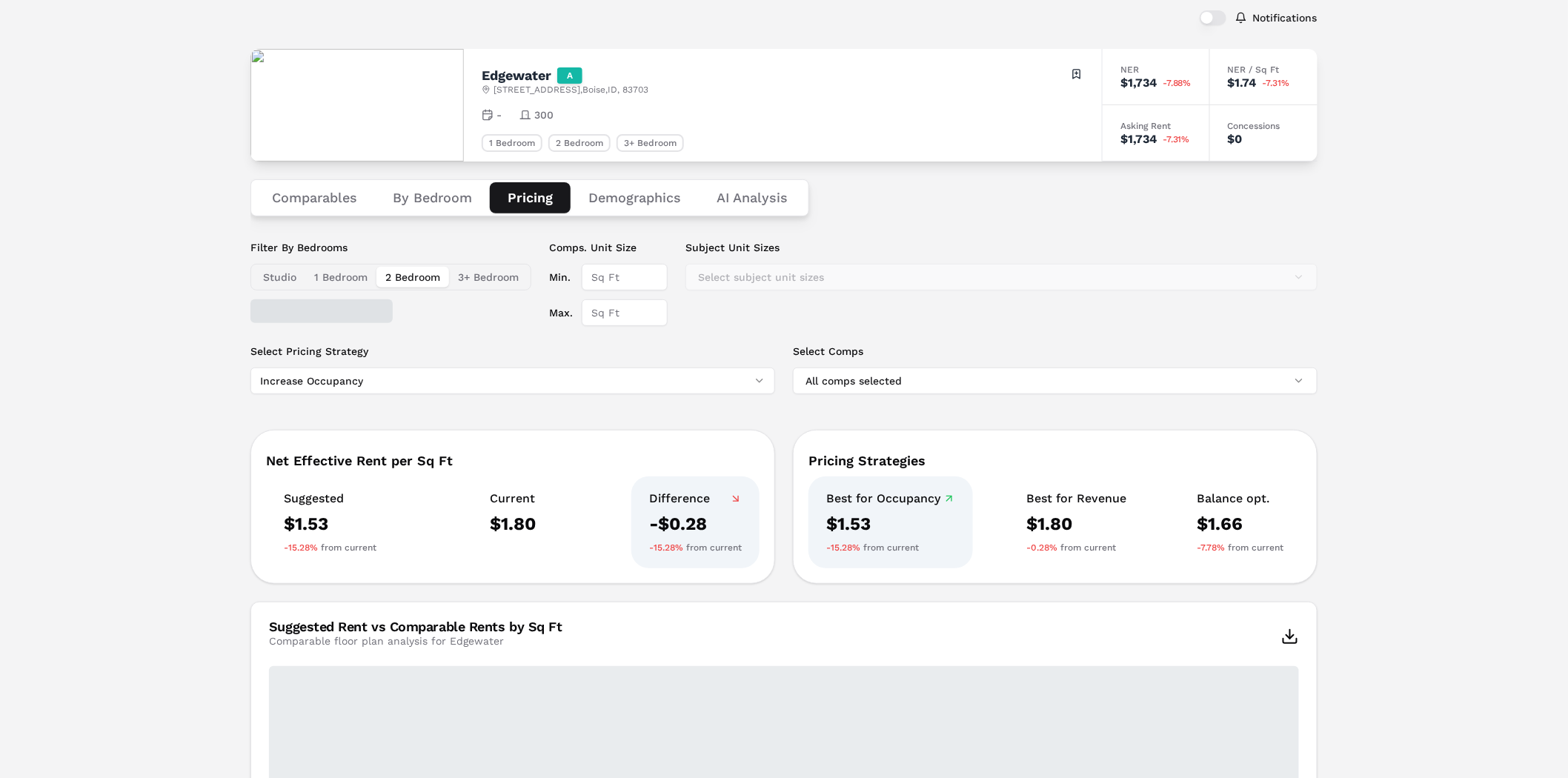
click at [396, 277] on button "2 Bedroom" at bounding box center [412, 277] width 72 height 21
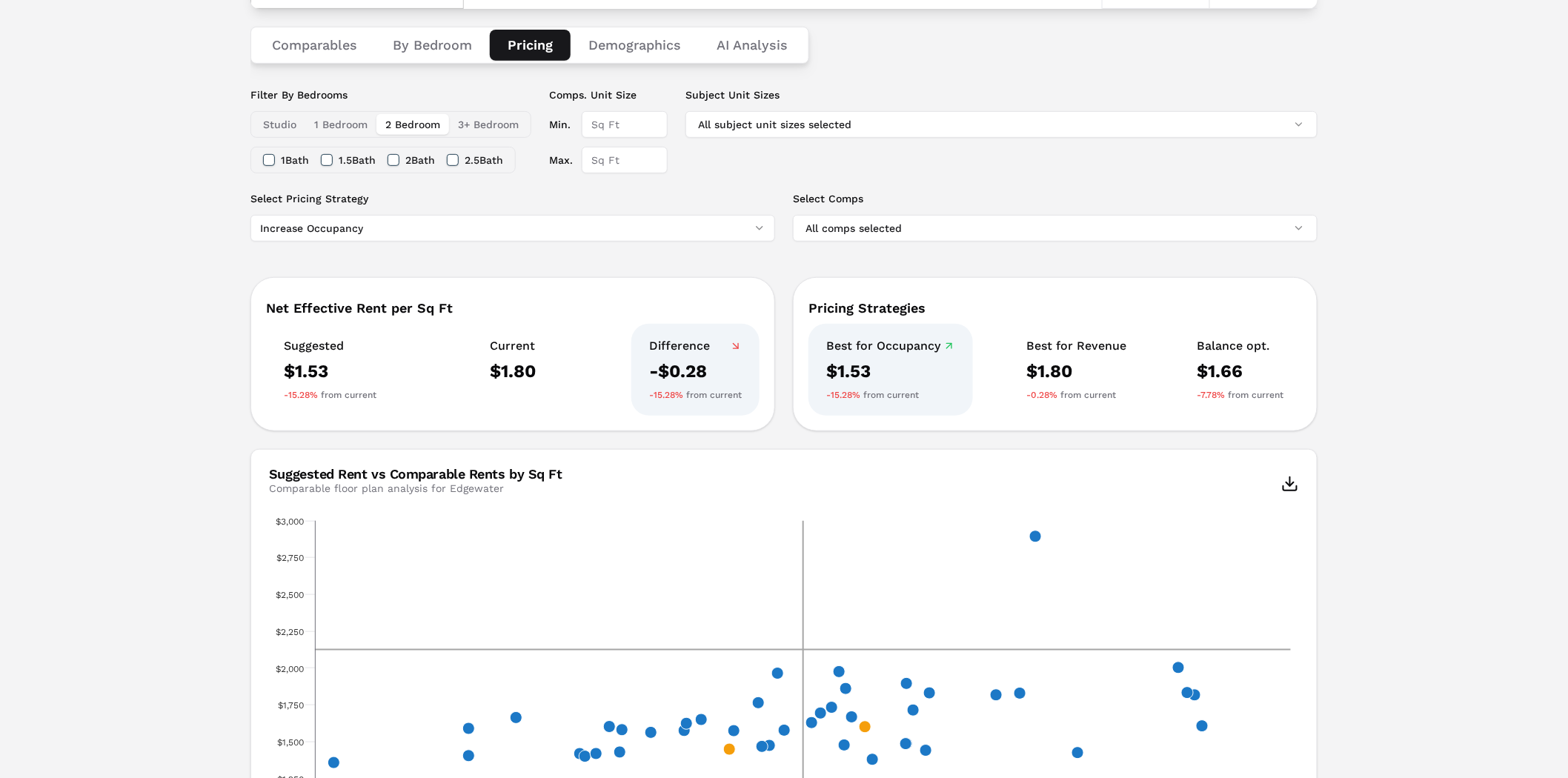
scroll to position [331, 0]
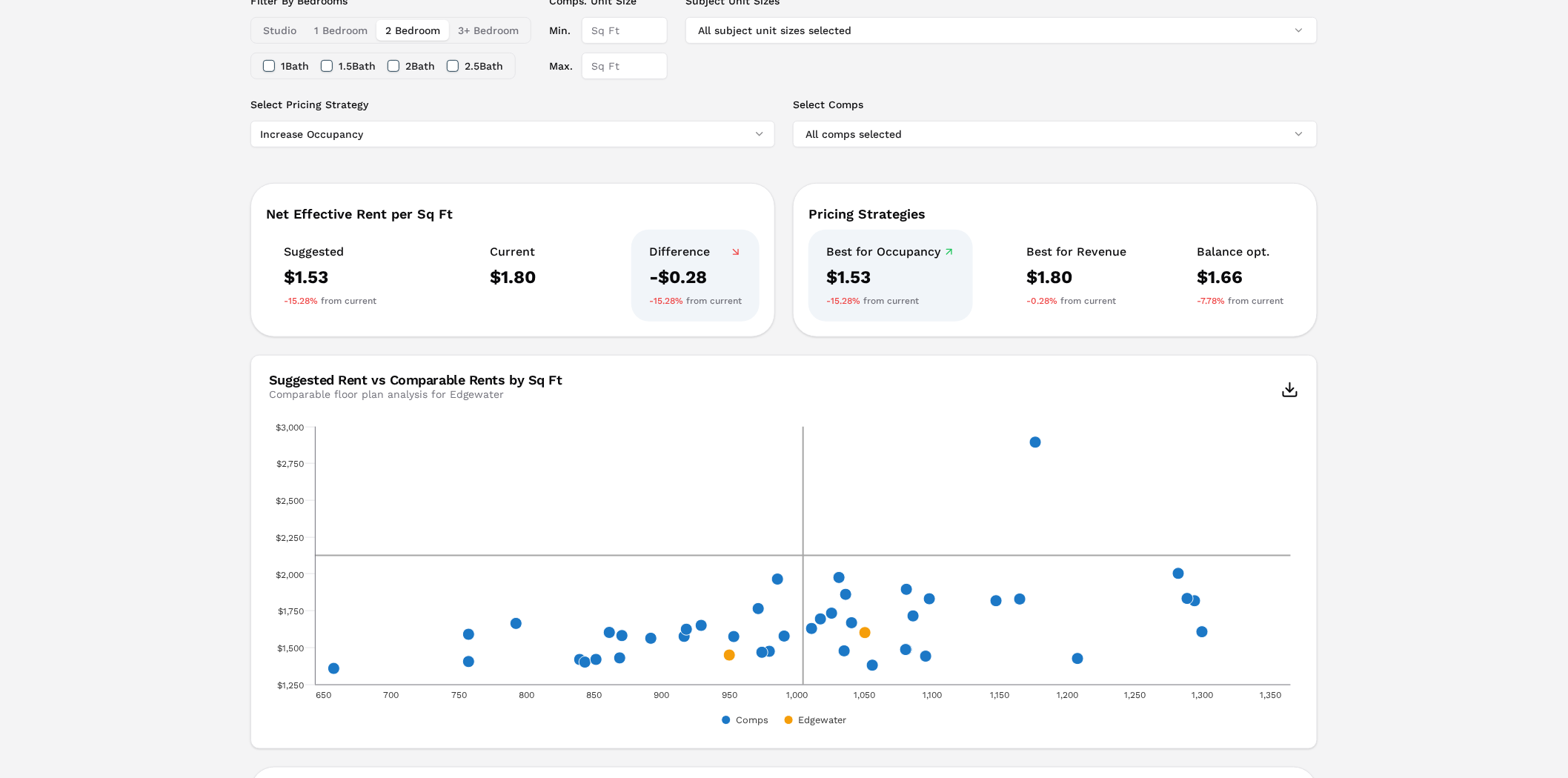
drag, startPoint x: 314, startPoint y: 113, endPoint x: 313, endPoint y: 130, distance: 17.0
click at [313, 115] on div "Select Pricing Strategy Increase Occupancy" at bounding box center [512, 122] width 525 height 51
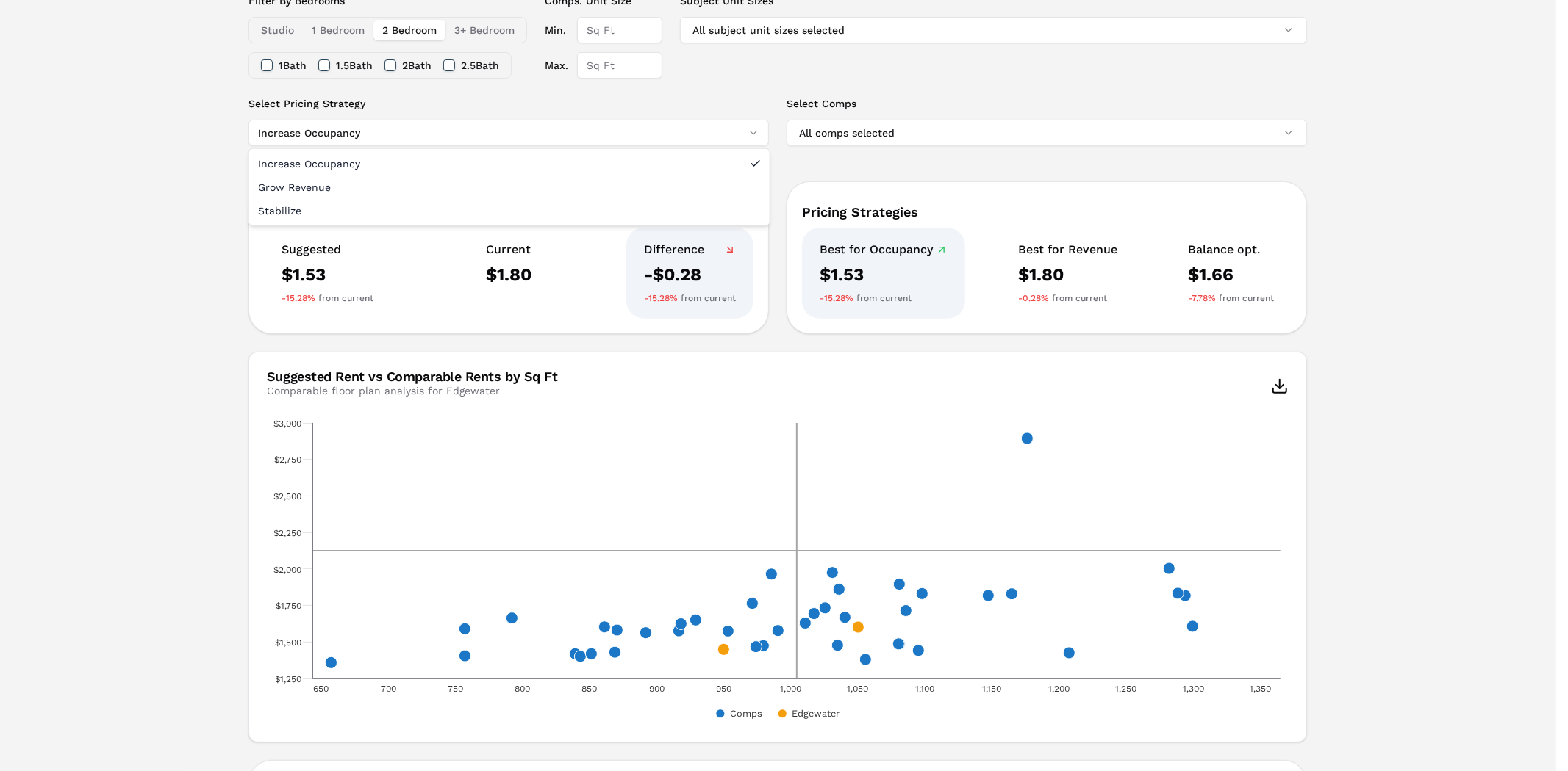
click at [310, 131] on html "MARKERR home markets properties Portfolio reports Search by MSA, ZIP, Property …" at bounding box center [784, 440] width 1568 height 1537
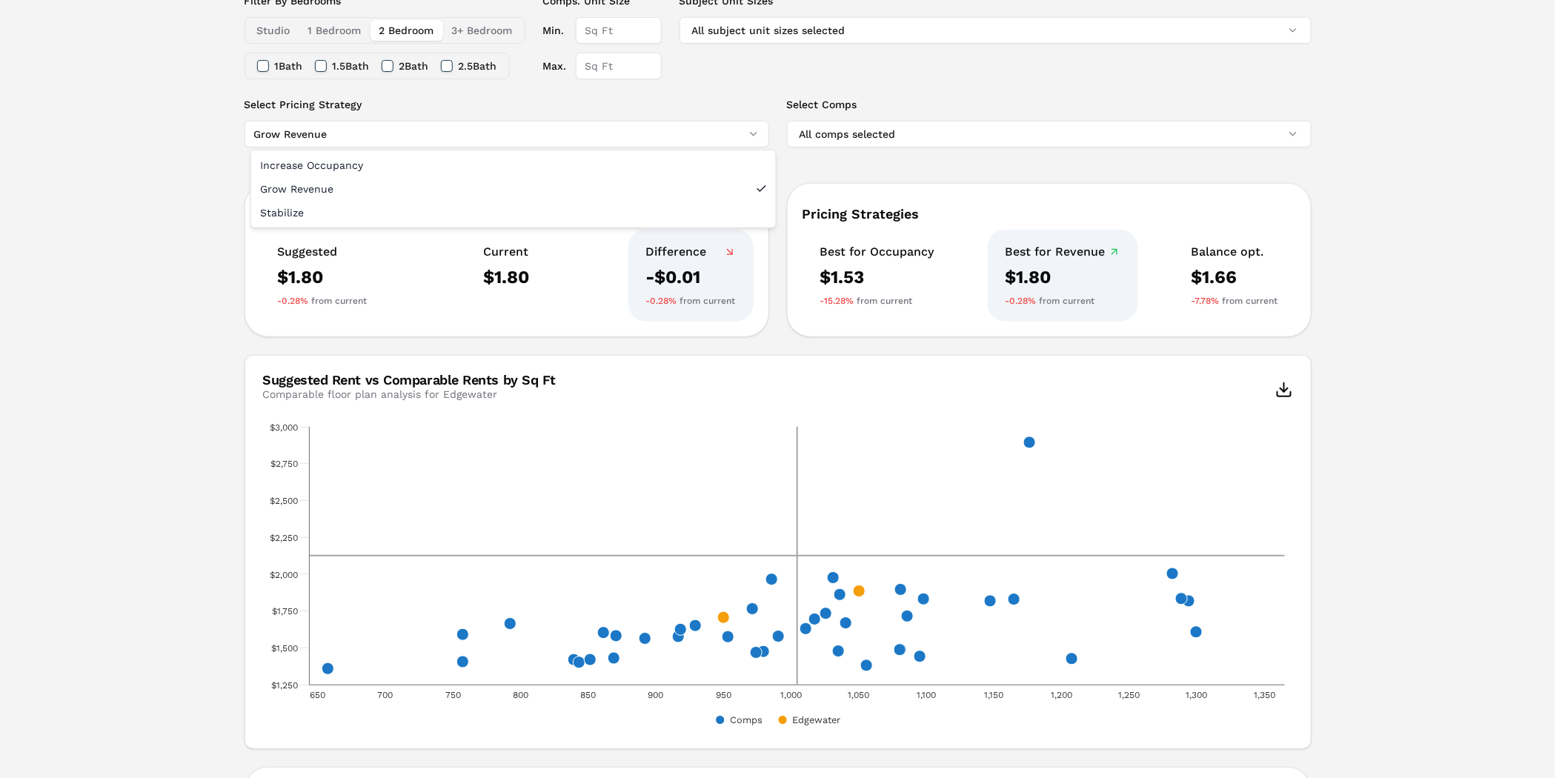
click at [345, 129] on html "MARKERR home markets properties Portfolio reports Search by MSA, ZIP, Property …" at bounding box center [784, 444] width 1568 height 1551
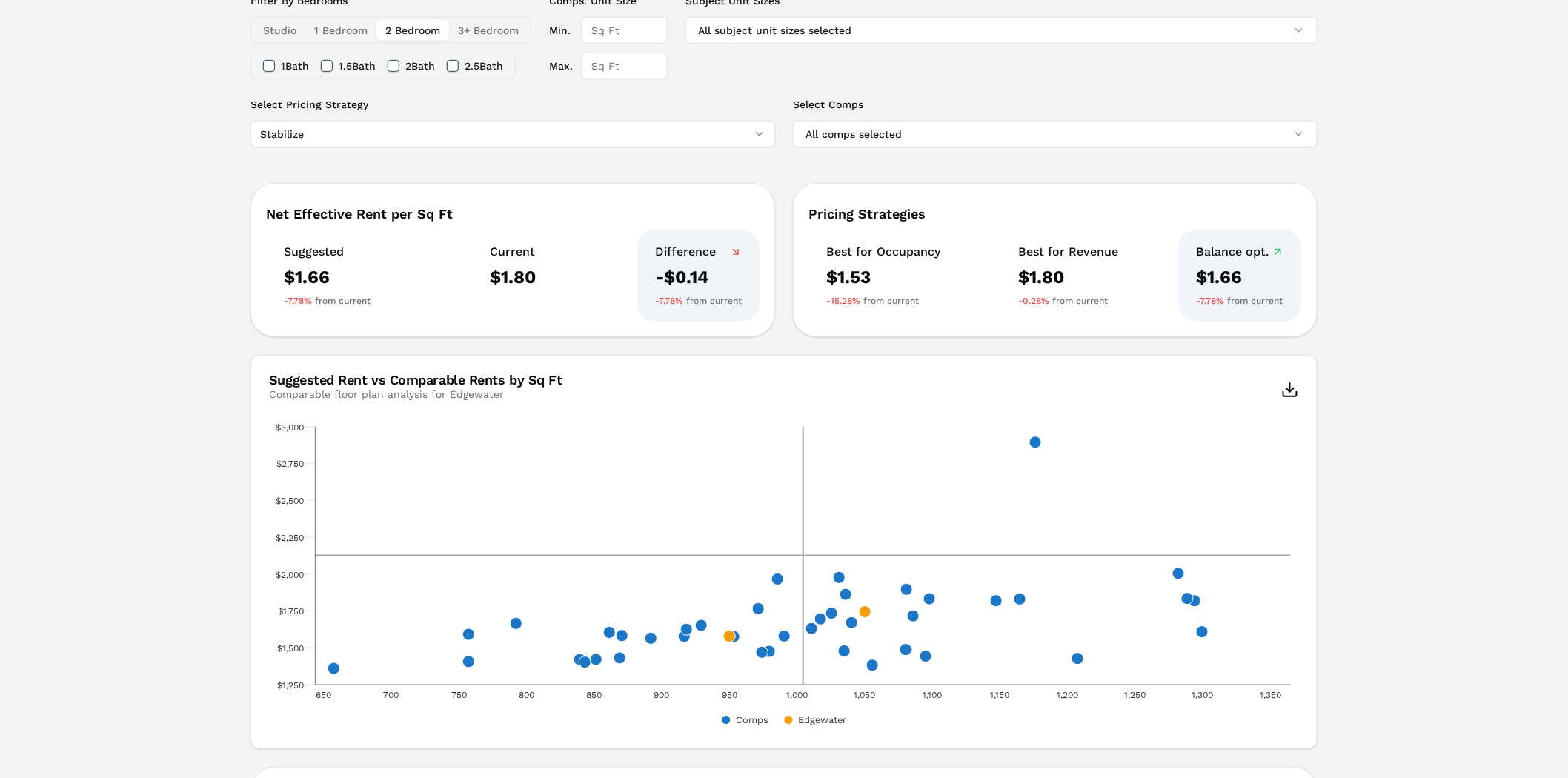
click at [432, 131] on html "MARKERR home markets properties Portfolio reports Search by MSA, ZIP, Property …" at bounding box center [784, 444] width 1568 height 1551
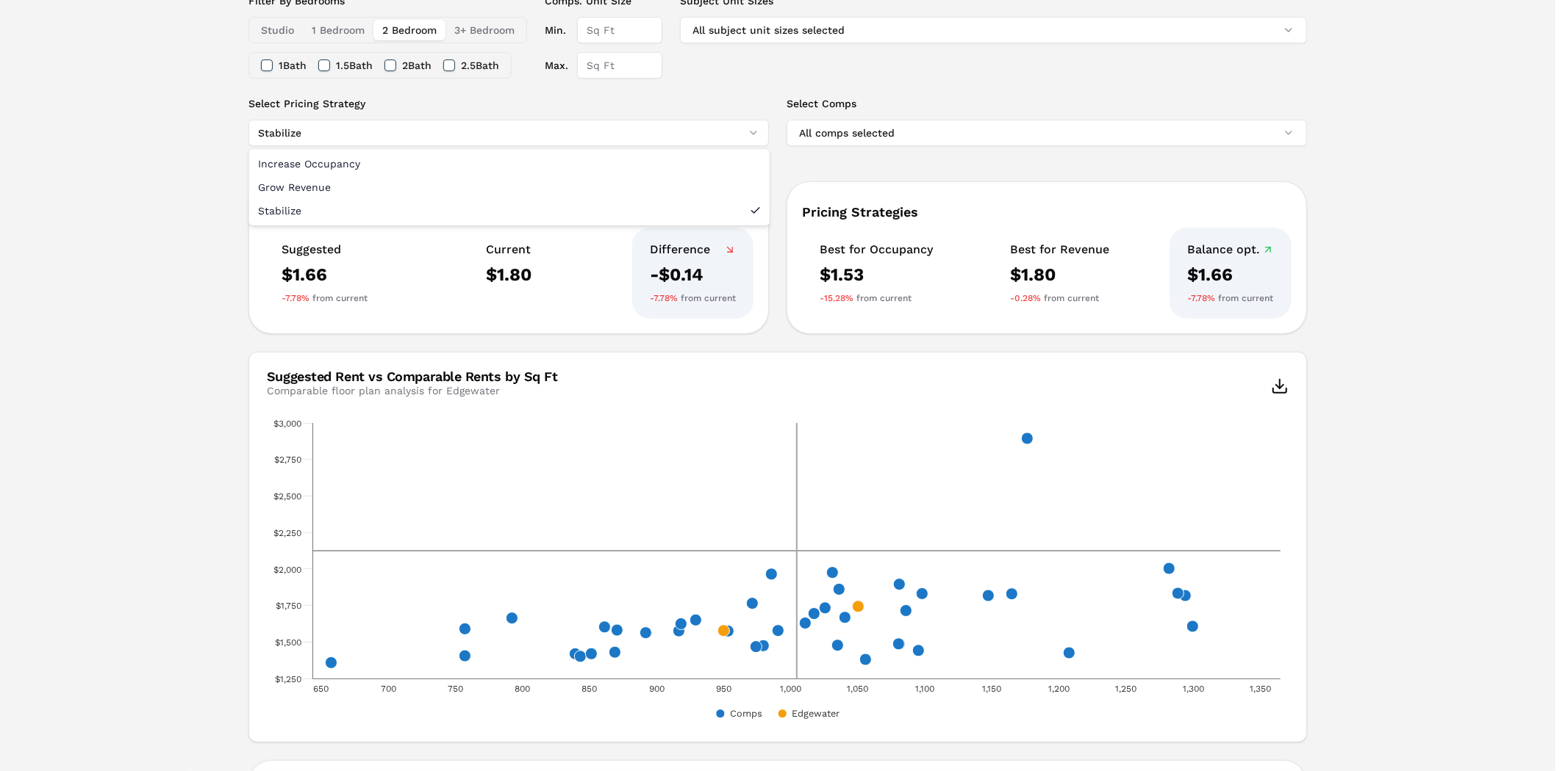
drag, startPoint x: 322, startPoint y: 188, endPoint x: 164, endPoint y: 191, distance: 158.0
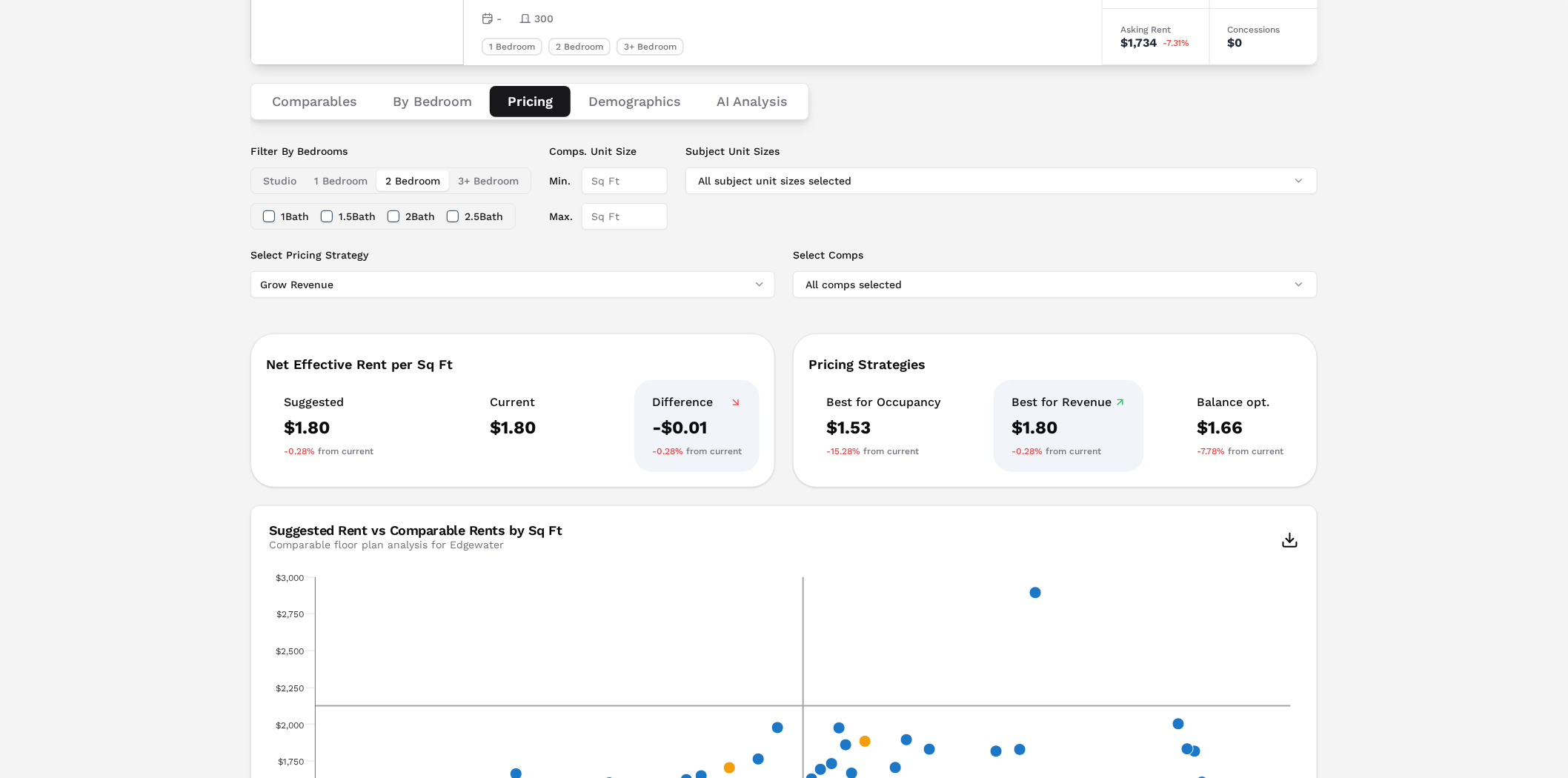
scroll to position [0, 0]
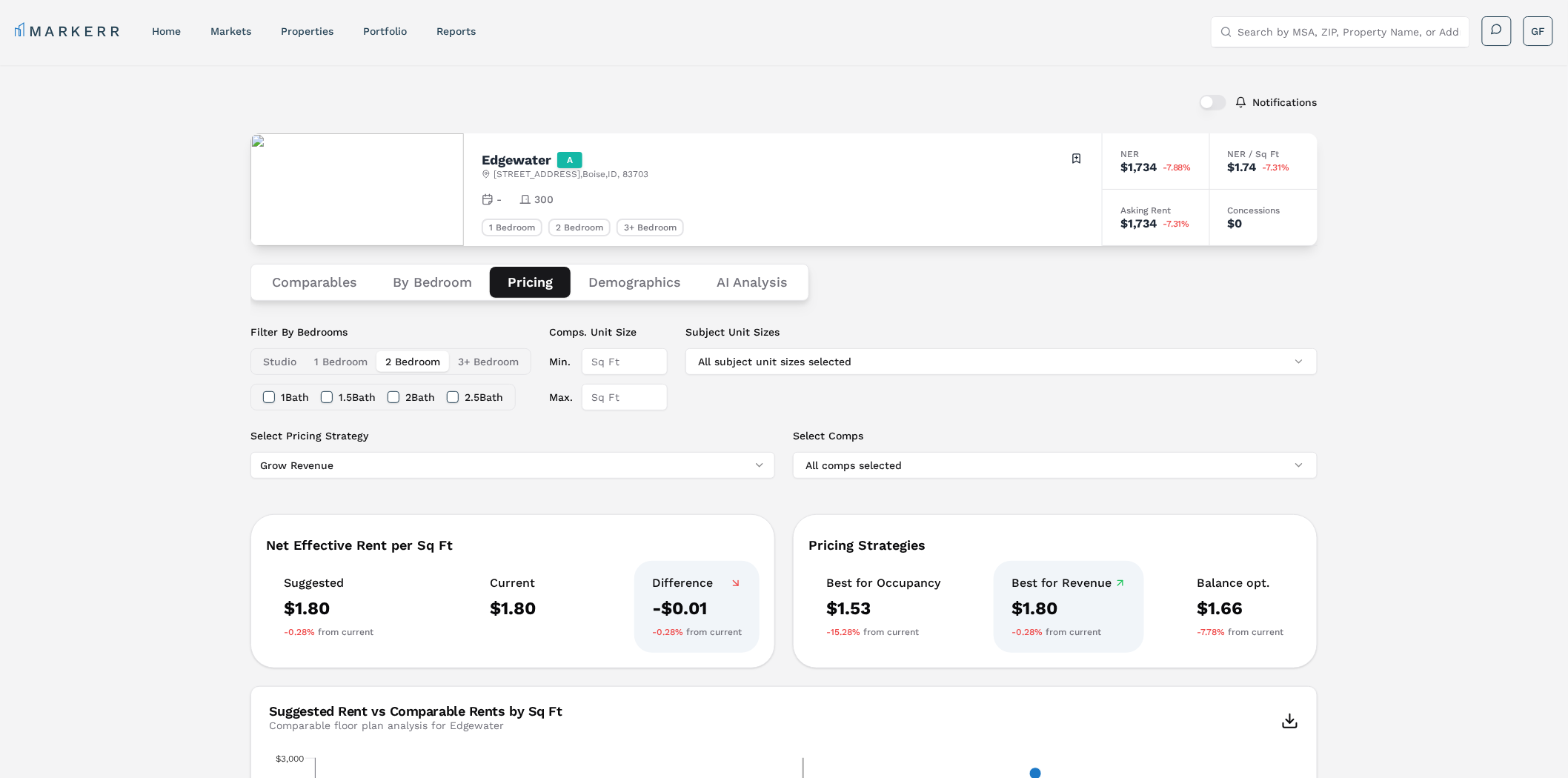
click at [645, 286] on button "Demographics" at bounding box center [634, 282] width 128 height 31
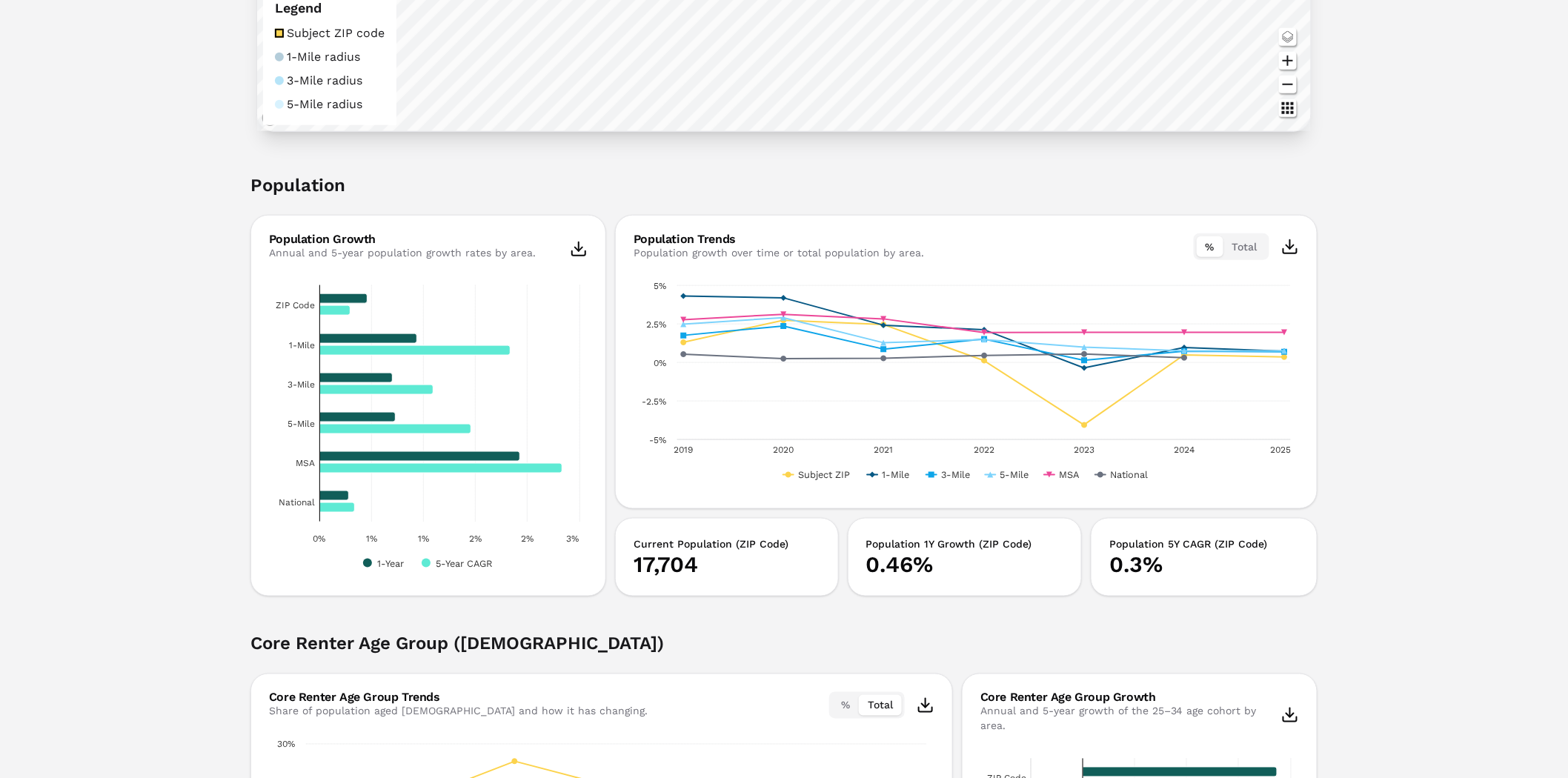
scroll to position [659, 0]
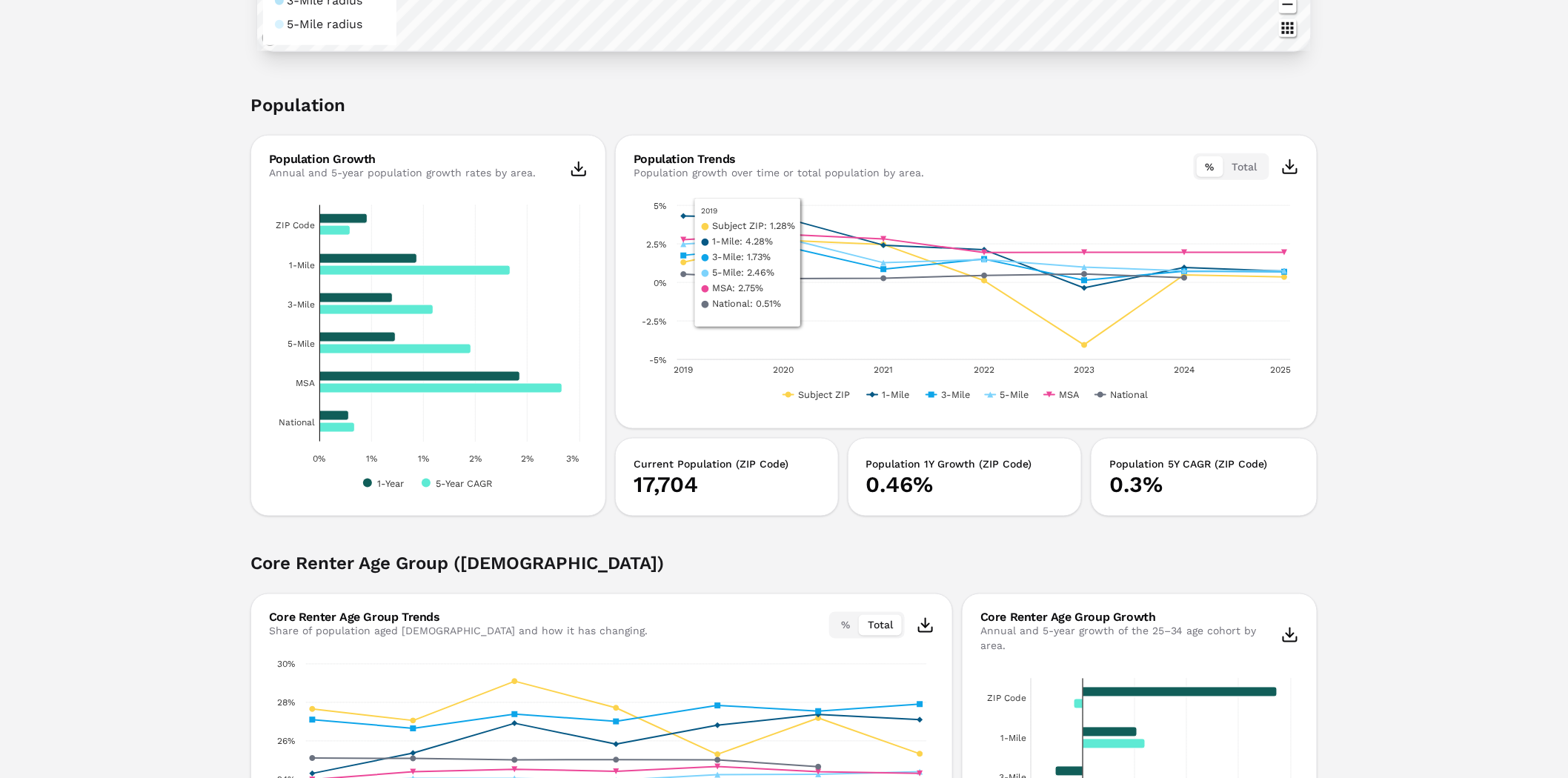
click at [338, 108] on h2 "Population" at bounding box center [784, 114] width 1067 height 41
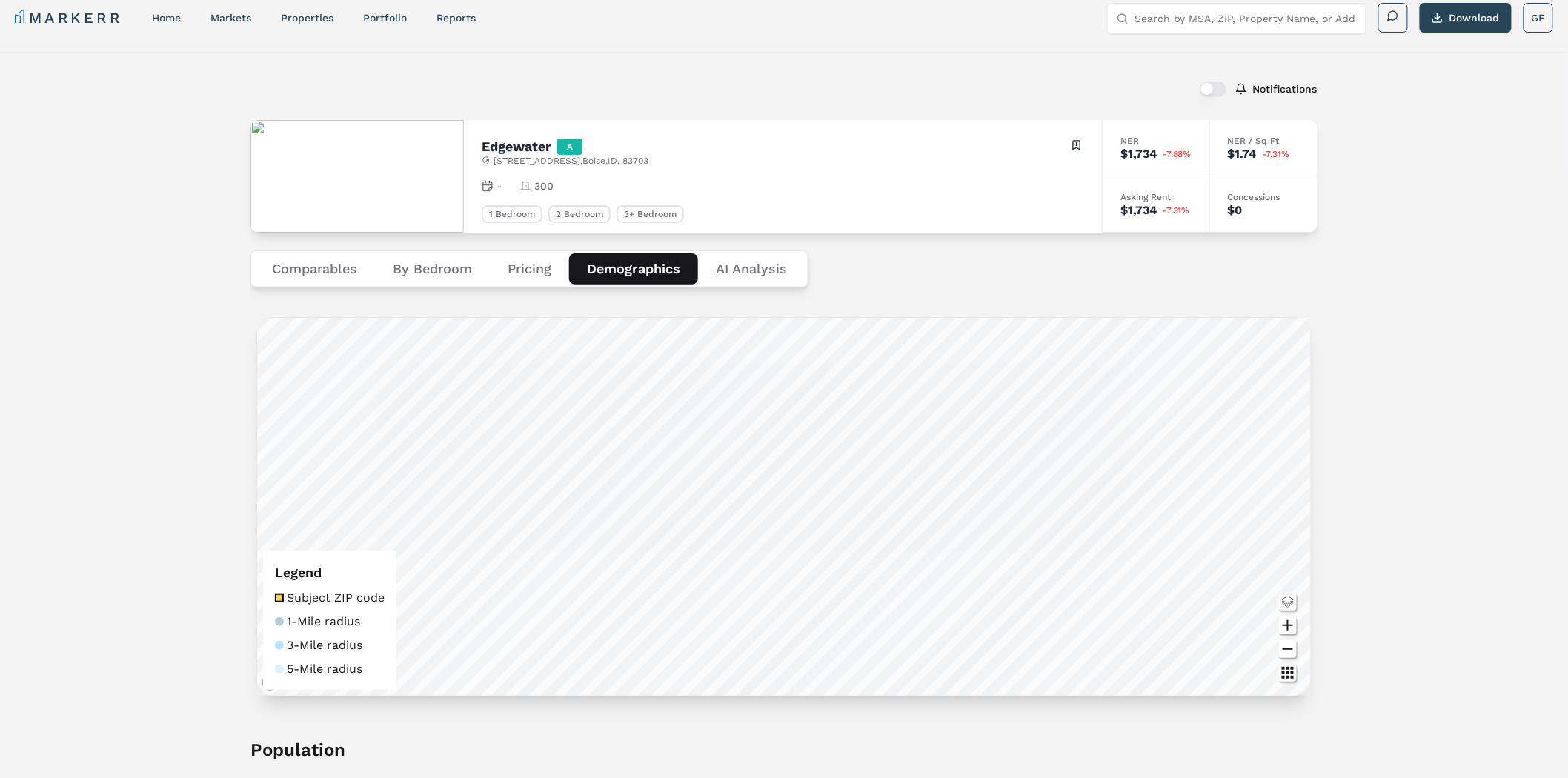
scroll to position [0, 0]
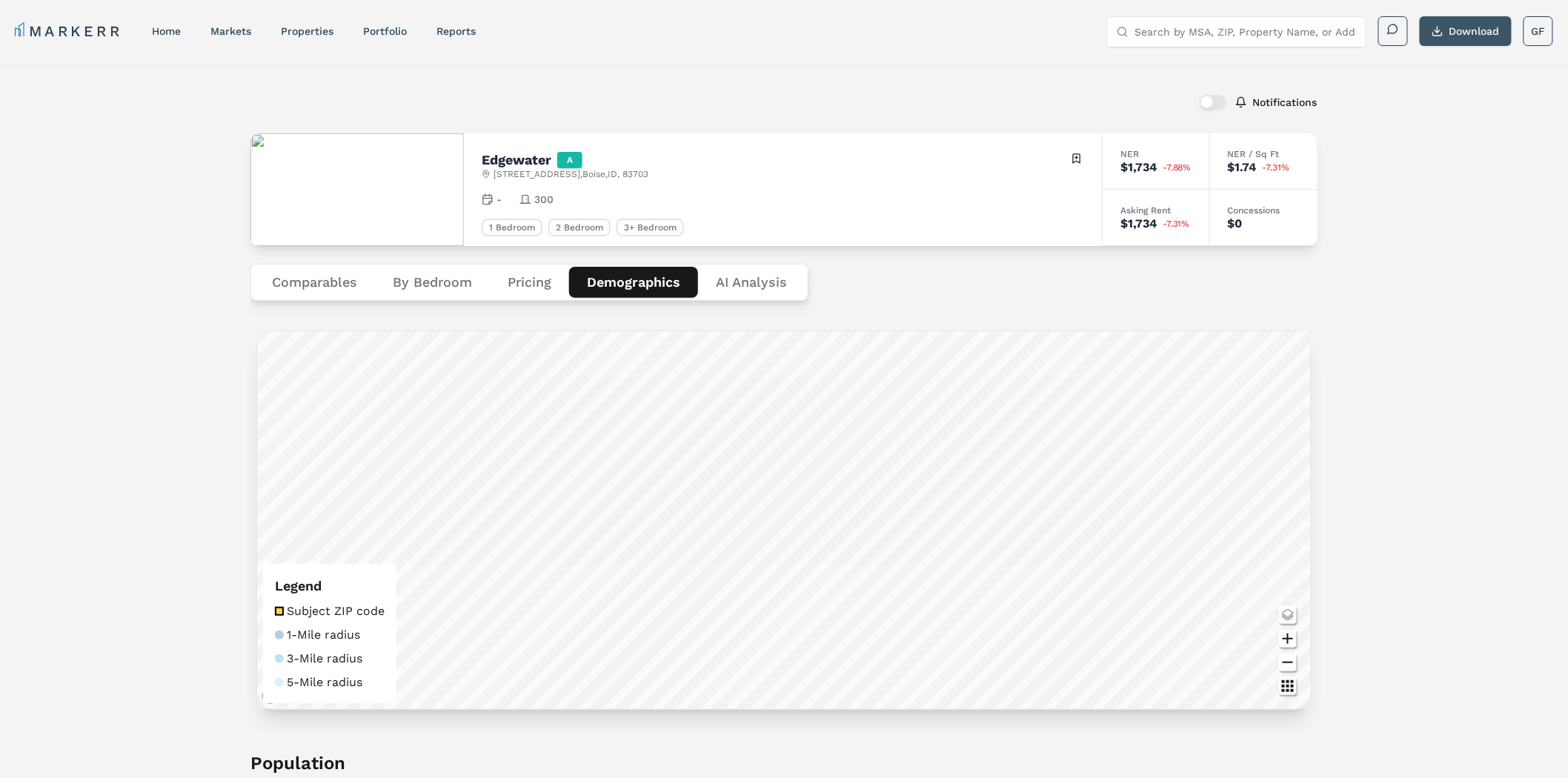
click at [1455, 32] on button "Download" at bounding box center [1465, 31] width 92 height 29
click at [759, 290] on Analysis "AI Analysis" at bounding box center [750, 282] width 106 height 31
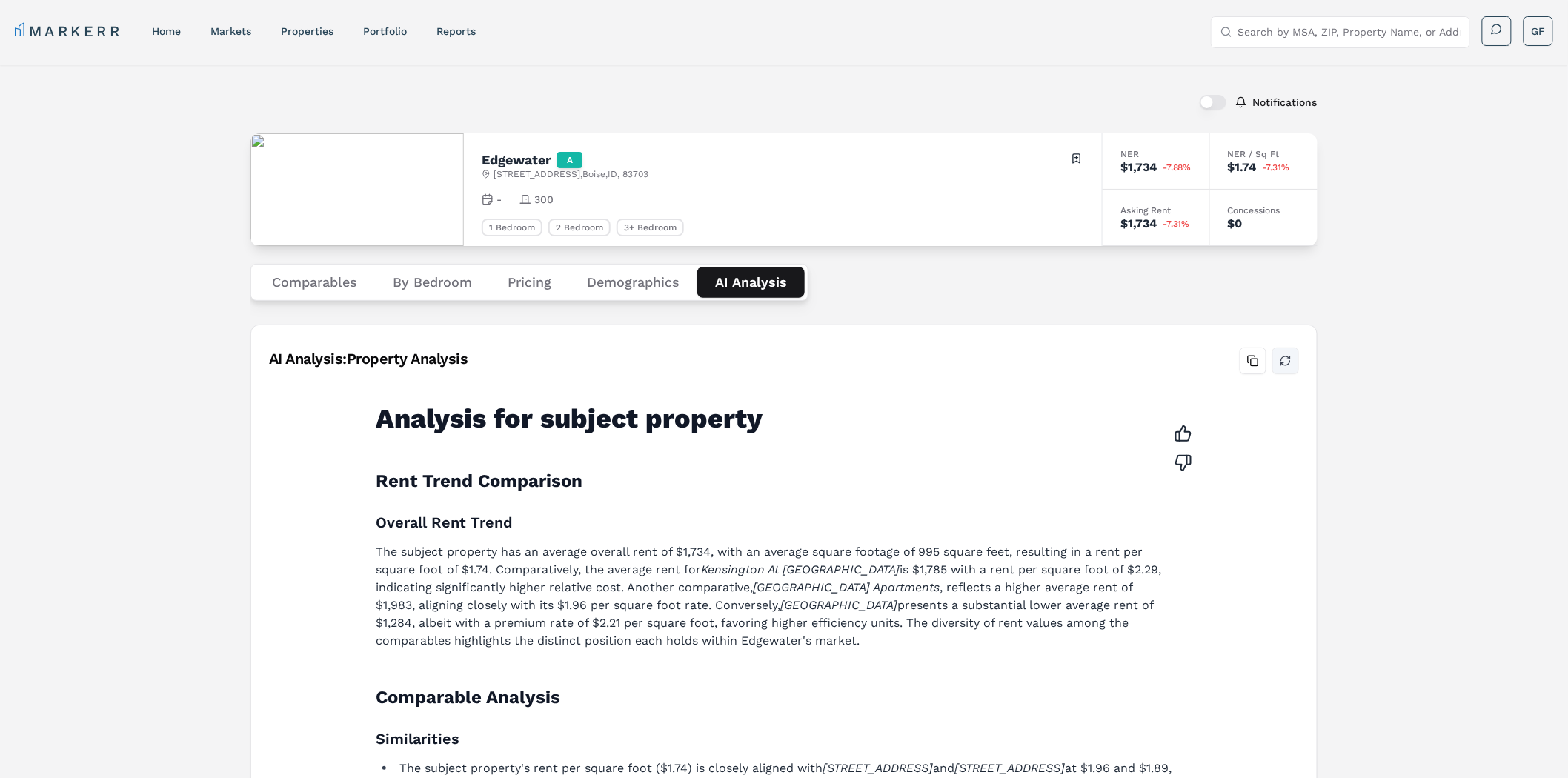
click at [1278, 362] on button "Refresh analysis" at bounding box center [1285, 361] width 26 height 26
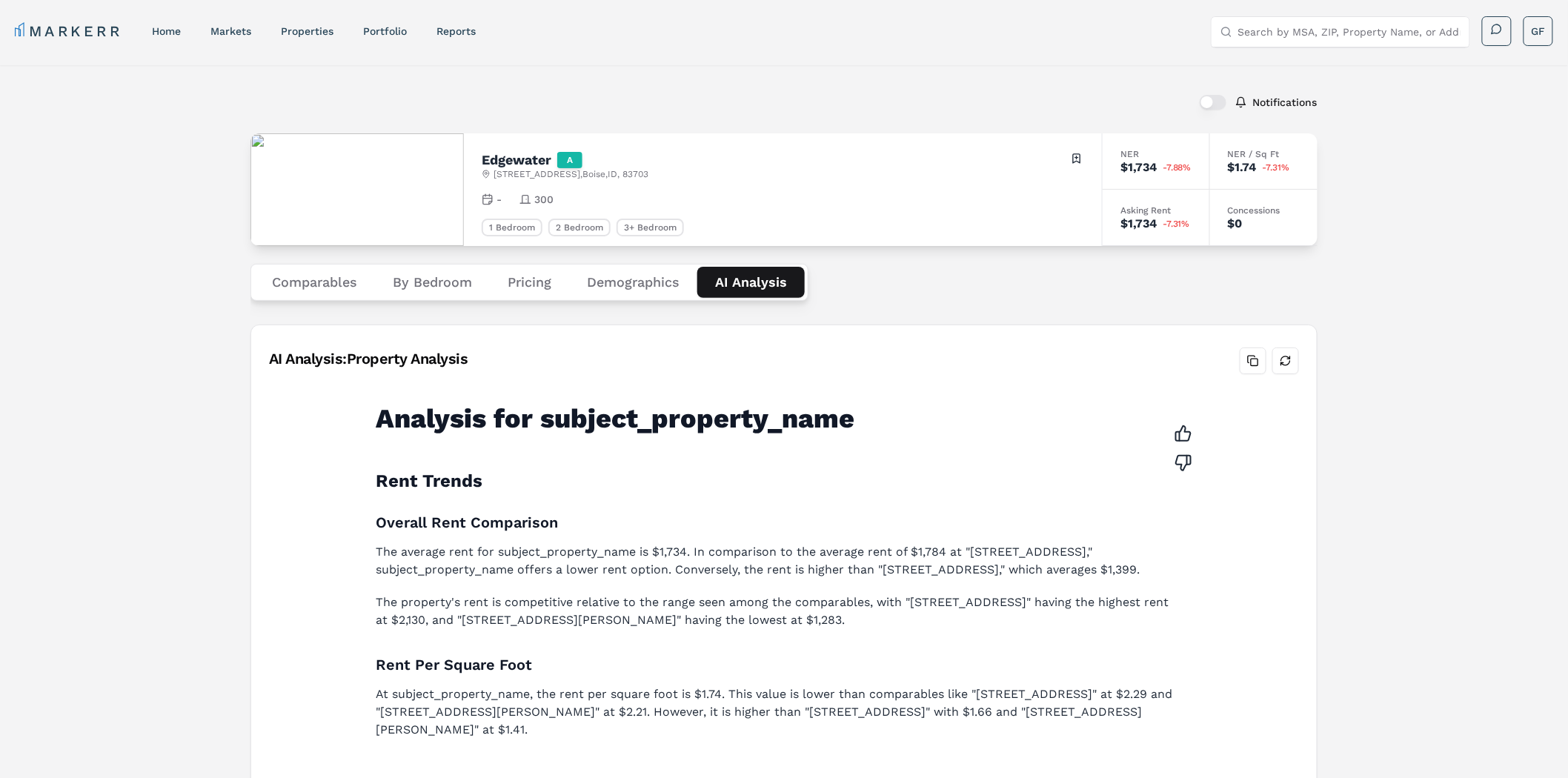
click at [1291, 361] on button "Refresh analysis" at bounding box center [1285, 361] width 26 height 26
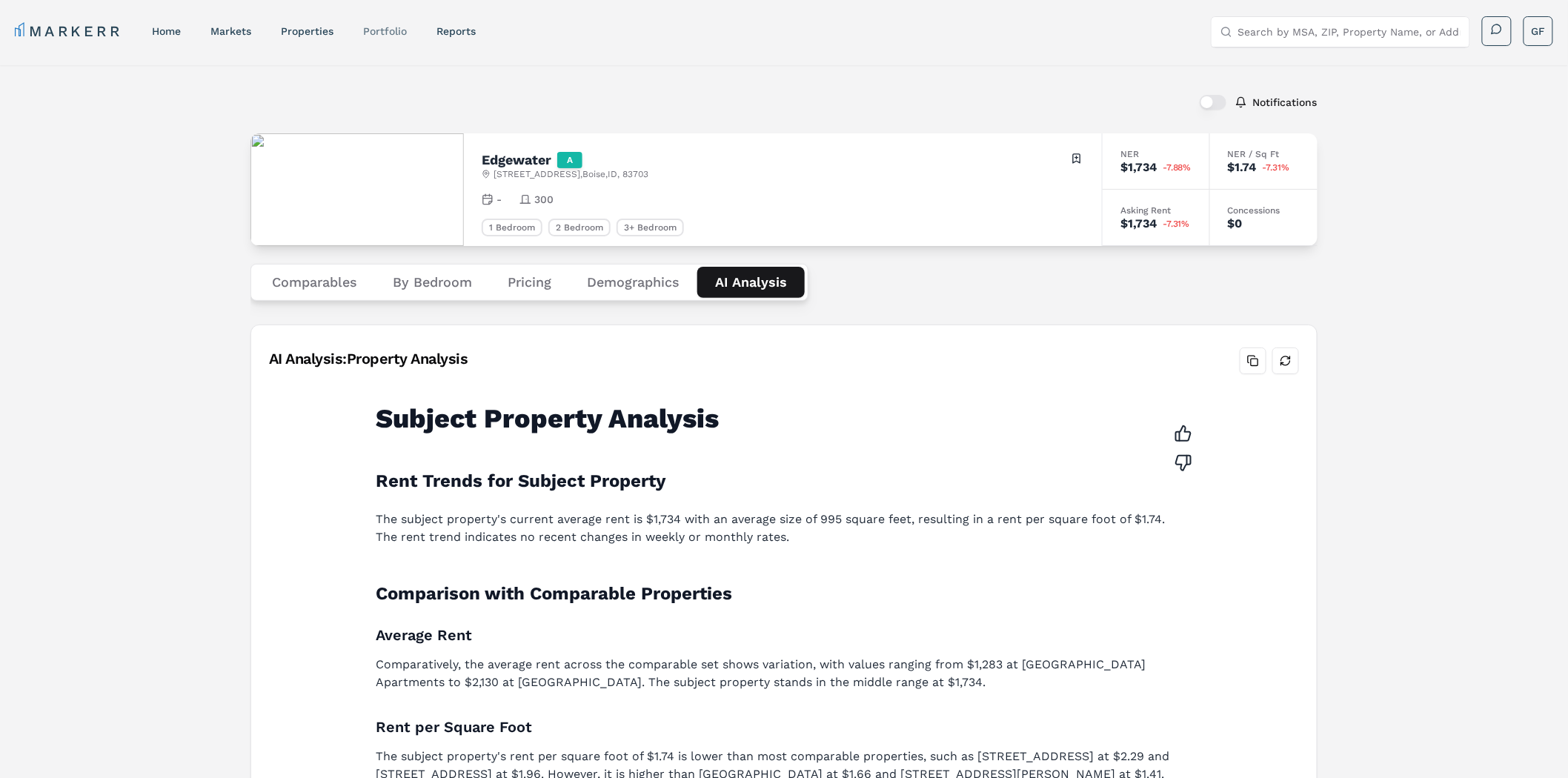
click at [389, 28] on link "Portfolio" at bounding box center [385, 31] width 44 height 12
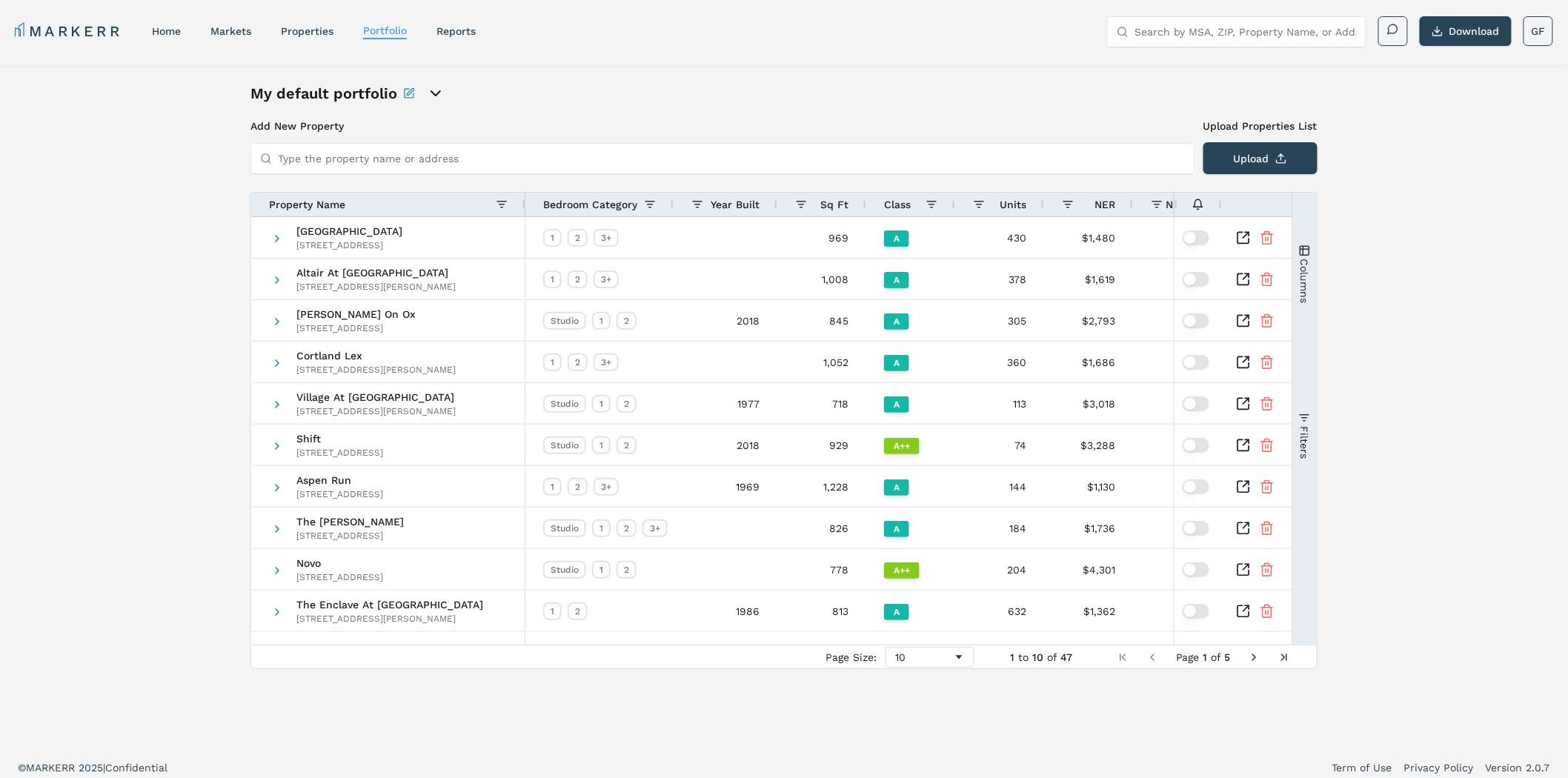
click at [432, 97] on icon "open portfolio options" at bounding box center [436, 93] width 18 height 18
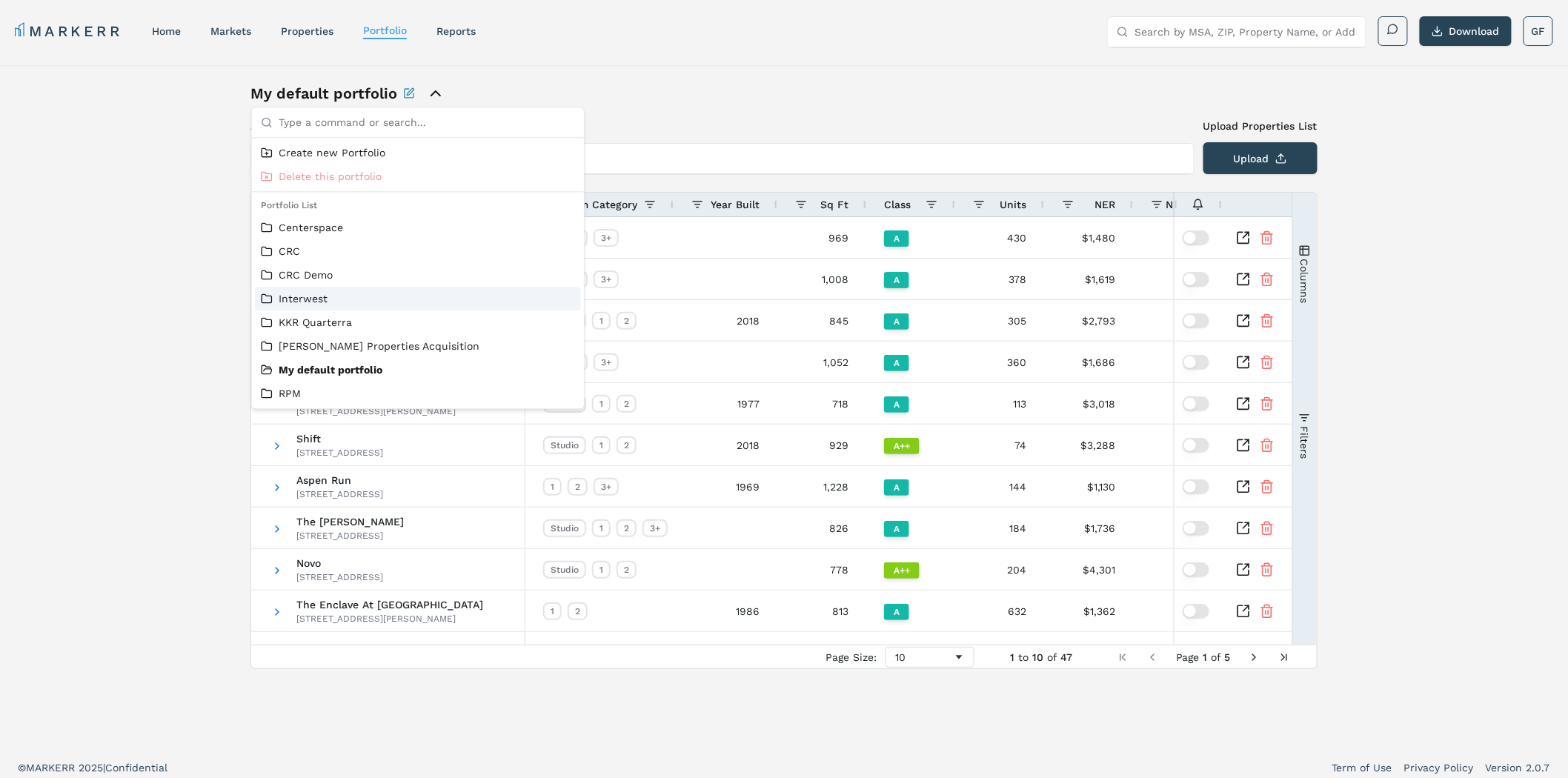
click at [152, 253] on div "My default portfolio Add New Property Upload Properties List Type the property …" at bounding box center [784, 407] width 1568 height 683
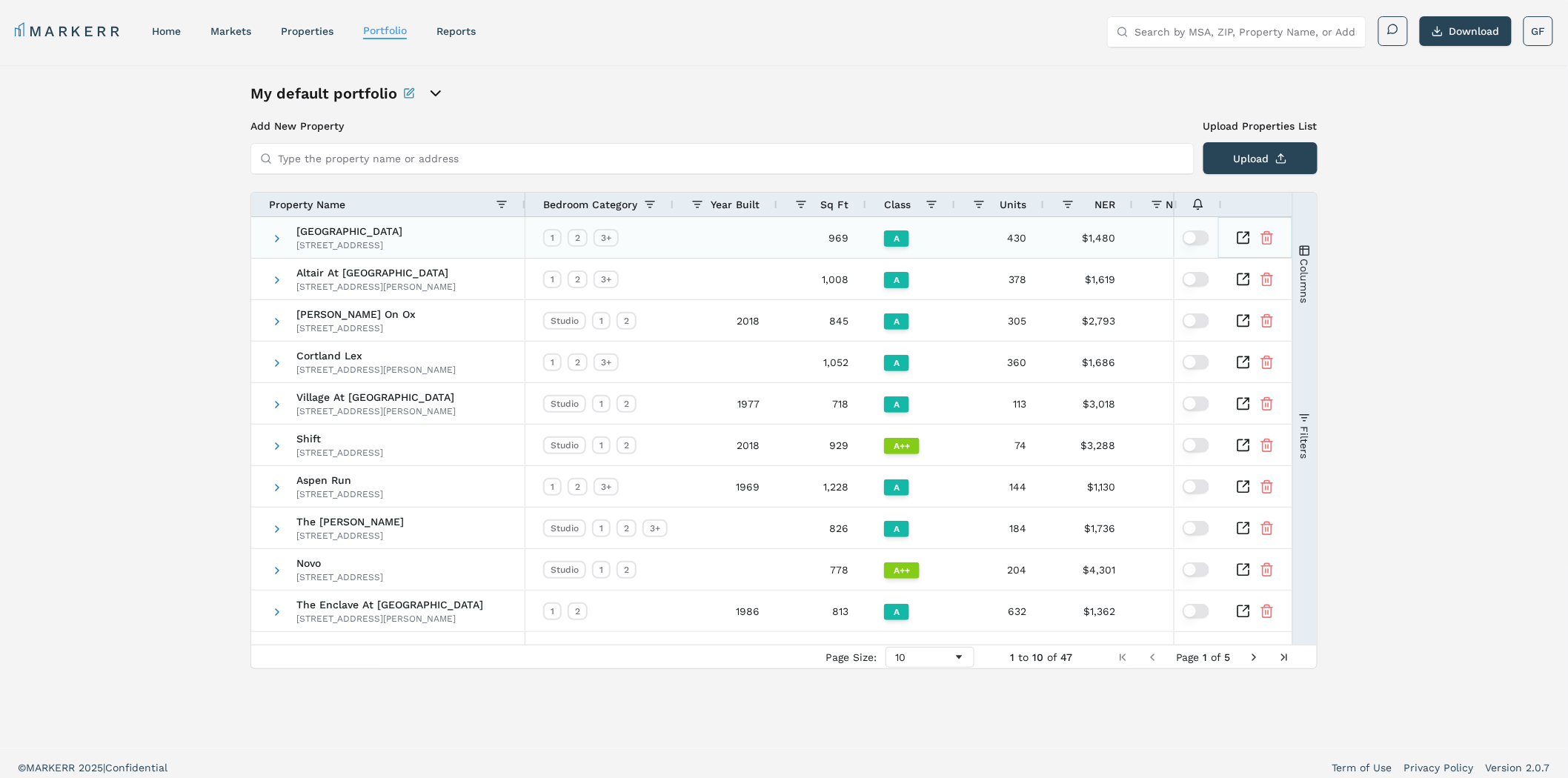
click at [1245, 233] on icon "Inspect Comparable" at bounding box center [1243, 238] width 15 height 15
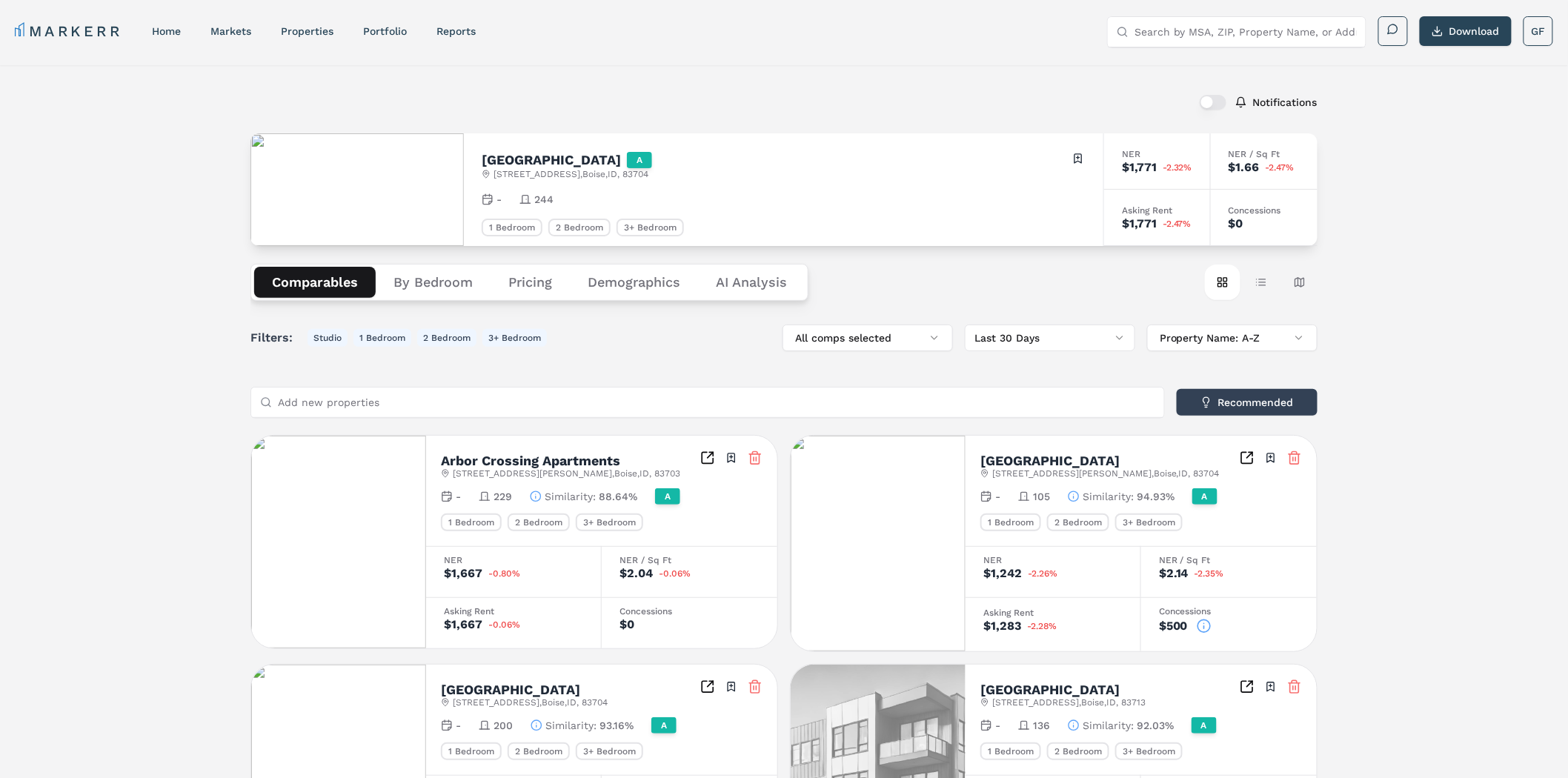
click at [538, 163] on h2 "[GEOGRAPHIC_DATA]" at bounding box center [551, 160] width 140 height 14
click at [538, 163] on h2 "Fairview Crossing" at bounding box center [551, 160] width 140 height 14
click at [537, 163] on h2 "Fairview Crossing" at bounding box center [551, 160] width 140 height 14
click at [537, 163] on h2 "[GEOGRAPHIC_DATA]" at bounding box center [551, 160] width 140 height 14
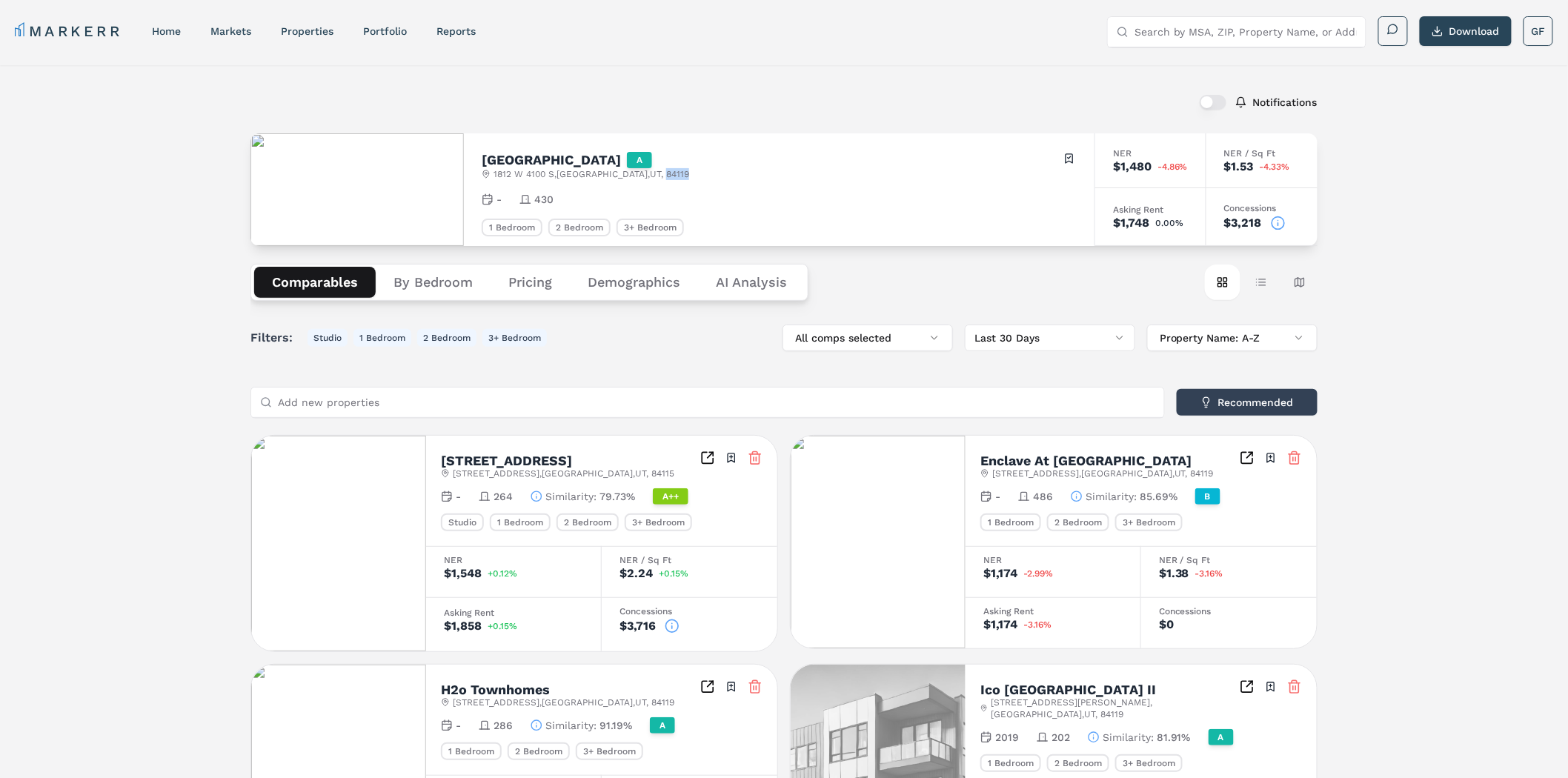
drag, startPoint x: 650, startPoint y: 175, endPoint x: 701, endPoint y: 172, distance: 51.1
click at [701, 172] on div "[GEOGRAPHIC_DATA] A [STREET_ADDRESS] Toggle portfolio menu" at bounding box center [779, 166] width 595 height 29
copy span "84119"
click at [1178, 43] on input "Search by MSA, ZIP, Property Name, or Address" at bounding box center [1246, 31] width 223 height 29
paste input "84119"
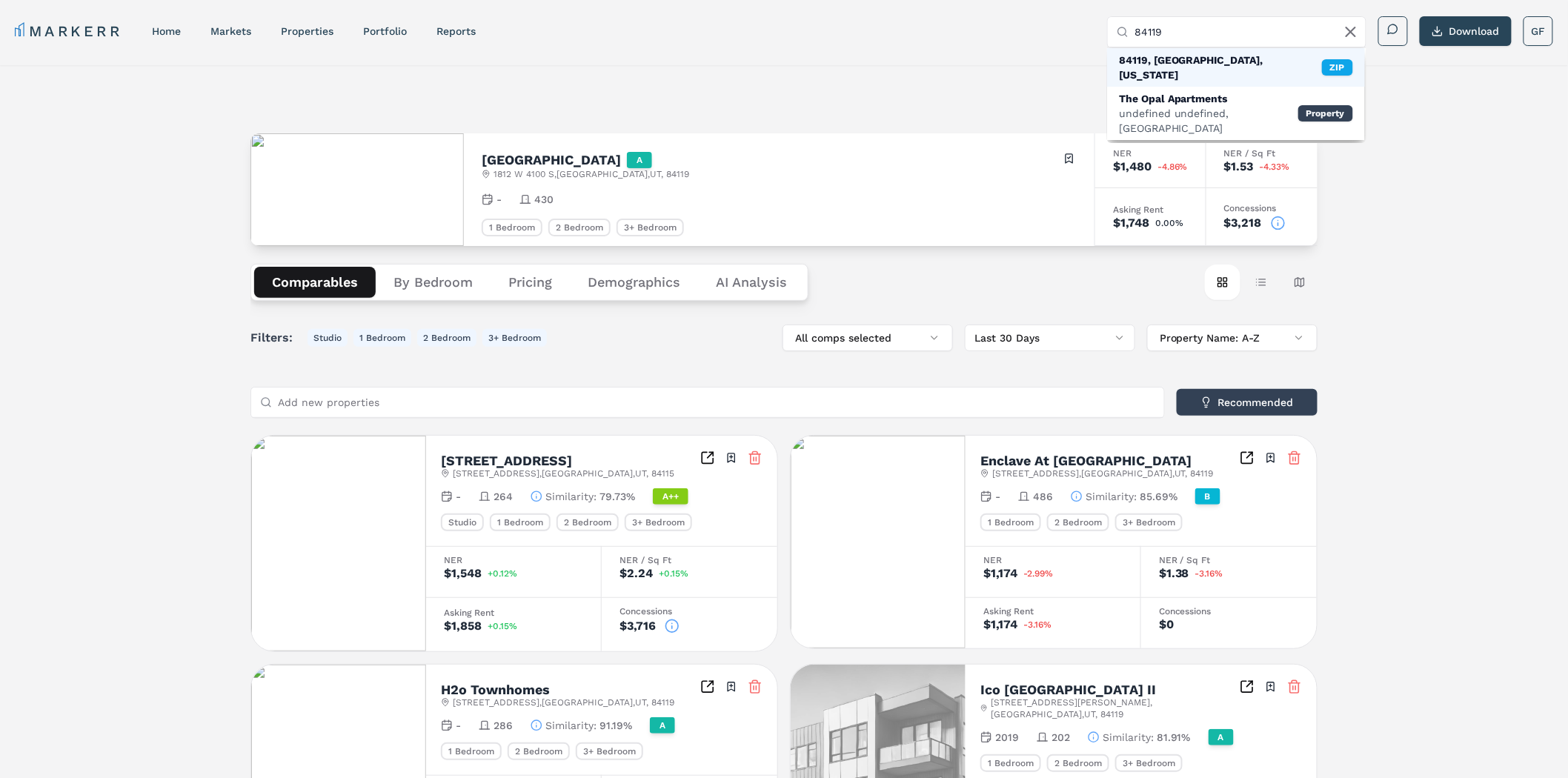
type input "84119"
click at [1208, 63] on div "84119, [GEOGRAPHIC_DATA], [US_STATE]" at bounding box center [1220, 67] width 203 height 29
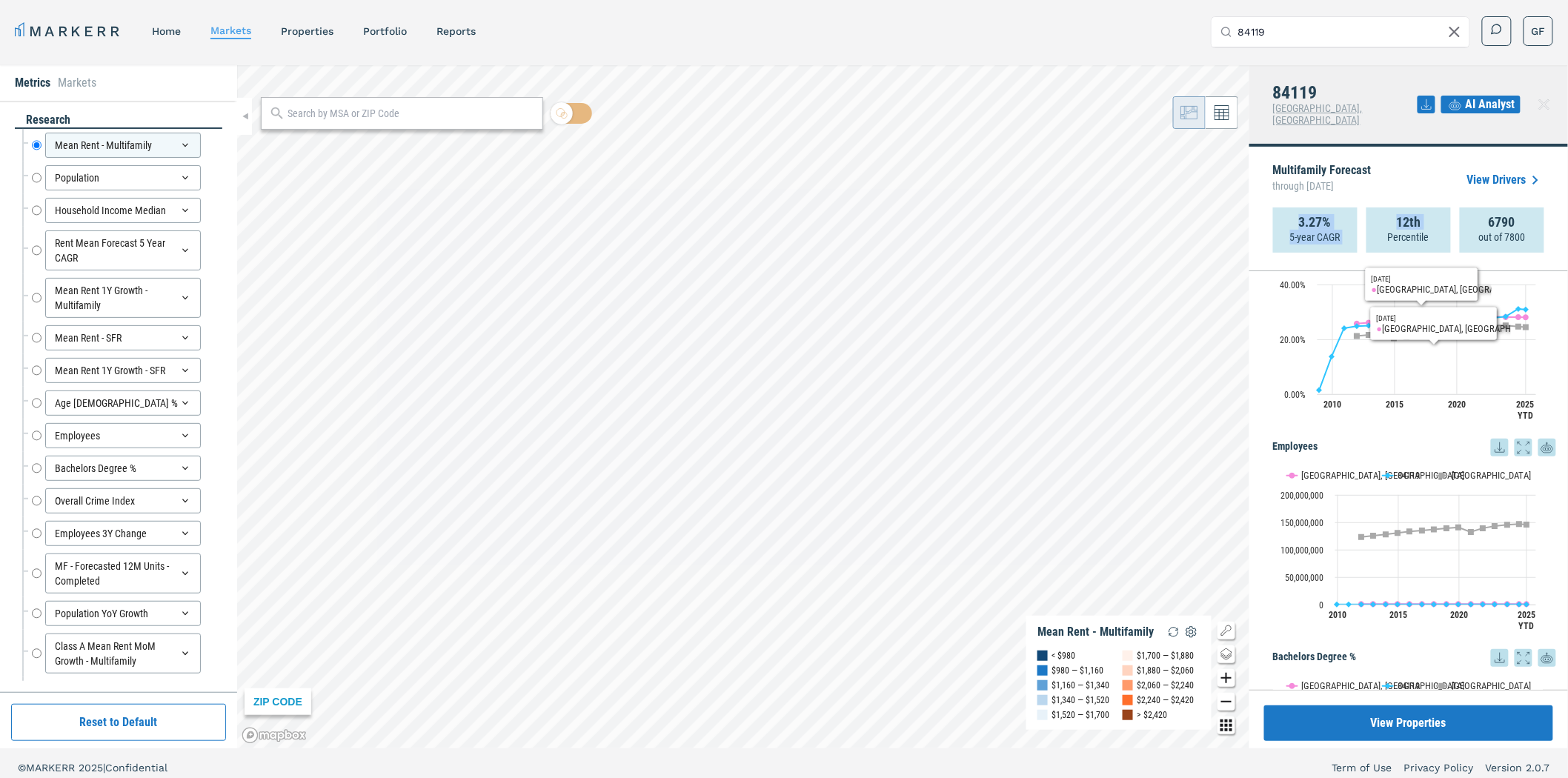
scroll to position [1812, 0]
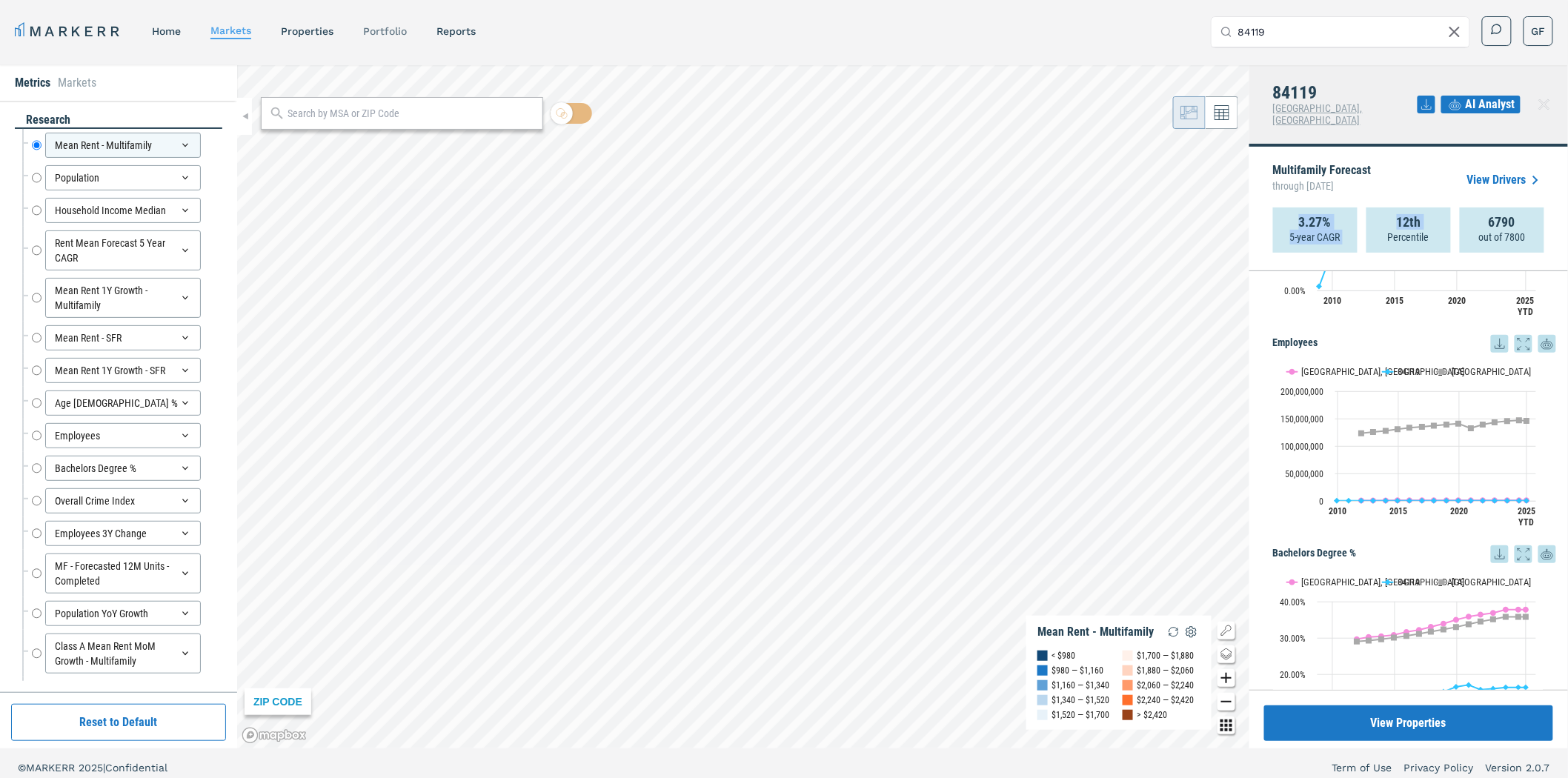
click at [380, 30] on link "Portfolio" at bounding box center [385, 31] width 44 height 12
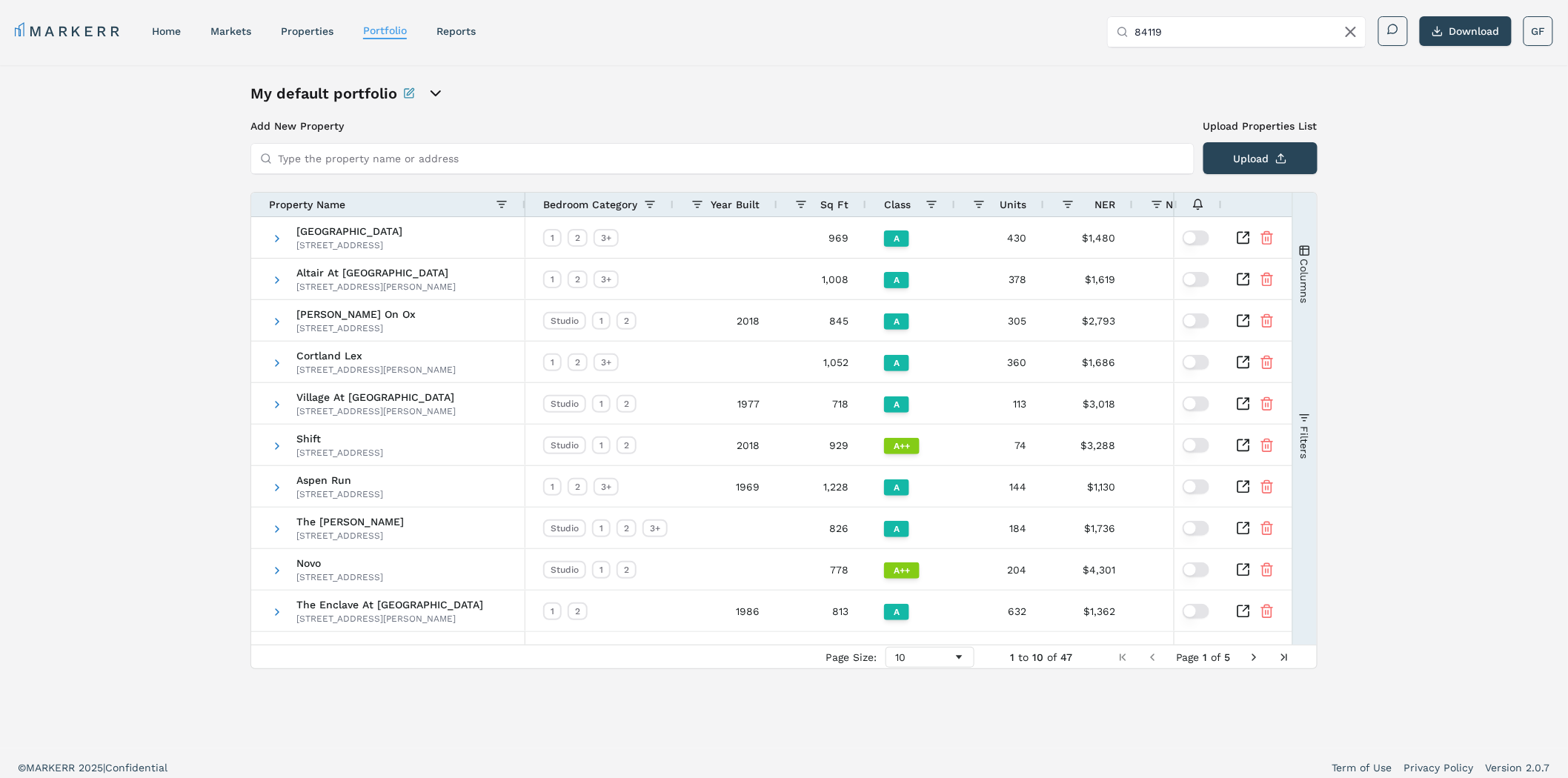
click at [1304, 244] on span "button" at bounding box center [1305, 250] width 12 height 12
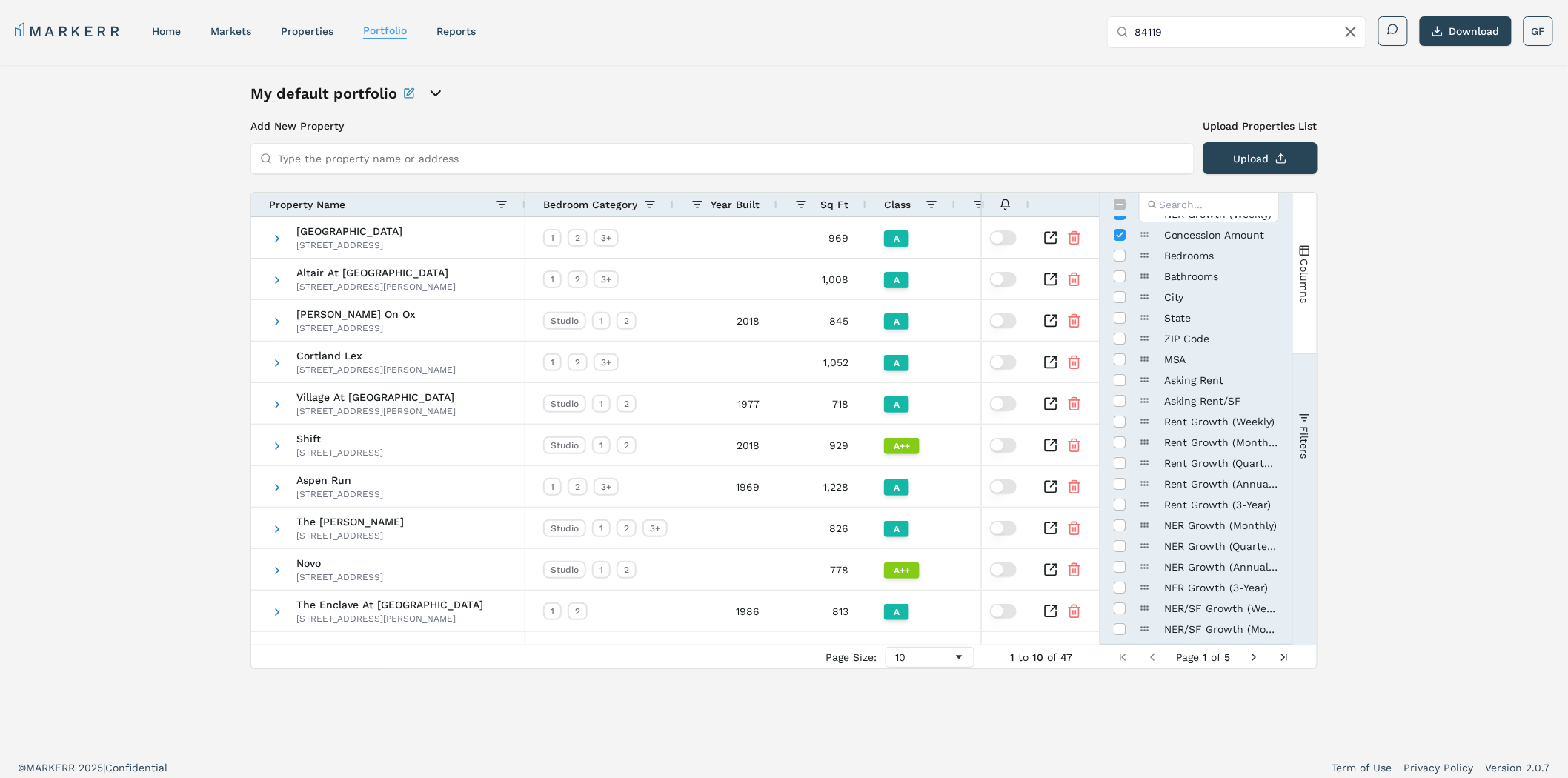
click at [1447, 454] on div "My default portfolio Add New Property Upload Properties List Type the property …" at bounding box center [784, 407] width 1568 height 683
click at [1394, 159] on div "My default portfolio Add New Property Upload Properties List Type the property …" at bounding box center [784, 407] width 1568 height 683
drag, startPoint x: 387, startPoint y: 161, endPoint x: 406, endPoint y: 165, distance: 19.4
click at [388, 161] on input "Type the property name or address" at bounding box center [731, 158] width 907 height 29
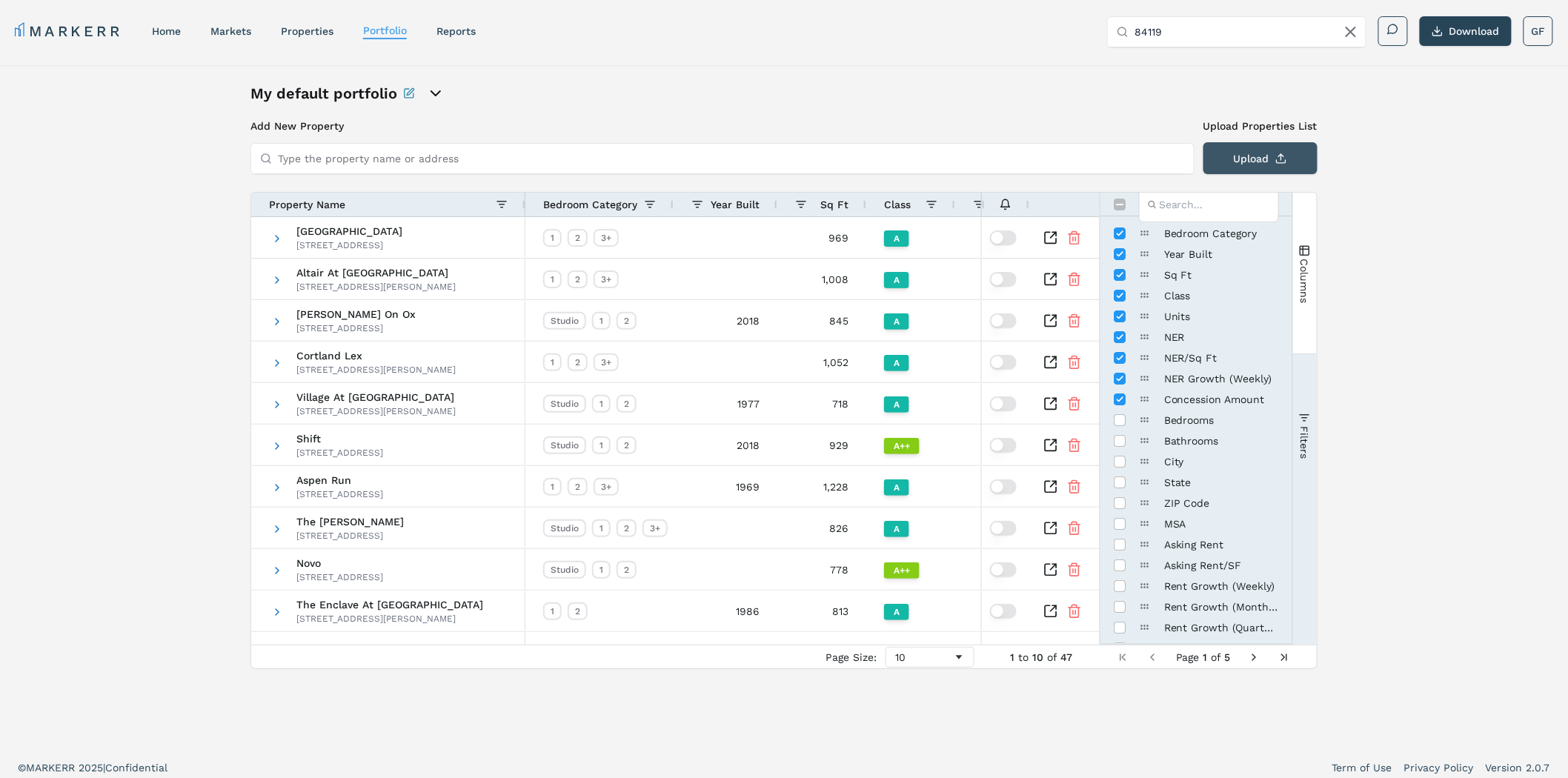
click at [1254, 154] on button "Upload" at bounding box center [1260, 158] width 114 height 32
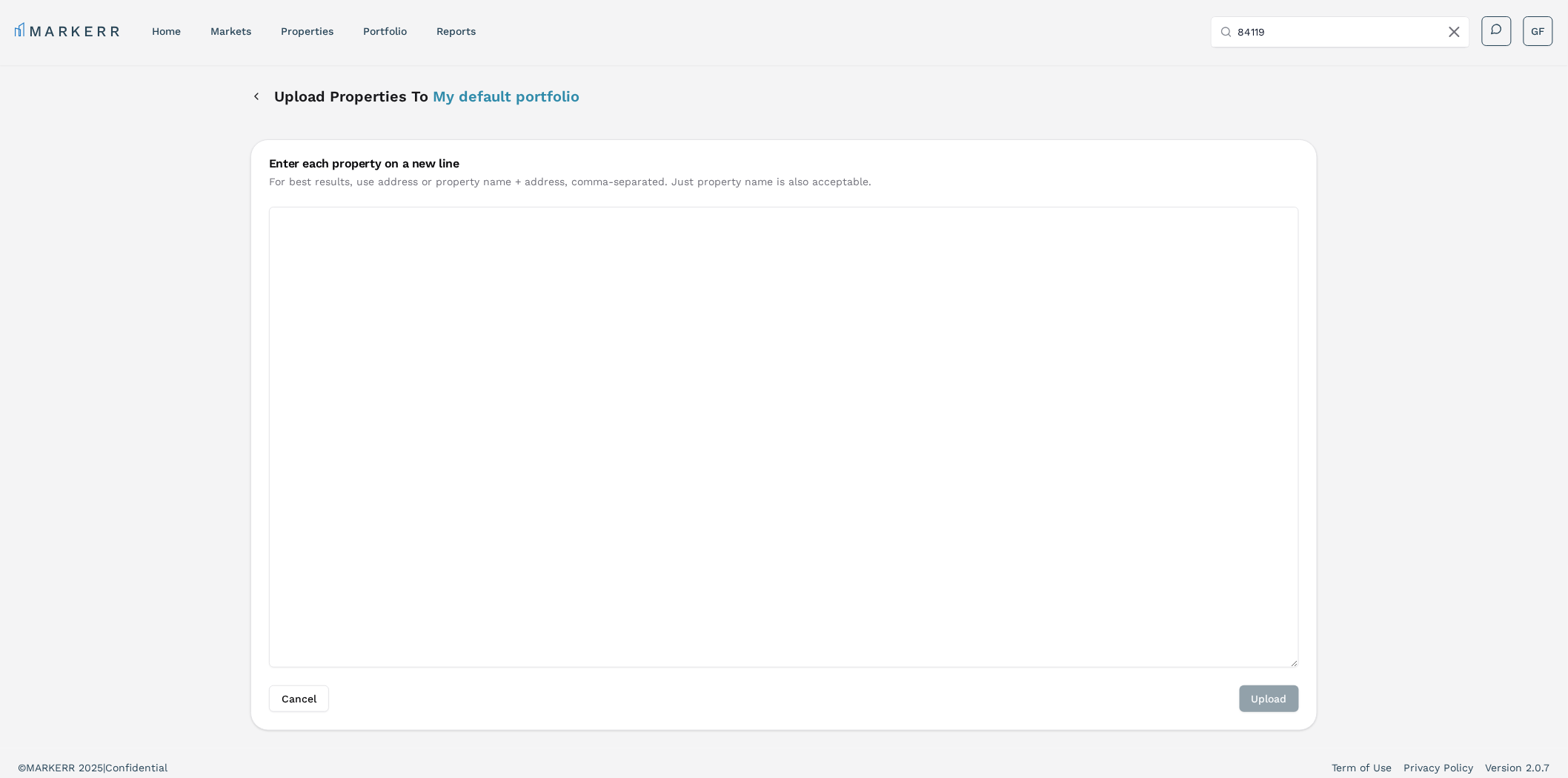
click at [484, 261] on textarea "Enter each property on a new line" at bounding box center [784, 438] width 1030 height 461
click at [258, 105] on button "Back" at bounding box center [256, 96] width 12 height 26
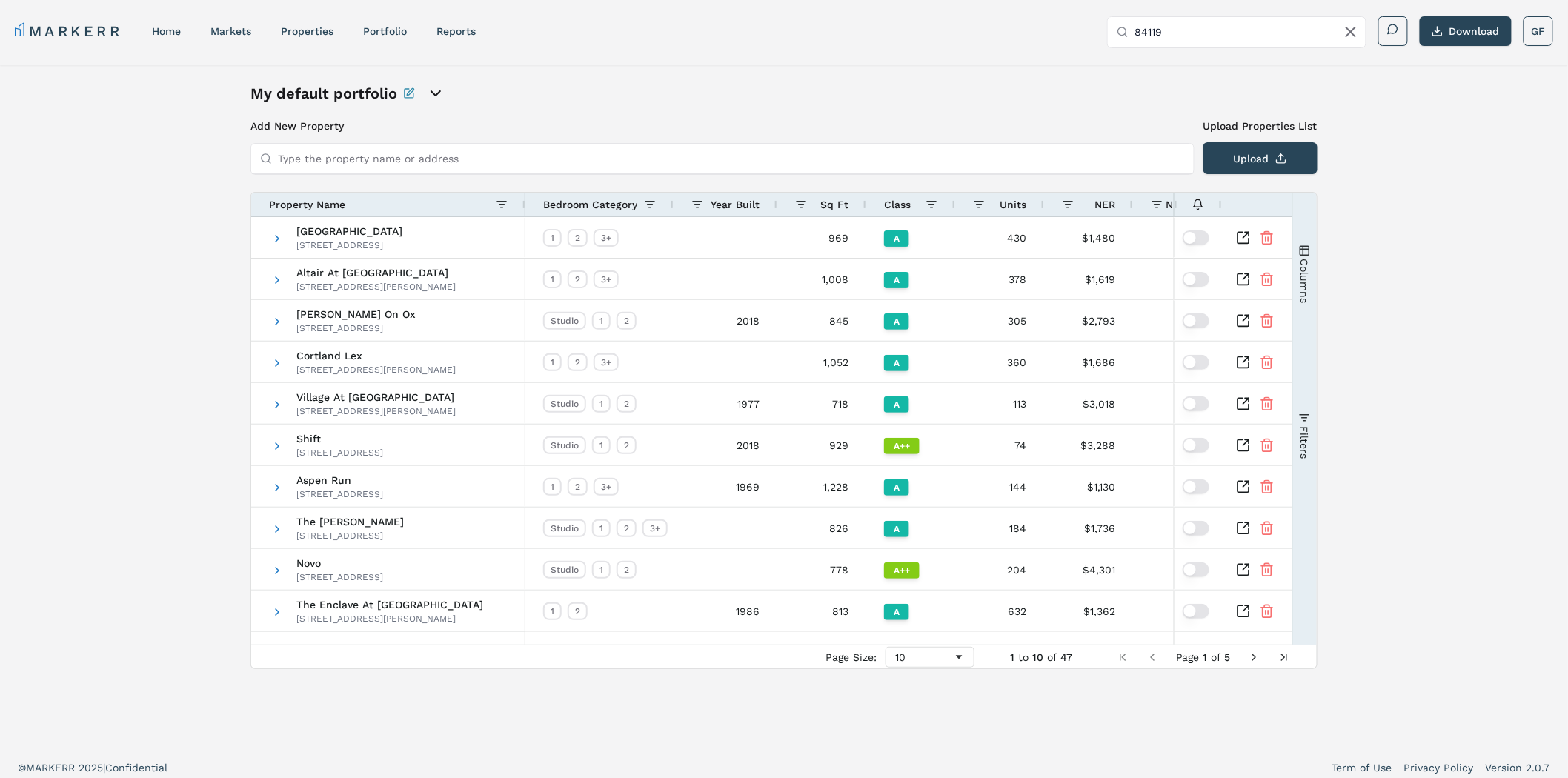
click at [1459, 250] on div "My default portfolio Add New Property Upload Properties List Type the property …" at bounding box center [784, 407] width 1568 height 683
click at [1373, 467] on div "My default portfolio Add New Property Upload Properties List Type the property …" at bounding box center [784, 407] width 1568 height 683
click at [1431, 146] on div "My default portfolio Add New Property Upload Properties List Type the property …" at bounding box center [784, 407] width 1568 height 683
click at [1499, 217] on div "My default portfolio Add New Property Upload Properties List Type the property …" at bounding box center [784, 407] width 1568 height 683
